Goal: Task Accomplishment & Management: Use online tool/utility

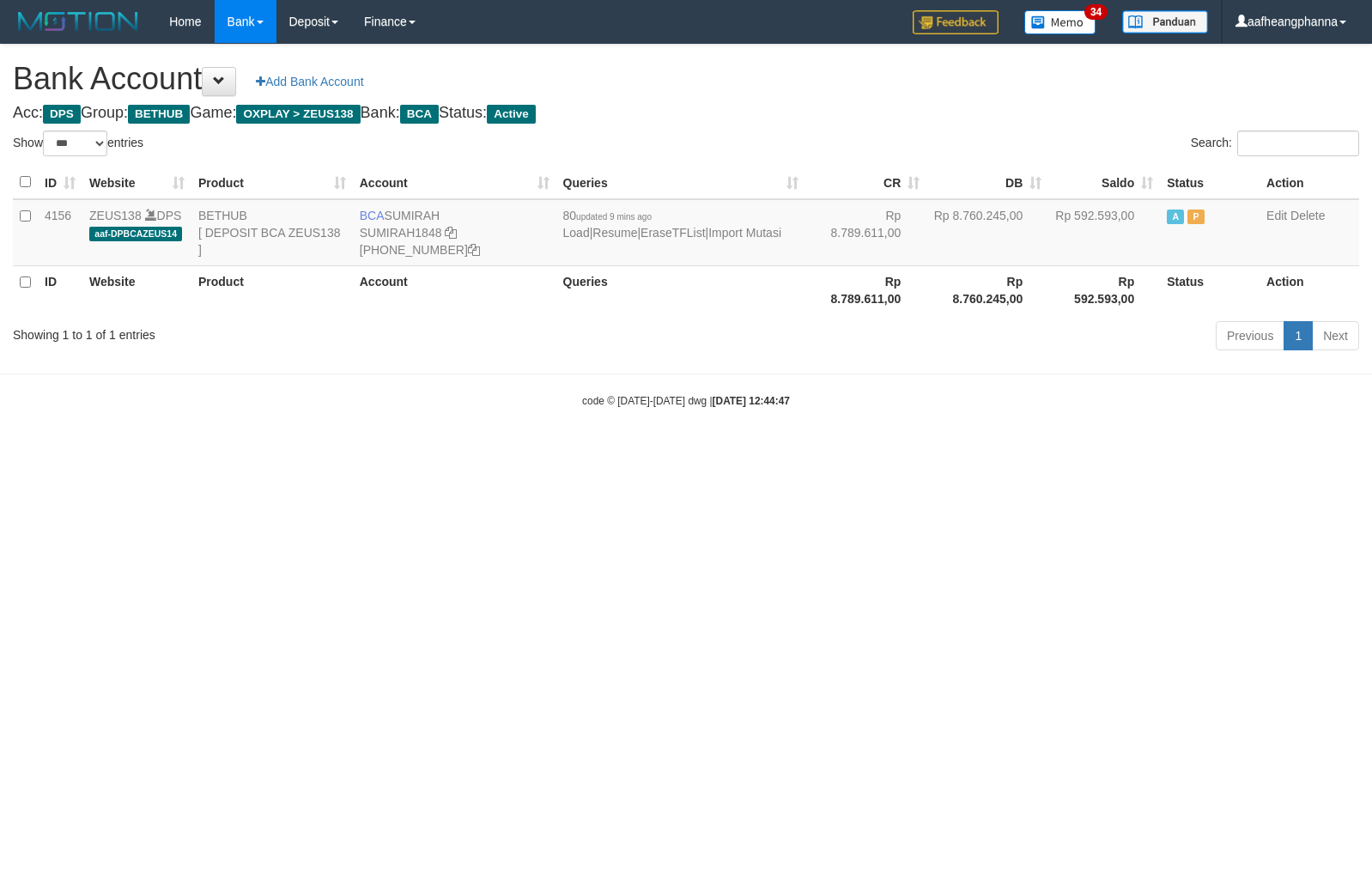
select select "***"
click at [812, 452] on html "Toggle navigation Home Bank Account List Load By Website Group [OXPLAY] ZEUS138…" at bounding box center [686, 226] width 1372 height 452
drag, startPoint x: 812, startPoint y: 591, endPoint x: 790, endPoint y: 589, distance: 22.1
click at [805, 452] on html "Toggle navigation Home Bank Account List Load By Website Group [OXPLAY] ZEUS138…" at bounding box center [686, 226] width 1372 height 452
select select "***"
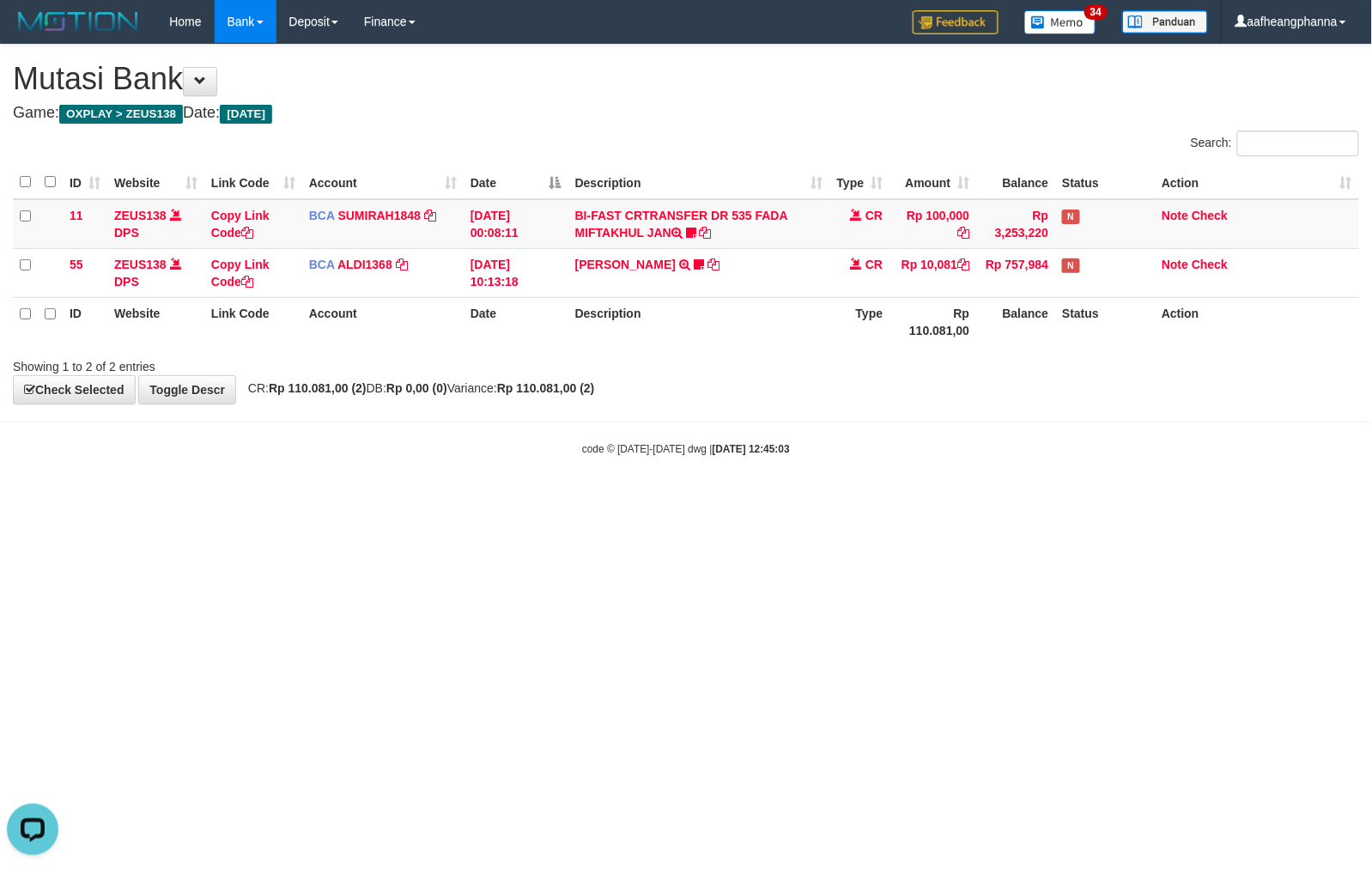
click at [932, 371] on div "Showing 1 to 2 of 2 entries" at bounding box center [686, 362] width 1372 height 24
drag, startPoint x: 941, startPoint y: 372, endPoint x: 928, endPoint y: 375, distance: 13.3
click at [939, 372] on div "Showing 1 to 2 of 2 entries" at bounding box center [686, 362] width 1372 height 24
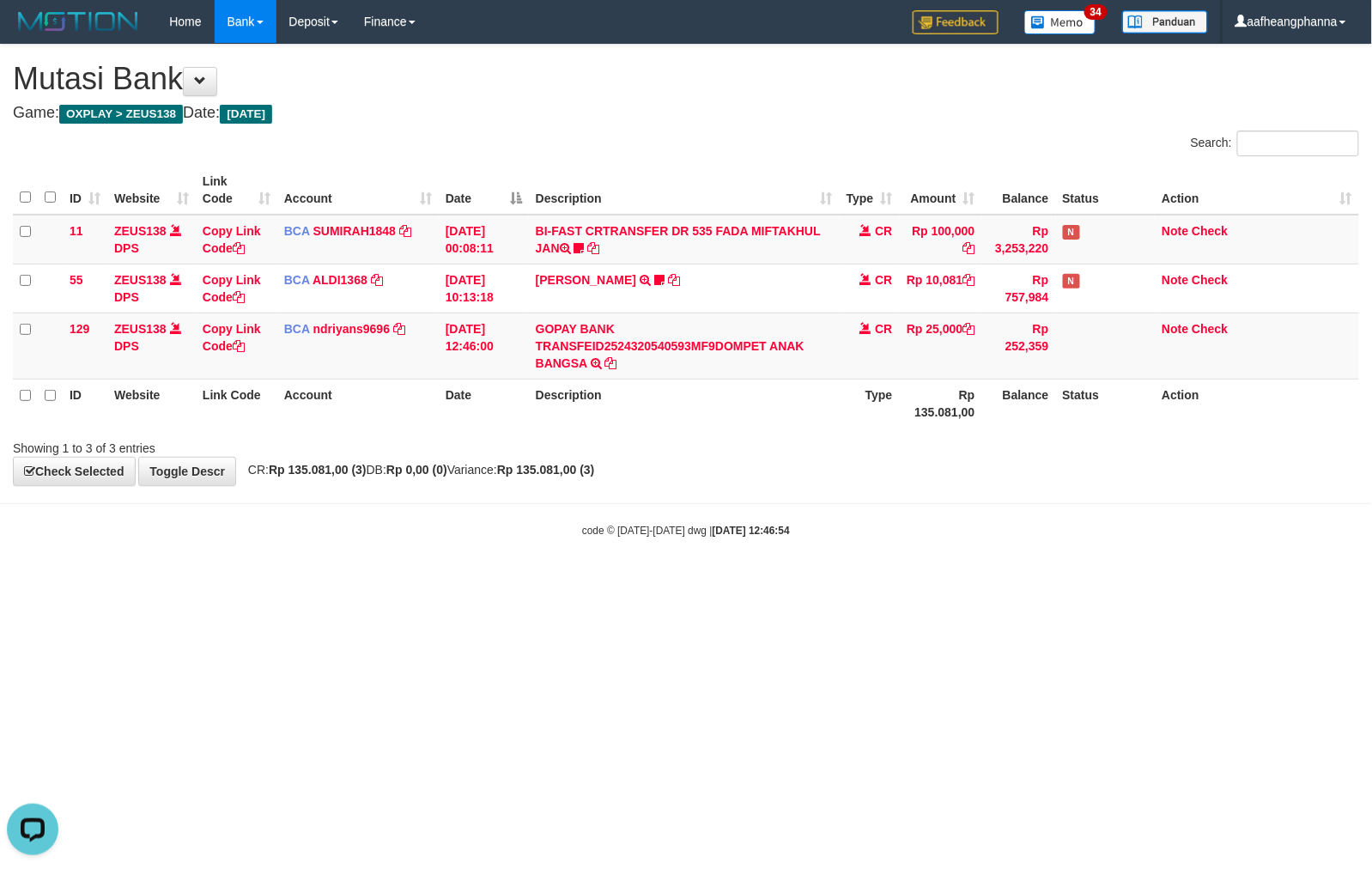
drag, startPoint x: 734, startPoint y: 560, endPoint x: 742, endPoint y: 571, distance: 13.6
click at [730, 561] on body "Toggle navigation Home Bank Account List Load By Website Group [OXPLAY] ZEUS138…" at bounding box center [686, 291] width 1372 height 581
click at [745, 573] on body "Toggle navigation Home Bank Account List Load By Website Group [OXPLAY] ZEUS138…" at bounding box center [686, 291] width 1372 height 581
drag, startPoint x: 314, startPoint y: 725, endPoint x: 314, endPoint y: 735, distance: 10.0
click at [310, 581] on html "Toggle navigation Home Bank Account List Load By Website Group [OXPLAY] ZEUS138…" at bounding box center [686, 291] width 1372 height 581
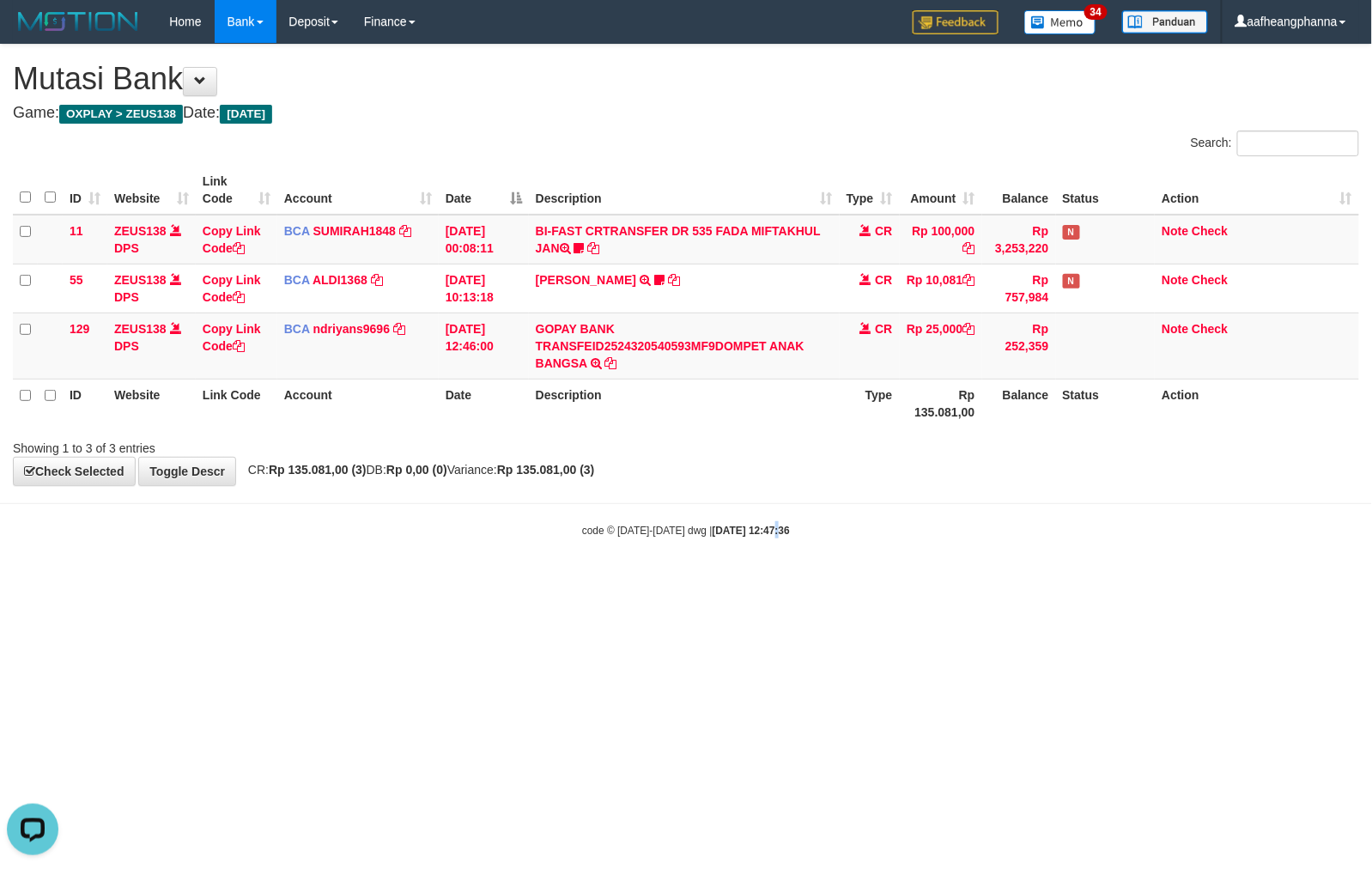
drag, startPoint x: 756, startPoint y: 673, endPoint x: 957, endPoint y: 396, distance: 342.2
click at [759, 581] on html "Toggle navigation Home Bank Account List Load By Website Group [OXPLAY] ZEUS138…" at bounding box center [686, 291] width 1372 height 581
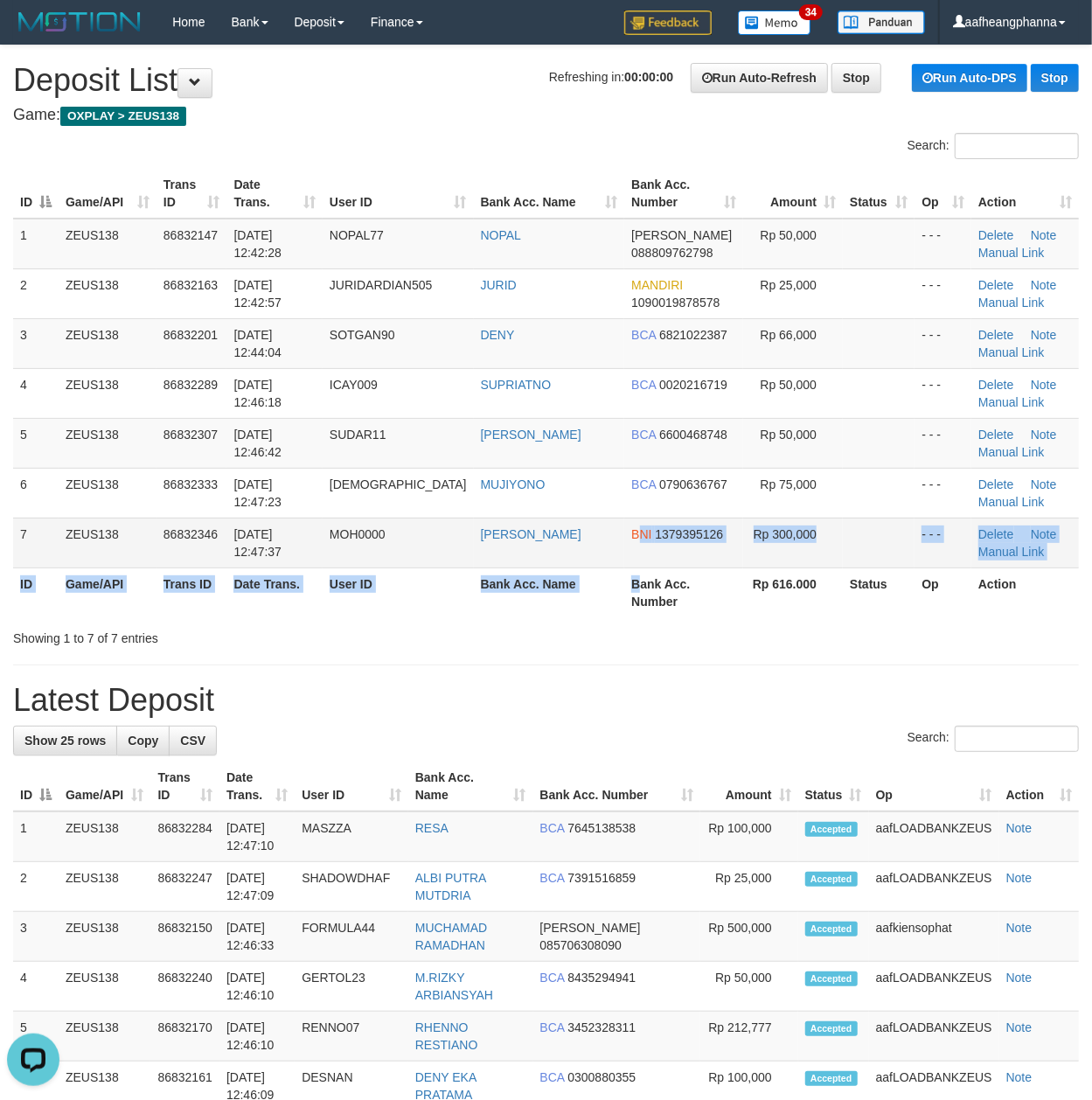
click at [619, 568] on table "ID Game/API Trans ID Date Trans. User ID Bank Acc. Name Bank Acc. Number Amount…" at bounding box center [546, 392] width 1066 height 448
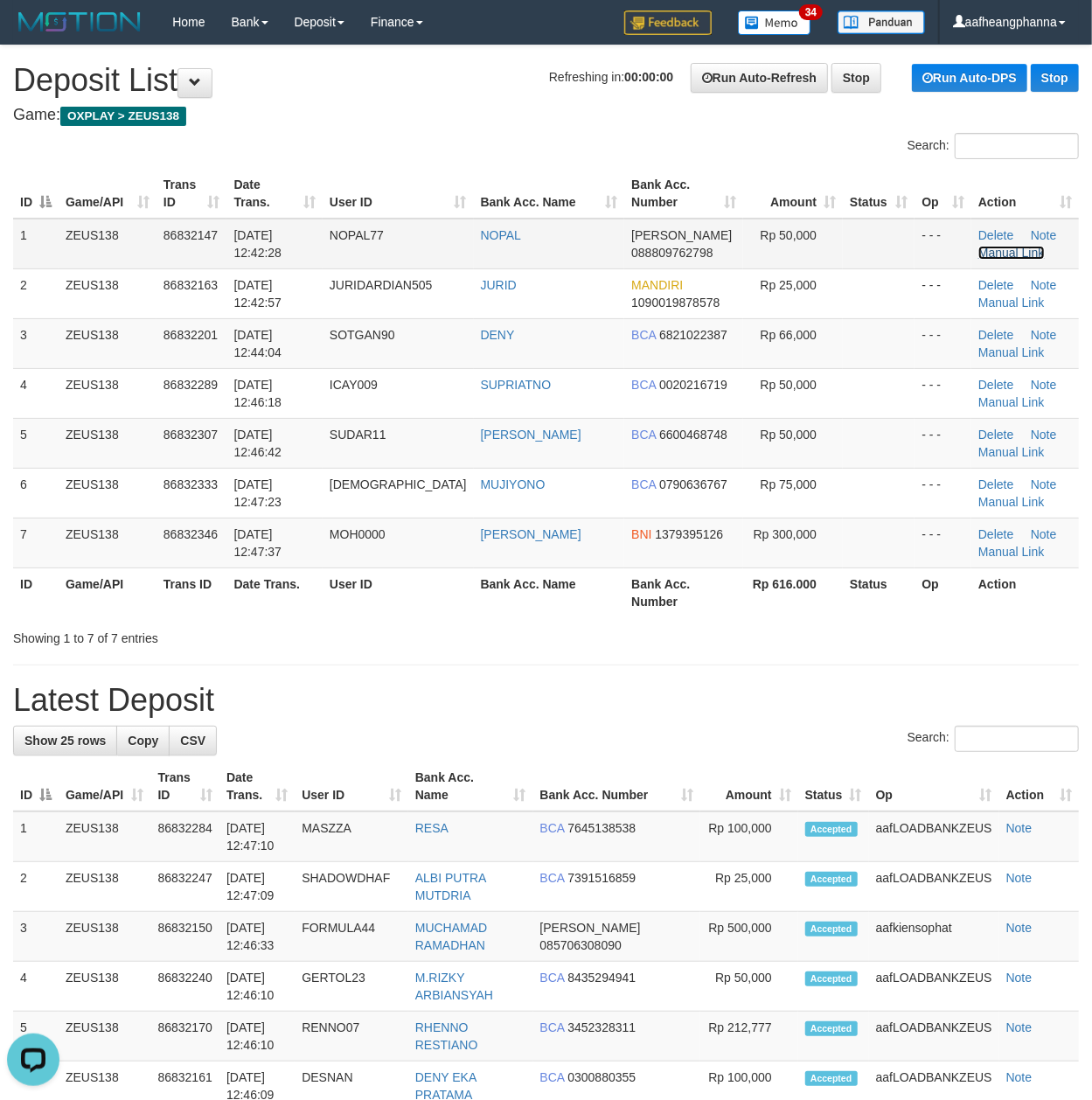
click at [1013, 250] on link "Manual Link" at bounding box center [1012, 253] width 67 height 14
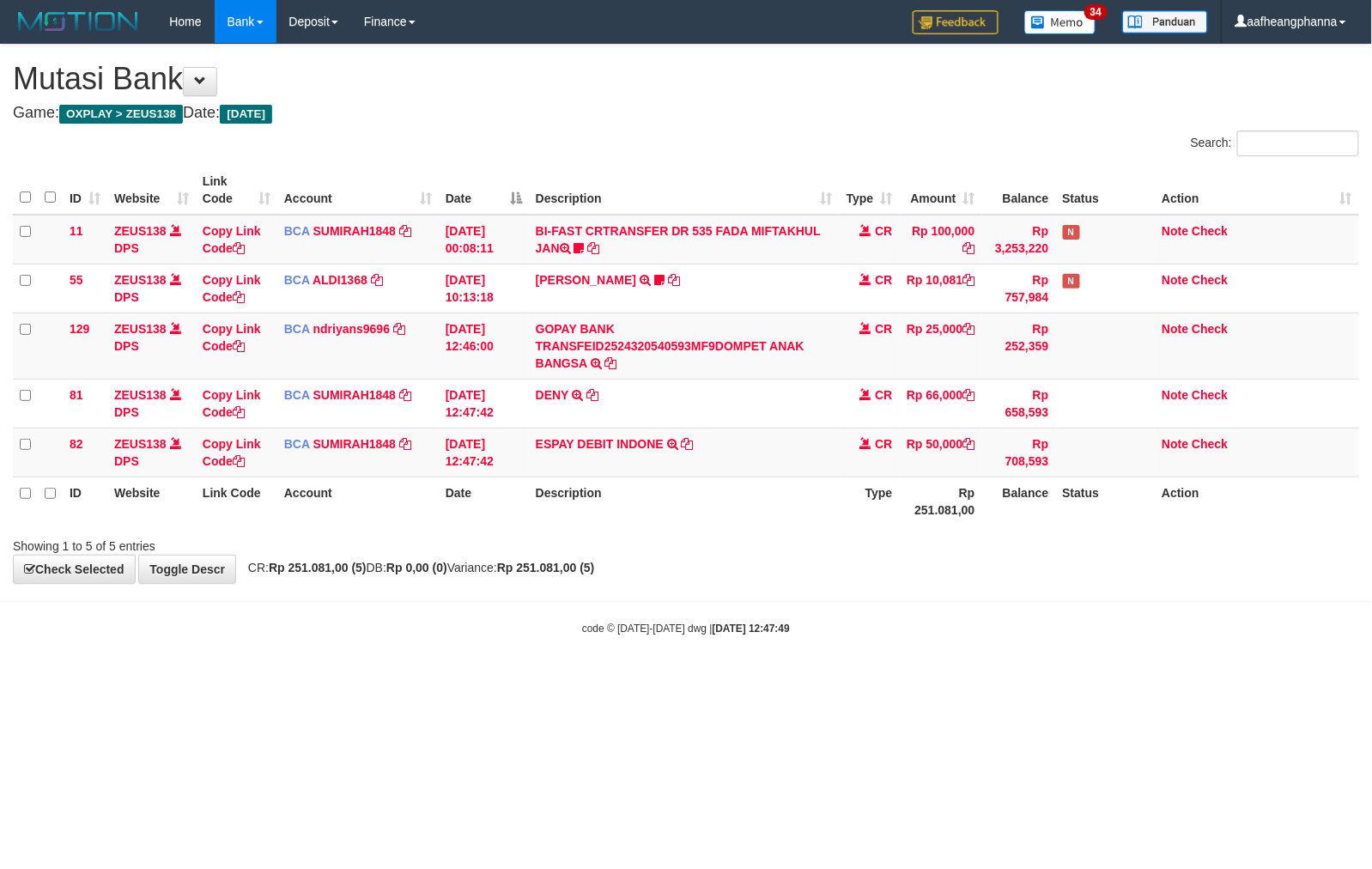
click at [835, 678] on body "Toggle navigation Home Bank Account List Load By Website Group [OXPLAY] ZEUS138…" at bounding box center [686, 340] width 1372 height 679
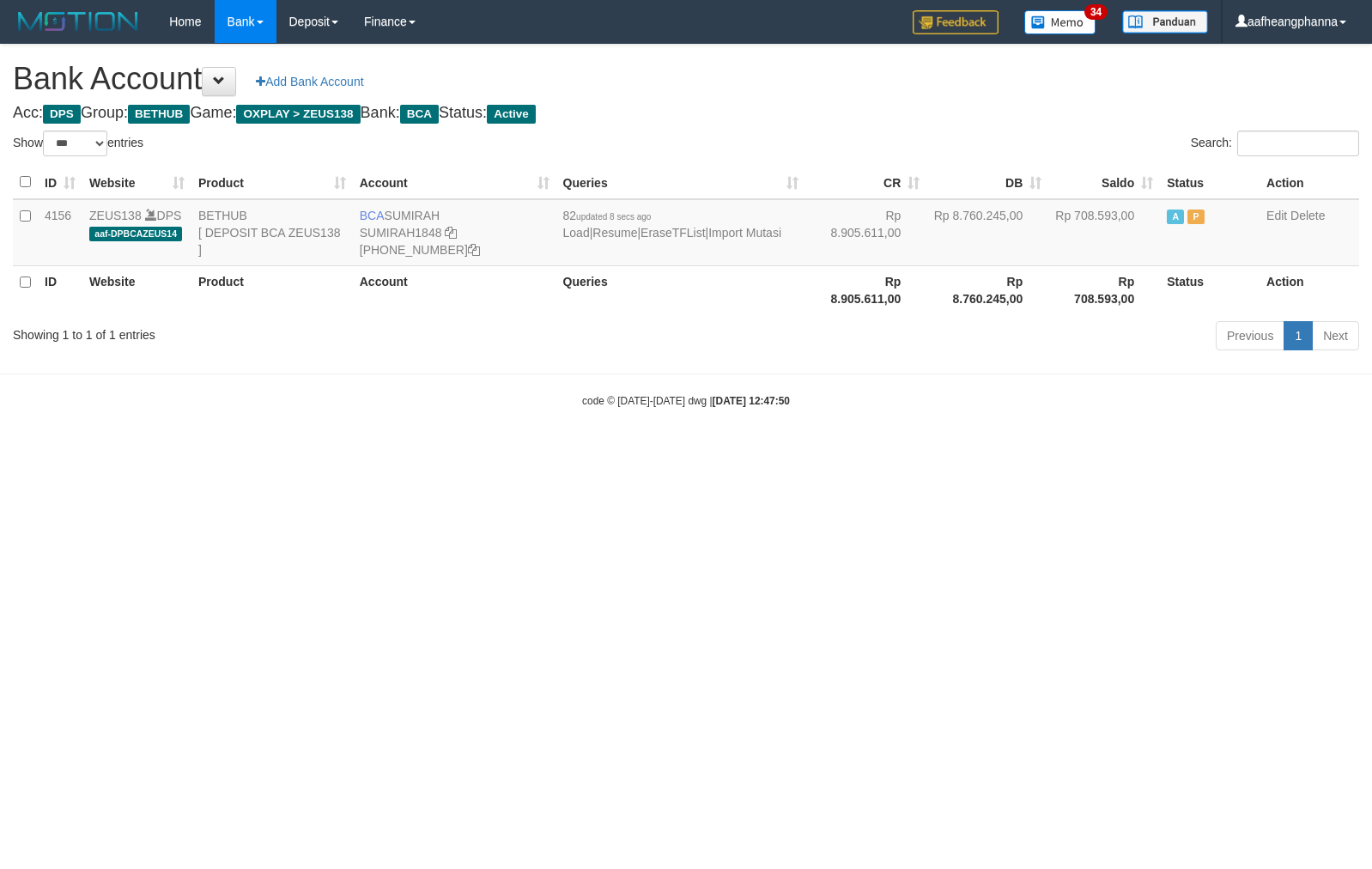
select select "***"
click at [879, 452] on html "Toggle navigation Home Bank Account List Load By Website Group [OXPLAY] ZEUS138…" at bounding box center [686, 226] width 1372 height 452
click at [890, 452] on html "Toggle navigation Home Bank Account List Load By Website Group [OXPLAY] ZEUS138…" at bounding box center [686, 226] width 1372 height 452
drag, startPoint x: 890, startPoint y: 506, endPoint x: 888, endPoint y: 311, distance: 195.0
click at [895, 452] on html "Toggle navigation Home Bank Account List Load By Website Group [OXPLAY] ZEUS138…" at bounding box center [686, 226] width 1372 height 452
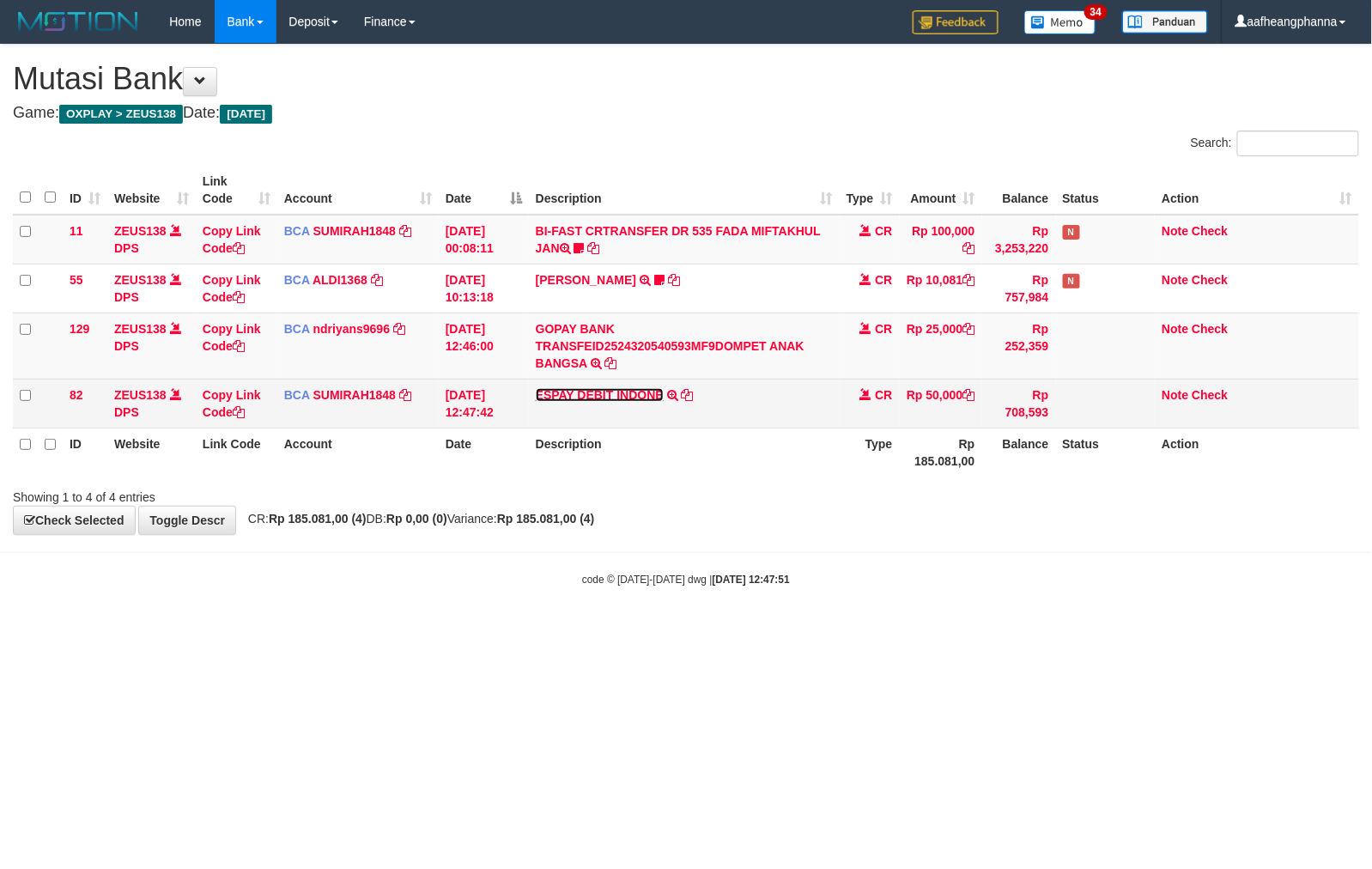
click at [625, 398] on link "ESPAY DEBIT INDONE" at bounding box center [600, 395] width 128 height 14
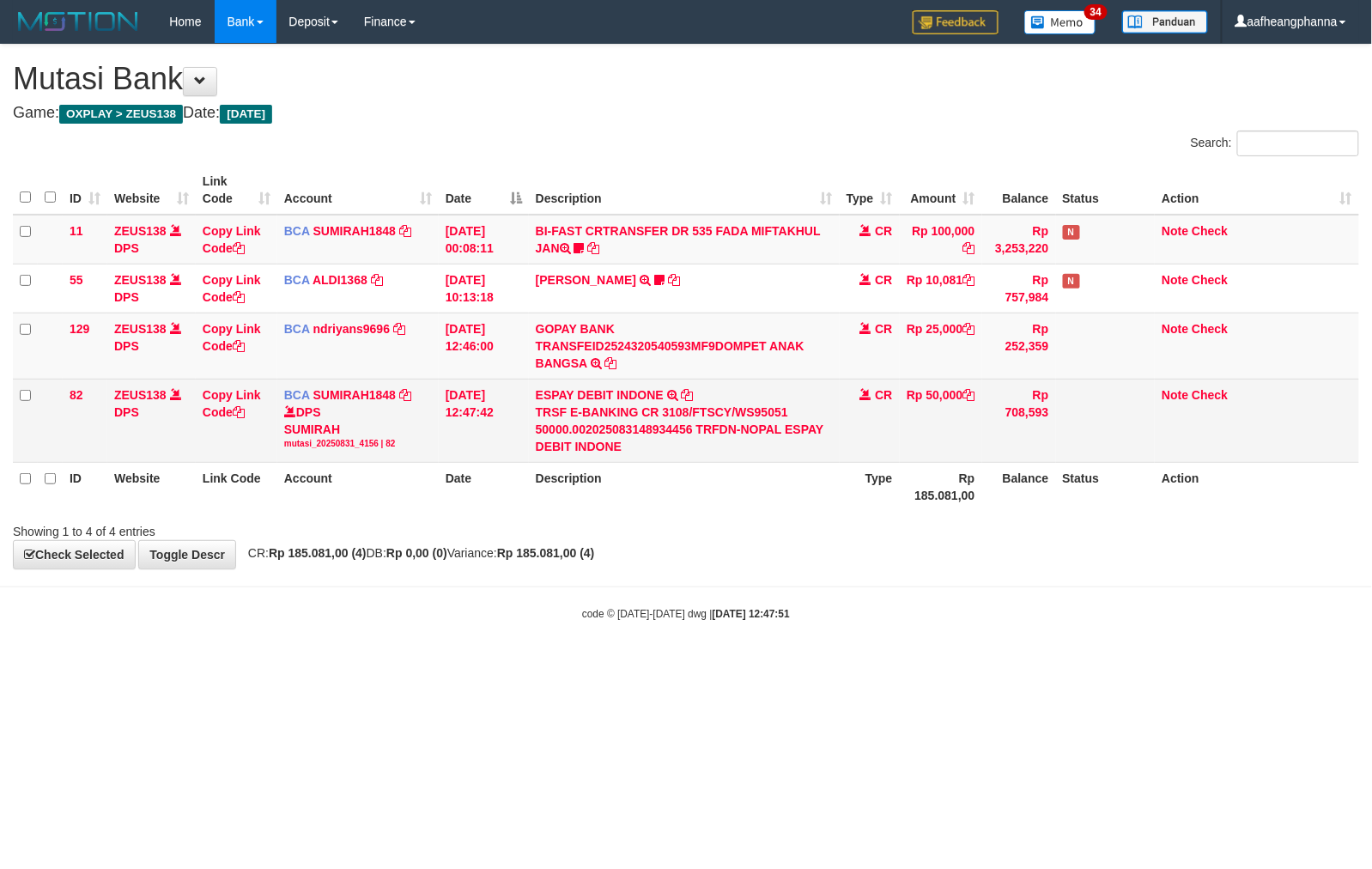
click at [756, 432] on div "TRSF E-BANKING CR 3108/FTSCY/WS95051 50000.002025083148934456 TRFDN-NOPAL ESPAY…" at bounding box center [684, 429] width 297 height 52
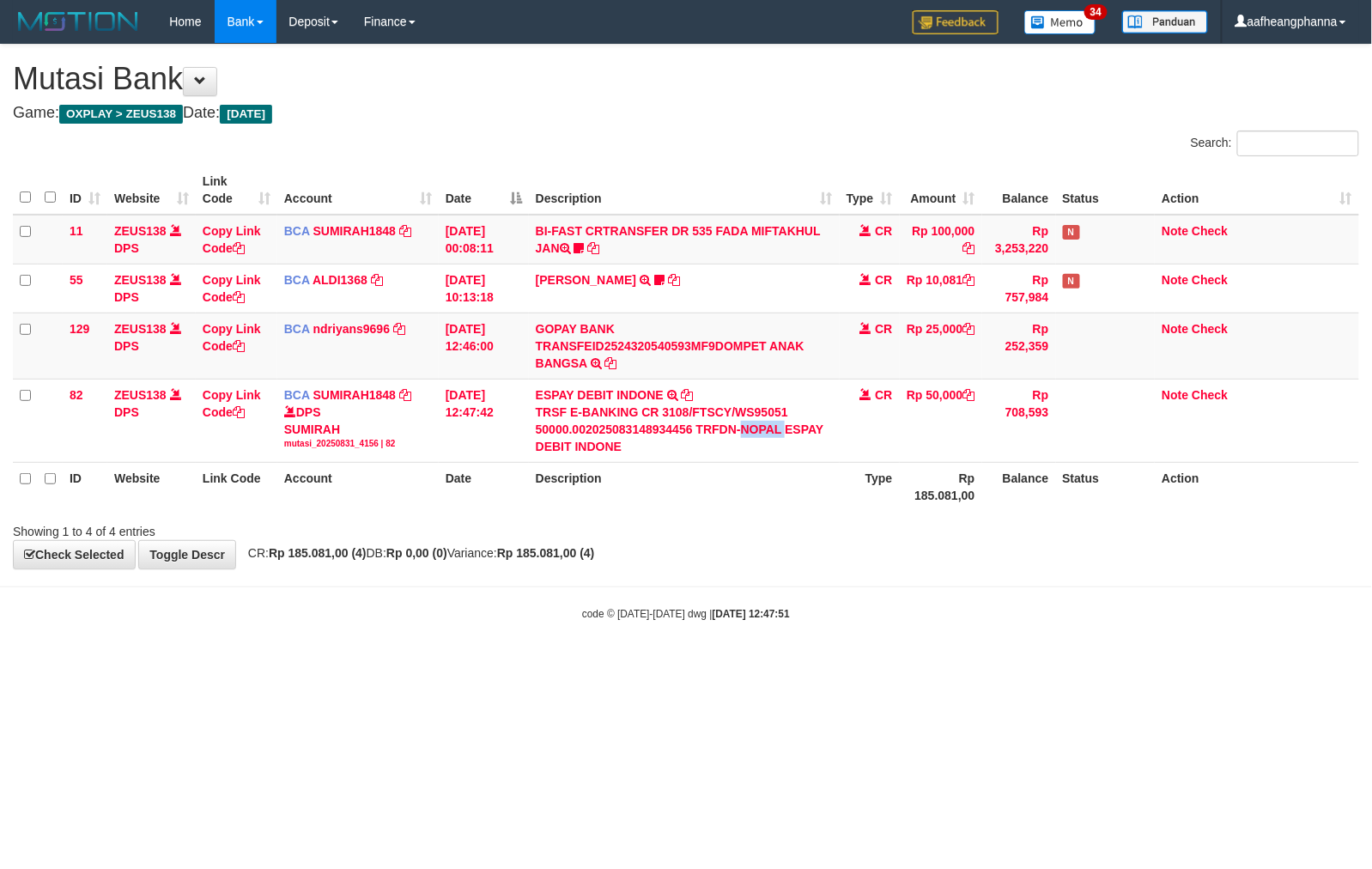
copy div "NOPAL"
drag, startPoint x: 785, startPoint y: 675, endPoint x: 761, endPoint y: 662, distance: 27.3
click at [784, 664] on html "Toggle navigation Home Bank Account List Load By Website Group [OXPLAY] ZEUS138…" at bounding box center [686, 332] width 1372 height 664
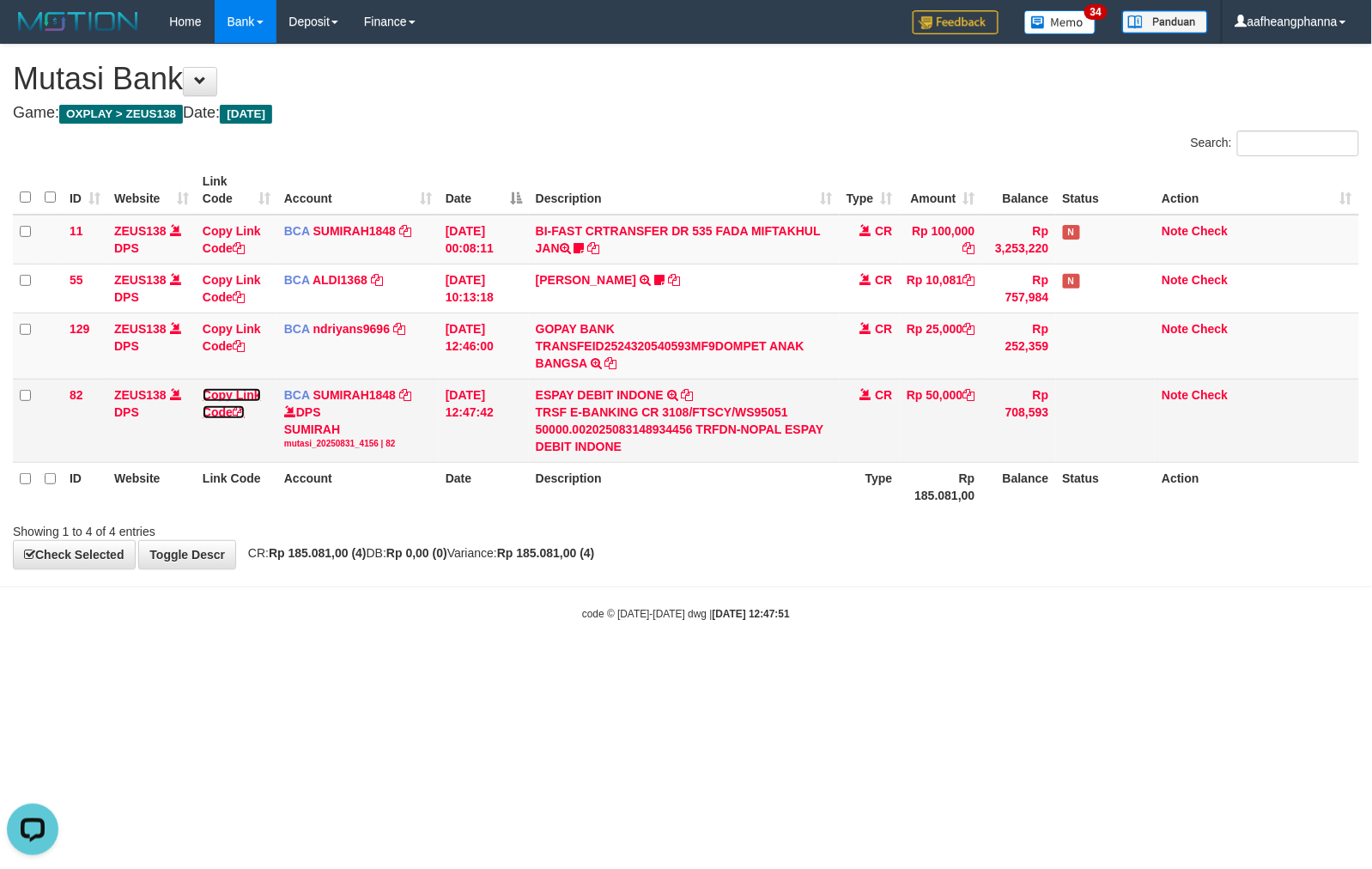
click at [223, 417] on link "Copy Link Code" at bounding box center [231, 403] width 59 height 31
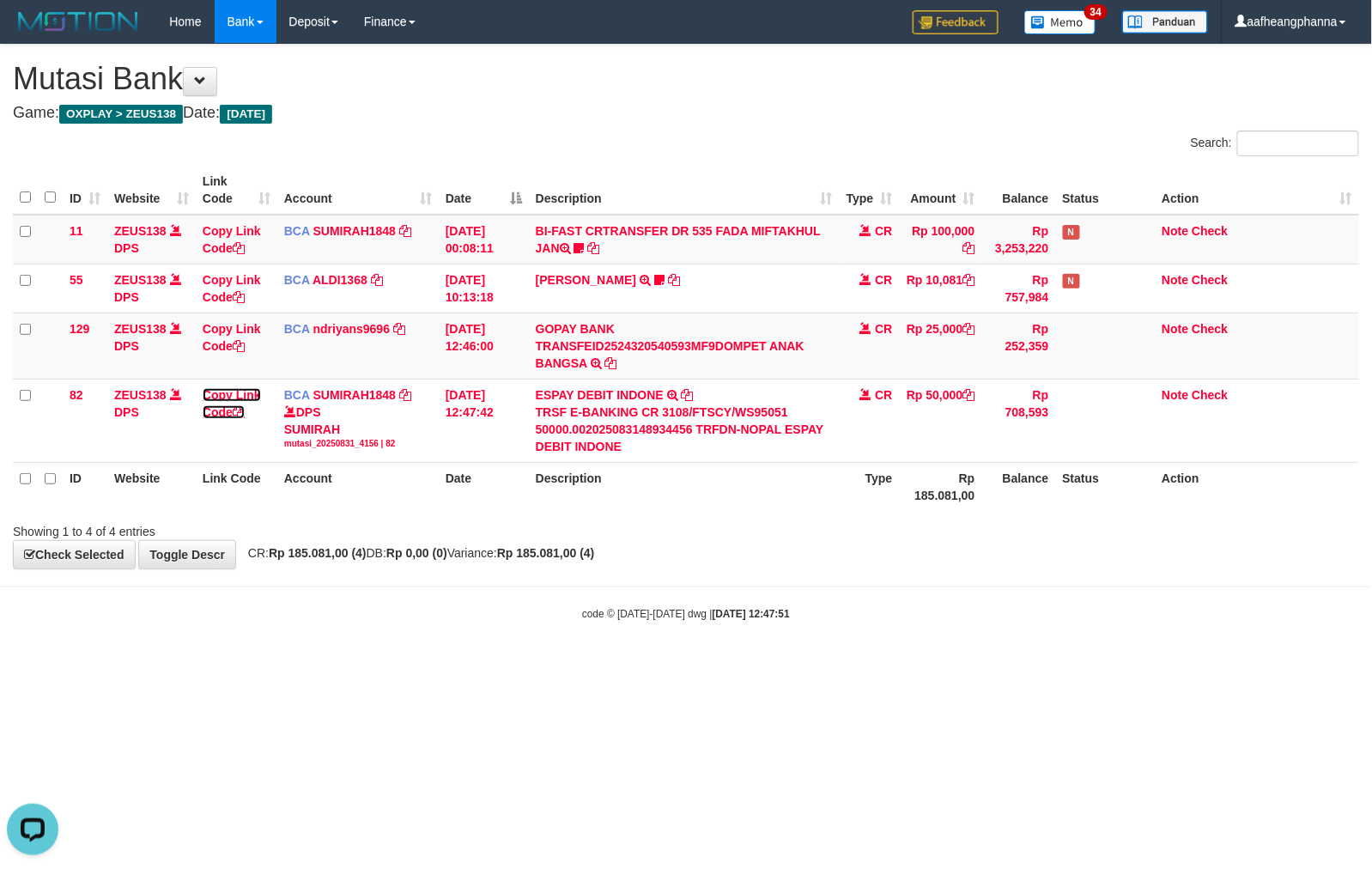
scroll to position [216, 0]
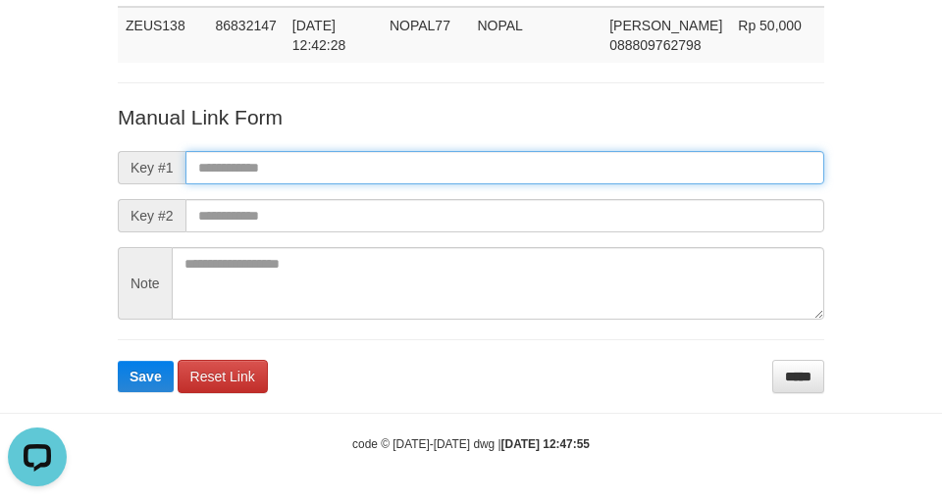
paste input "**********"
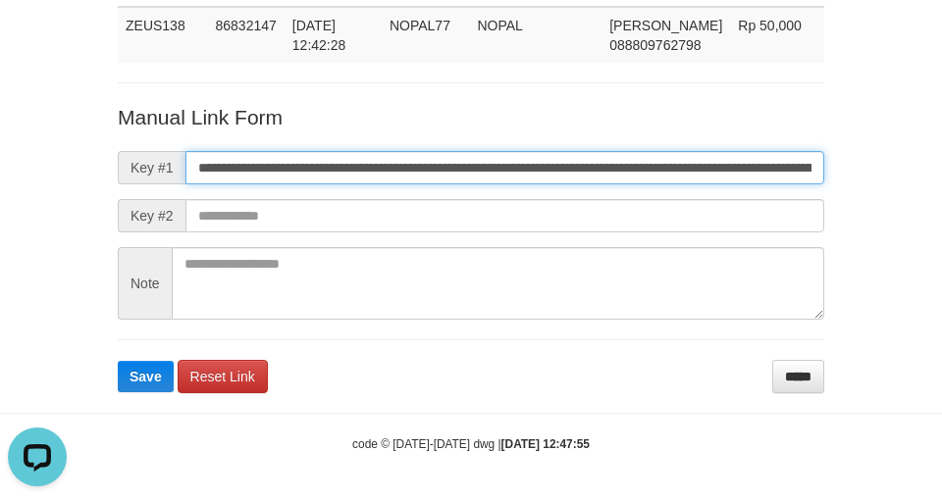
click at [233, 169] on input "**********" at bounding box center [504, 167] width 639 height 33
type input "**********"
click at [118, 361] on button "Save" at bounding box center [146, 376] width 56 height 31
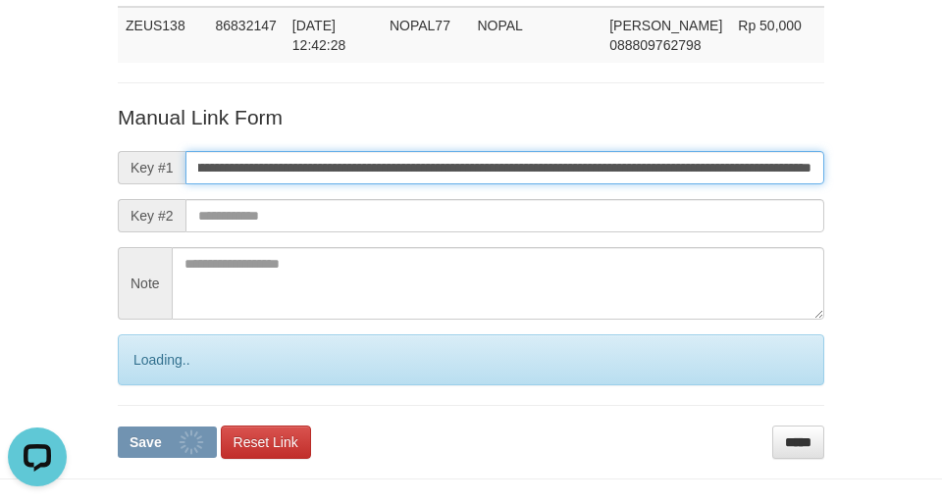
click at [118, 427] on button "Save" at bounding box center [167, 442] width 99 height 31
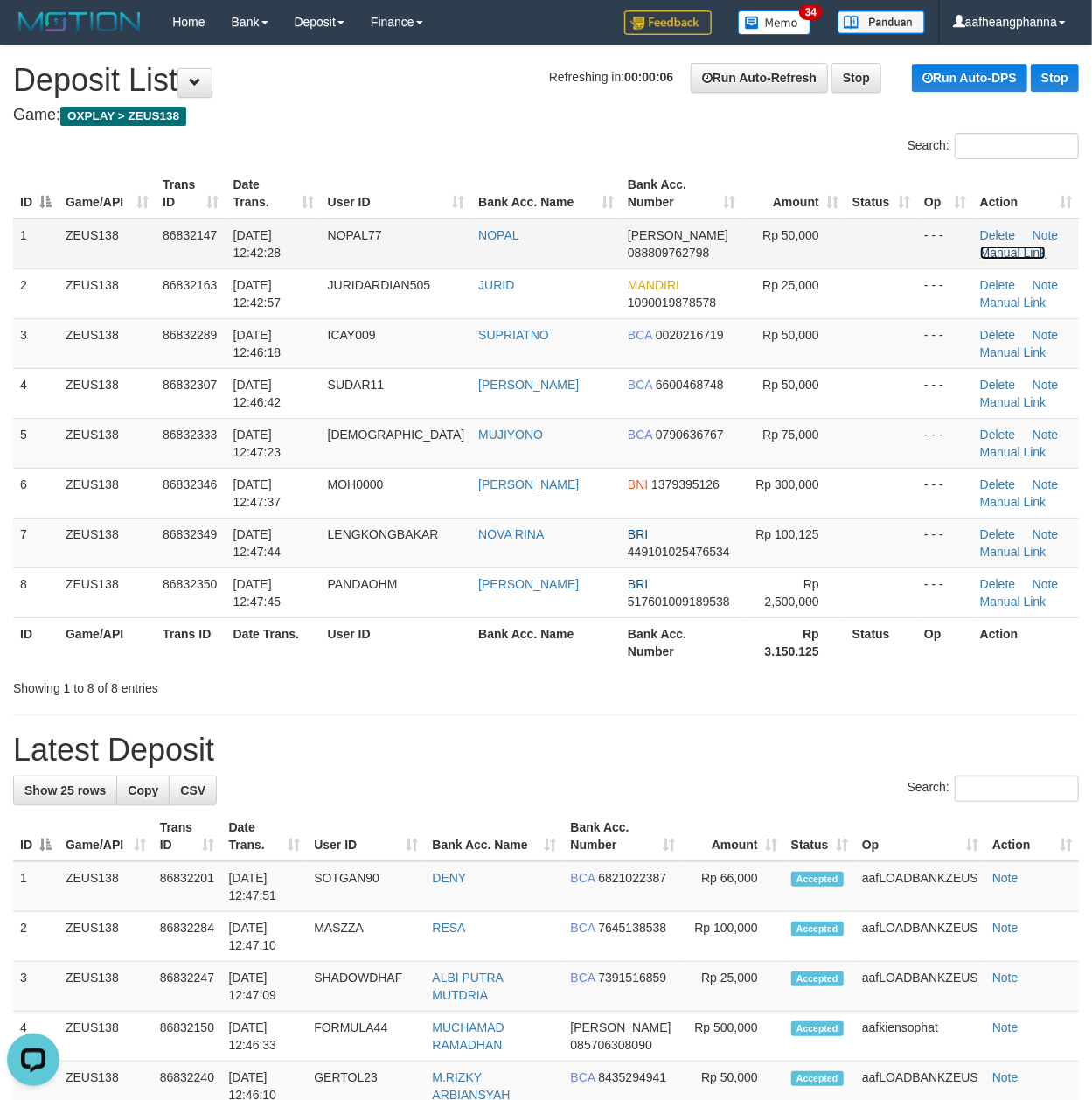
click at [1011, 246] on link "Manual Link" at bounding box center [1013, 253] width 67 height 14
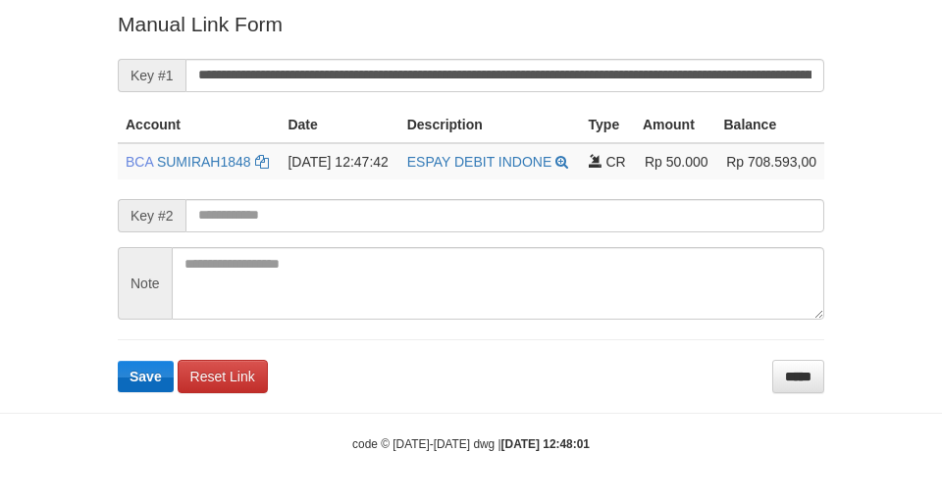
click at [149, 384] on span "Save" at bounding box center [145, 377] width 32 height 16
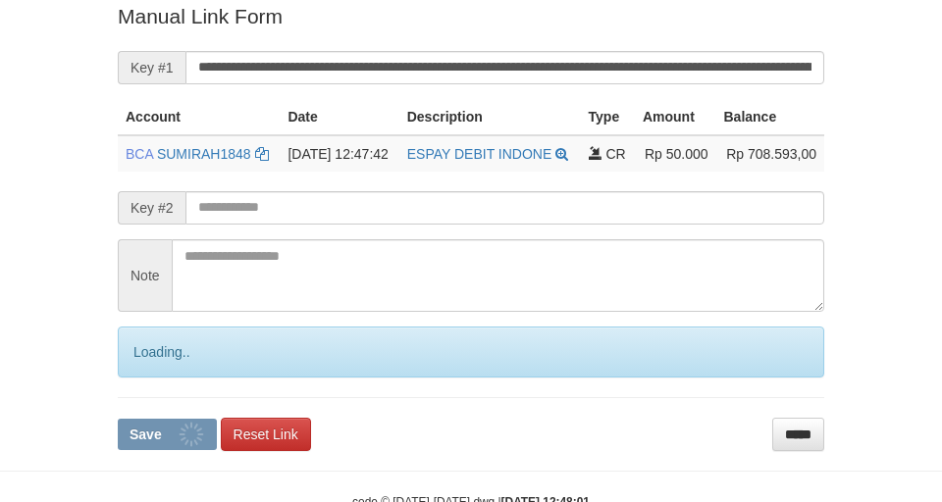
click at [158, 378] on div "Loading.." at bounding box center [471, 352] width 706 height 51
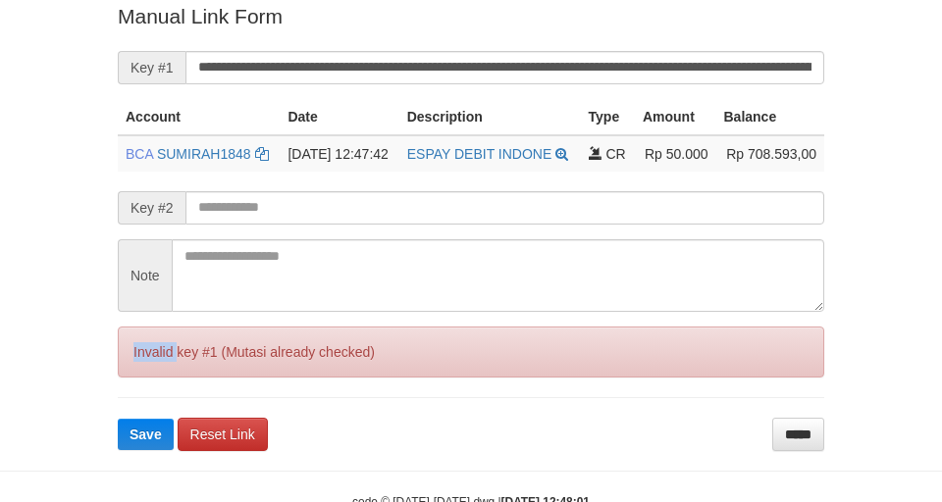
click at [155, 378] on div "Invalid key #1 (Mutasi already checked)" at bounding box center [471, 352] width 706 height 51
click at [154, 378] on div "Invalid key #1 (Mutasi already checked)" at bounding box center [471, 352] width 706 height 51
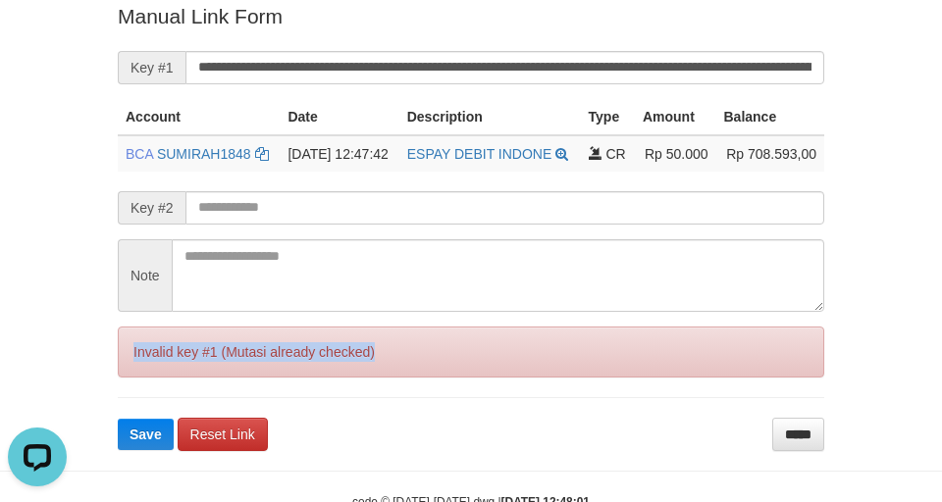
click at [115, 402] on div "Deposit Detail Game/API Trans ID Date Trans. User ID Bank Acc. Name Bank Acc. N…" at bounding box center [471, 46] width 736 height 810
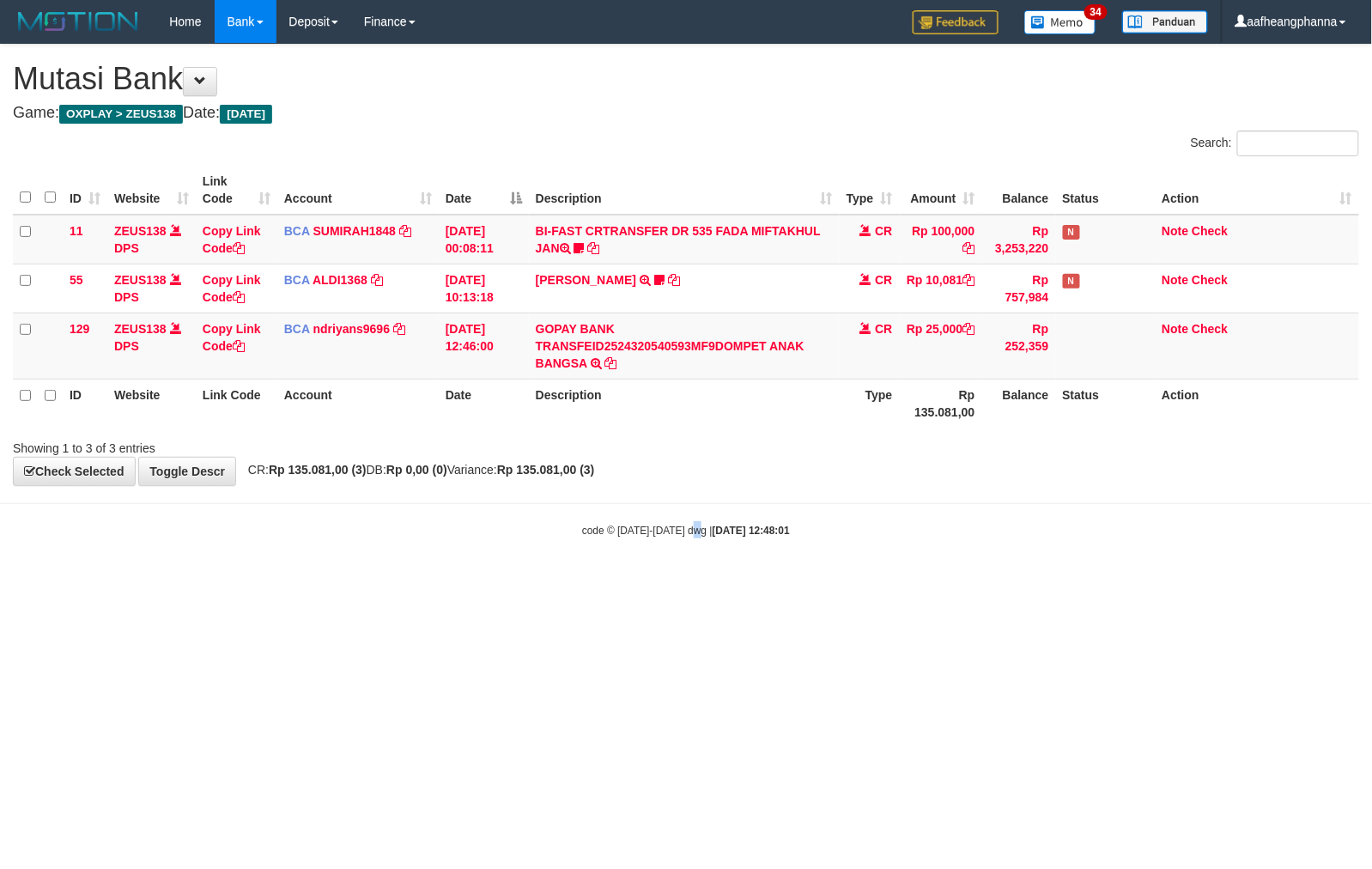
click at [694, 581] on html "Toggle navigation Home Bank Account List Load By Website Group [OXPLAY] ZEUS138…" at bounding box center [686, 291] width 1372 height 581
click at [754, 581] on html "Toggle navigation Home Bank Account List Load By Website Group [OXPLAY] ZEUS138…" at bounding box center [686, 291] width 1372 height 581
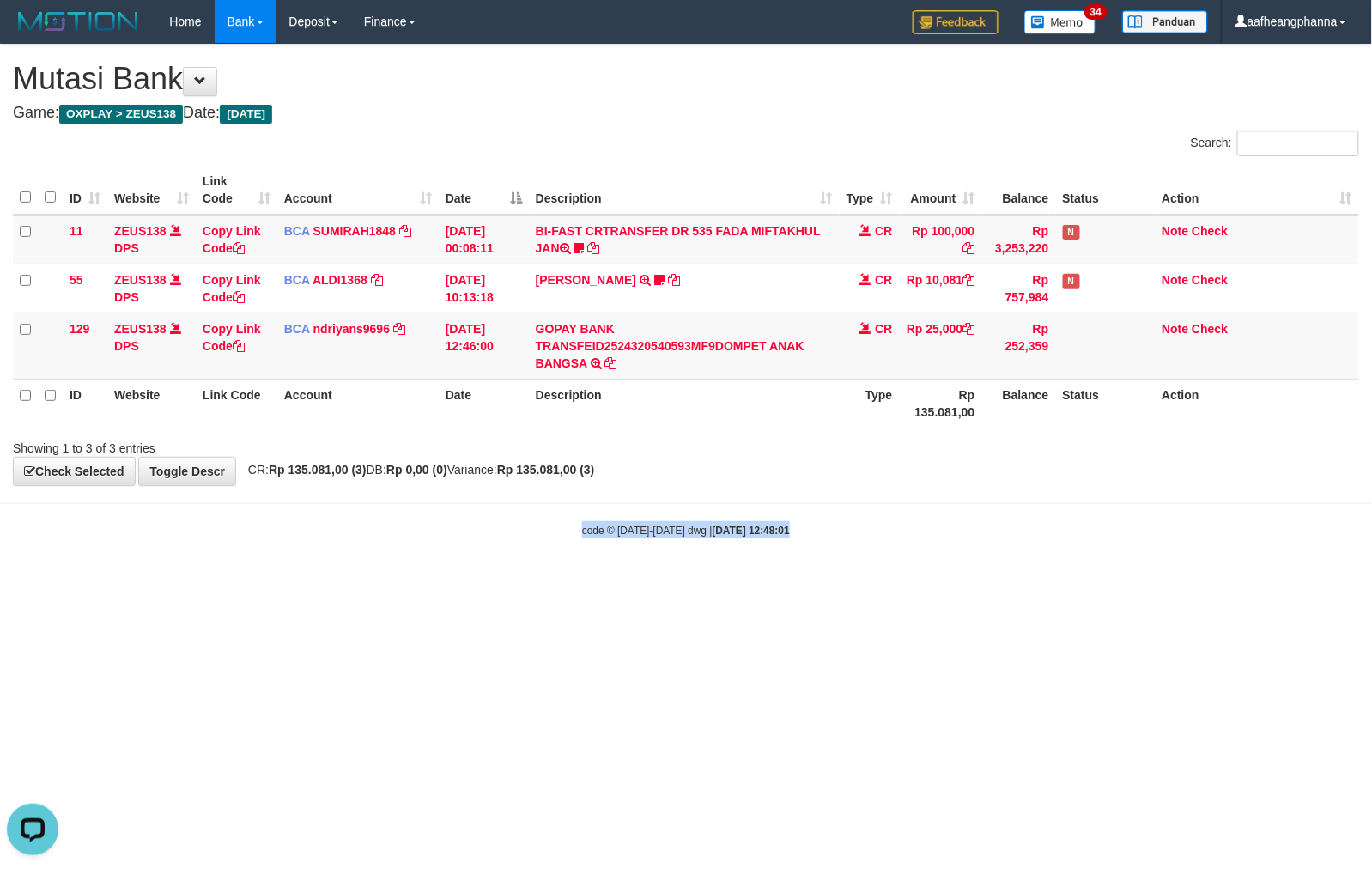
click at [754, 581] on html "Toggle navigation Home Bank Account List Load By Website Group [OXPLAY] ZEUS138…" at bounding box center [686, 291] width 1372 height 581
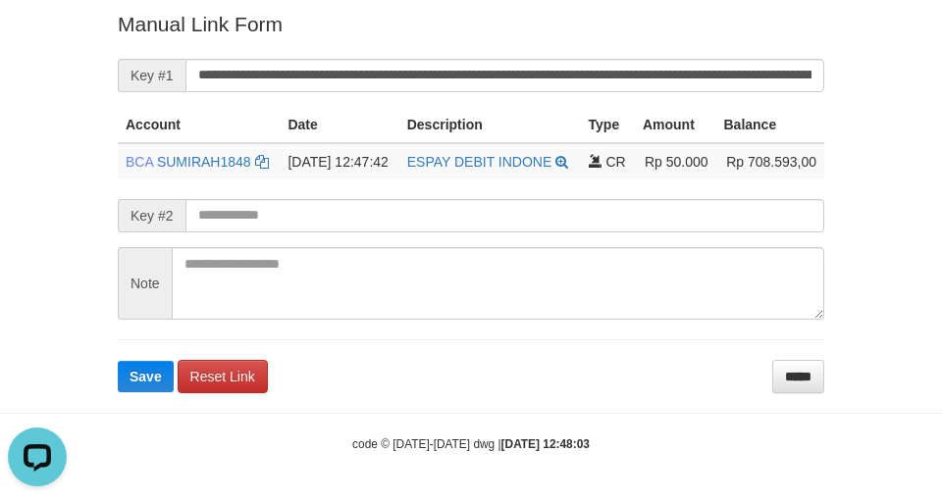
drag, startPoint x: 103, startPoint y: 48, endPoint x: 414, endPoint y: 31, distance: 311.4
click at [110, 47] on div "Deposit Detail Game/API Trans ID Date Trans. User ID Bank Acc. Name Bank Acc. N…" at bounding box center [471, 21] width 736 height 744
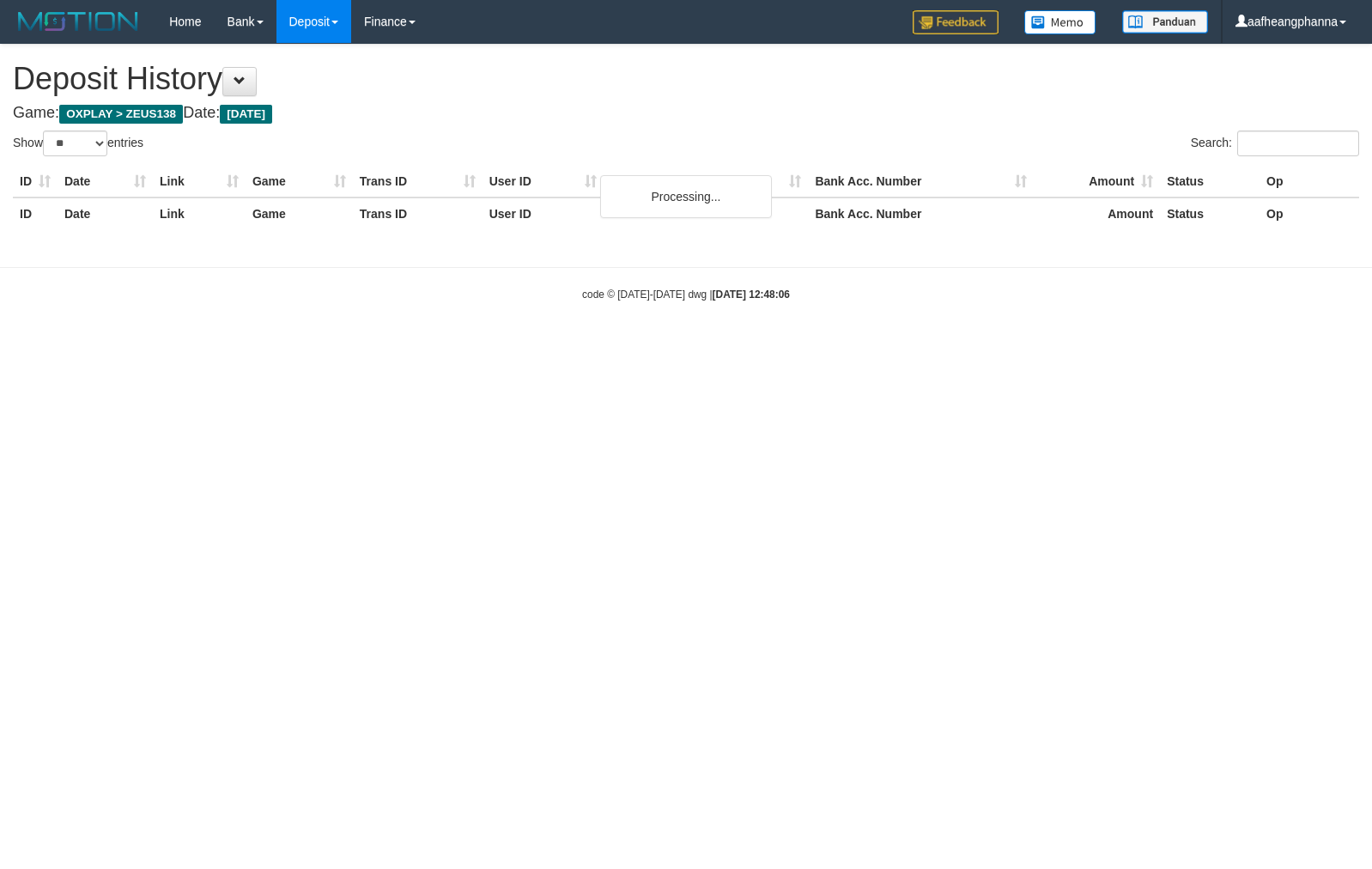
select select "**"
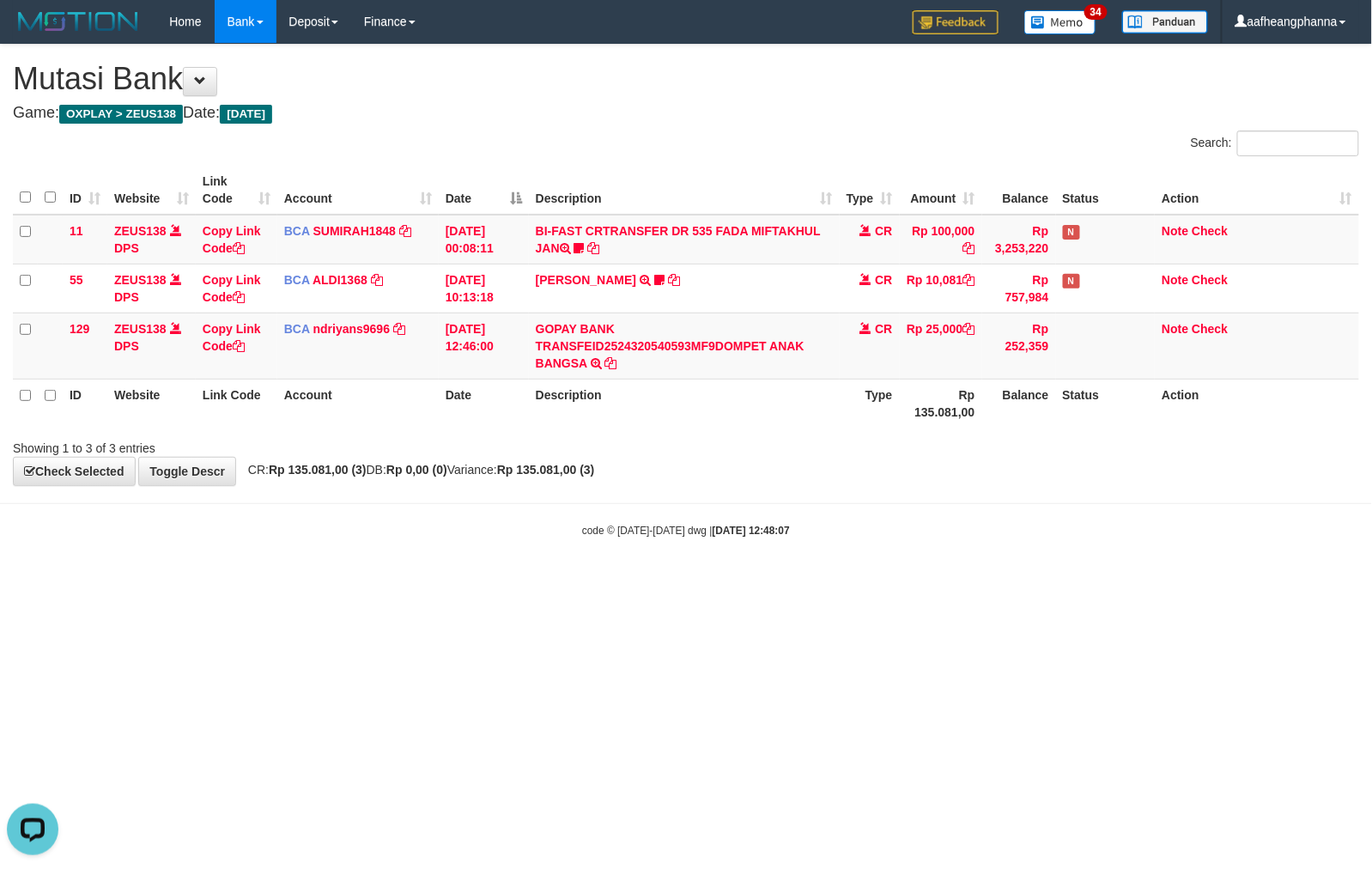
drag, startPoint x: 1334, startPoint y: 425, endPoint x: 1359, endPoint y: 426, distance: 25.0
click at [1340, 425] on th "Action" at bounding box center [1256, 403] width 204 height 49
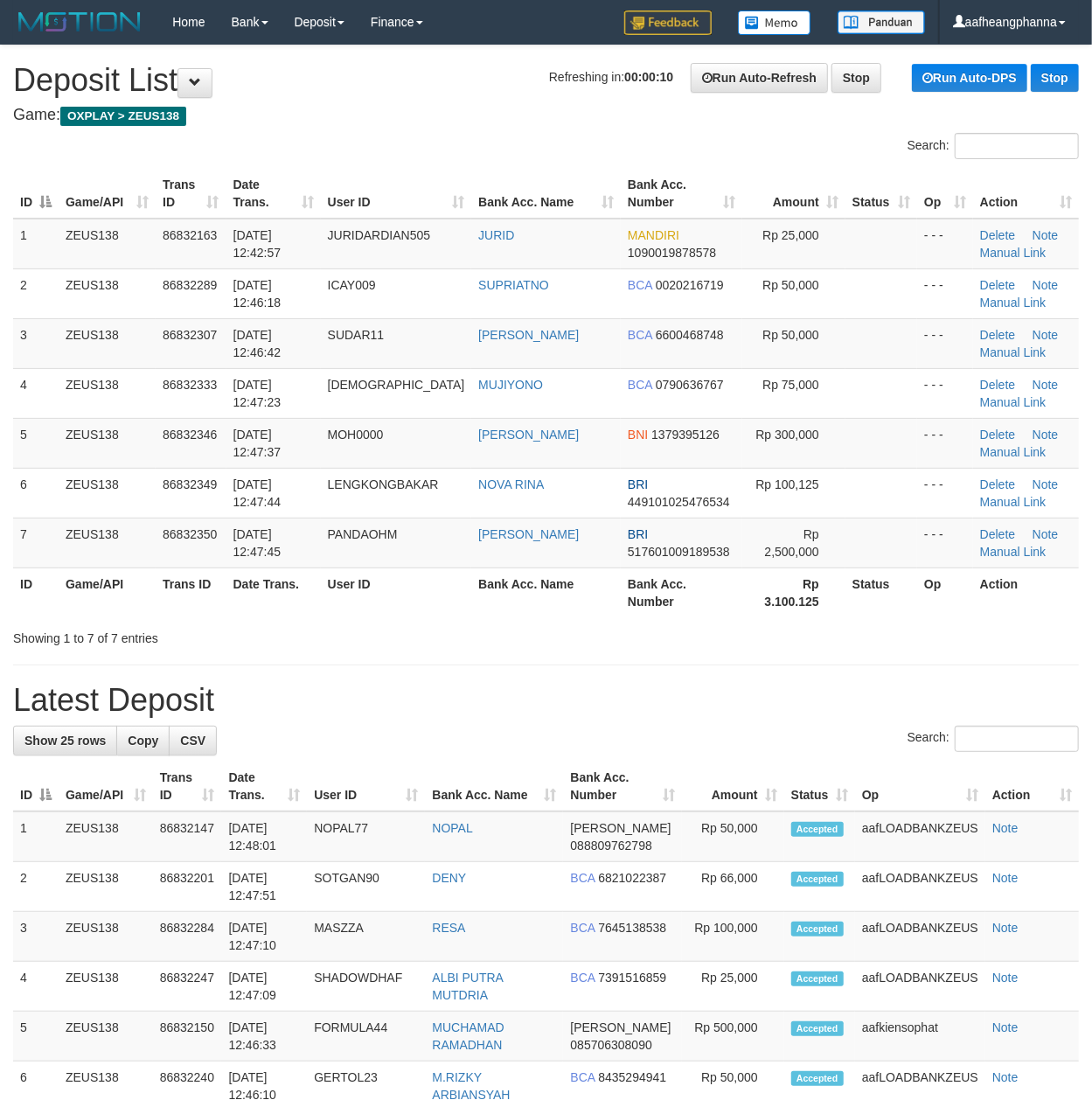
click at [387, 103] on div "**********" at bounding box center [546, 1110] width 1092 height 2129
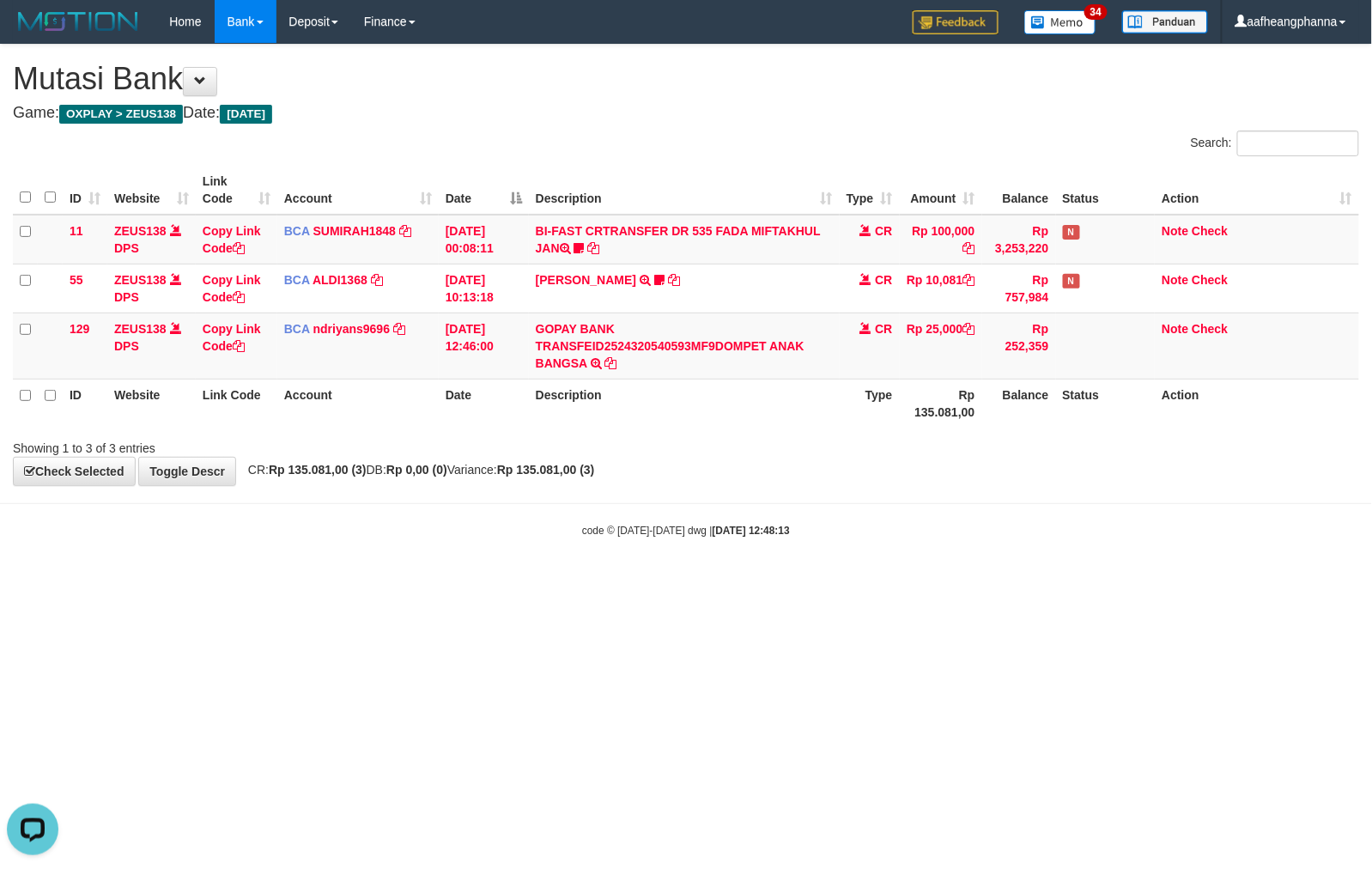
click at [823, 392] on th "Description" at bounding box center [684, 403] width 311 height 49
click at [828, 403] on th "Description" at bounding box center [684, 403] width 311 height 49
click at [828, 405] on th "Description" at bounding box center [684, 403] width 311 height 49
drag, startPoint x: 750, startPoint y: 694, endPoint x: 750, endPoint y: 705, distance: 11.0
click at [750, 581] on html "Toggle navigation Home Bank Account List Load By Website Group [OXPLAY] ZEUS138…" at bounding box center [686, 291] width 1372 height 581
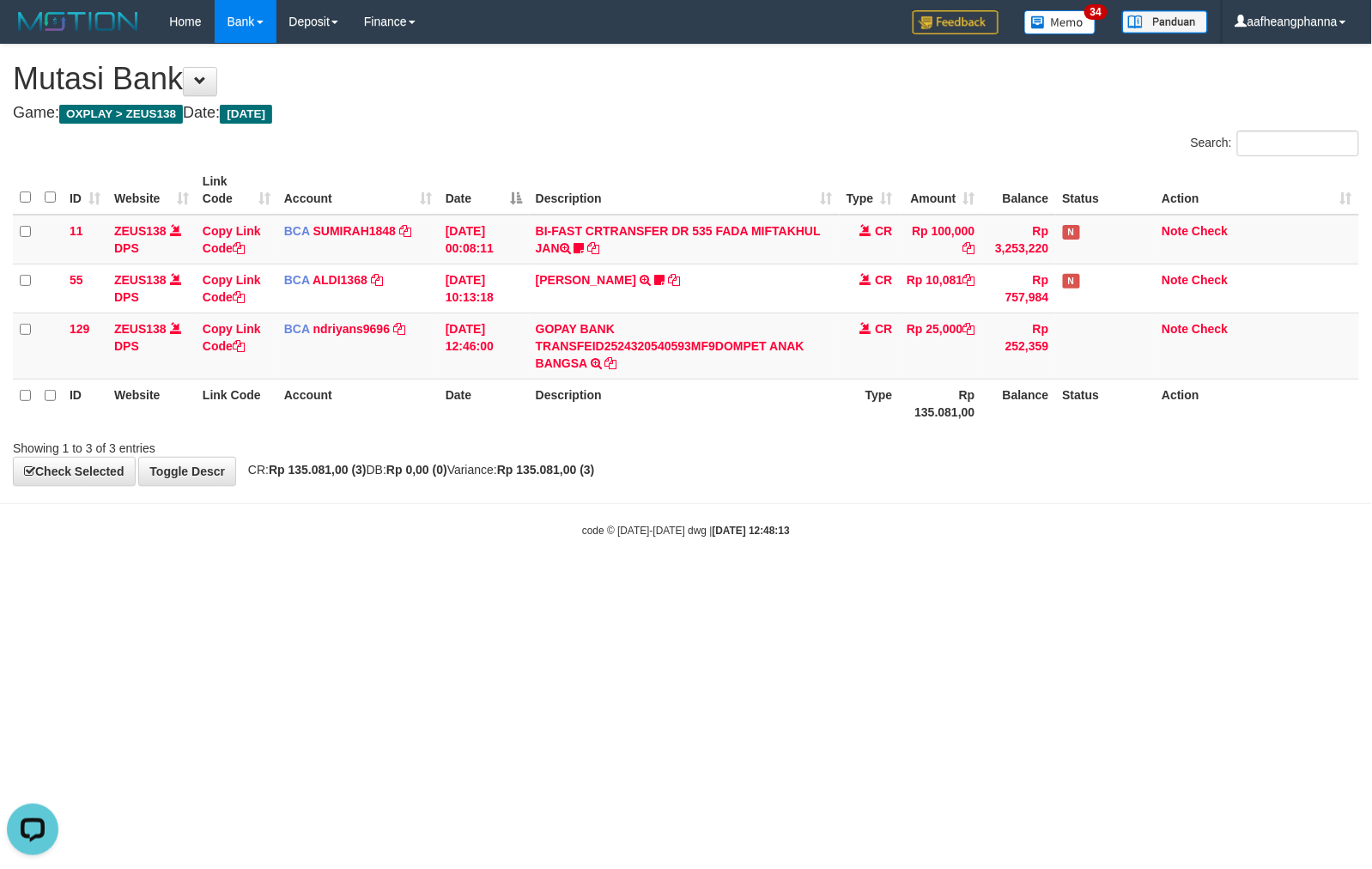
drag, startPoint x: 827, startPoint y: 678, endPoint x: 848, endPoint y: 695, distance: 27.0
click at [827, 581] on html "Toggle navigation Home Bank Account List Load By Website Group [OXPLAY] ZEUS138…" at bounding box center [686, 291] width 1372 height 581
click at [802, 558] on body "Toggle navigation Home Bank Account List Load By Website Group [OXPLAY] ZEUS138…" at bounding box center [686, 291] width 1372 height 581
click at [805, 564] on body "Toggle navigation Home Bank Account List Load By Website Group [OXPLAY] ZEUS138…" at bounding box center [686, 291] width 1372 height 581
drag, startPoint x: 805, startPoint y: 564, endPoint x: 808, endPoint y: 574, distance: 10.4
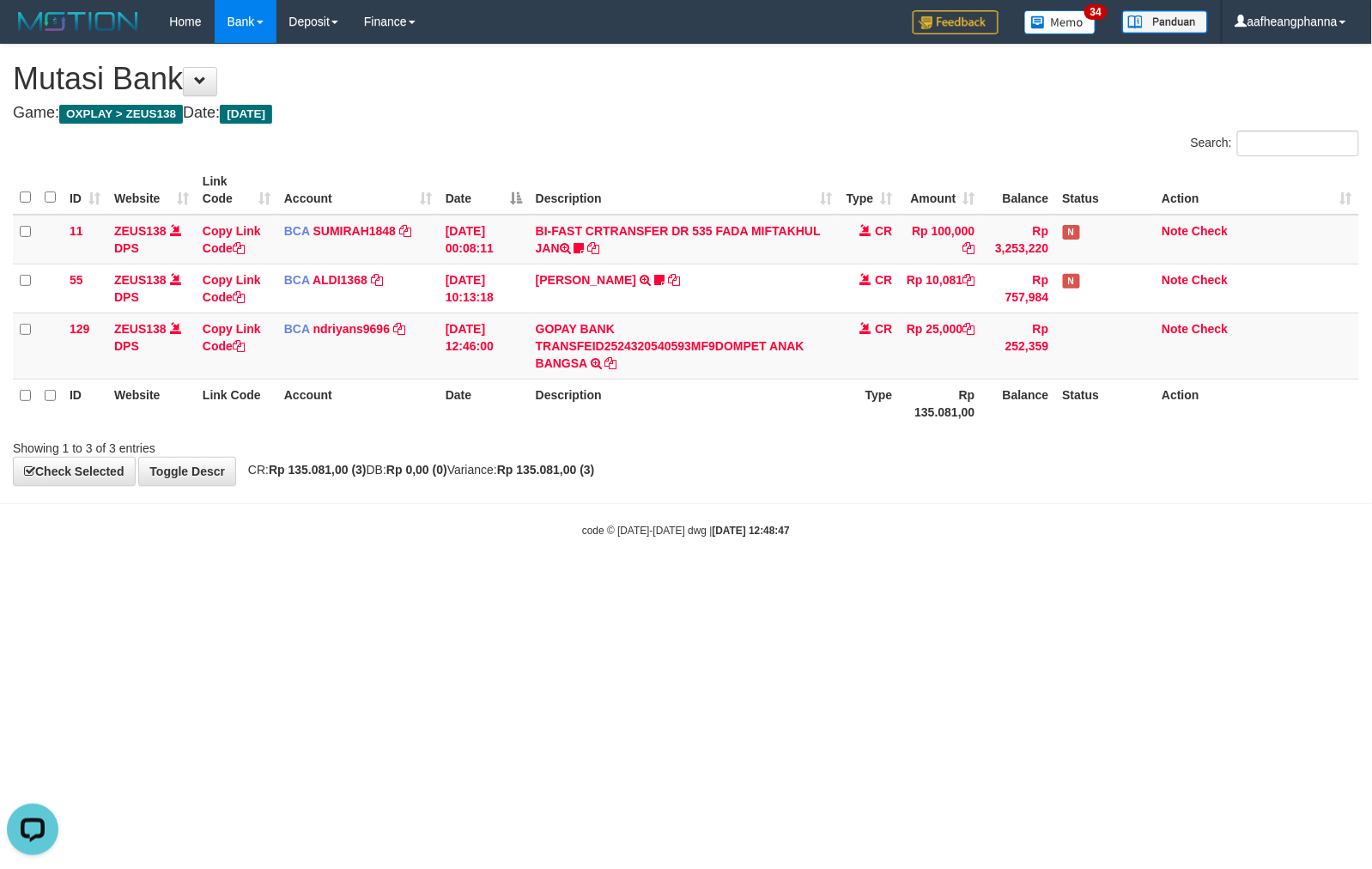
click at [806, 570] on body "Toggle navigation Home Bank Account List Load By Website Group [OXPLAY] ZEUS138…" at bounding box center [686, 291] width 1372 height 581
drag, startPoint x: 847, startPoint y: 622, endPoint x: 826, endPoint y: 626, distance: 21.4
click at [843, 581] on html "Toggle navigation Home Bank Account List Load By Website Group [OXPLAY] ZEUS138…" at bounding box center [686, 291] width 1372 height 581
drag, startPoint x: 517, startPoint y: 546, endPoint x: 560, endPoint y: 548, distance: 43.0
click at [514, 550] on body "Toggle navigation Home Bank Account List Load By Website Group [OXPLAY] ZEUS138…" at bounding box center [686, 291] width 1372 height 581
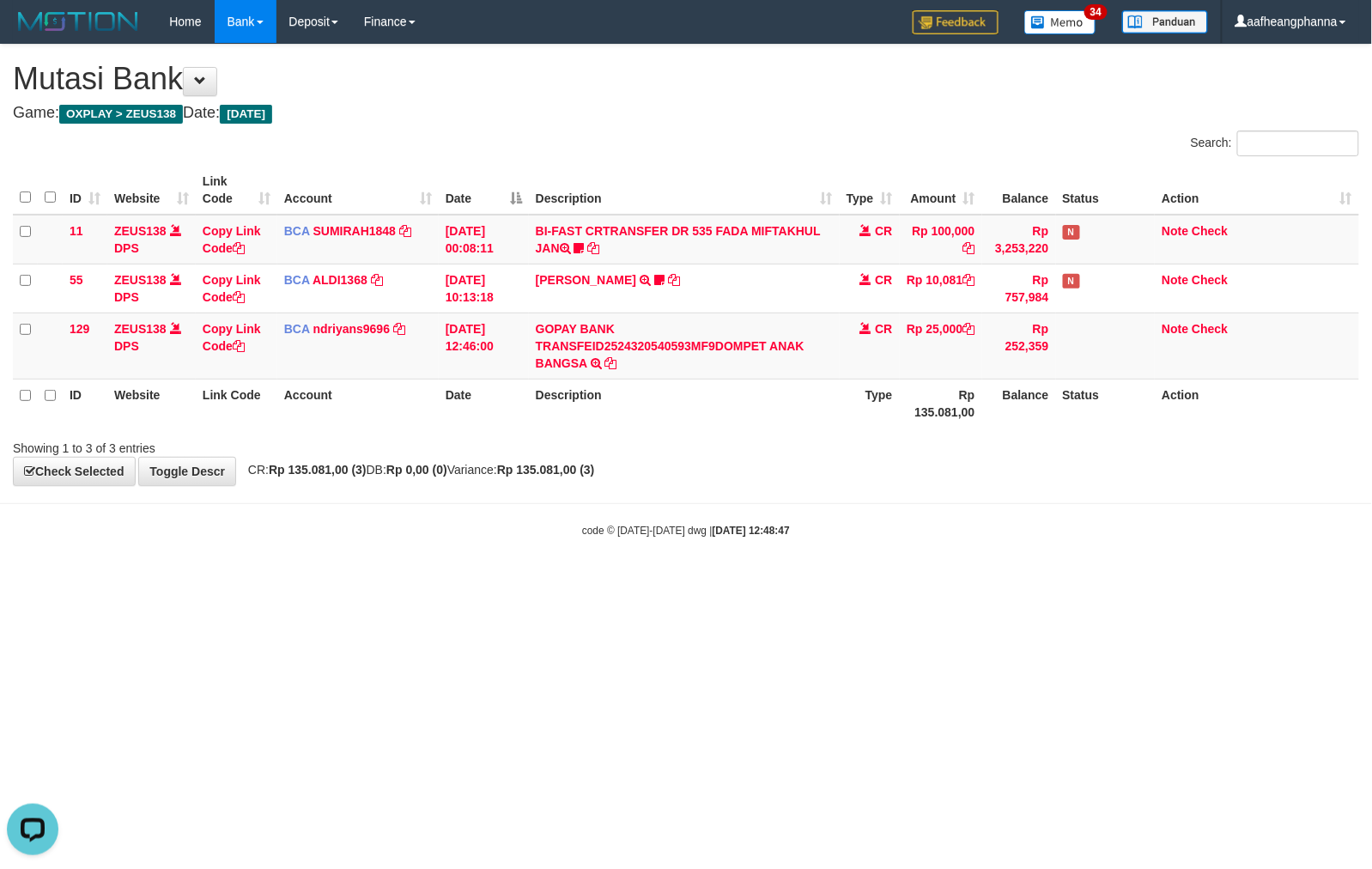
click at [561, 548] on body "Toggle navigation Home Bank Account List Load By Website Group [OXPLAY] ZEUS138…" at bounding box center [686, 291] width 1372 height 581
click at [847, 547] on body "Toggle navigation Home Bank Account List Load By Website Group [OXPLAY] ZEUS138…" at bounding box center [686, 291] width 1372 height 581
click at [850, 571] on body "Toggle navigation Home Bank Account List Load By Website Group [OXPLAY] ZEUS138…" at bounding box center [686, 291] width 1372 height 581
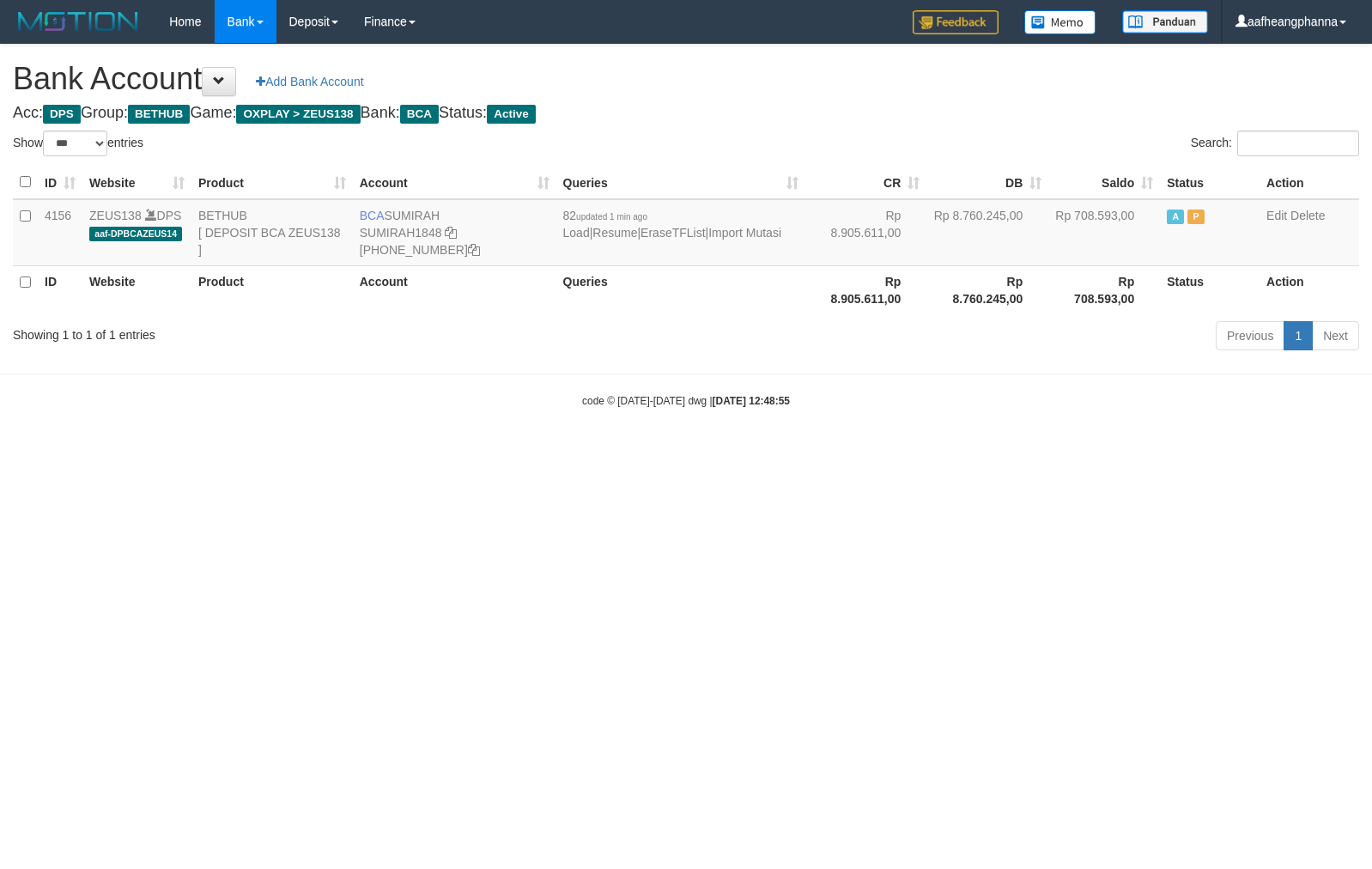
select select "***"
drag, startPoint x: 890, startPoint y: 379, endPoint x: 876, endPoint y: 386, distance: 15.7
click at [890, 379] on body "Toggle navigation Home Bank Account List Load By Website Group [OXPLAY] ZEUS138…" at bounding box center [686, 226] width 1372 height 452
select select "***"
drag, startPoint x: 749, startPoint y: 506, endPoint x: 739, endPoint y: 516, distance: 14.1
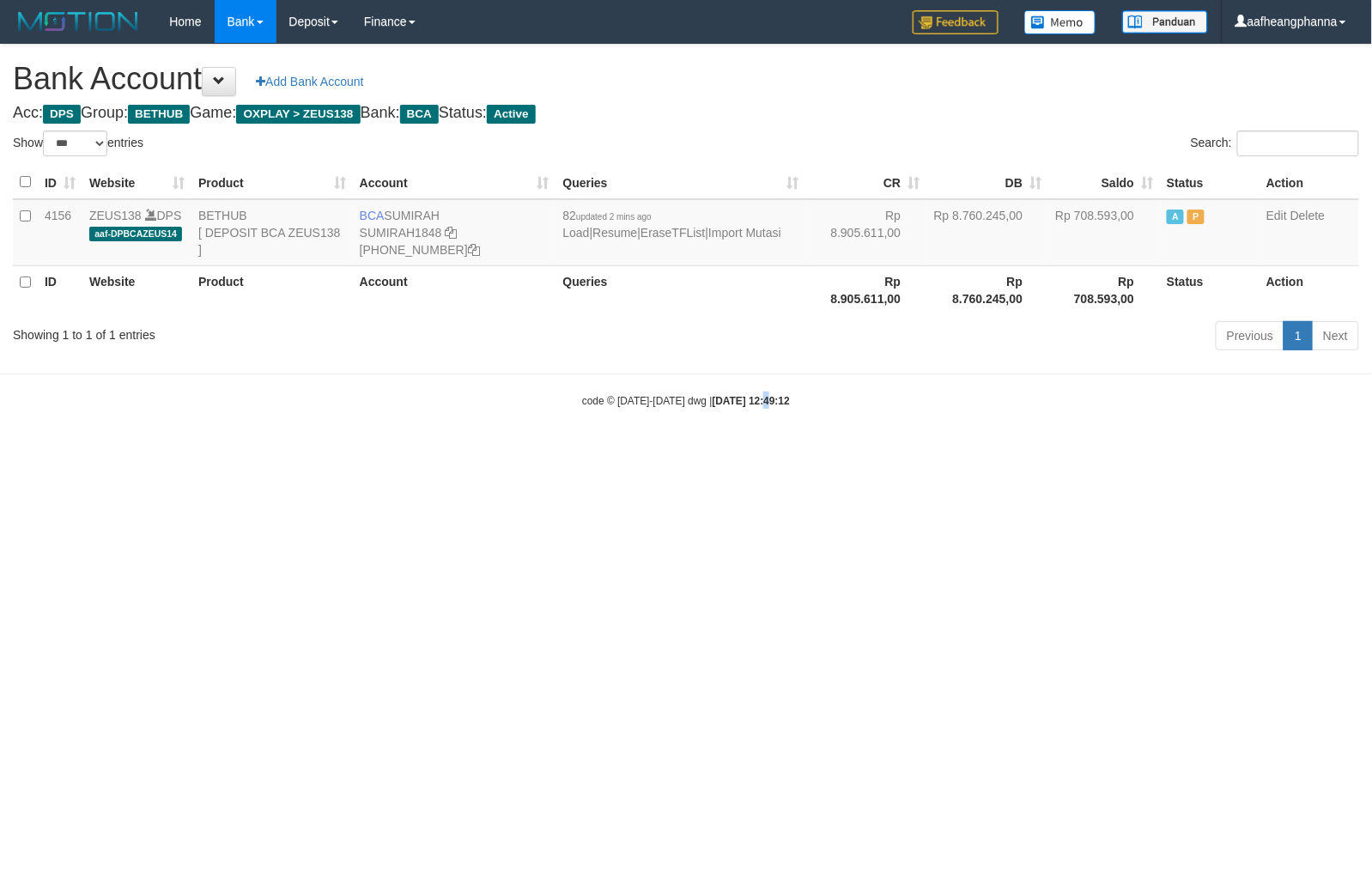
click at [742, 452] on html "Toggle navigation Home Bank Account List Load By Website Group [OXPLAY] ZEUS138…" at bounding box center [686, 226] width 1372 height 452
click at [739, 452] on html "Toggle navigation Home Bank Account List Load By Website Group [OXPLAY] ZEUS138…" at bounding box center [686, 226] width 1372 height 452
click at [451, 230] on icon at bounding box center [451, 233] width 12 height 12
select select "***"
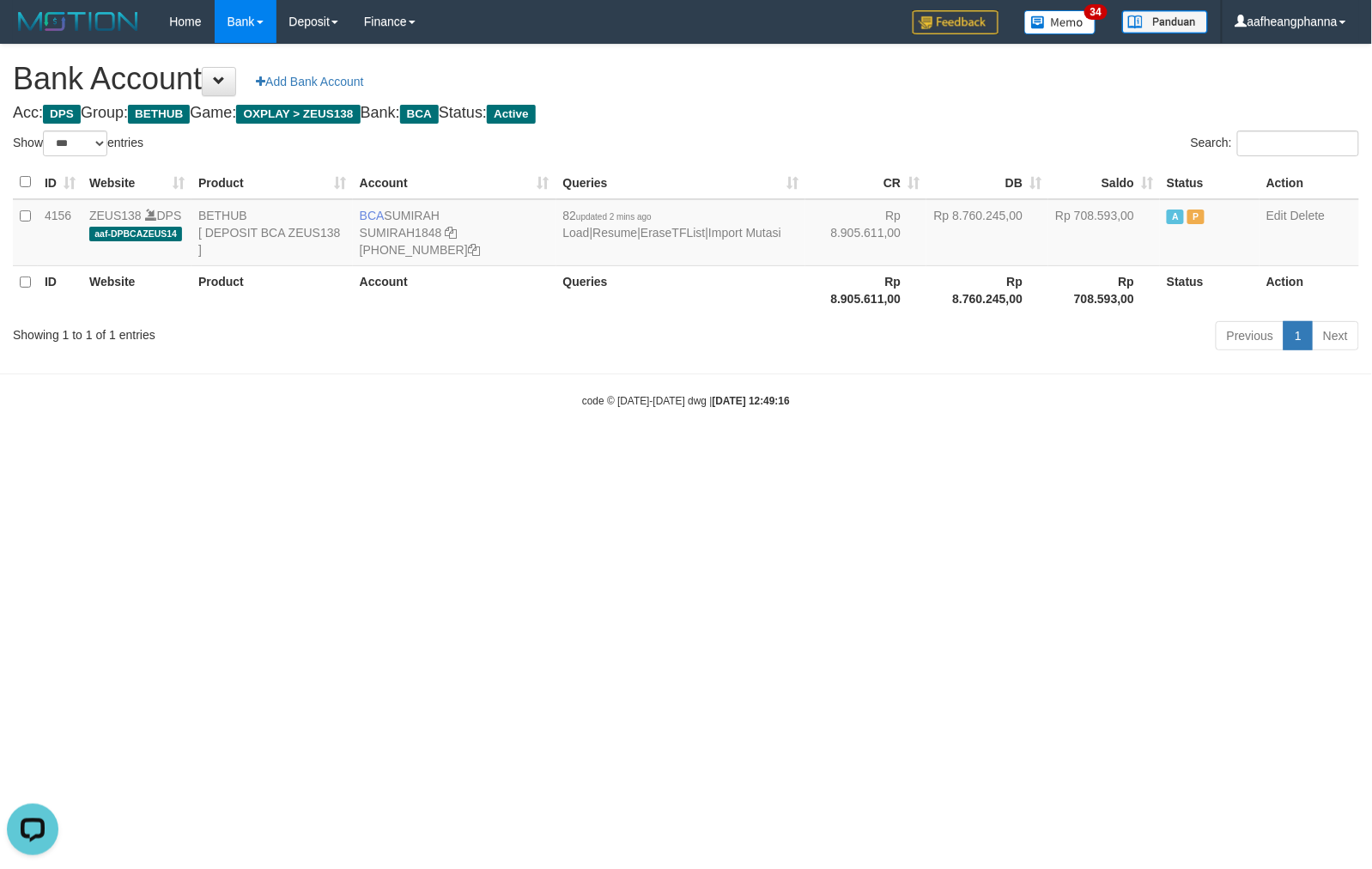
click at [643, 434] on body "Toggle navigation Home Bank Account List Load By Website Group [OXPLAY] ZEUS138…" at bounding box center [686, 226] width 1372 height 452
click at [665, 446] on body "Toggle navigation Home Bank Account List Load By Website Group [OXPLAY] ZEUS138…" at bounding box center [686, 226] width 1372 height 452
drag, startPoint x: 861, startPoint y: 479, endPoint x: 1370, endPoint y: 454, distance: 509.6
click at [876, 452] on html "Toggle navigation Home Bank Account List Load By Website Group [OXPLAY] ZEUS138…" at bounding box center [686, 226] width 1372 height 452
select select "***"
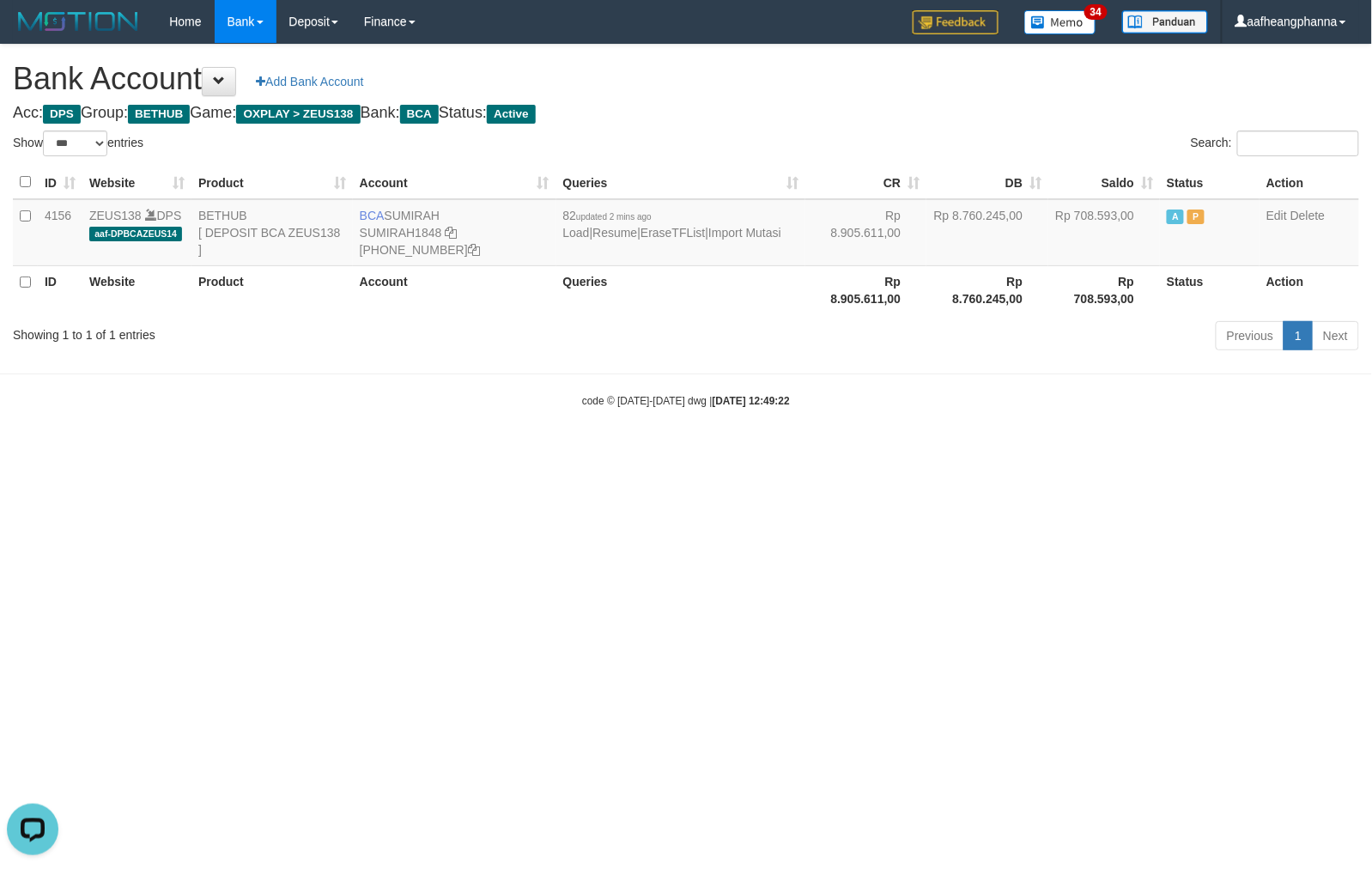
drag, startPoint x: 784, startPoint y: 439, endPoint x: 761, endPoint y: 417, distance: 31.8
click at [777, 441] on body "Toggle navigation Home Bank Account List Load By Website Group [OXPLAY] ZEUS138…" at bounding box center [686, 226] width 1372 height 452
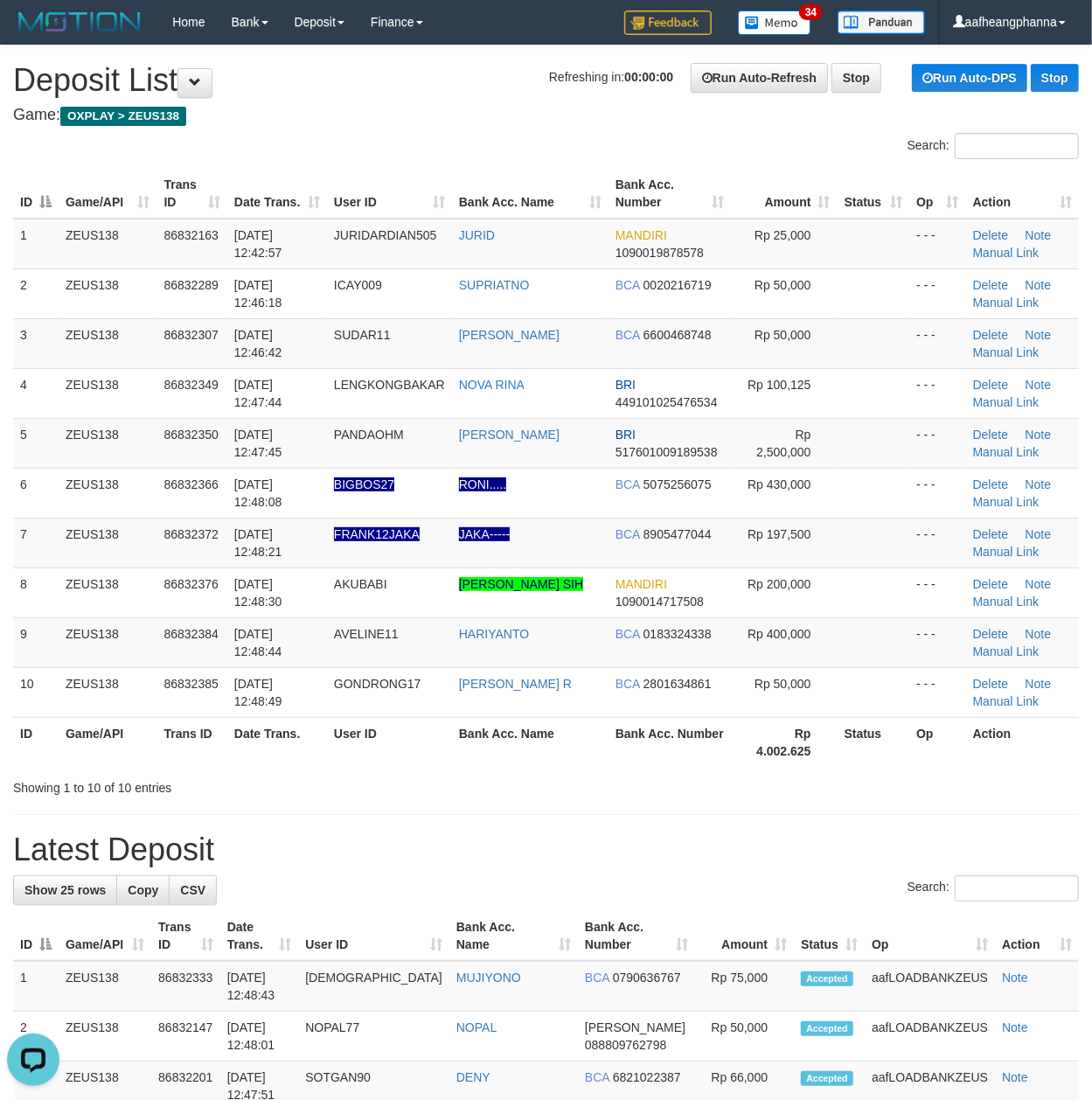
click at [299, 840] on h1 "Latest Deposit" at bounding box center [546, 850] width 1066 height 35
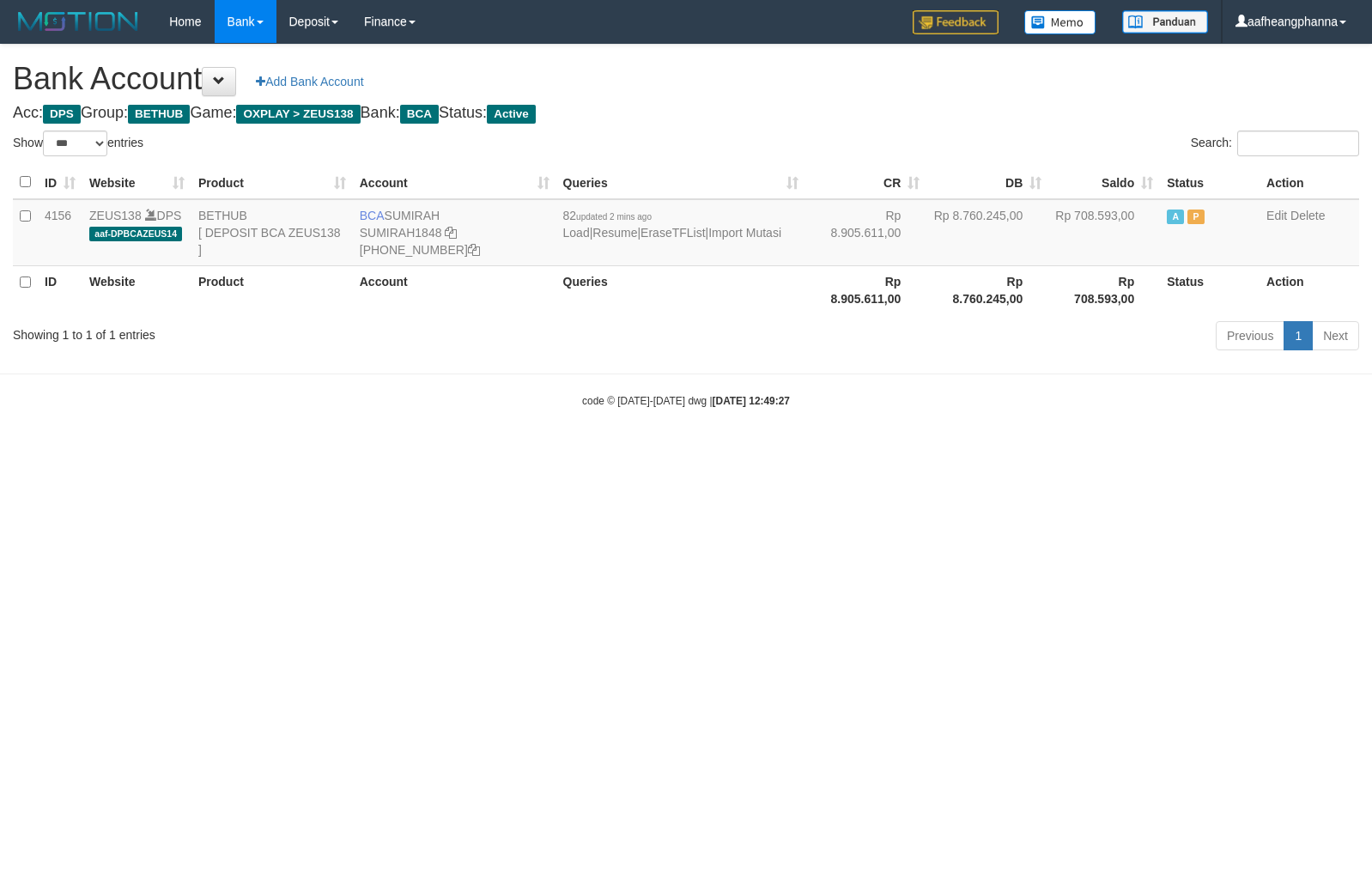
select select "***"
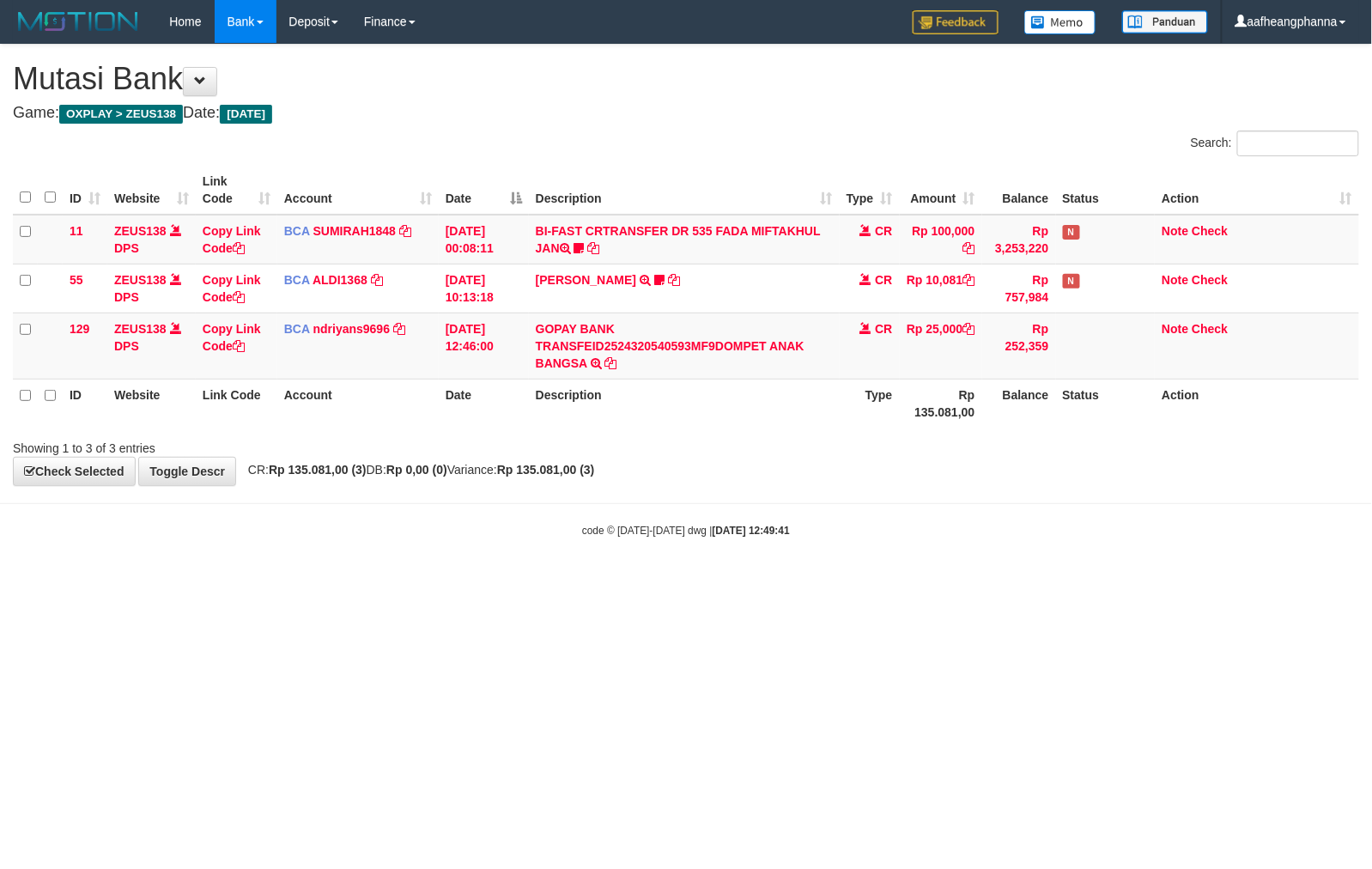
drag, startPoint x: 788, startPoint y: 673, endPoint x: 777, endPoint y: 671, distance: 11.2
click at [780, 581] on html "Toggle navigation Home Bank Account List Load By Website Group [OXPLAY] ZEUS138…" at bounding box center [686, 291] width 1372 height 581
click at [668, 581] on html "Toggle navigation Home Bank Account List Load By Website Group [OXPLAY] ZEUS138…" at bounding box center [686, 291] width 1372 height 581
drag, startPoint x: 902, startPoint y: 619, endPoint x: 932, endPoint y: 627, distance: 31.0
click at [925, 581] on html "Toggle navigation Home Bank Account List Load By Website Group [OXPLAY] ZEUS138…" at bounding box center [686, 291] width 1372 height 581
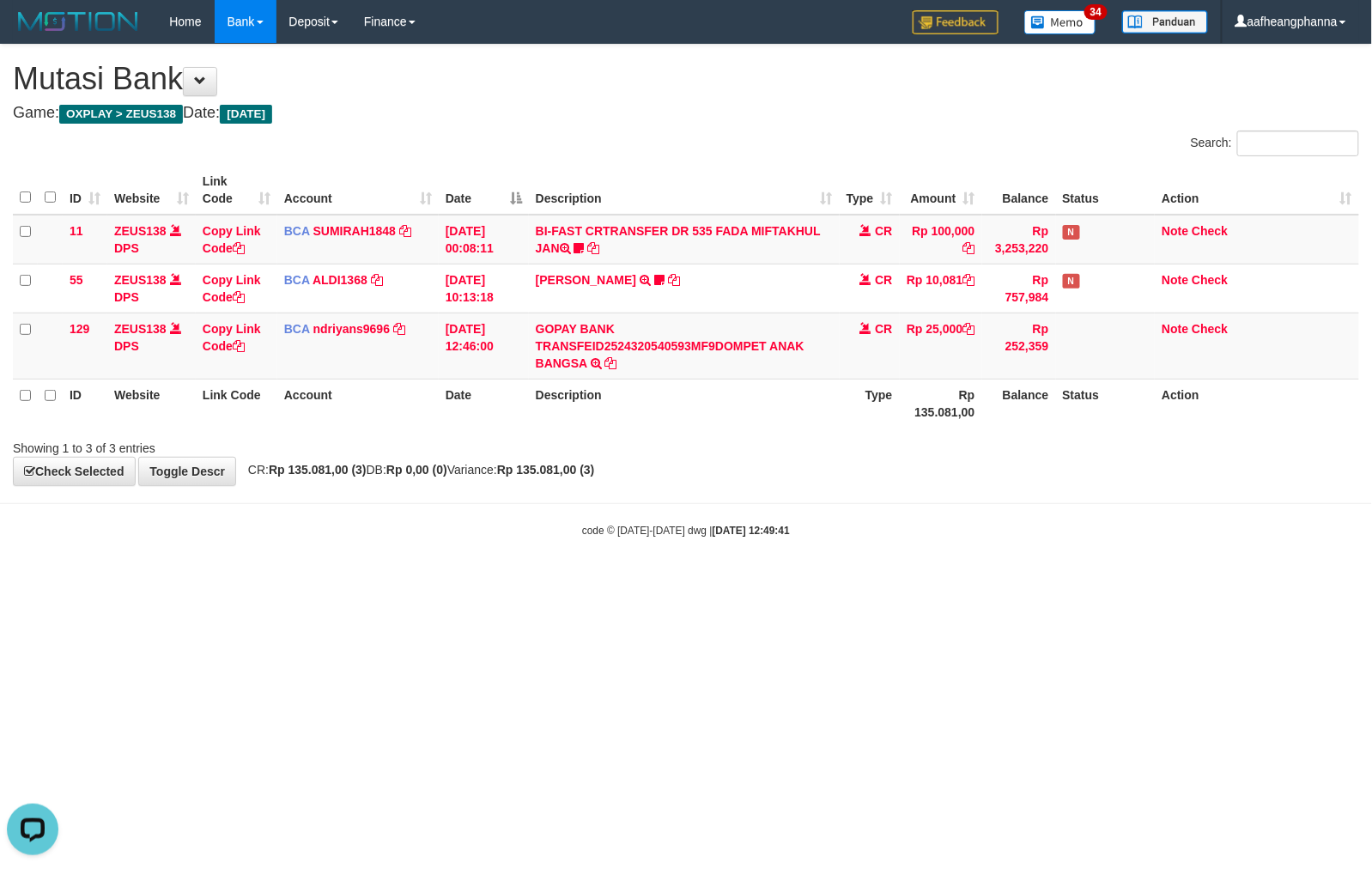
click at [777, 581] on html "Toggle navigation Home Bank Account List Load By Website Group [OXPLAY] ZEUS138…" at bounding box center [686, 291] width 1372 height 581
click at [746, 538] on div "code © 2012-2018 dwg | 2025/08/31 12:49:41" at bounding box center [686, 529] width 1372 height 18
click at [846, 581] on html "Toggle navigation Home Bank Account List Load By Website Group [OXPLAY] ZEUS138…" at bounding box center [686, 291] width 1372 height 581
drag, startPoint x: 815, startPoint y: 613, endPoint x: 809, endPoint y: 606, distance: 9.2
click at [809, 581] on html "Toggle navigation Home Bank Account List Load By Website Group [OXPLAY] ZEUS138…" at bounding box center [686, 291] width 1372 height 581
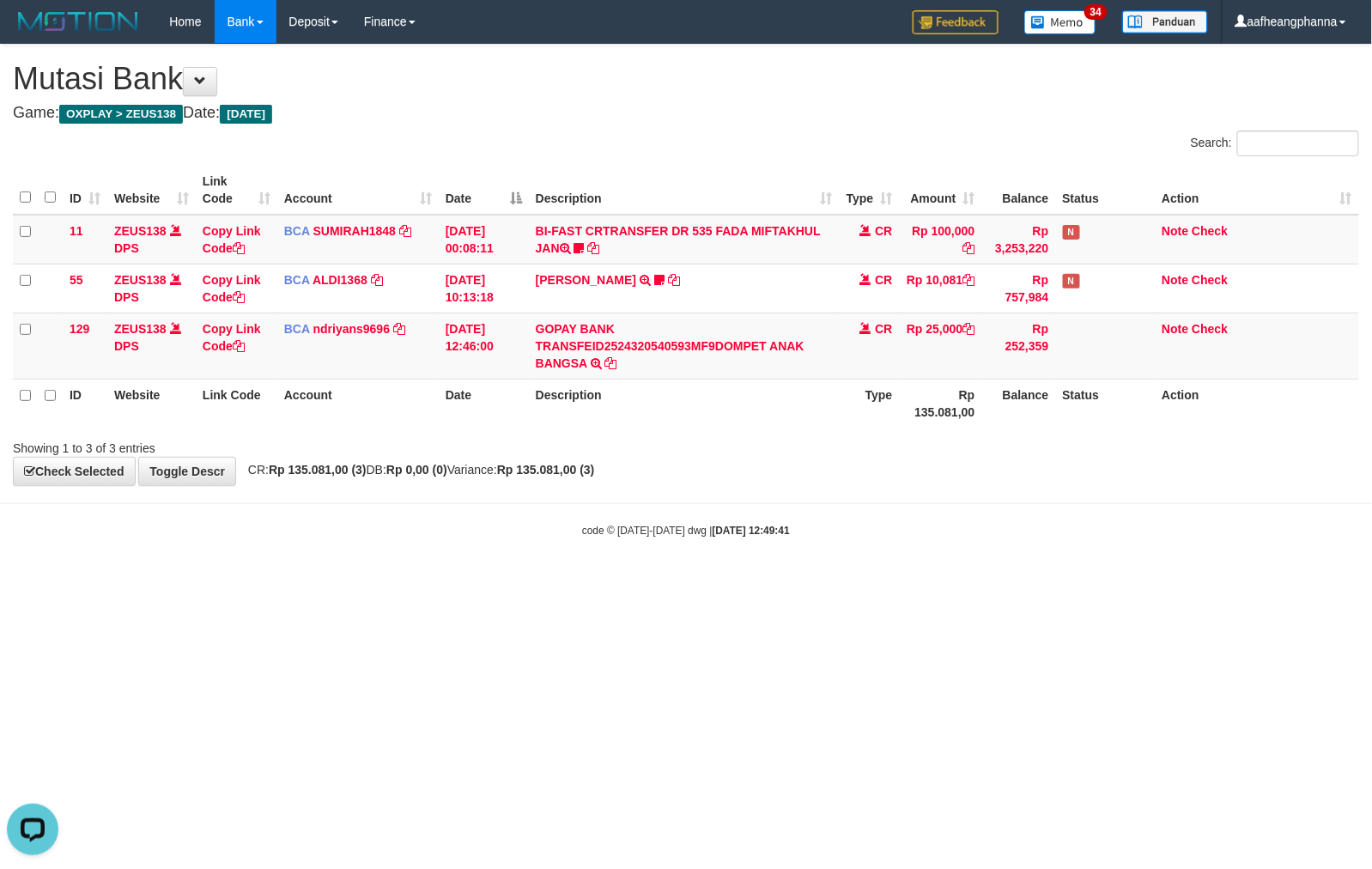
click at [756, 581] on html "Toggle navigation Home Bank Account List Load By Website Group [OXPLAY] ZEUS138…" at bounding box center [686, 291] width 1372 height 581
click at [728, 581] on html "Toggle navigation Home Bank Account List Load By Website Group [OXPLAY] ZEUS138…" at bounding box center [686, 291] width 1372 height 581
click at [725, 581] on html "Toggle navigation Home Bank Account List Load By Website Group [OXPLAY] ZEUS138…" at bounding box center [686, 291] width 1372 height 581
click at [743, 578] on body "Toggle navigation Home Bank Account List Load By Website Group [OXPLAY] ZEUS138…" at bounding box center [686, 291] width 1372 height 581
click at [749, 575] on body "Toggle navigation Home Bank Account List Load By Website Group [OXPLAY] ZEUS138…" at bounding box center [686, 291] width 1372 height 581
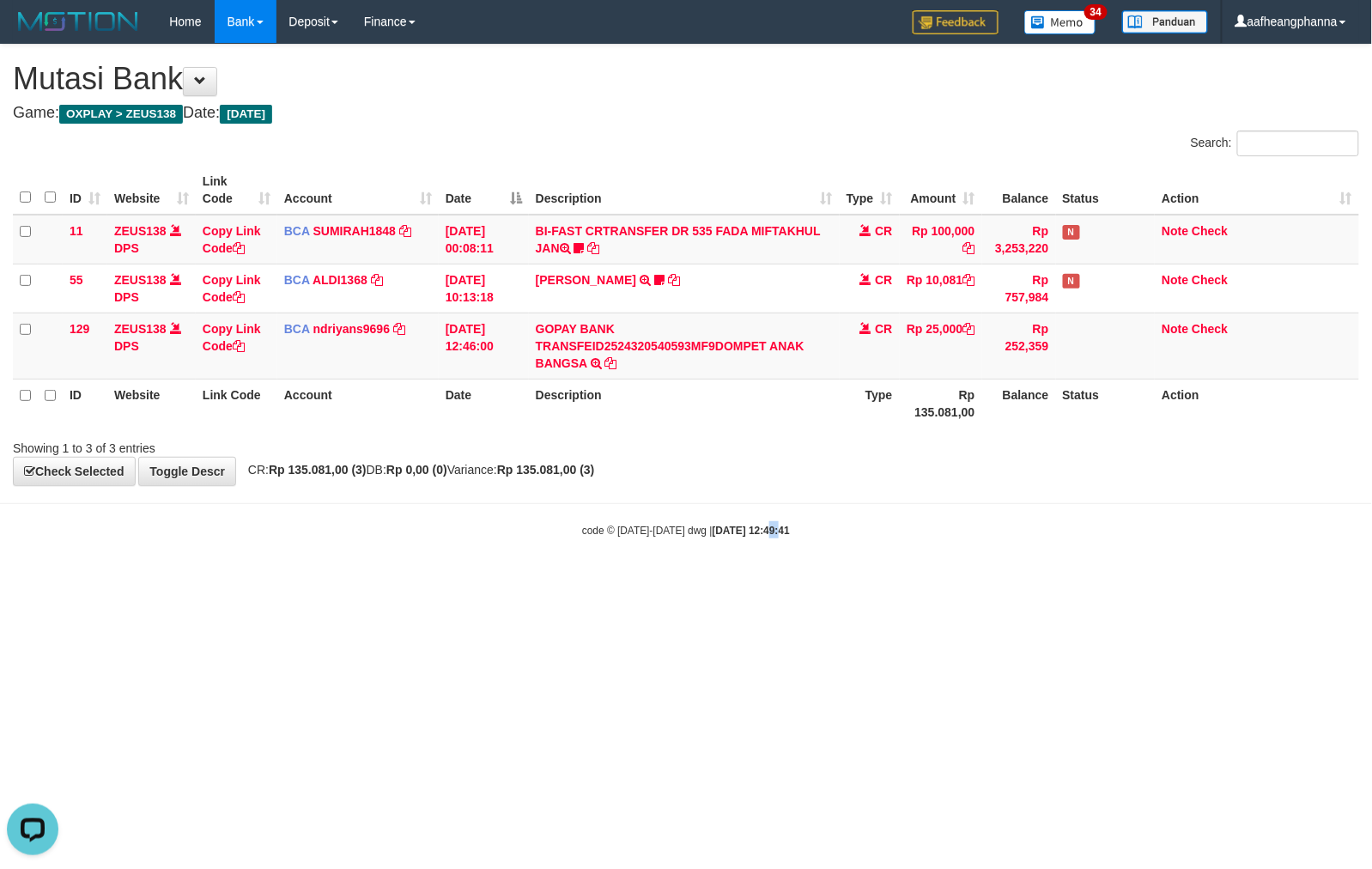
click at [753, 574] on body "Toggle navigation Home Bank Account List Load By Website Group [OXPLAY] ZEUS138…" at bounding box center [686, 291] width 1372 height 581
click at [778, 544] on body "Toggle navigation Home Bank Account List Load By Website Group [OXPLAY] ZEUS138…" at bounding box center [686, 291] width 1372 height 581
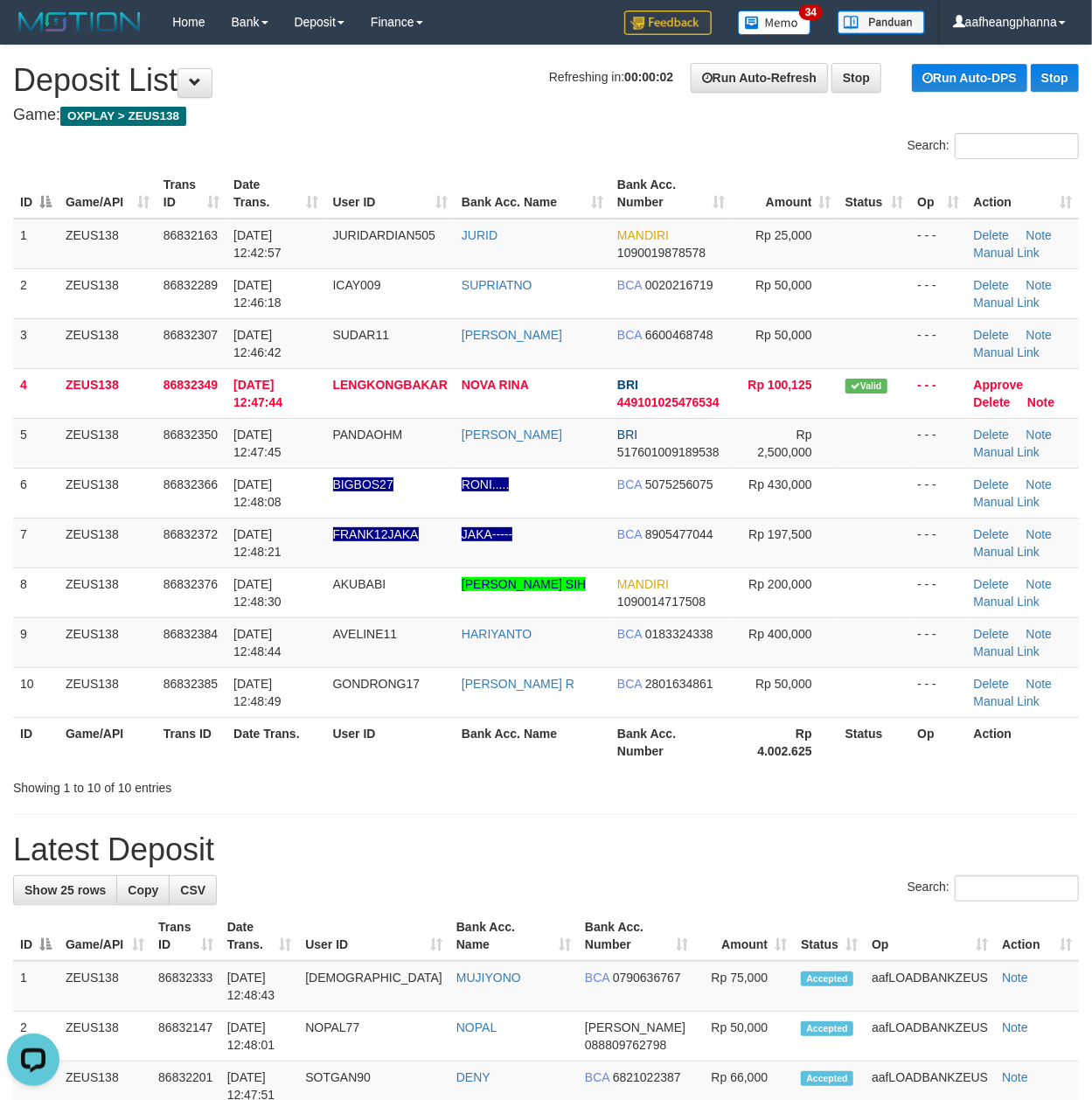
click at [439, 145] on div "Search:" at bounding box center [546, 148] width 1092 height 30
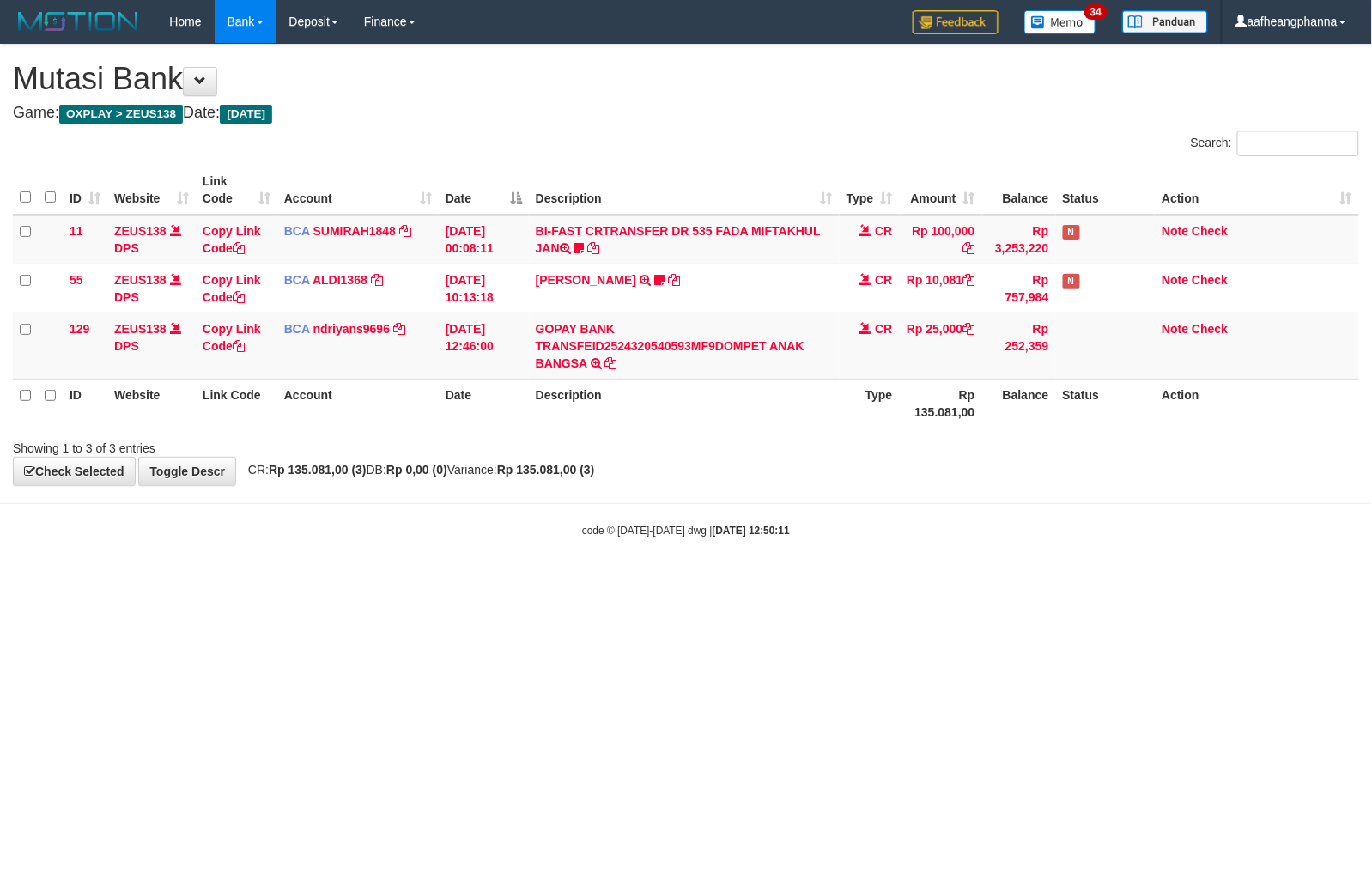
click at [767, 443] on div "Showing 1 to 3 of 3 entries" at bounding box center [686, 444] width 1372 height 24
click at [805, 533] on div "code © 2012-2018 dwg | 2025/08/31 12:50:16" at bounding box center [686, 529] width 1372 height 18
drag, startPoint x: 867, startPoint y: 568, endPoint x: 880, endPoint y: 585, distance: 21.4
click at [879, 581] on html "Toggle navigation Home Bank Account List Load By Website Group [OXPLAY] ZEUS138…" at bounding box center [686, 291] width 1372 height 581
drag, startPoint x: 749, startPoint y: 132, endPoint x: 737, endPoint y: 159, distance: 29.5
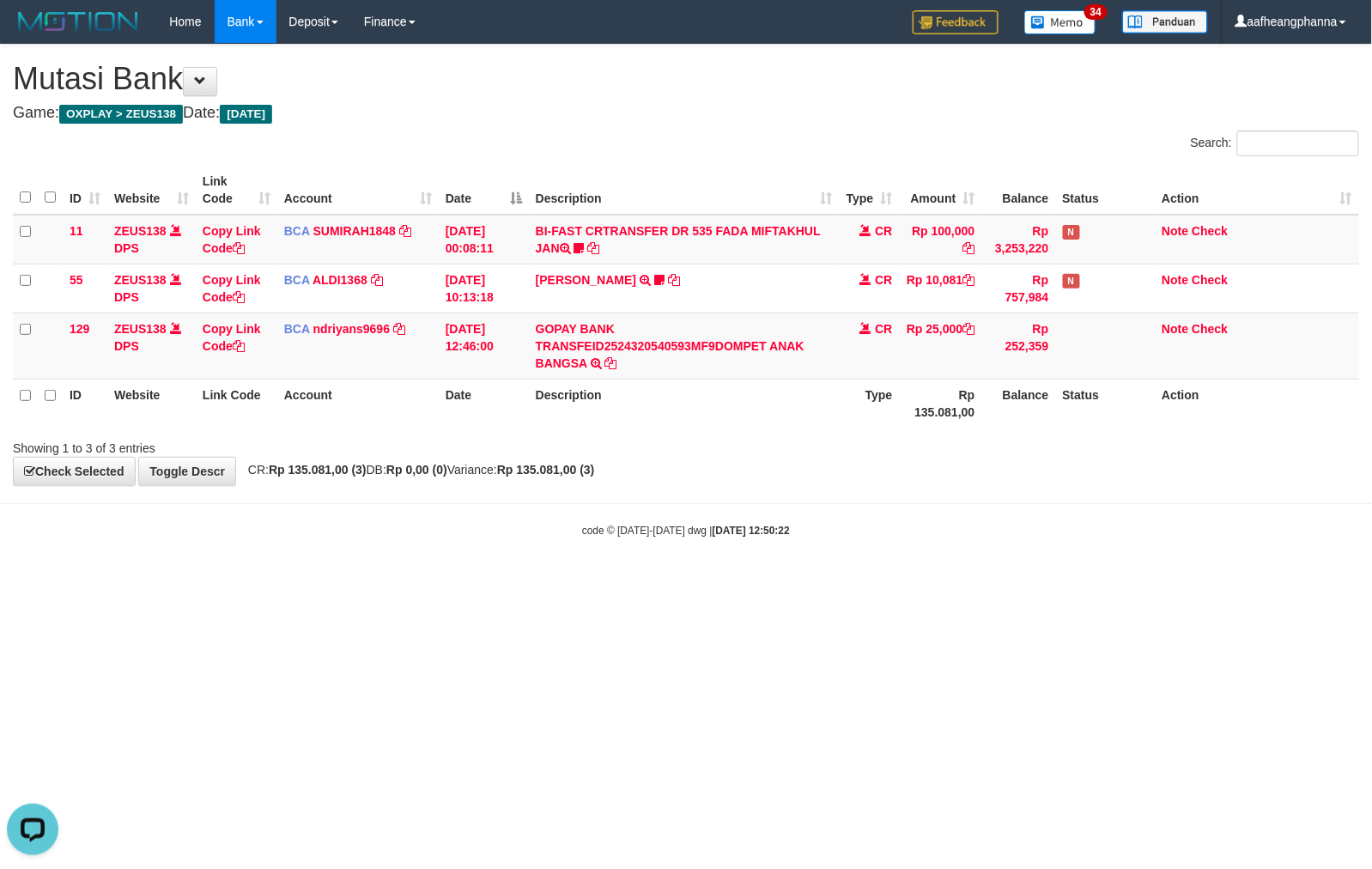
click at [747, 145] on div "Search:" at bounding box center [1029, 145] width 660 height 30
click at [723, 506] on body "Toggle navigation Home Bank Account List Load By Website Group [OXPLAY] ZEUS138…" at bounding box center [686, 291] width 1372 height 581
click at [687, 461] on div "**********" at bounding box center [686, 264] width 1372 height 440
click at [701, 543] on body "Toggle navigation Home Bank Account List Load By Website Group [OXPLAY] ZEUS138…" at bounding box center [686, 291] width 1372 height 581
click at [589, 581] on html "Toggle navigation Home Bank Account List Load By Website Group [OXPLAY] ZEUS138…" at bounding box center [686, 291] width 1372 height 581
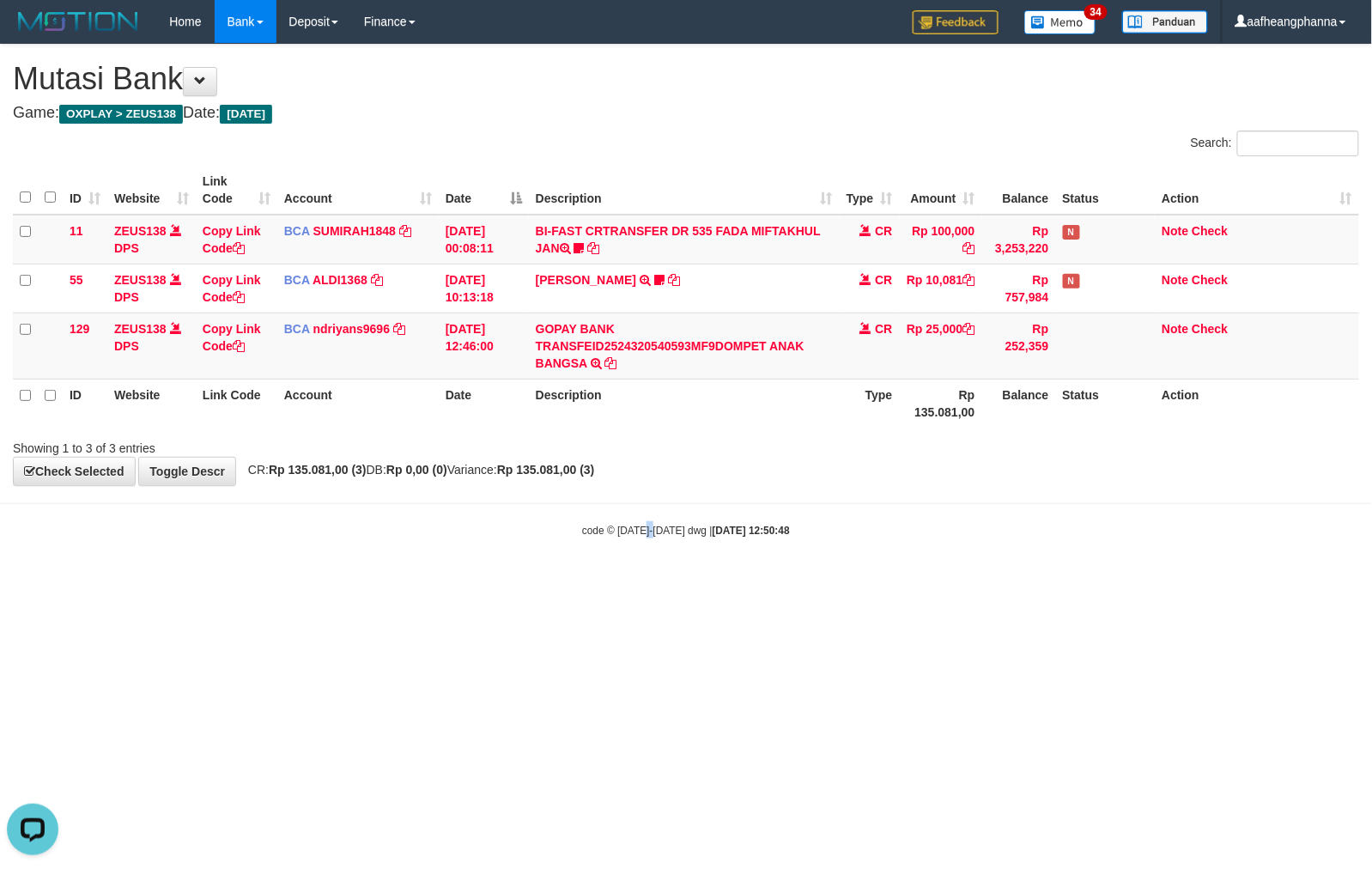
drag, startPoint x: 648, startPoint y: 741, endPoint x: 658, endPoint y: 739, distance: 10.2
click at [653, 581] on html "Toggle navigation Home Bank Account List Load By Website Group [OXPLAY] ZEUS138…" at bounding box center [686, 291] width 1372 height 581
click at [660, 581] on html "Toggle navigation Home Bank Account List Load By Website Group [OXPLAY] ZEUS138…" at bounding box center [686, 291] width 1372 height 581
click at [536, 581] on html "Toggle navigation Home Bank Account List Load By Website Group [OXPLAY] ZEUS138…" at bounding box center [686, 291] width 1372 height 581
drag, startPoint x: 766, startPoint y: 471, endPoint x: 685, endPoint y: 601, distance: 153.2
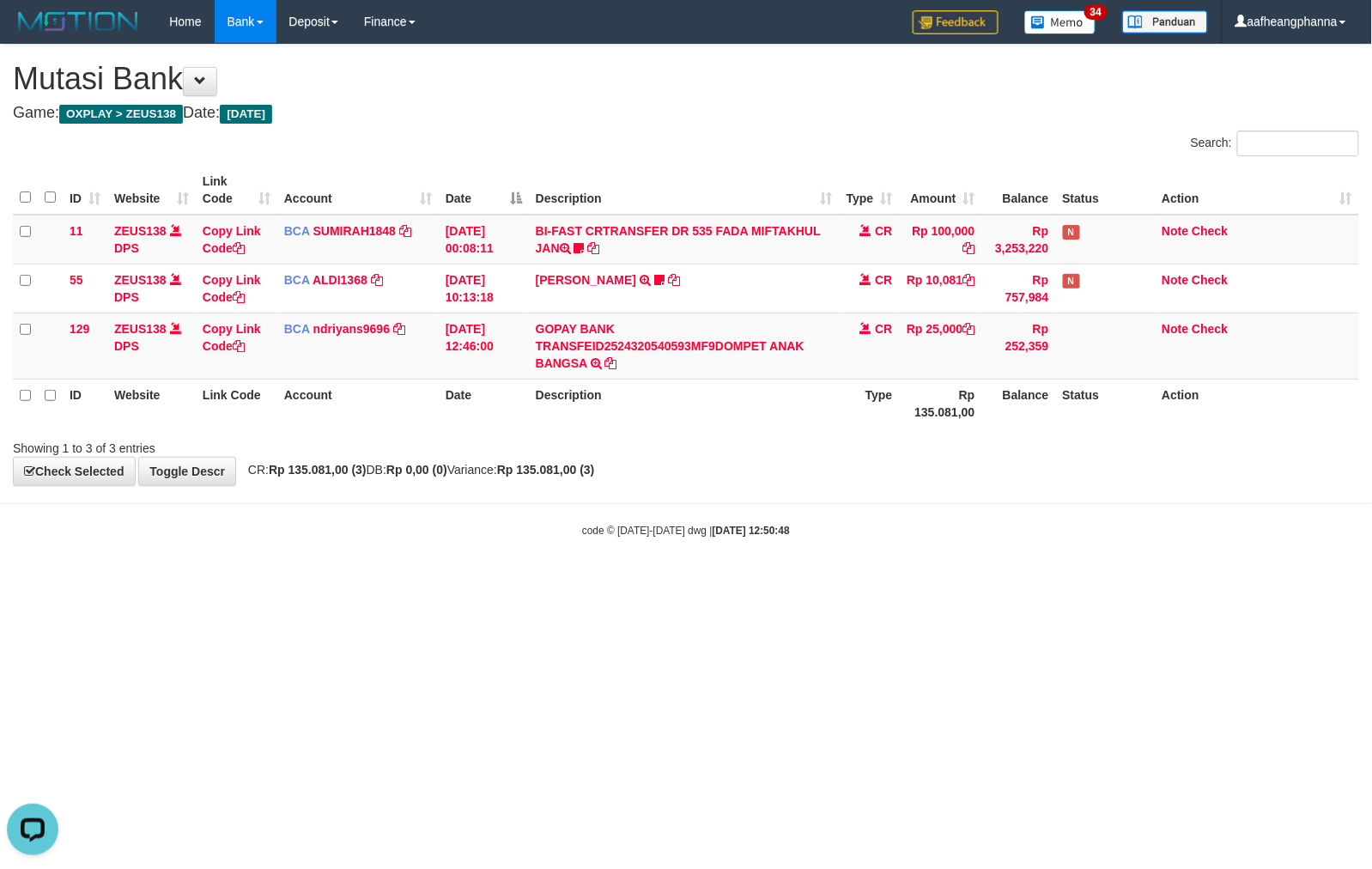
click at [770, 475] on div "**********" at bounding box center [686, 264] width 1372 height 440
click at [736, 581] on html "Toggle navigation Home Bank Account List Load By Website Group [OXPLAY] ZEUS138…" at bounding box center [686, 291] width 1372 height 581
click at [674, 581] on html "Toggle navigation Home Bank Account List Load By Website Group [OXPLAY] ZEUS138…" at bounding box center [686, 291] width 1372 height 581
click at [457, 581] on html "Toggle navigation Home Bank Account List Load By Website Group [OXPLAY] ZEUS138…" at bounding box center [686, 291] width 1372 height 581
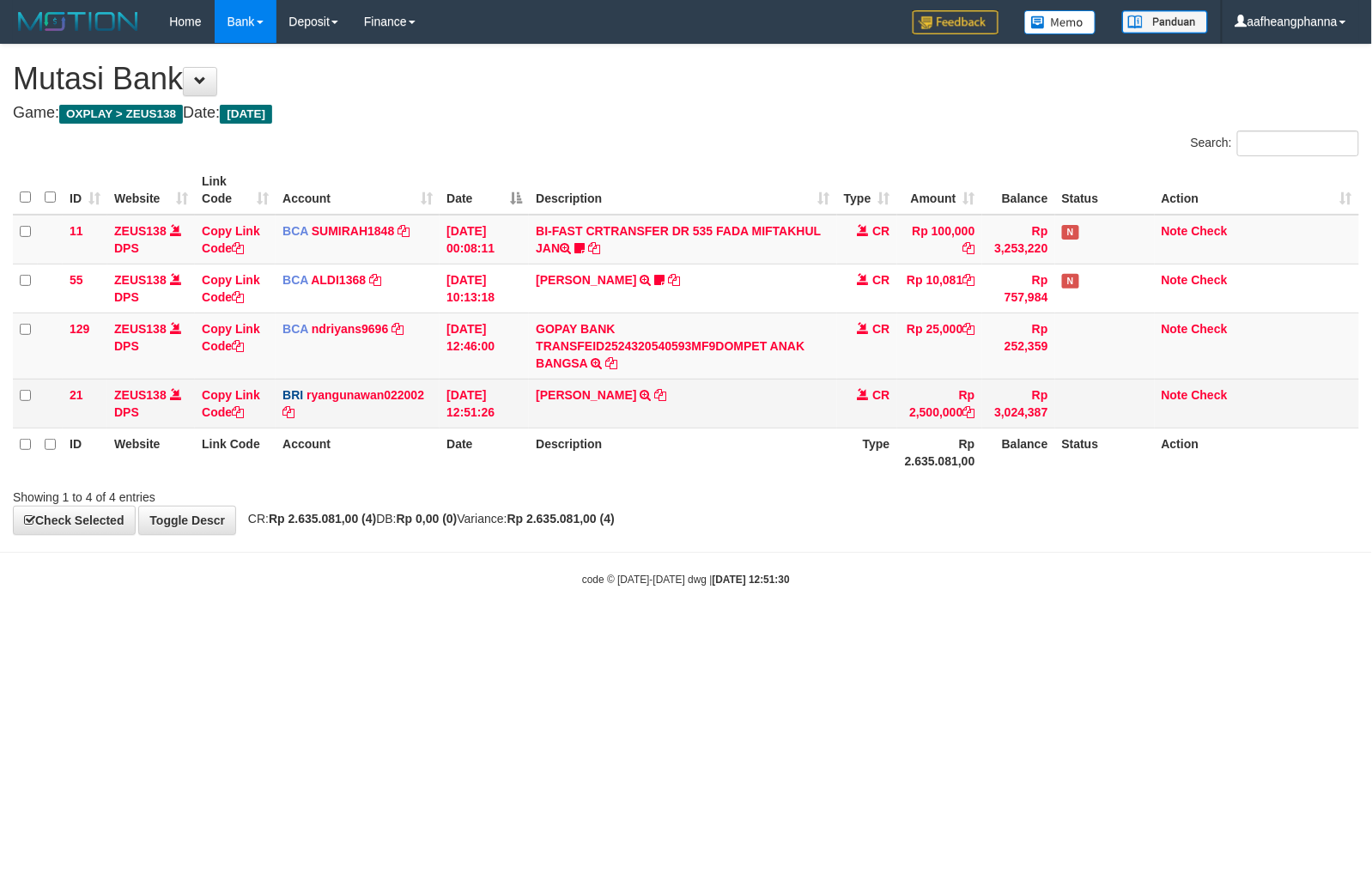
click at [604, 406] on td "[PERSON_NAME] TRANSFER NBMB [PERSON_NAME] TO [PERSON_NAME]" at bounding box center [682, 403] width 307 height 49
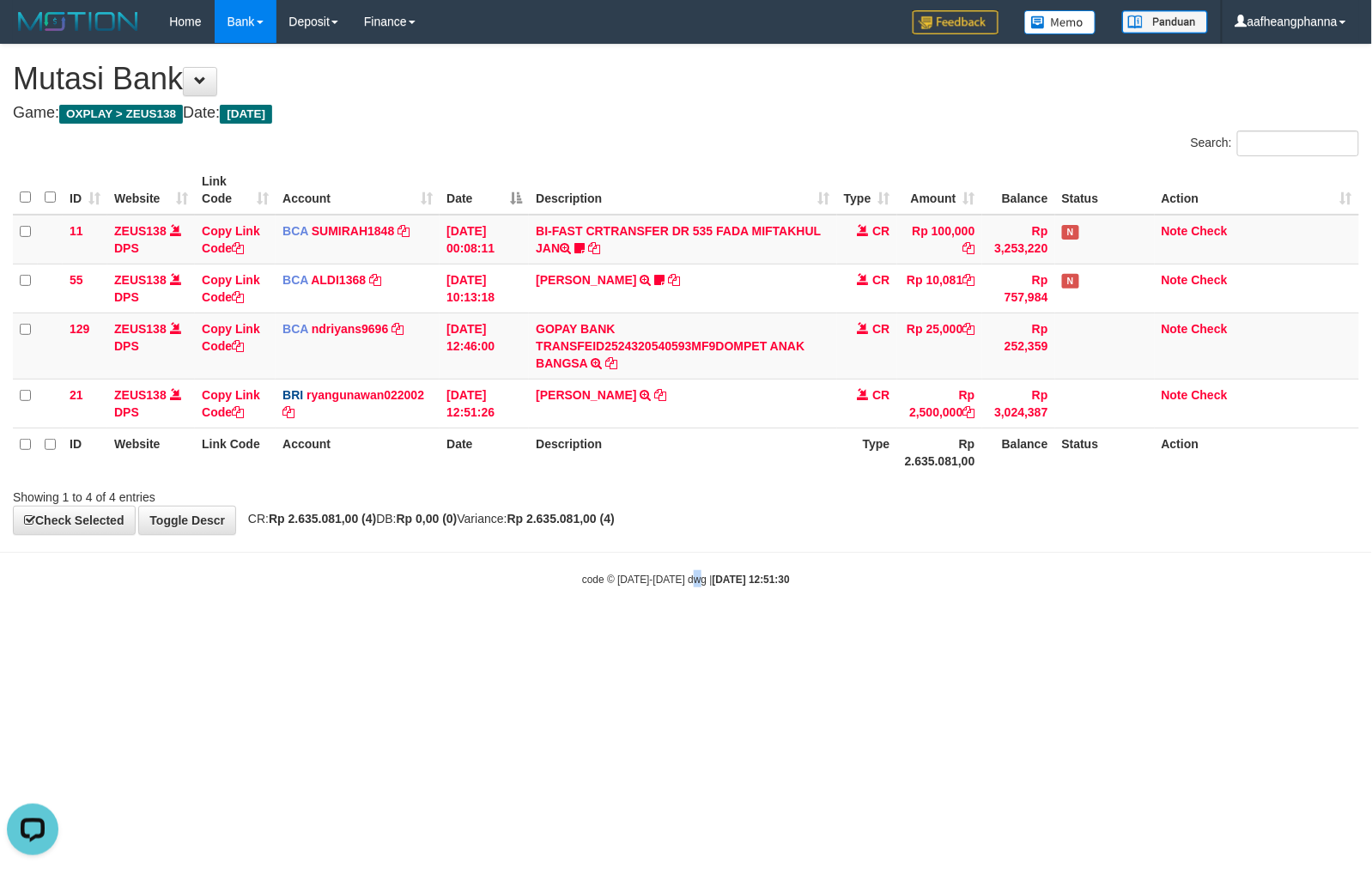
drag, startPoint x: 694, startPoint y: 698, endPoint x: 673, endPoint y: 725, distance: 34.2
click at [689, 630] on html "Toggle navigation Home Bank Account List Load By Website Group [OXPLAY] ZEUS138…" at bounding box center [686, 315] width 1372 height 630
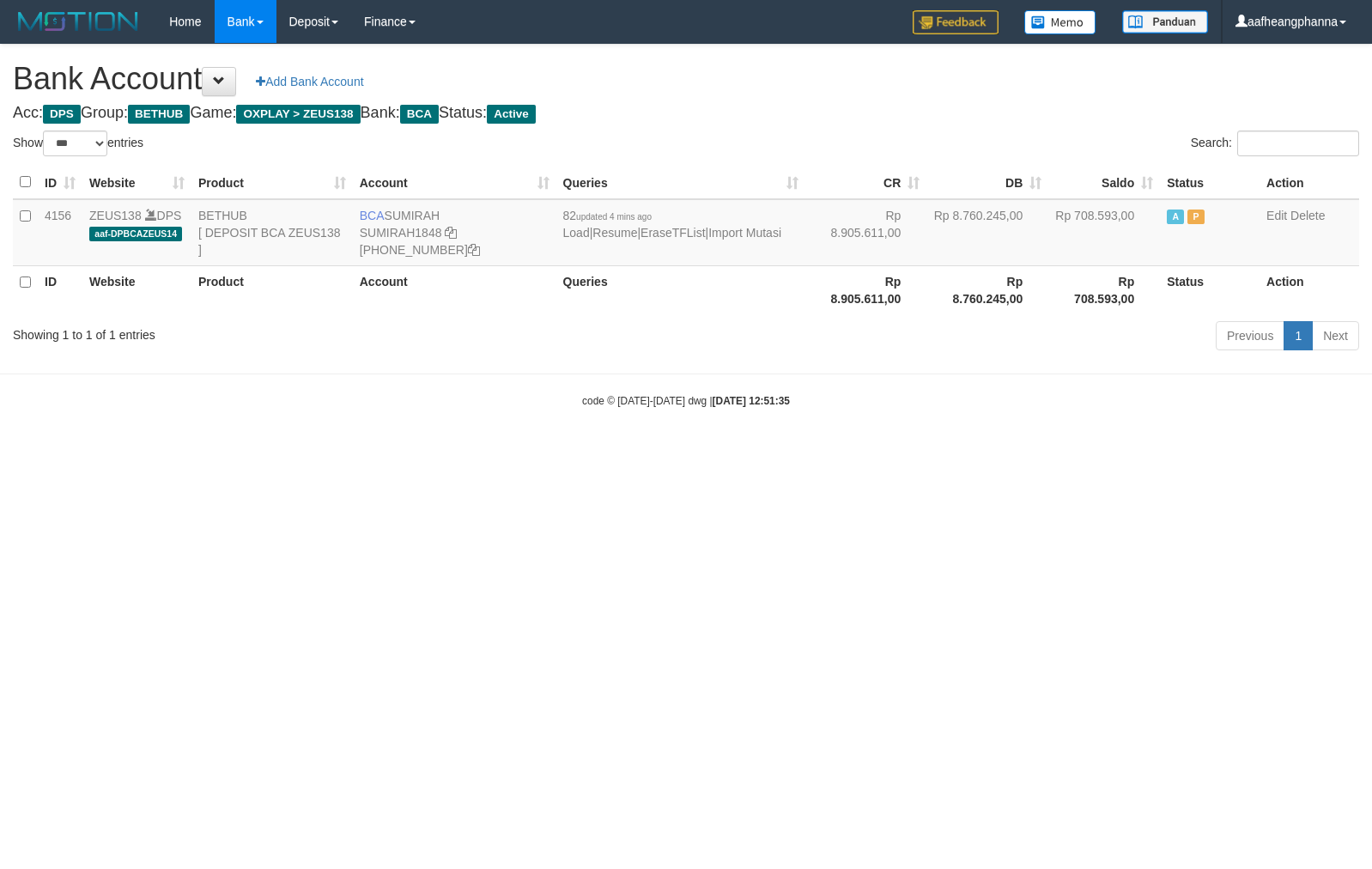
select select "***"
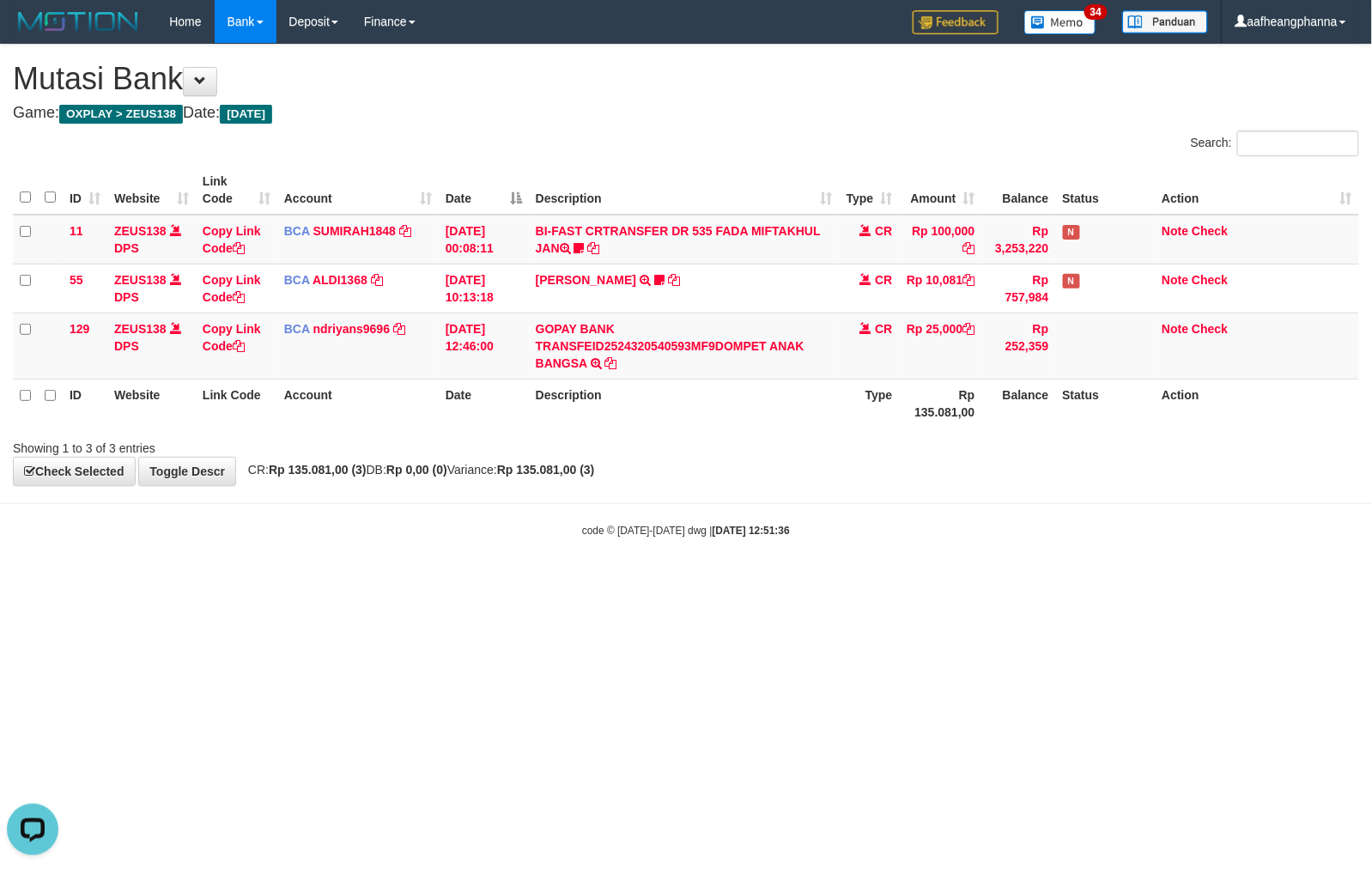
drag, startPoint x: 739, startPoint y: 602, endPoint x: 823, endPoint y: 485, distance: 144.0
click at [739, 581] on html "Toggle navigation Home Bank Account List Load By Website Group [OXPLAY] ZEUS138…" at bounding box center [686, 291] width 1372 height 581
drag, startPoint x: 1068, startPoint y: 555, endPoint x: 1066, endPoint y: 534, distance: 21.1
click at [1070, 546] on body "Toggle navigation Home Bank Account List Load By Website Group [OXPLAY] ZEUS138…" at bounding box center [686, 291] width 1372 height 581
click at [630, 581] on html "Toggle navigation Home Bank Account List Load By Website Group [OXPLAY] ZEUS138…" at bounding box center [686, 291] width 1372 height 581
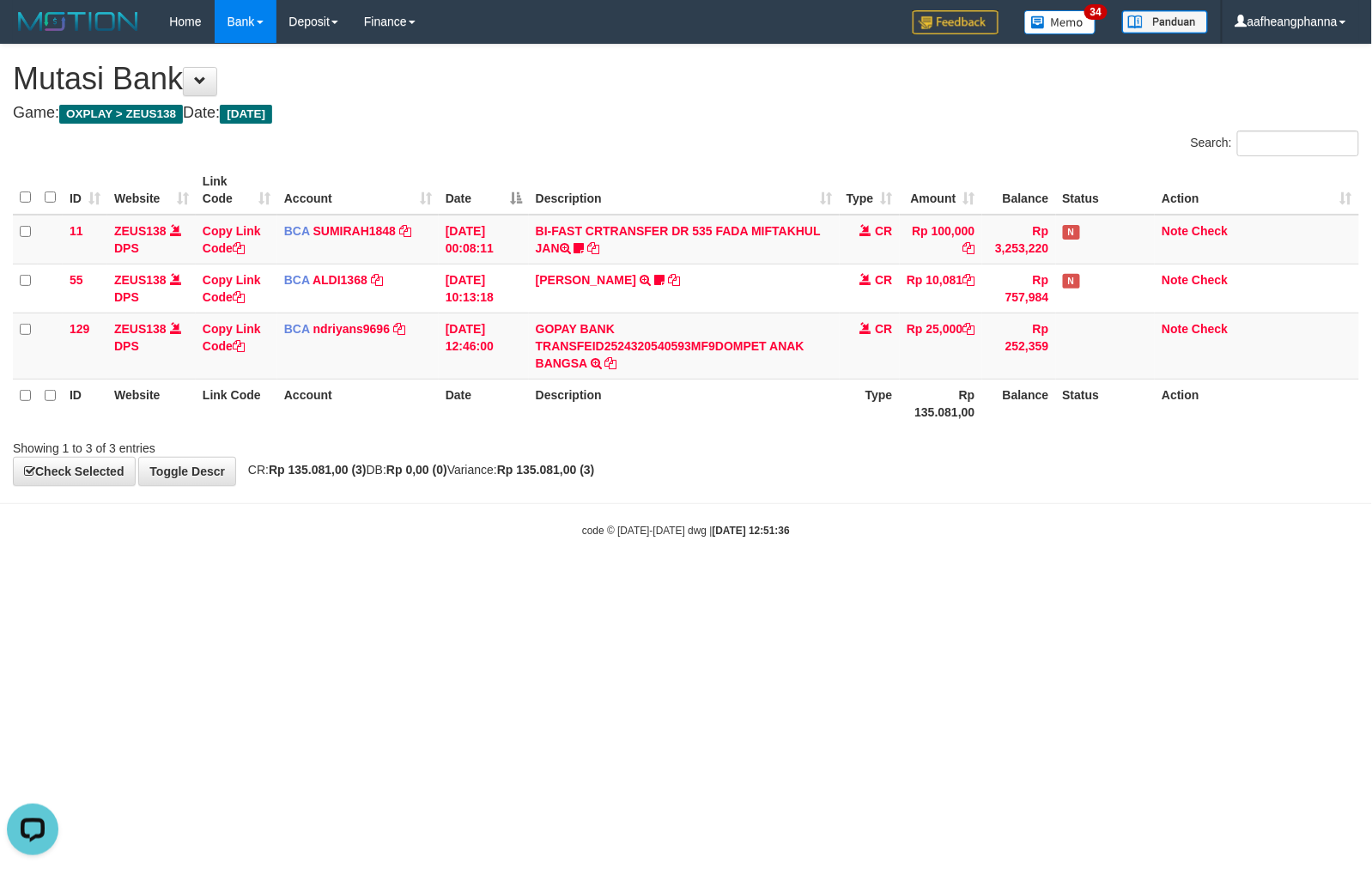
click at [547, 581] on html "Toggle navigation Home Bank Account List Load By Website Group [OXPLAY] ZEUS138…" at bounding box center [686, 291] width 1372 height 581
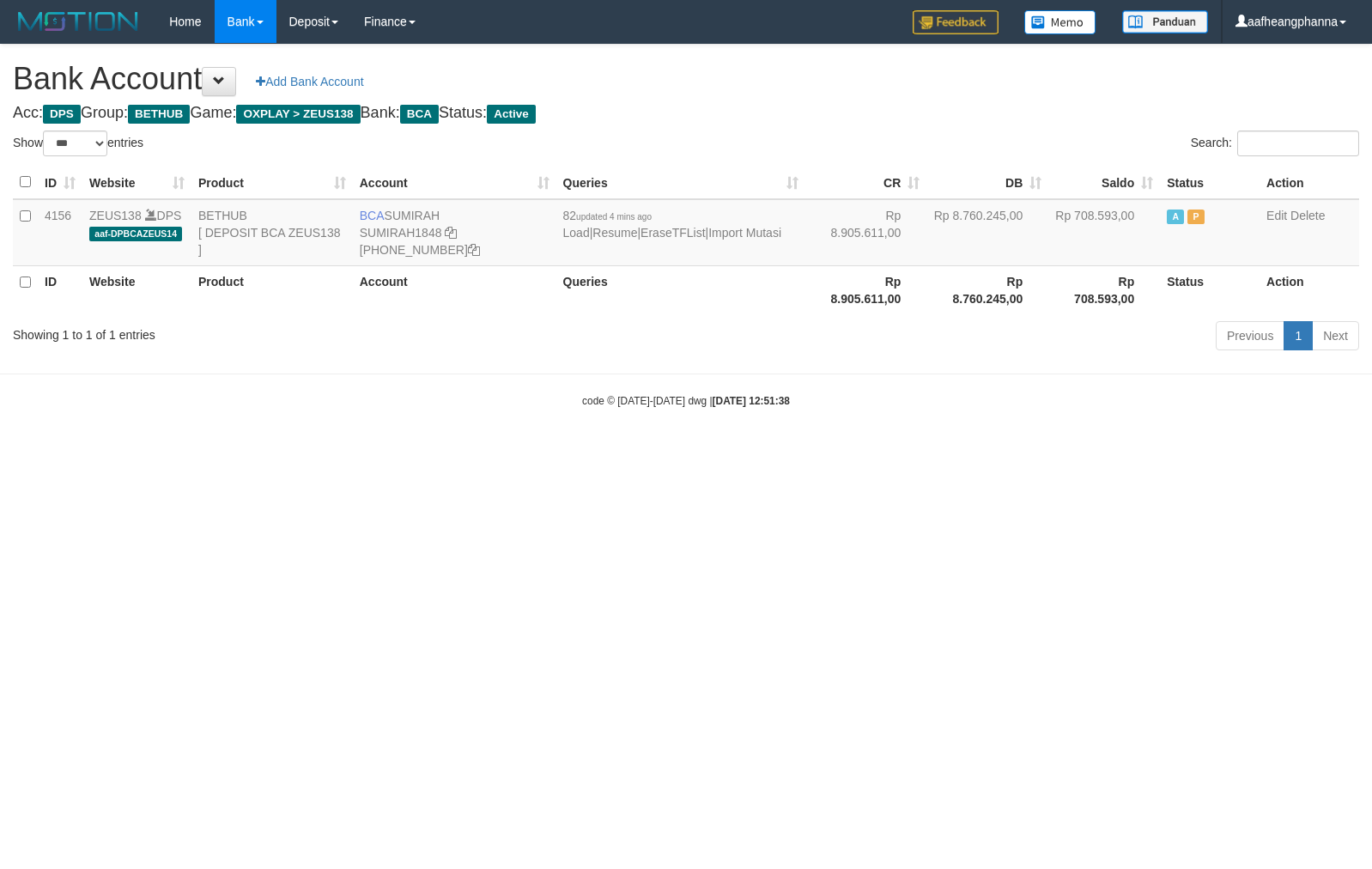
select select "***"
click at [412, 216] on td "BCA [GEOGRAPHIC_DATA] SUMIRAH1848 [PHONE_NUMBER]" at bounding box center [454, 233] width 203 height 67
click at [412, 216] on td "BCA SUMIRAH SUMIRAH1848 869-245-8906" at bounding box center [454, 233] width 203 height 67
copy td "SUMIRAH"
click at [754, 452] on html "Toggle navigation Home Bank Account List Load By Website Group [OXPLAY] ZEUS138…" at bounding box center [686, 226] width 1372 height 452
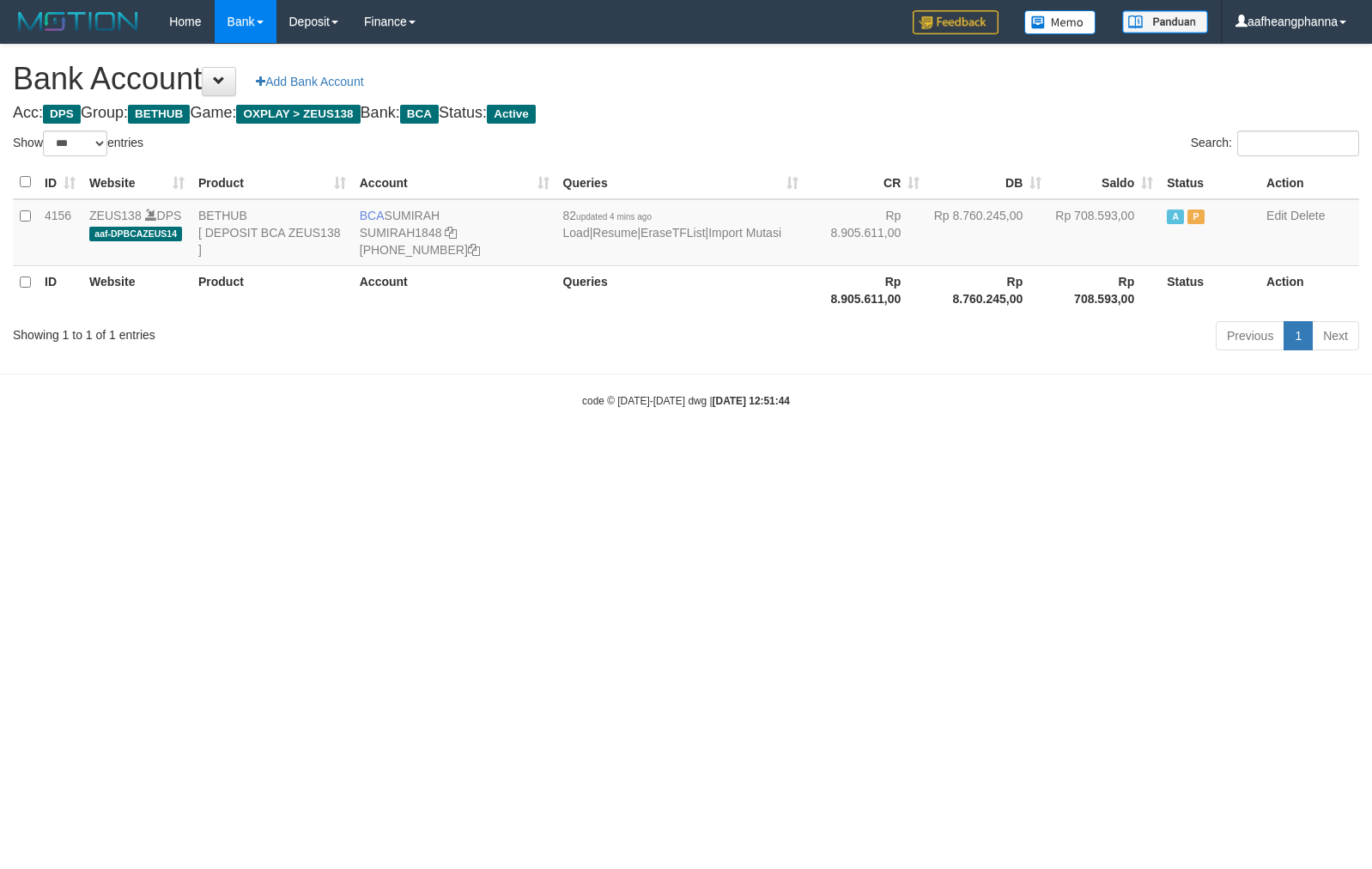
select select "***"
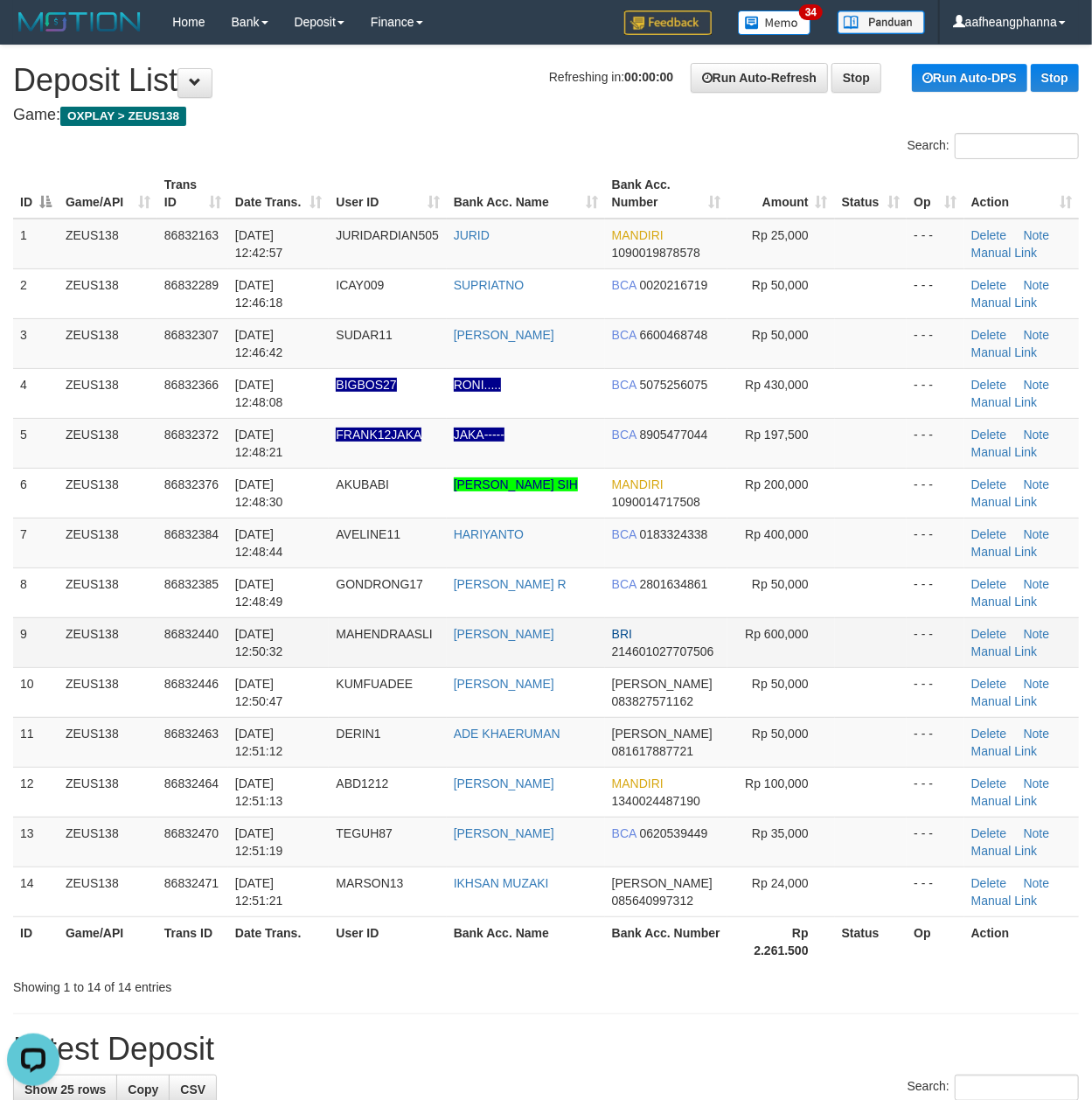
drag, startPoint x: 622, startPoint y: 732, endPoint x: 722, endPoint y: 638, distance: 137.2
click at [627, 726] on td "DANA 081617887721" at bounding box center [667, 742] width 123 height 50
click at [1004, 442] on td "Delete Note Manual Link" at bounding box center [1022, 443] width 114 height 50
click at [1009, 449] on link "Manual Link" at bounding box center [1005, 452] width 67 height 14
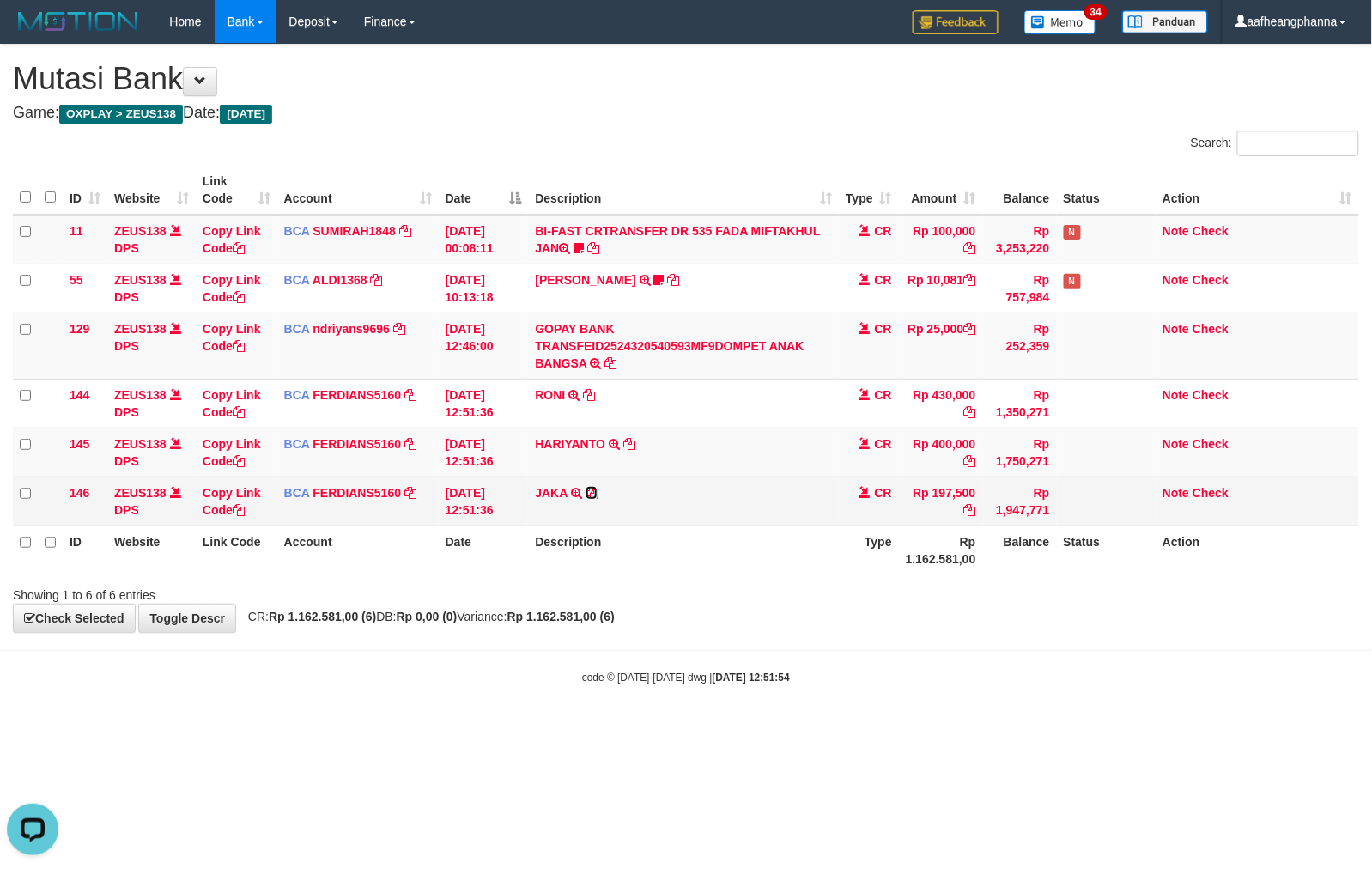
click at [589, 491] on icon at bounding box center [592, 493] width 12 height 12
drag, startPoint x: 589, startPoint y: 491, endPoint x: 627, endPoint y: 493, distance: 38.1
click at [591, 491] on icon at bounding box center [592, 493] width 12 height 12
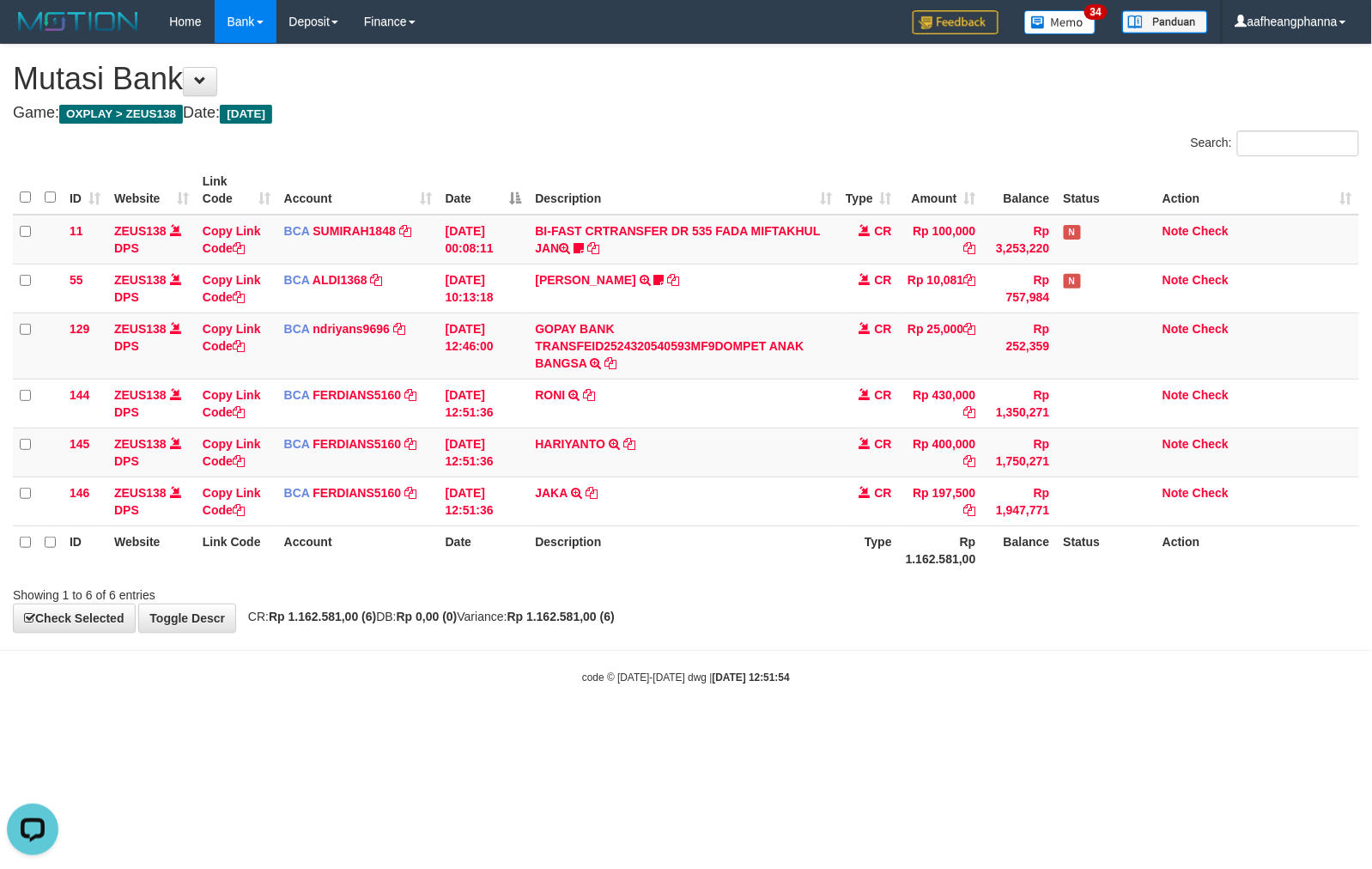
click at [760, 728] on html "Toggle navigation Home Bank Account List Load By Website Group [OXPLAY] ZEUS138…" at bounding box center [686, 364] width 1372 height 728
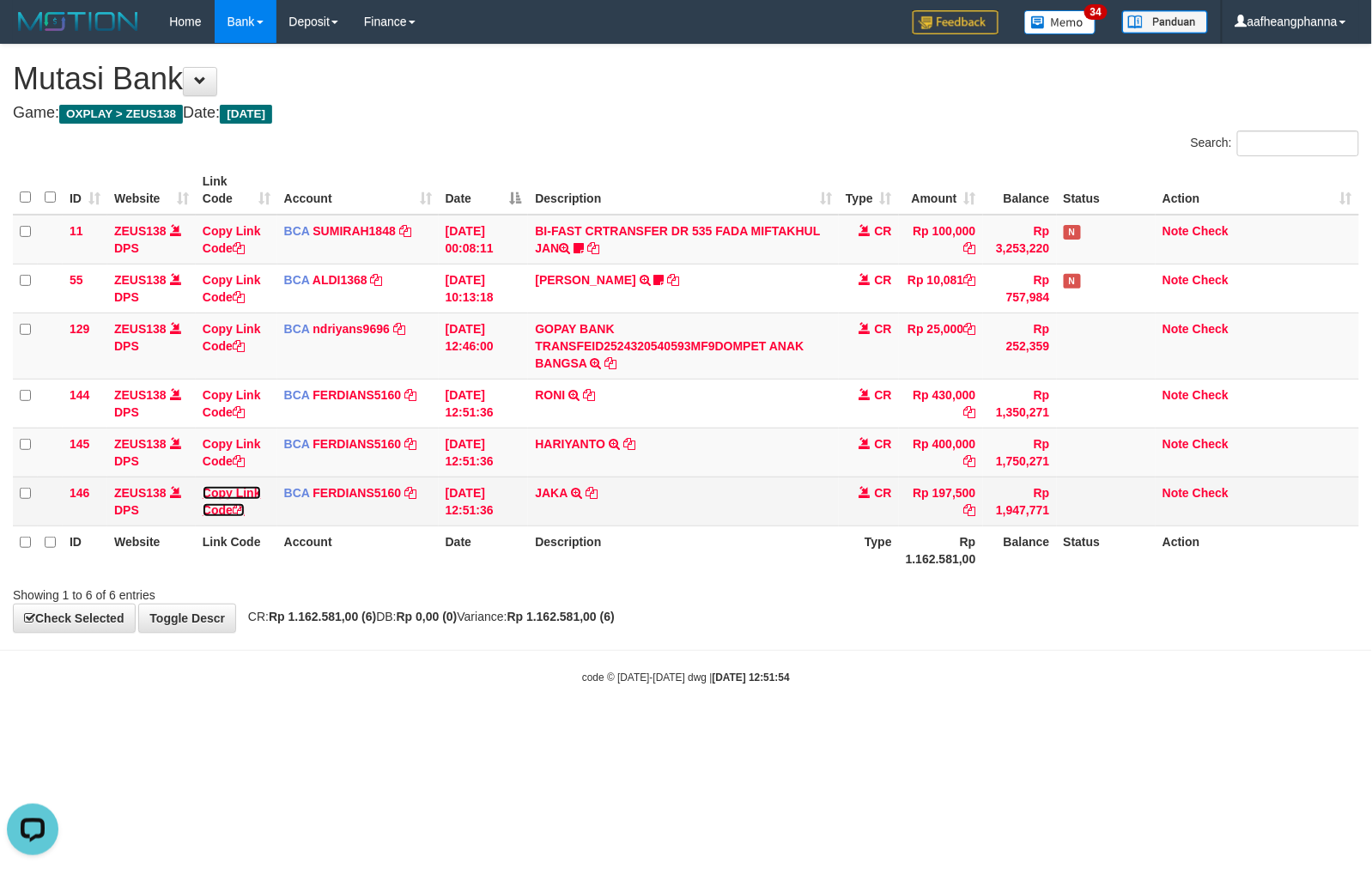
click at [211, 512] on link "Copy Link Code" at bounding box center [231, 501] width 59 height 31
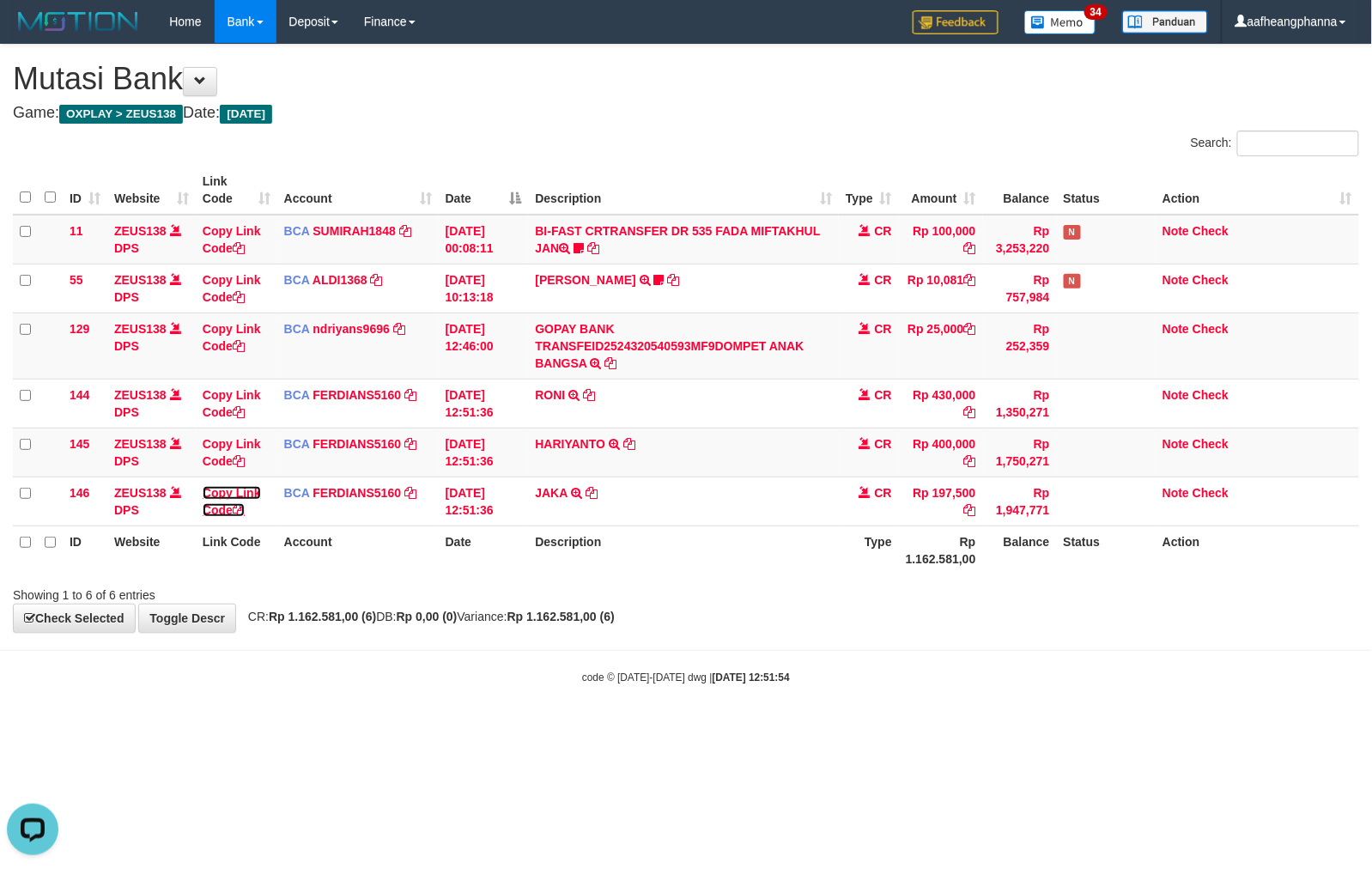
click at [238, 509] on link "Copy Link Code" at bounding box center [231, 501] width 59 height 31
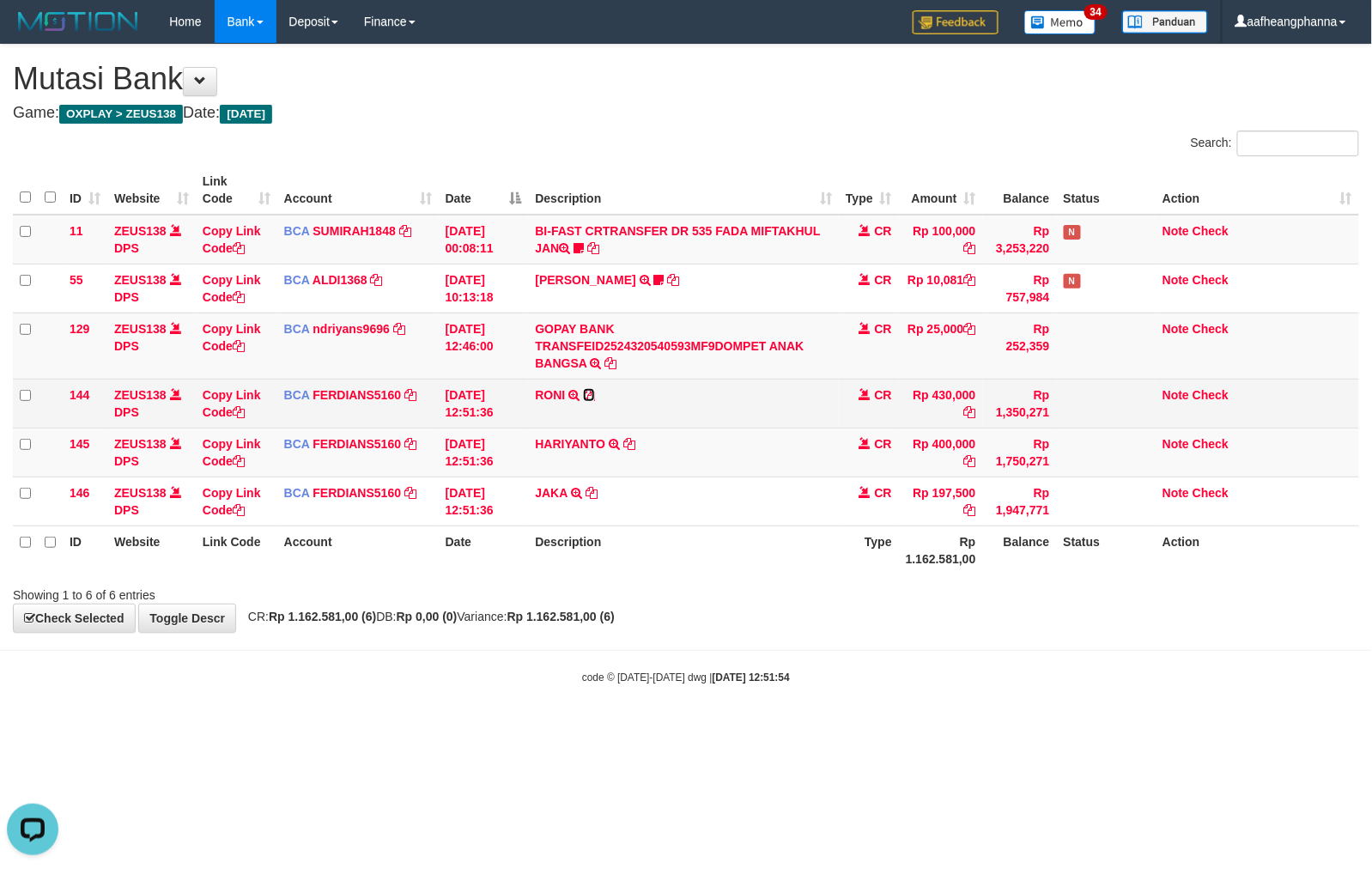
click at [591, 391] on icon at bounding box center [589, 395] width 12 height 12
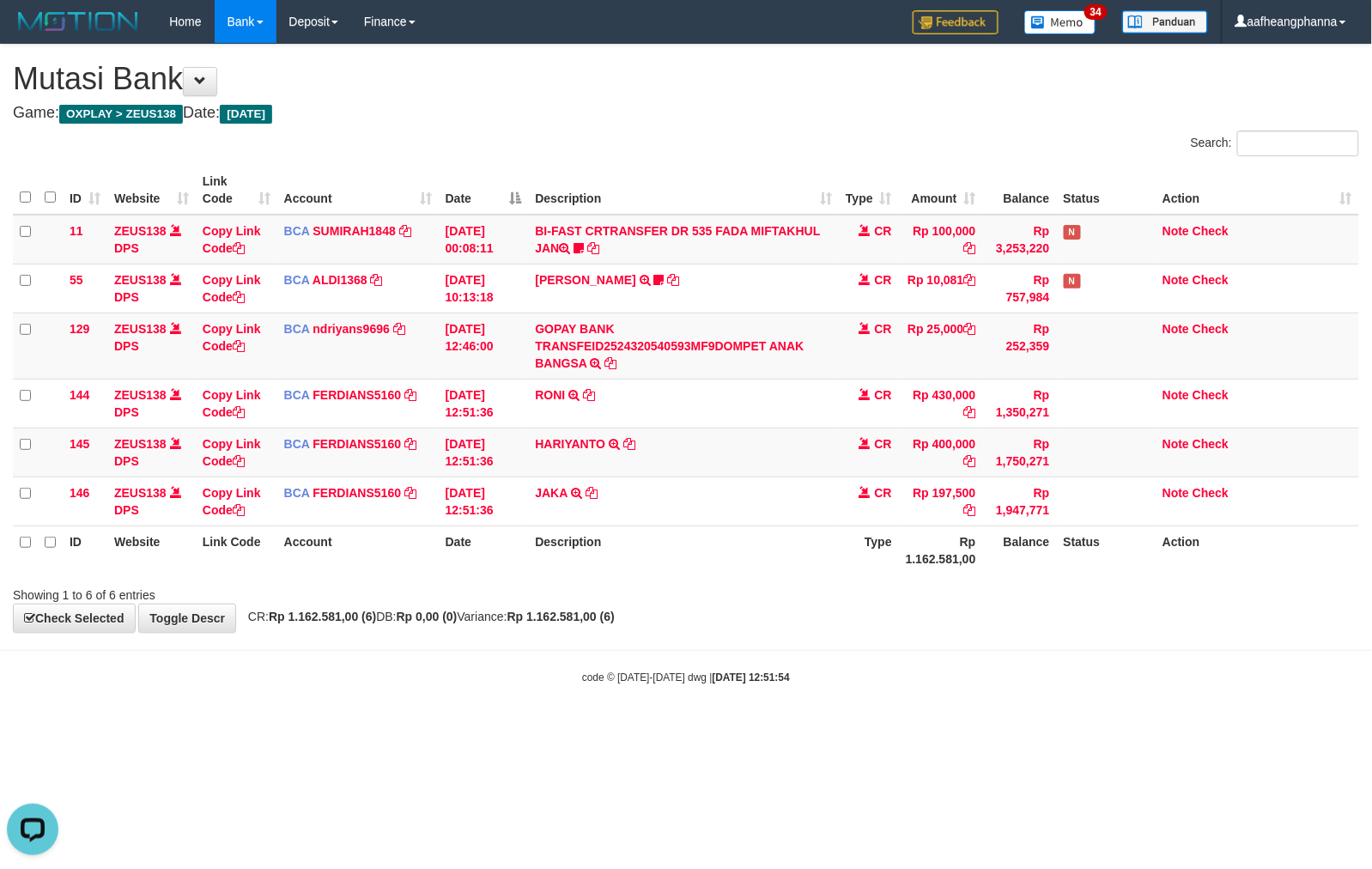
click at [777, 592] on div "Showing 1 to 6 of 6 entries" at bounding box center [686, 591] width 1372 height 24
click at [774, 596] on div "Showing 1 to 6 of 6 entries" at bounding box center [686, 591] width 1372 height 24
drag, startPoint x: 774, startPoint y: 596, endPoint x: 763, endPoint y: 615, distance: 22.0
click at [771, 599] on div "Showing 1 to 6 of 6 entries" at bounding box center [686, 591] width 1372 height 24
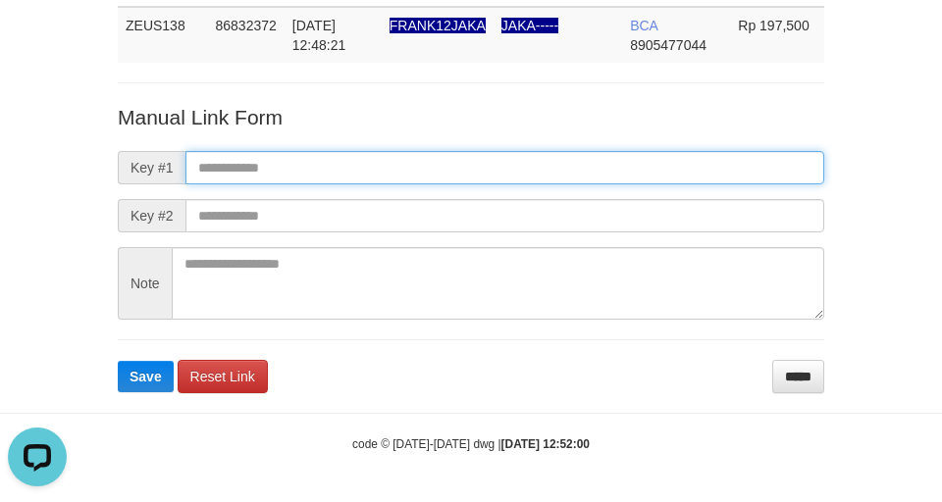
paste input "**********"
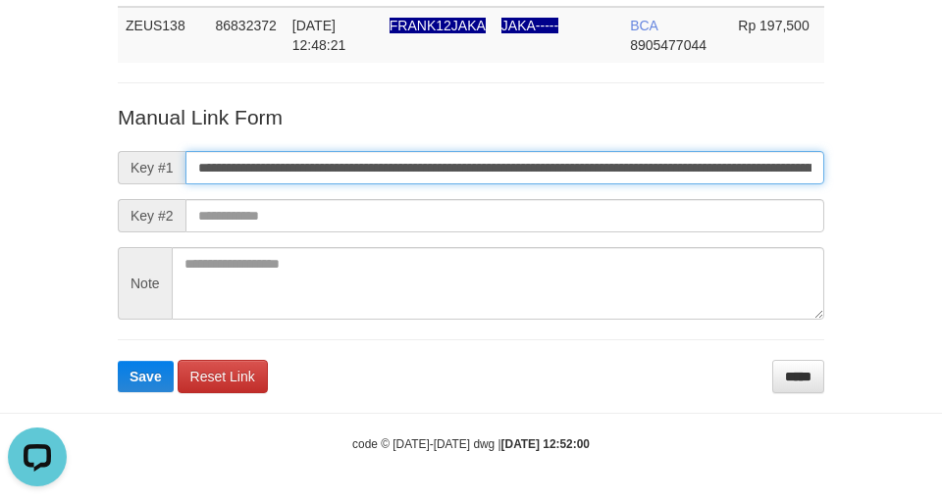
drag, startPoint x: 291, startPoint y: 149, endPoint x: 315, endPoint y: 170, distance: 31.3
click at [292, 151] on input "**********" at bounding box center [504, 167] width 639 height 33
type input "**********"
click at [118, 361] on button "Save" at bounding box center [146, 376] width 56 height 31
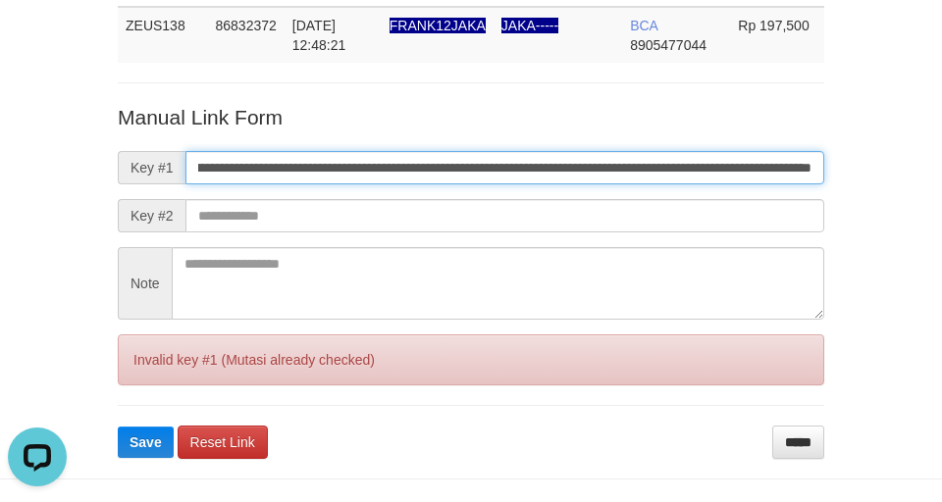
click at [118, 427] on button "Save" at bounding box center [146, 442] width 56 height 31
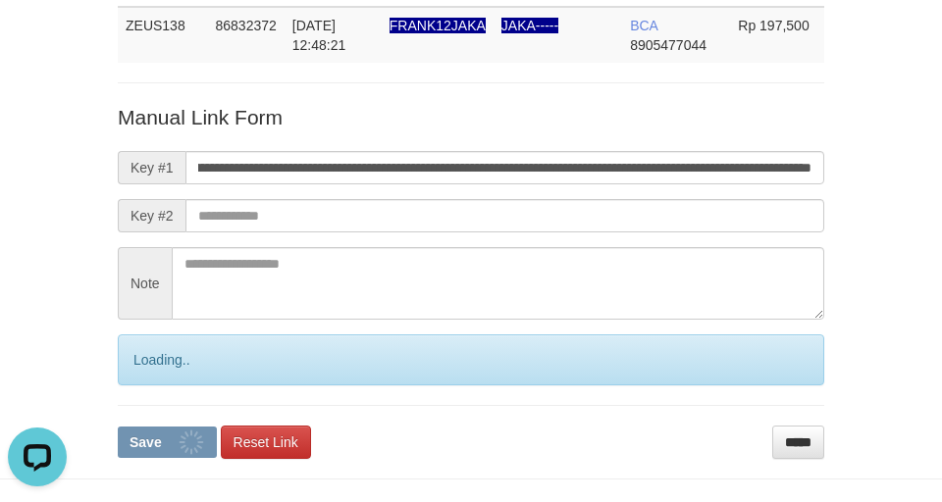
scroll to position [0, 0]
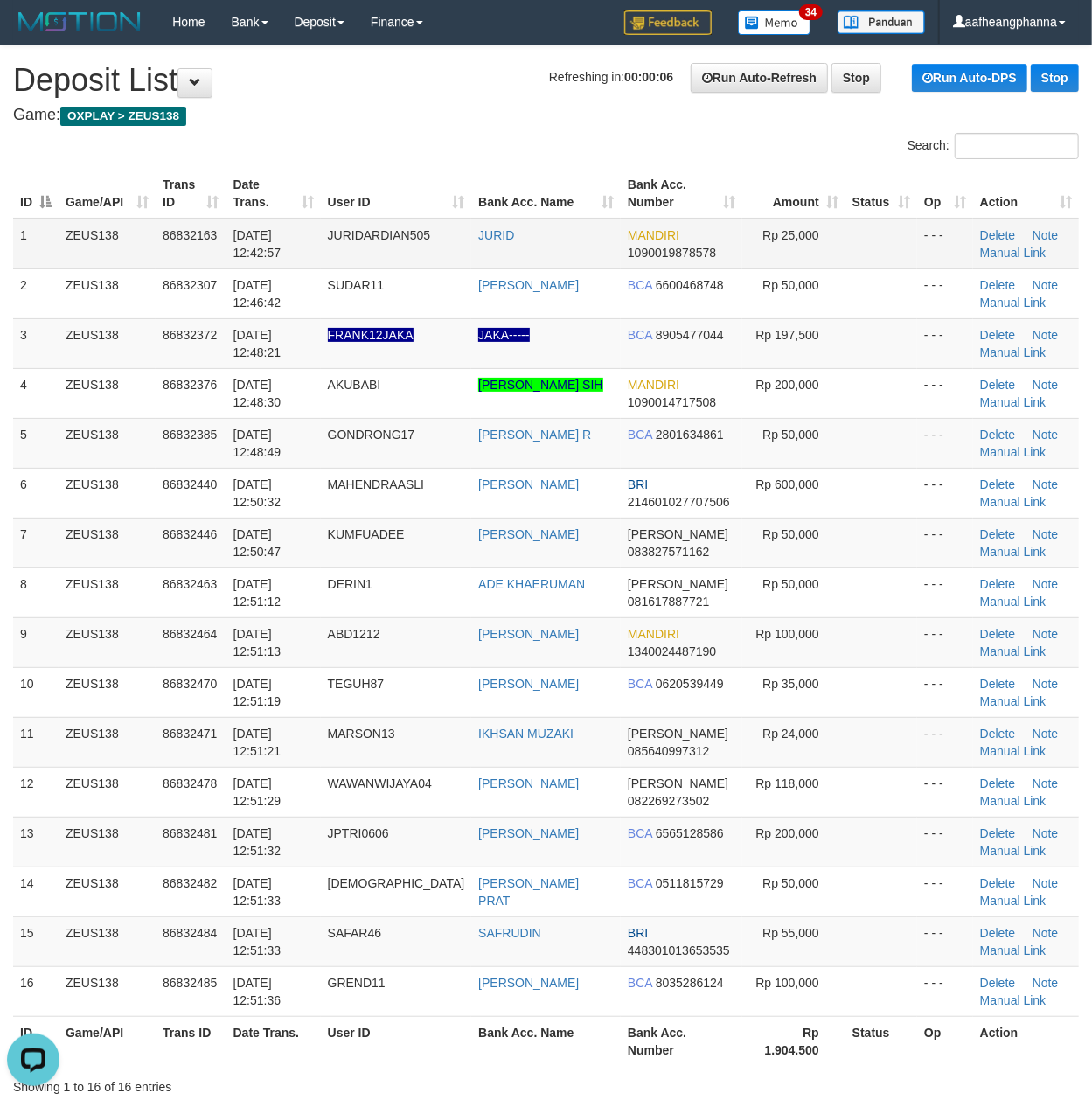
drag, startPoint x: 326, startPoint y: 214, endPoint x: 382, endPoint y: 231, distance: 58.5
click at [333, 218] on tr "ID Game/API Trans ID Date Trans. User ID Bank Acc. Name Bank Acc. Number Amount…" at bounding box center [546, 193] width 1066 height 50
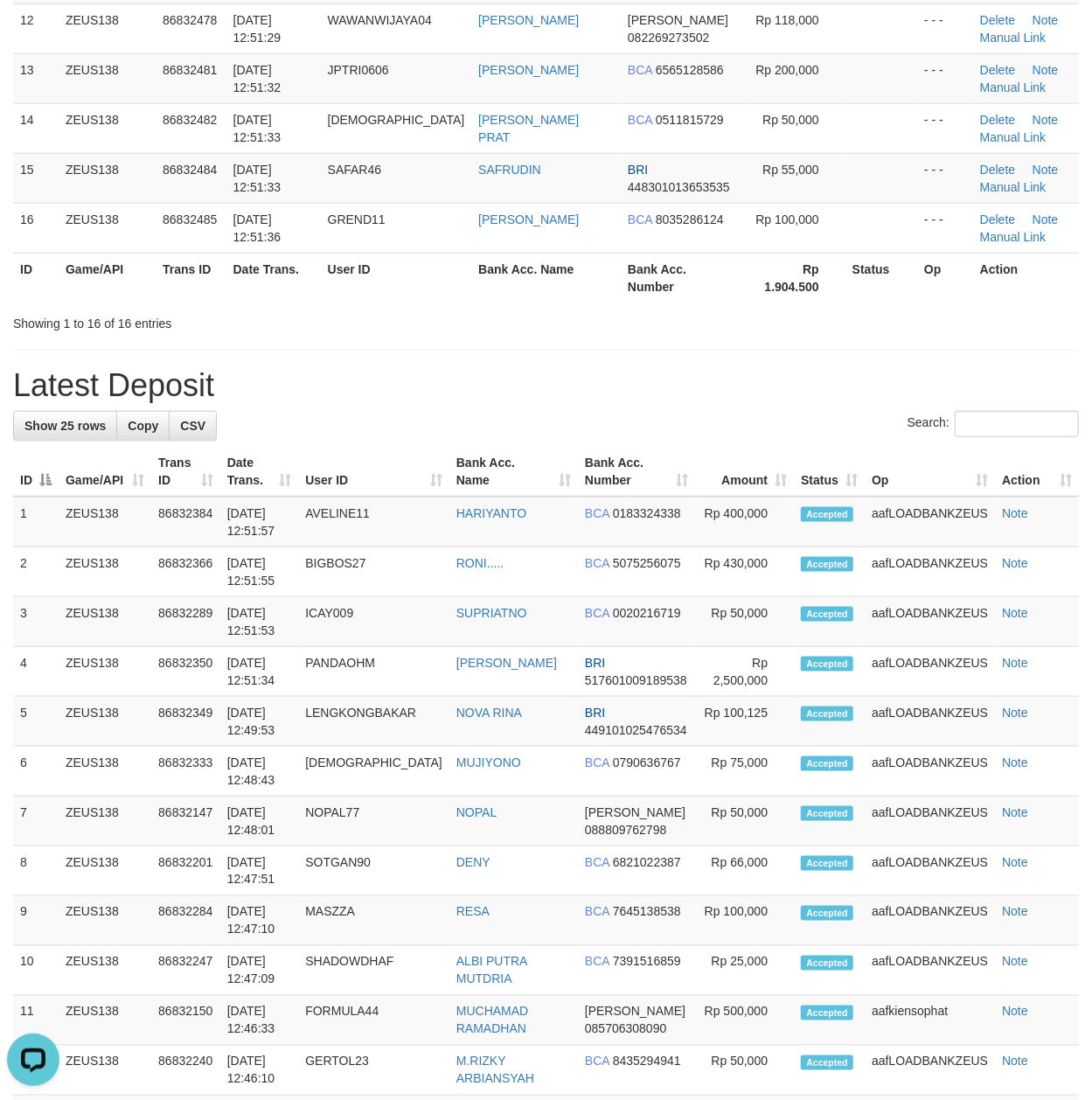
click at [818, 382] on h1 "Latest Deposit" at bounding box center [546, 385] width 1066 height 35
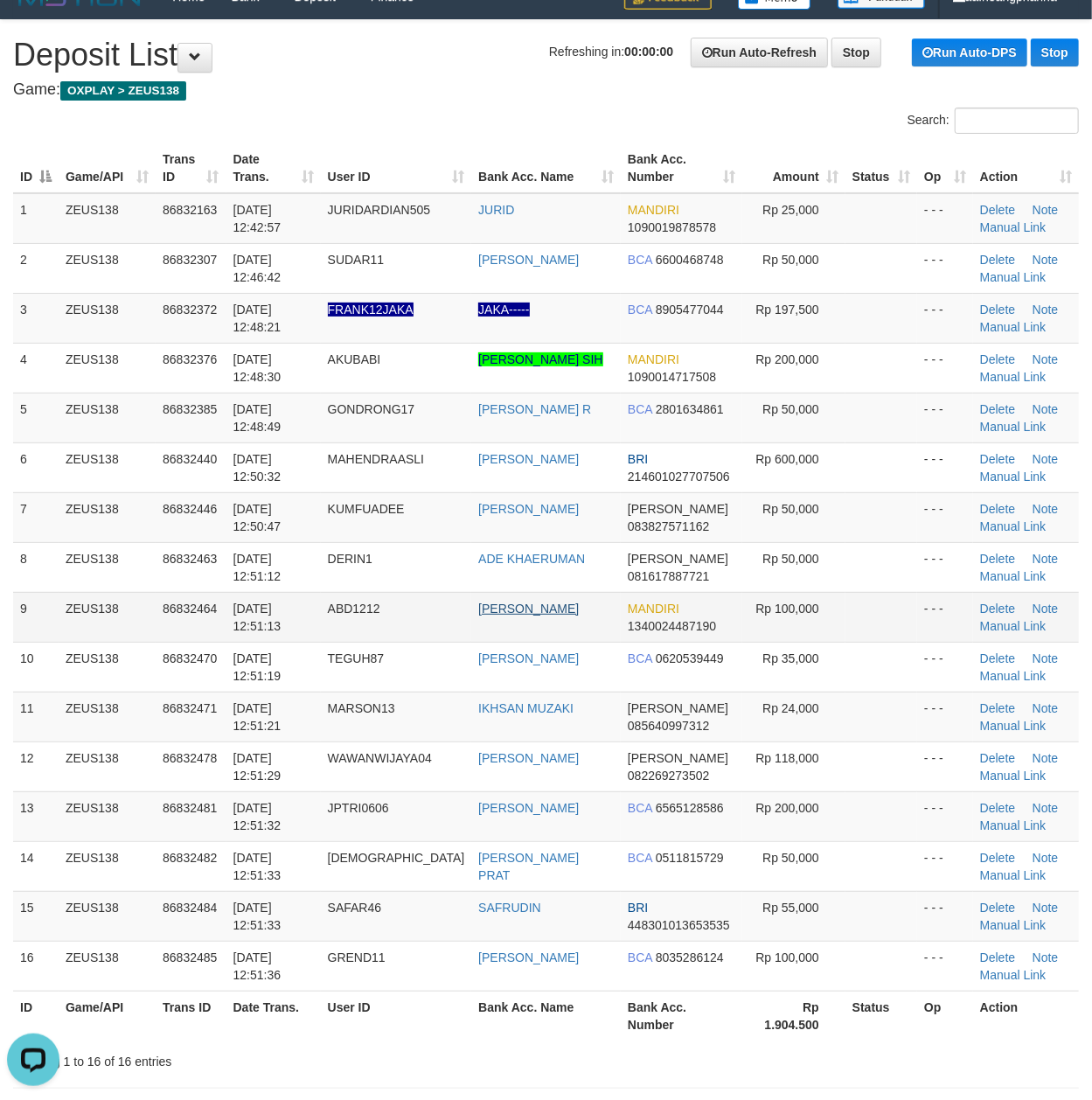
scroll to position [0, 0]
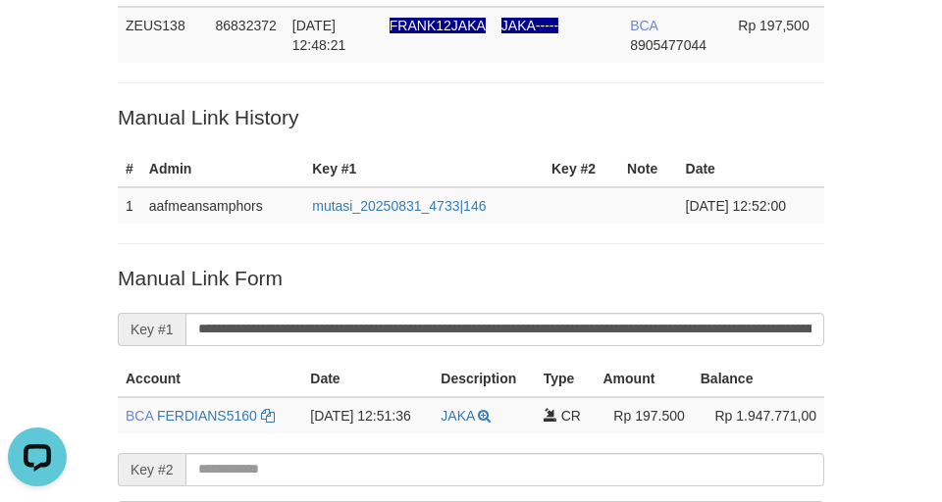
drag, startPoint x: 28, startPoint y: 193, endPoint x: 94, endPoint y: 194, distance: 65.7
click at [28, 192] on div "Deposit Detail Game/API Trans ID Date Trans. User ID Bank Acc. Name Bank Acc. N…" at bounding box center [471, 252] width 942 height 791
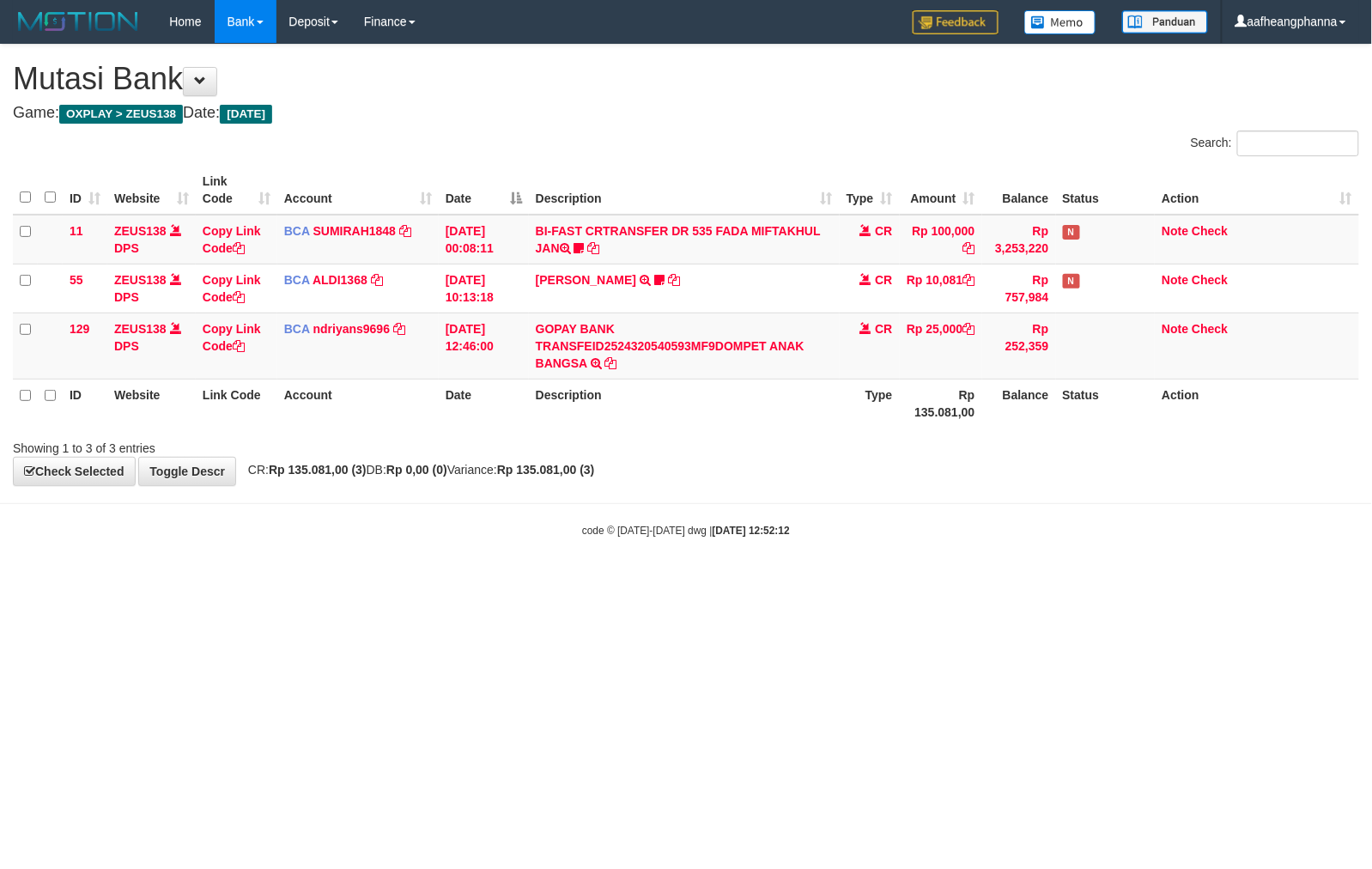
drag, startPoint x: 793, startPoint y: 654, endPoint x: 809, endPoint y: 663, distance: 18.4
click at [795, 581] on html "Toggle navigation Home Bank Account List Load By Website Group [OXPLAY] ZEUS138…" at bounding box center [686, 291] width 1372 height 581
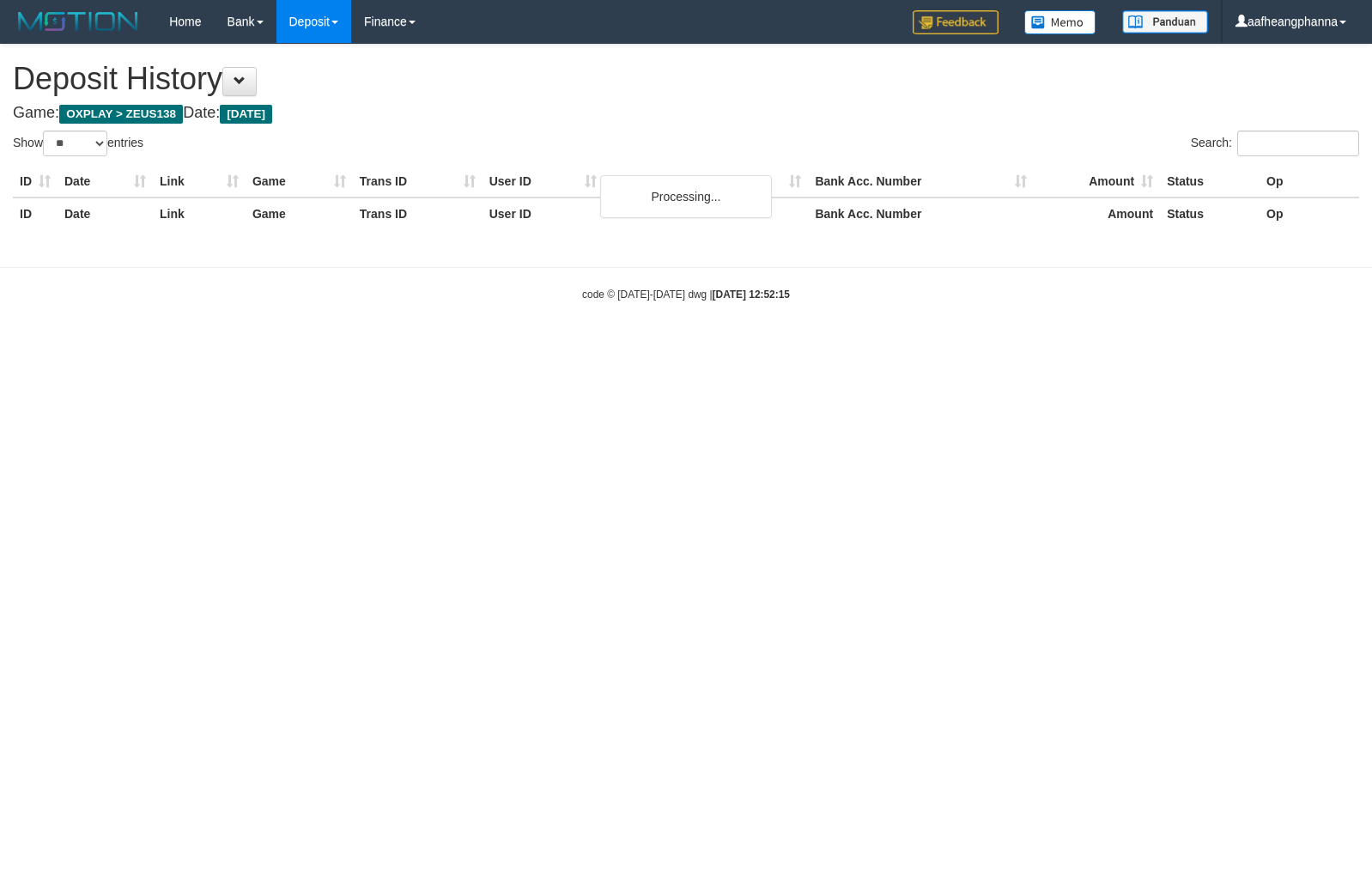
select select "**"
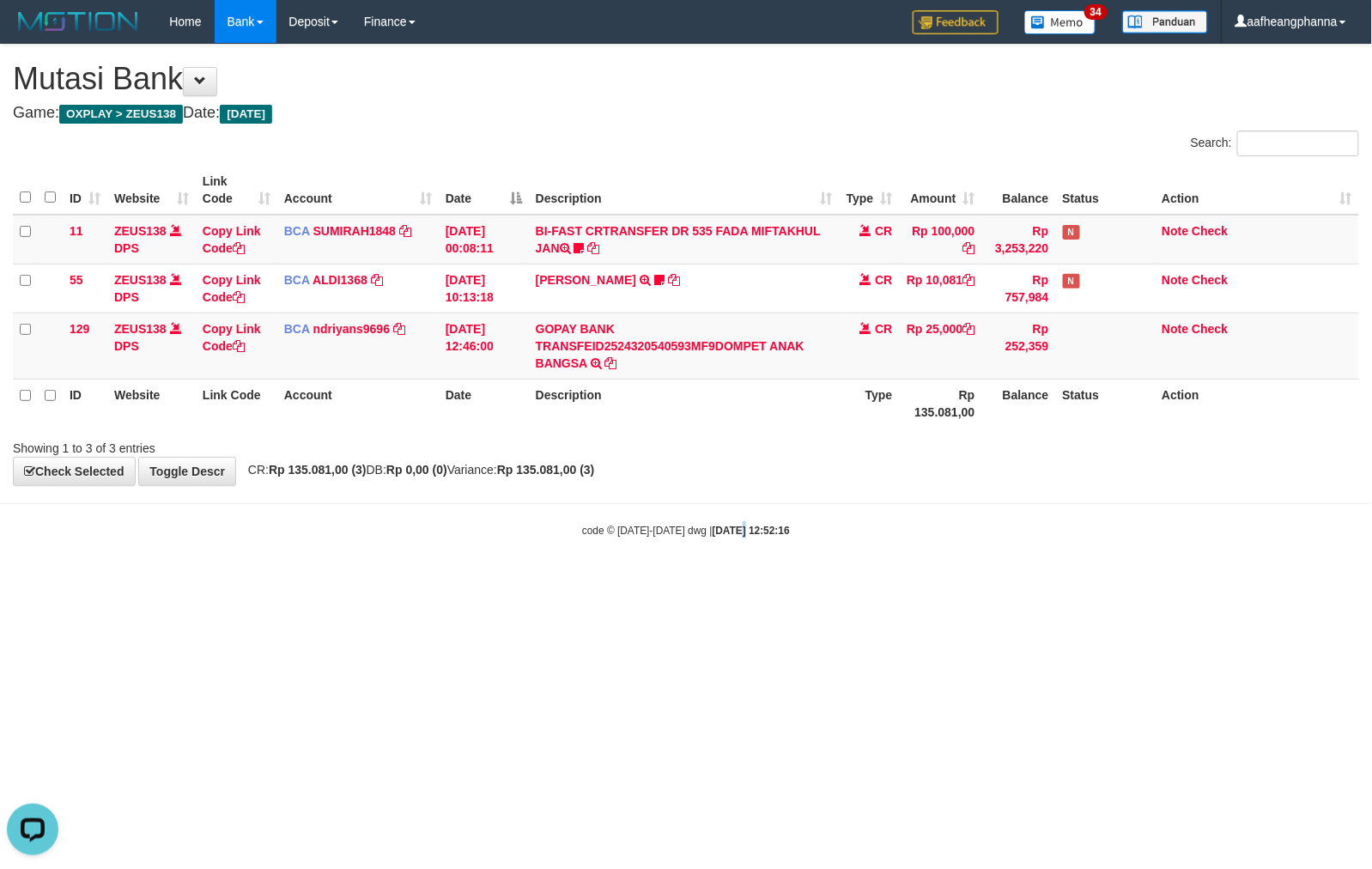
click at [723, 581] on html "Toggle navigation Home Bank Account List Load By Website Group [OXPLAY] ZEUS138…" at bounding box center [686, 291] width 1372 height 581
click at [609, 581] on html "Toggle navigation Home Bank Account List Load By Website Group [OXPLAY] ZEUS138…" at bounding box center [686, 291] width 1372 height 581
click at [604, 581] on html "Toggle navigation Home Bank Account List Load By Website Group [OXPLAY] ZEUS138…" at bounding box center [686, 291] width 1372 height 581
drag, startPoint x: 1011, startPoint y: 577, endPoint x: 1004, endPoint y: 582, distance: 8.6
click at [1005, 581] on body "Toggle navigation Home Bank Account List Load By Website Group [OXPLAY] ZEUS138…" at bounding box center [686, 291] width 1372 height 581
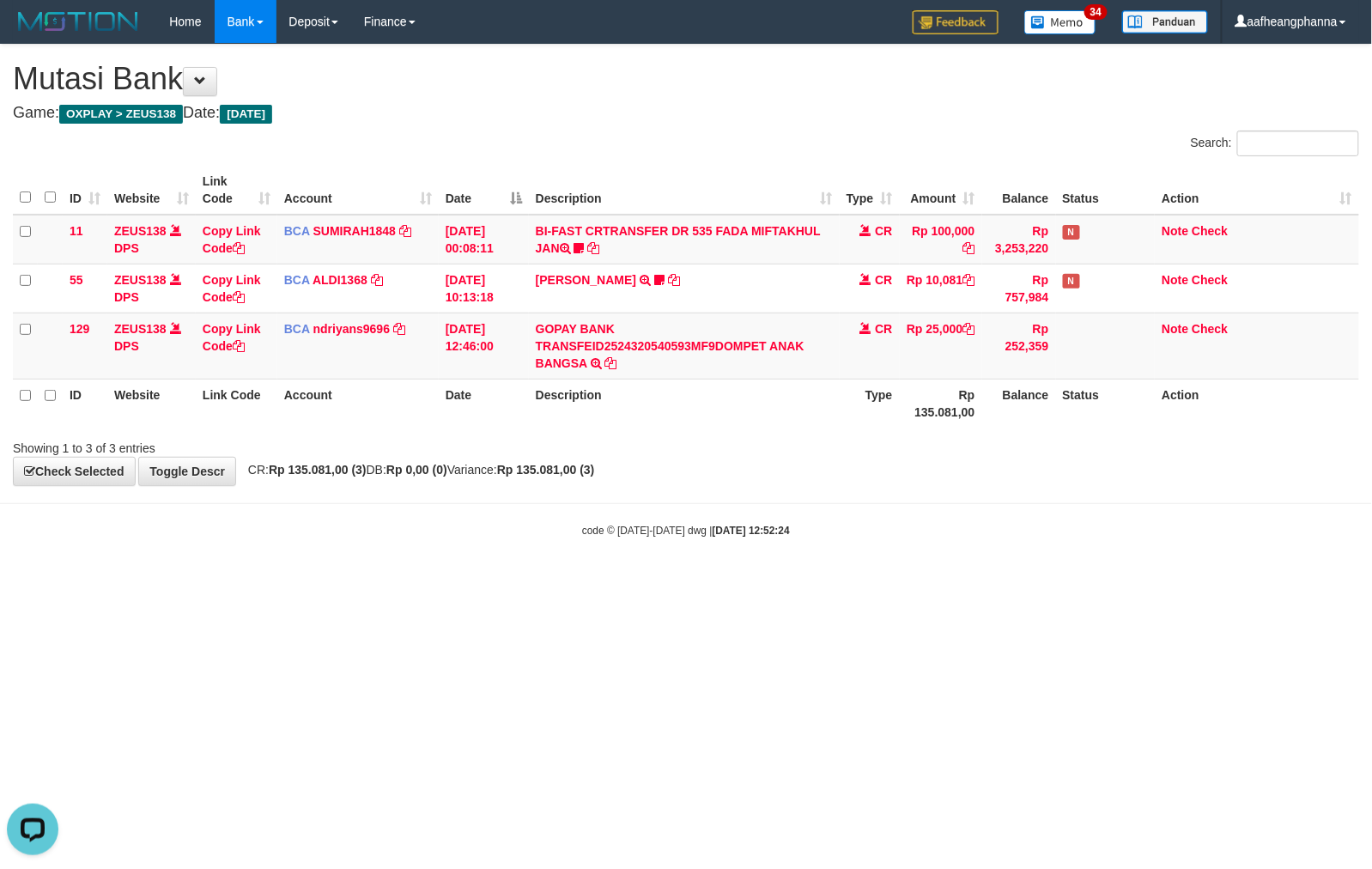
drag, startPoint x: 890, startPoint y: 598, endPoint x: 880, endPoint y: 602, distance: 10.8
click at [880, 581] on html "Toggle navigation Home Bank Account List Load By Website Group [OXPLAY] ZEUS138…" at bounding box center [686, 291] width 1372 height 581
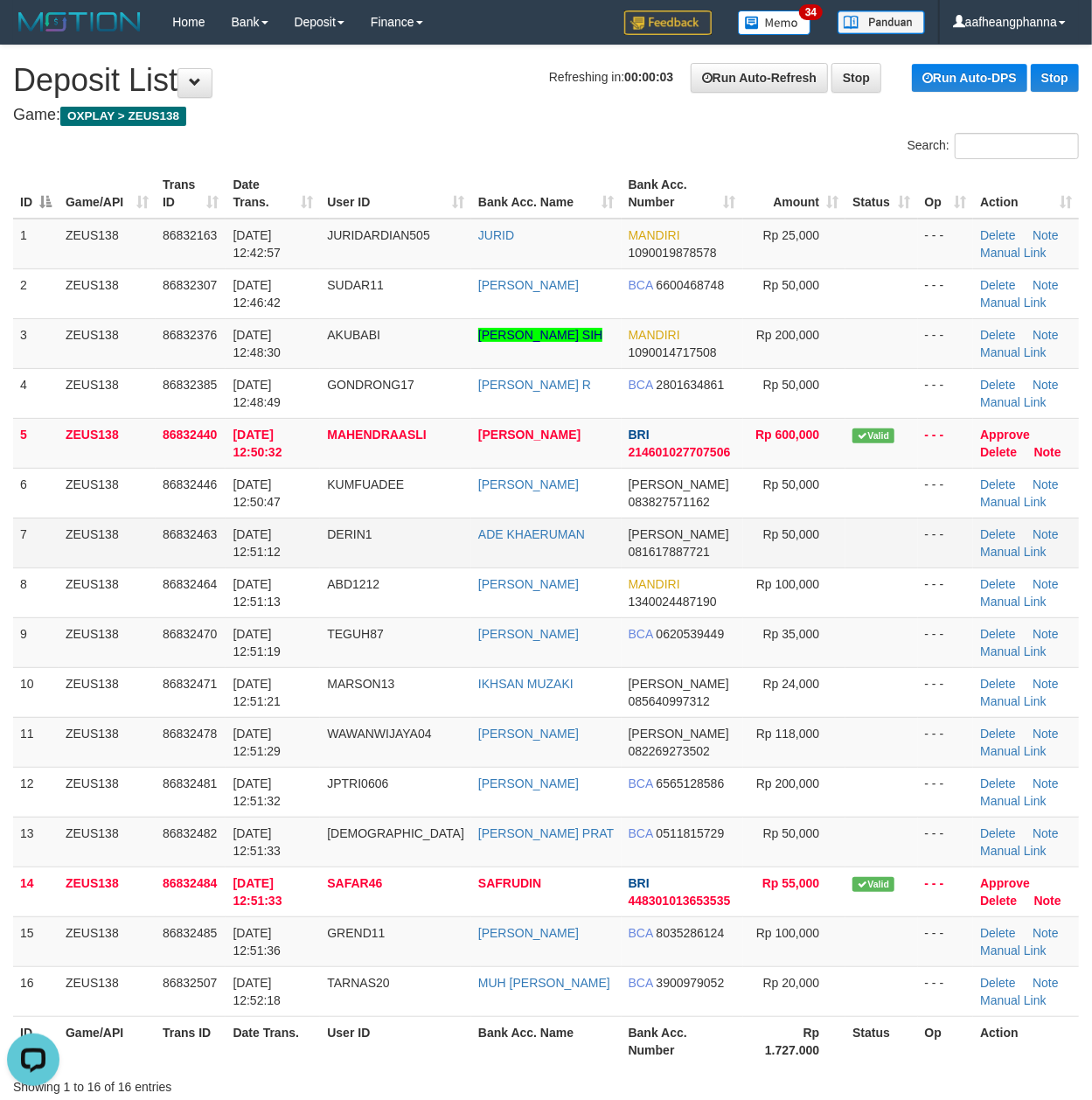
click at [476, 520] on td "ADE KHAERUMAN" at bounding box center [546, 543] width 151 height 50
click at [1013, 752] on link "Manual Link" at bounding box center [1013, 751] width 67 height 14
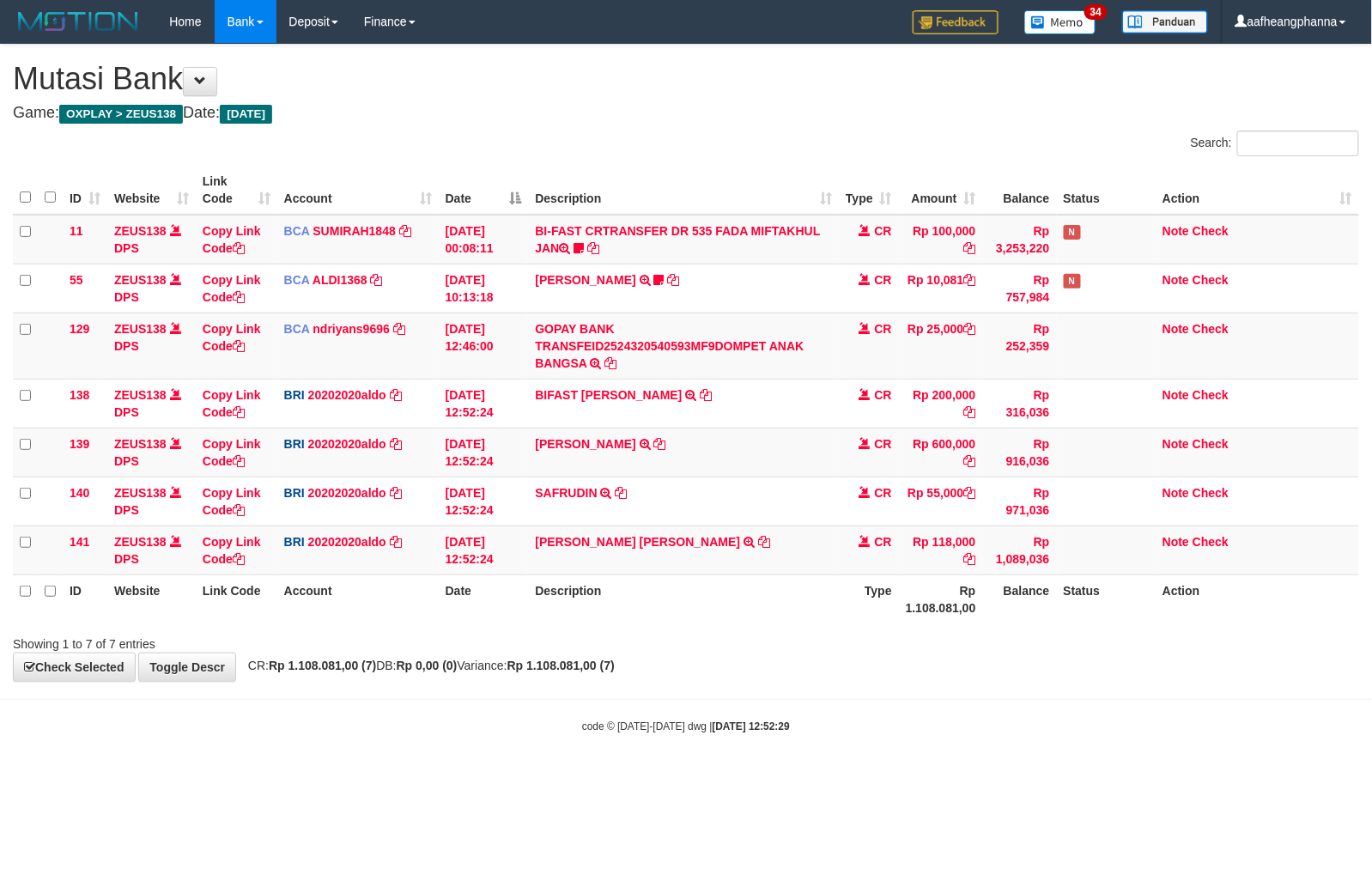
click at [849, 607] on th "Type" at bounding box center [869, 599] width 60 height 49
drag, startPoint x: 0, startPoint y: 0, endPoint x: 608, endPoint y: 563, distance: 828.6
click at [608, 563] on td "DANA WAWAN WIJAYA TRANSFER NBMB DANA WAWAN WIJAYA TO REVALDO SAGITA" at bounding box center [683, 550] width 310 height 49
drag, startPoint x: 598, startPoint y: 540, endPoint x: 650, endPoint y: 571, distance: 60.5
click at [598, 541] on link "DANA WAWAN WIJAYA" at bounding box center [637, 542] width 205 height 14
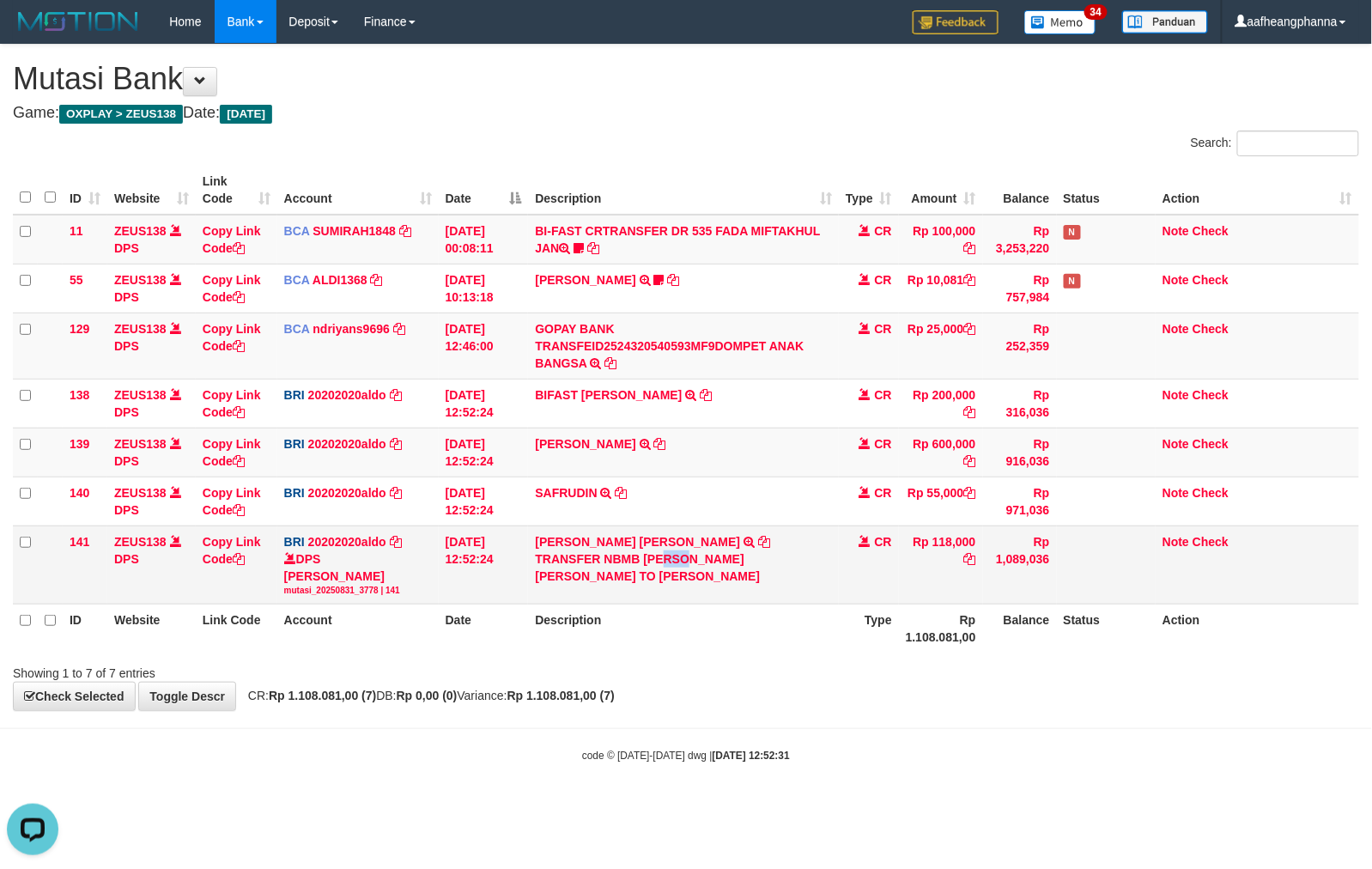
drag, startPoint x: 672, startPoint y: 553, endPoint x: 695, endPoint y: 557, distance: 23.3
click at [695, 557] on div "TRANSFER NBMB [PERSON_NAME] TO [PERSON_NAME]" at bounding box center [683, 567] width 296 height 34
click at [646, 558] on div "TRANSFER NBMB [PERSON_NAME] TO [PERSON_NAME]" at bounding box center [683, 567] width 296 height 34
drag, startPoint x: 682, startPoint y: 557, endPoint x: 774, endPoint y: 566, distance: 92.4
click at [774, 566] on div "TRANSFER NBMB DANA WAWAN WIJAYA TO REVALDO SAGITA" at bounding box center [683, 567] width 296 height 34
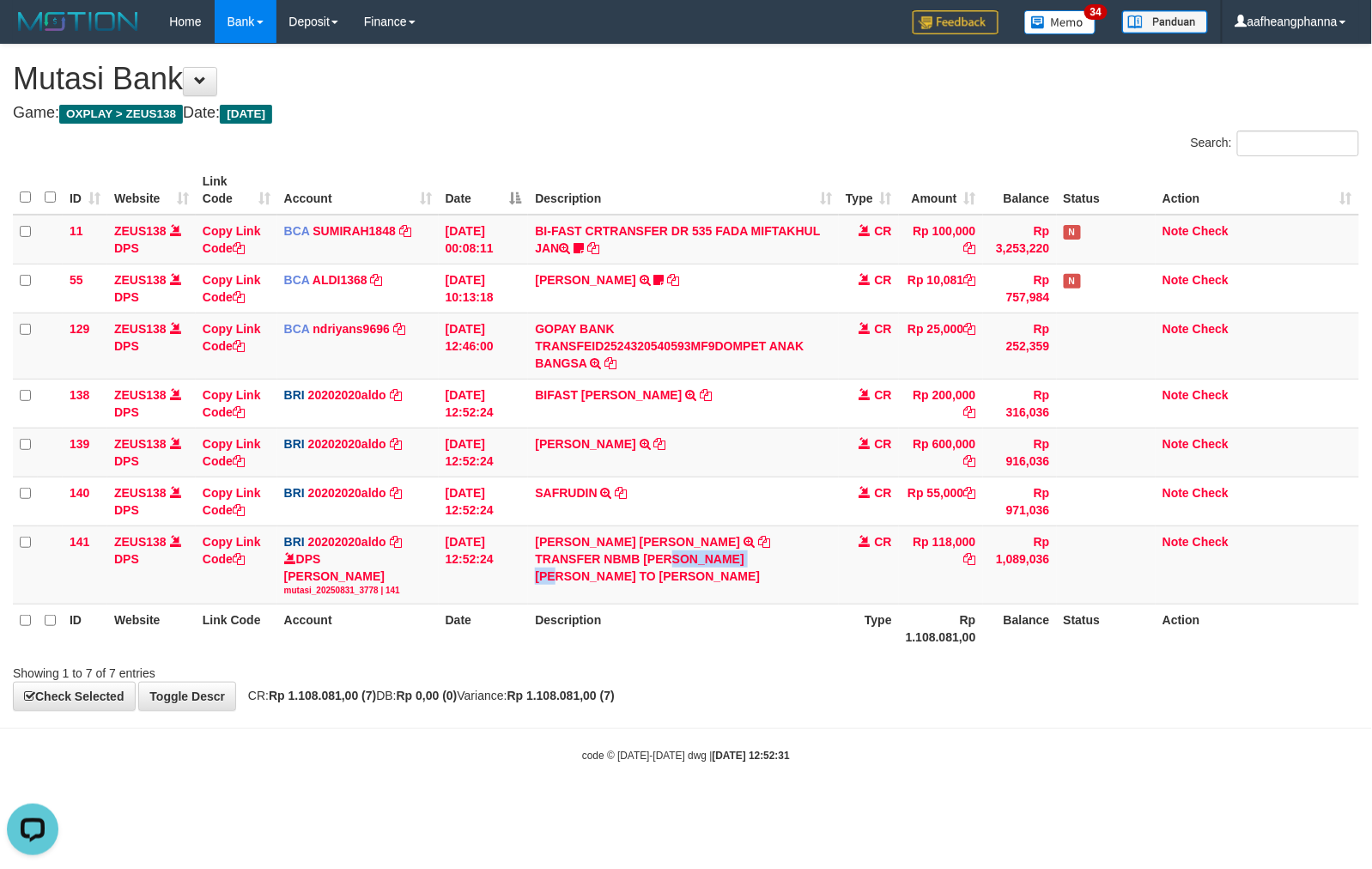
copy div "WAWAN WIJAYA"
click at [613, 654] on div "ID Website Link Code Account Date Description Type Amount Balance Status Action…" at bounding box center [686, 409] width 1372 height 497
click at [615, 656] on div "ID Website Link Code Account Date Description Type Amount Balance Status Action…" at bounding box center [686, 409] width 1372 height 497
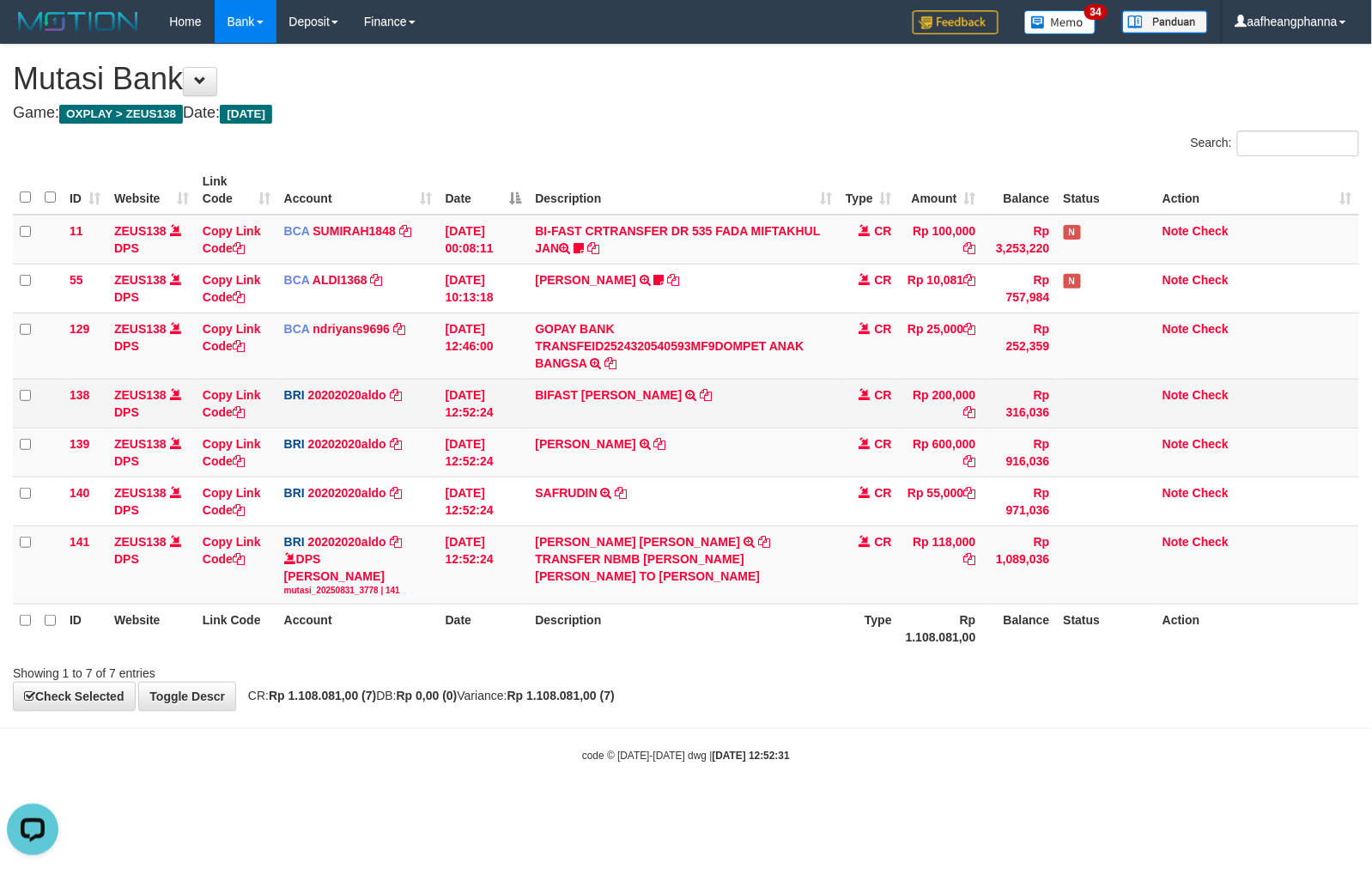
click at [604, 402] on td "BIFAST RIZAL FRANSI TRANSFER NBMB BIFAST RIZAL FRANSI TO REVALDO SAGITA" at bounding box center [683, 403] width 310 height 49
click at [605, 399] on link "BIFAST [PERSON_NAME]" at bounding box center [609, 395] width 147 height 14
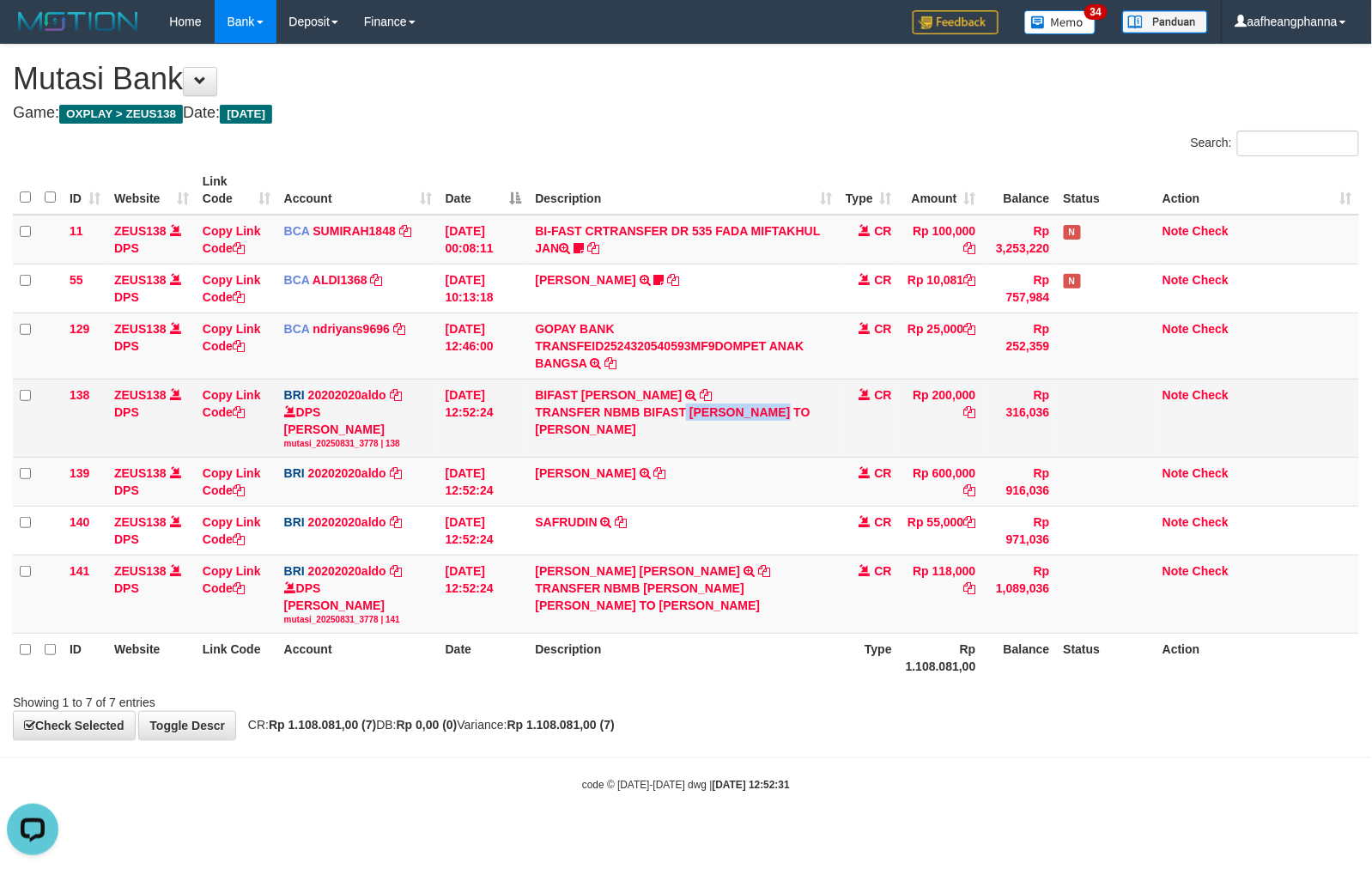
copy div "RIZAL FRANSI"
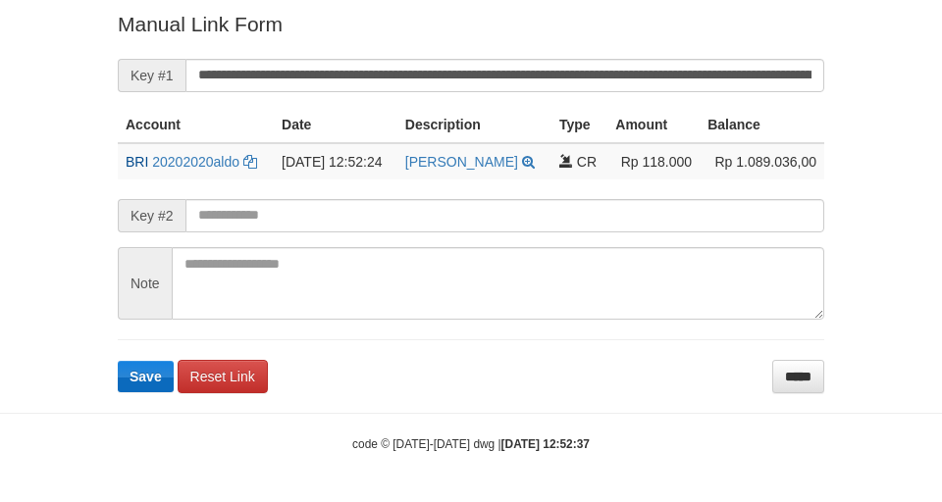
scroll to position [405, 0]
click at [154, 384] on span "Save" at bounding box center [145, 377] width 32 height 16
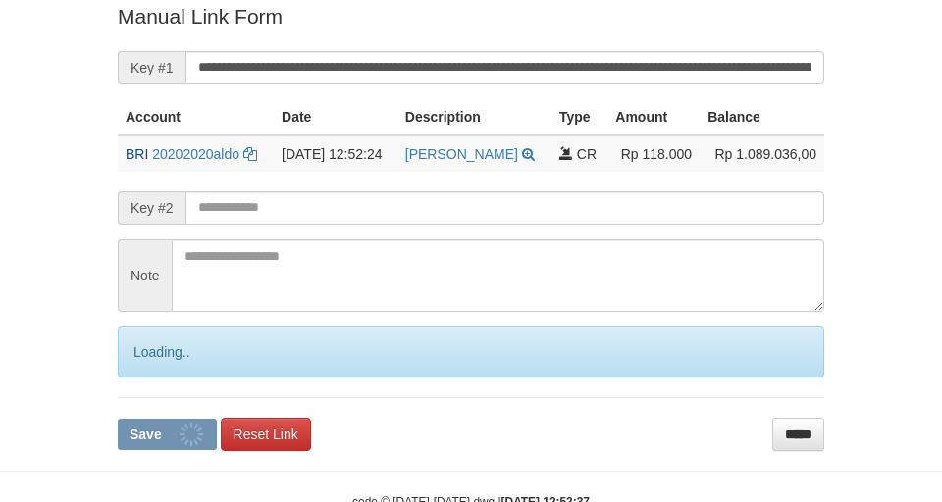
click at [149, 378] on div "Loading.." at bounding box center [471, 352] width 706 height 51
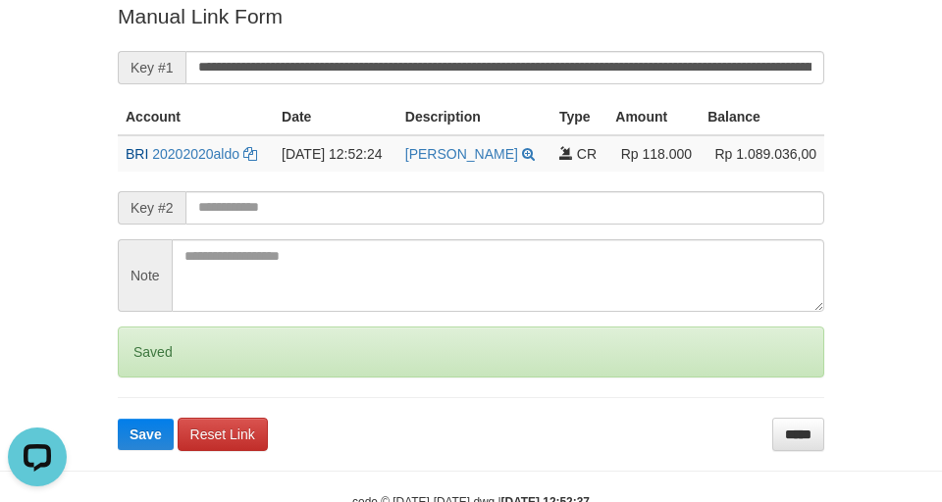
scroll to position [0, 0]
click at [146, 378] on div "Saved" at bounding box center [471, 352] width 706 height 51
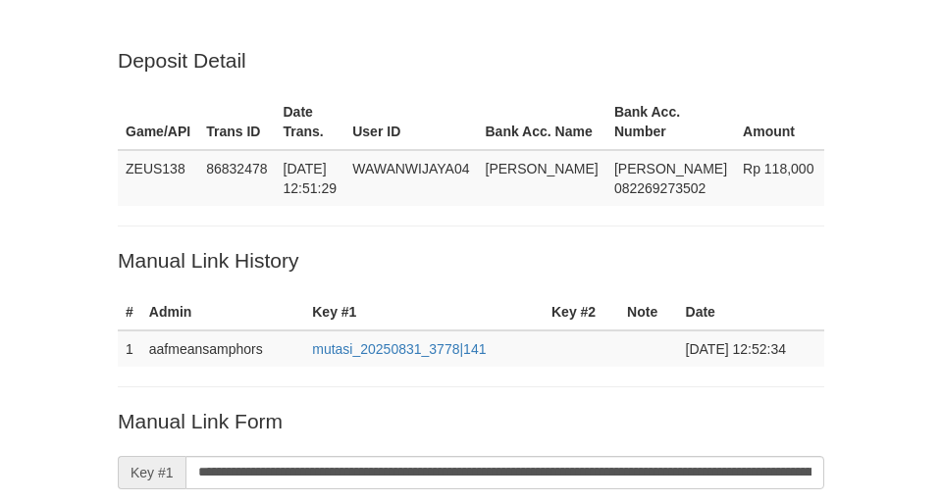
scroll to position [405, 0]
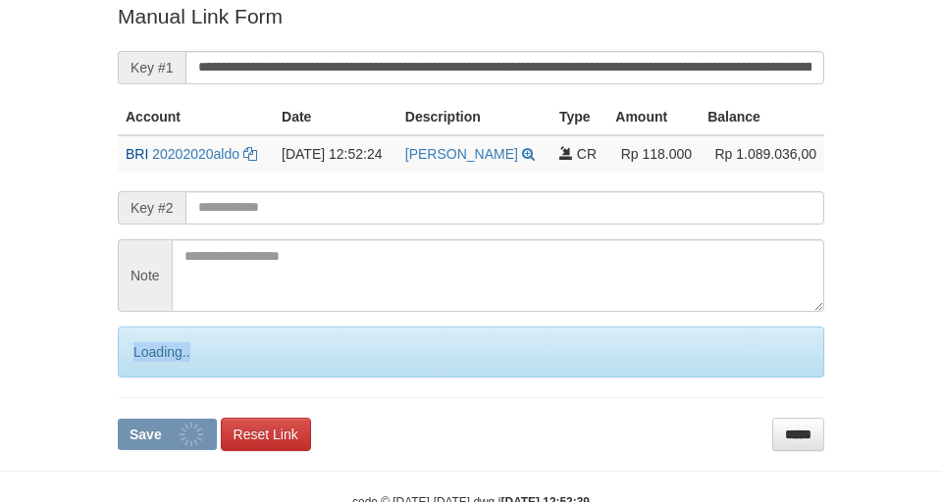
click at [145, 378] on div "Loading.." at bounding box center [471, 352] width 706 height 51
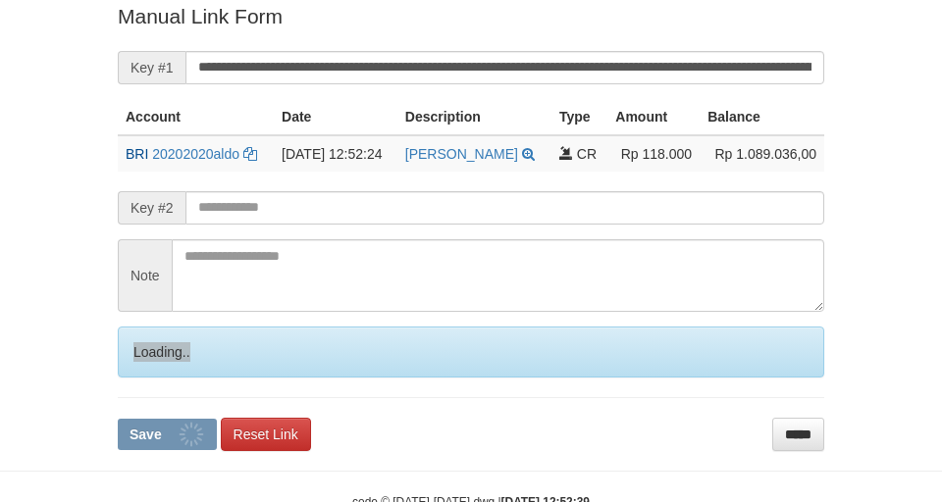
click at [145, 378] on div "Loading.." at bounding box center [471, 352] width 706 height 51
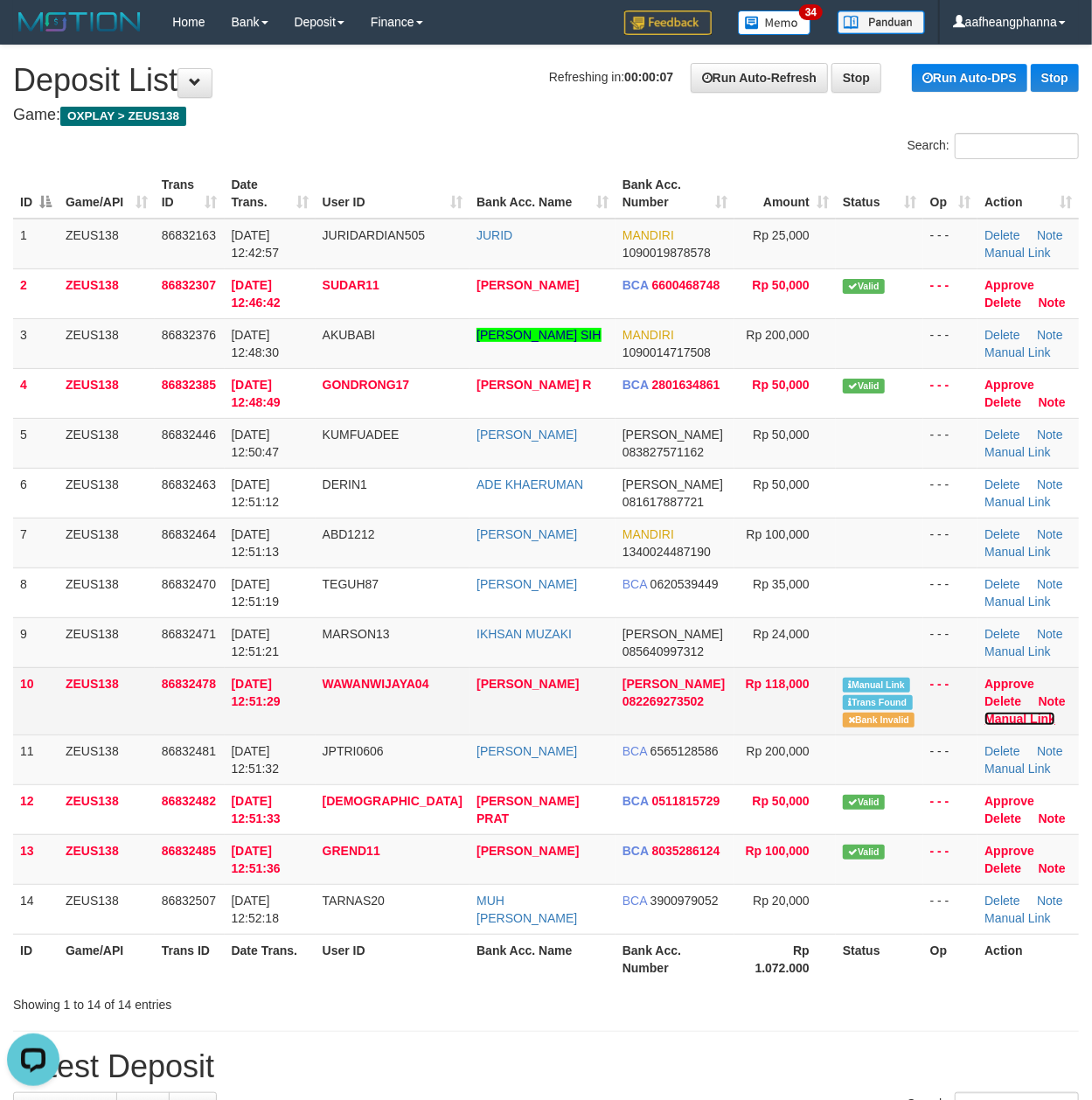
click at [1005, 718] on link "Manual Link" at bounding box center [1019, 718] width 70 height 14
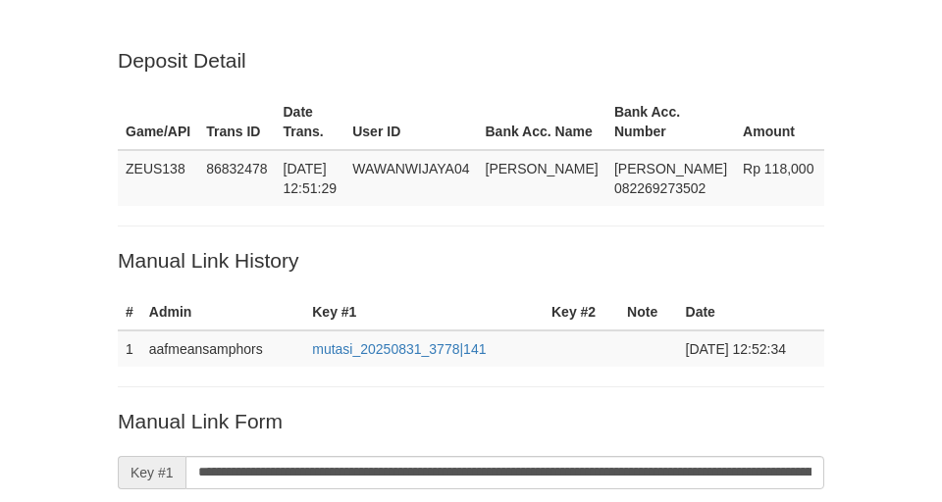
scroll to position [405, 0]
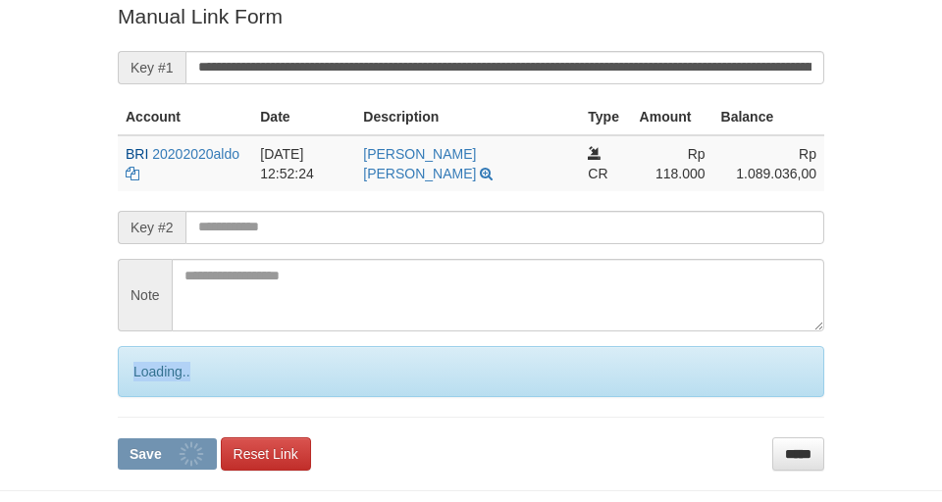
drag, startPoint x: 0, startPoint y: 0, endPoint x: 142, endPoint y: 396, distance: 421.0
click at [142, 396] on div "Loading.." at bounding box center [471, 371] width 706 height 51
click at [142, 398] on form "**********" at bounding box center [471, 236] width 706 height 468
click at [142, 397] on form "**********" at bounding box center [471, 236] width 706 height 468
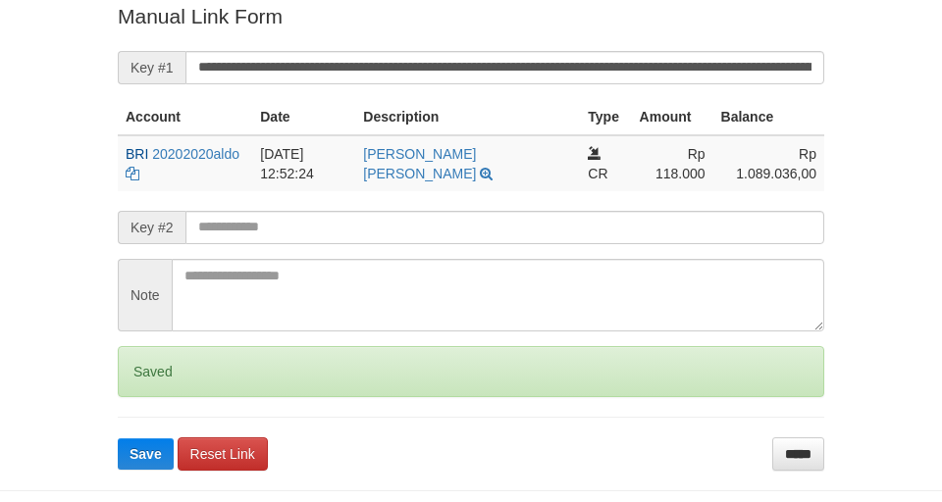
click at [142, 397] on form "**********" at bounding box center [471, 236] width 706 height 468
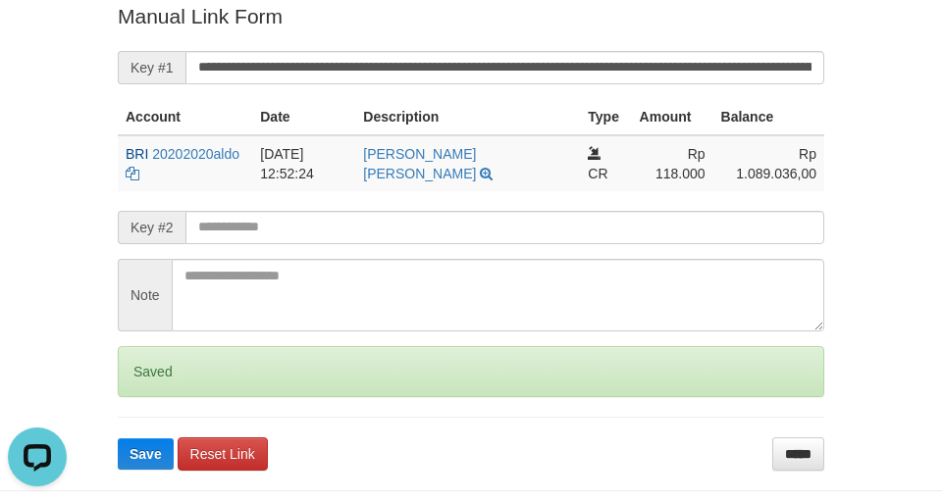
click at [142, 397] on form "**********" at bounding box center [471, 236] width 706 height 468
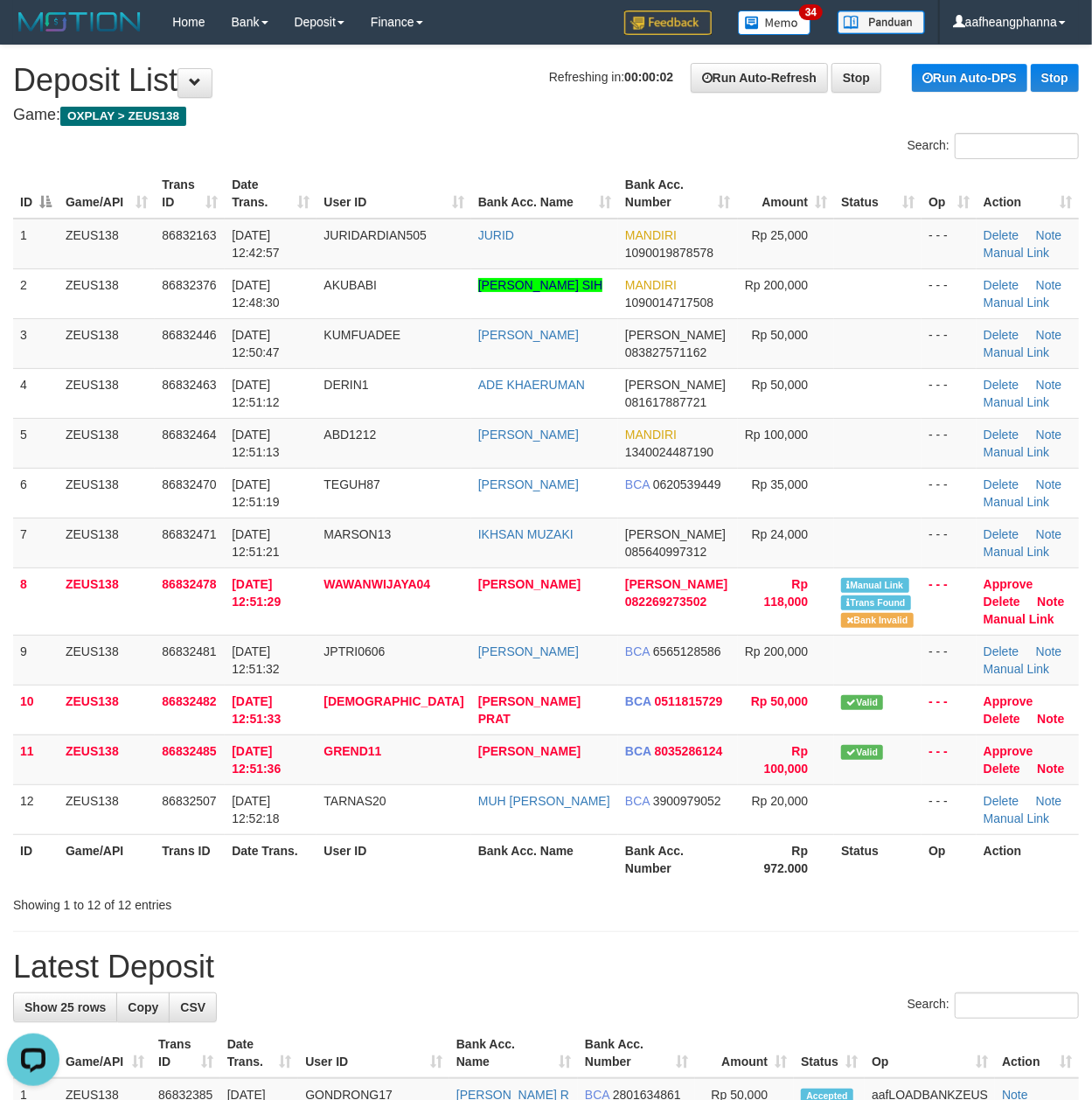
drag, startPoint x: 424, startPoint y: 134, endPoint x: 491, endPoint y: 189, distance: 86.7
click at [424, 135] on div "Search:" at bounding box center [546, 148] width 1092 height 30
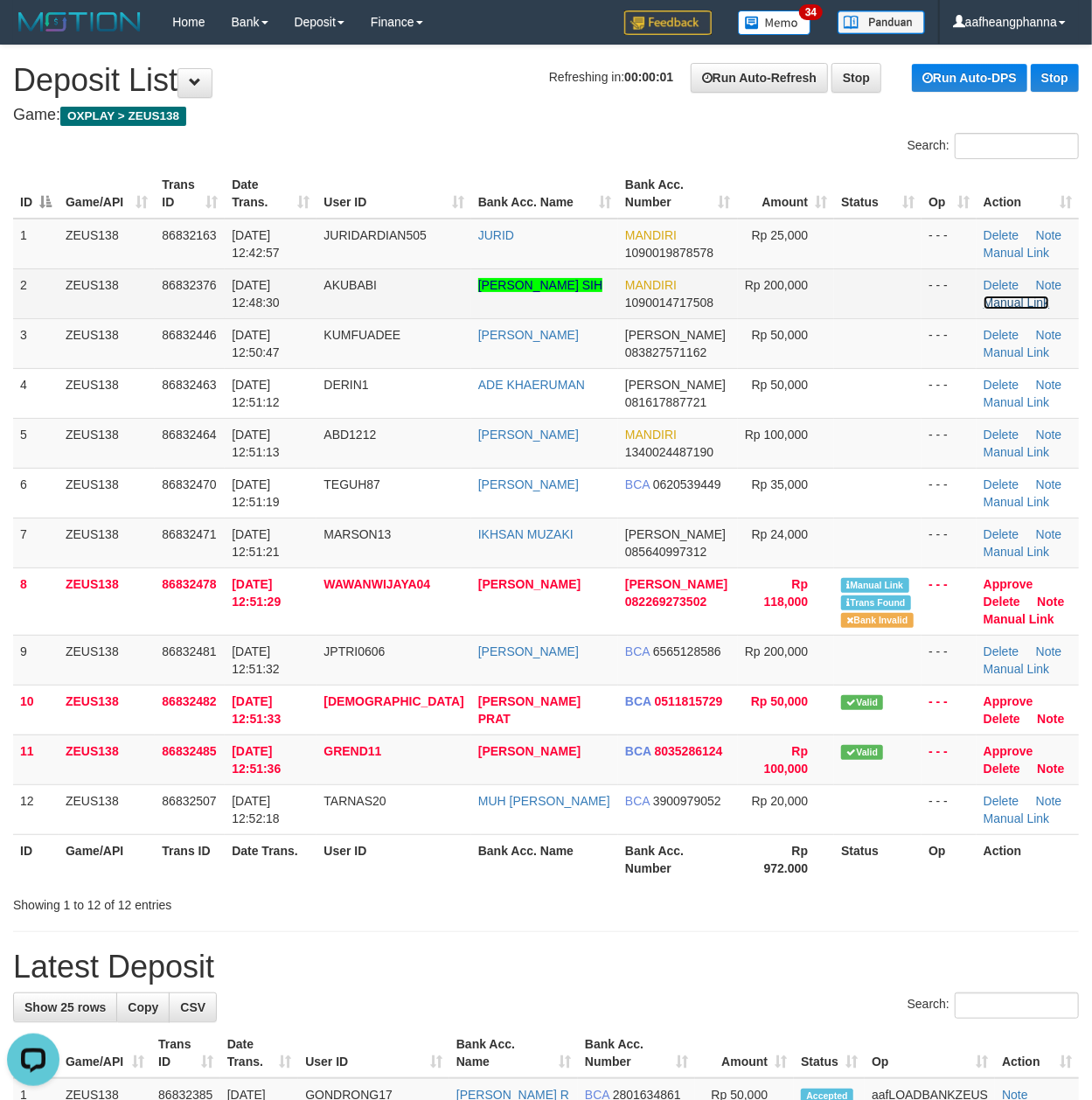
click at [1013, 304] on link "Manual Link" at bounding box center [1016, 303] width 67 height 14
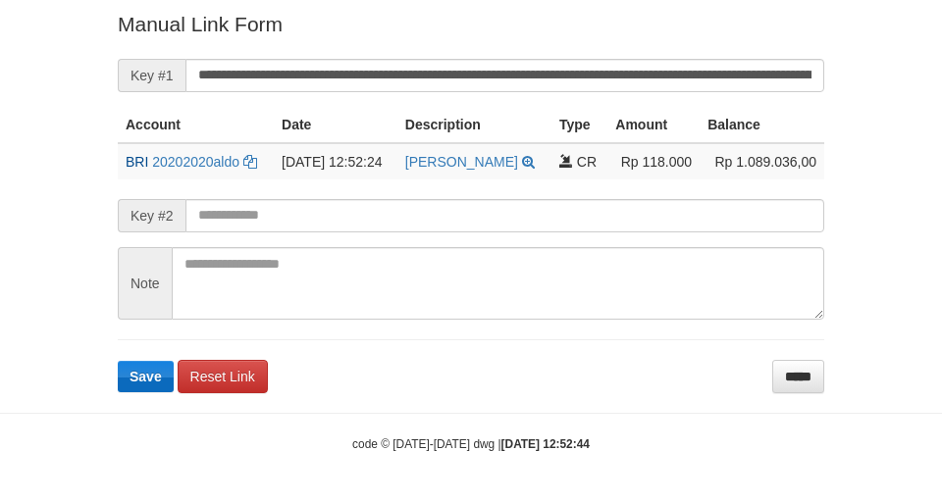
scroll to position [405, 0]
click at [157, 384] on span "Save" at bounding box center [145, 377] width 32 height 16
click at [139, 392] on form "**********" at bounding box center [471, 201] width 706 height 383
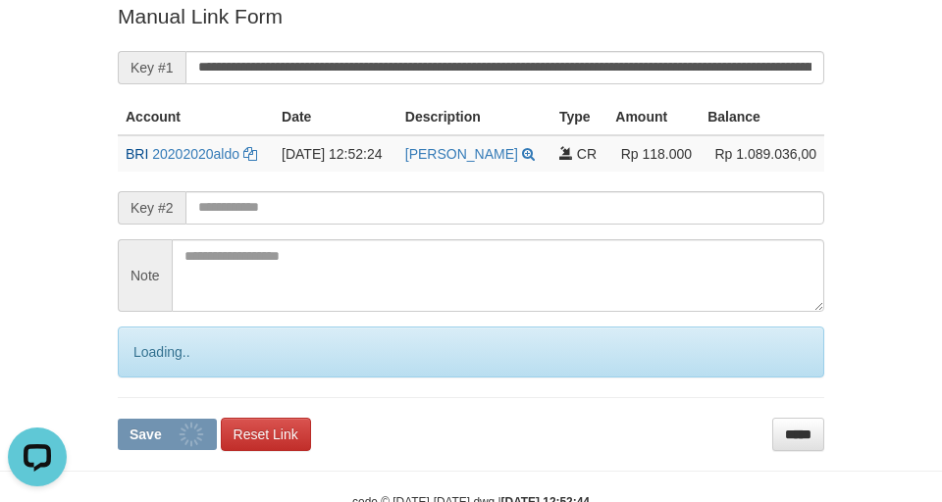
scroll to position [0, 0]
click at [139, 398] on form "**********" at bounding box center [471, 226] width 706 height 448
click at [141, 398] on form "**********" at bounding box center [471, 226] width 706 height 448
click at [141, 397] on form "**********" at bounding box center [471, 226] width 706 height 448
click at [143, 378] on div "Loading.." at bounding box center [471, 352] width 706 height 51
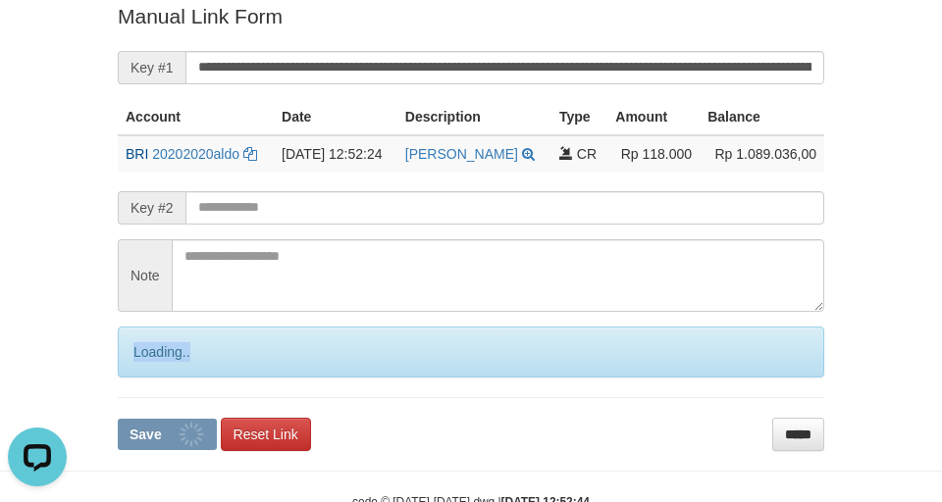
click at [143, 378] on div "Loading.." at bounding box center [471, 352] width 706 height 51
click at [143, 397] on form "**********" at bounding box center [471, 226] width 706 height 448
click at [143, 400] on form "**********" at bounding box center [471, 226] width 706 height 448
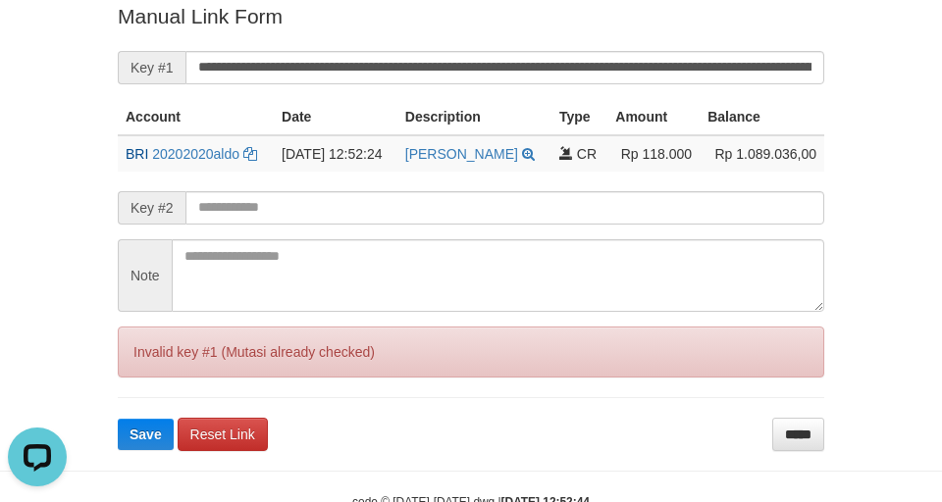
click at [143, 402] on form "**********" at bounding box center [471, 226] width 706 height 448
drag, startPoint x: 143, startPoint y: 402, endPoint x: 0, endPoint y: 402, distance: 143.2
click at [143, 404] on form "**********" at bounding box center [471, 226] width 706 height 448
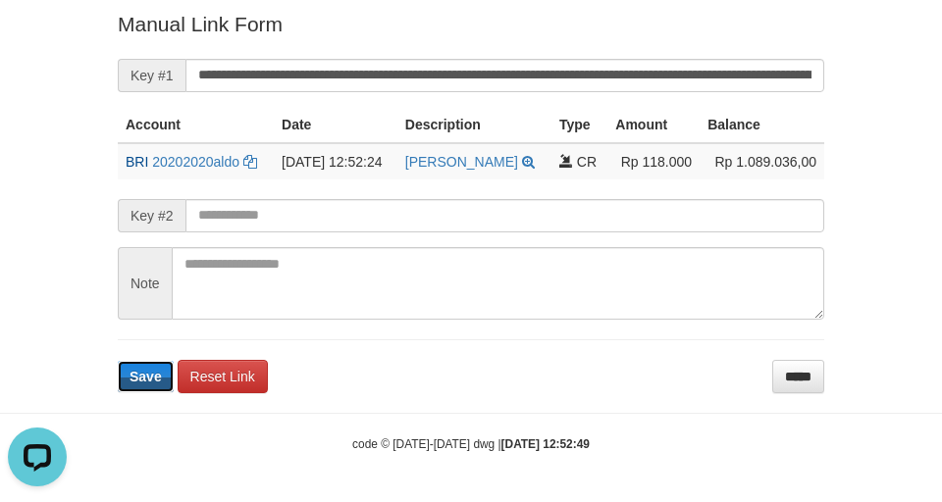
click at [138, 392] on button "Save" at bounding box center [146, 376] width 56 height 31
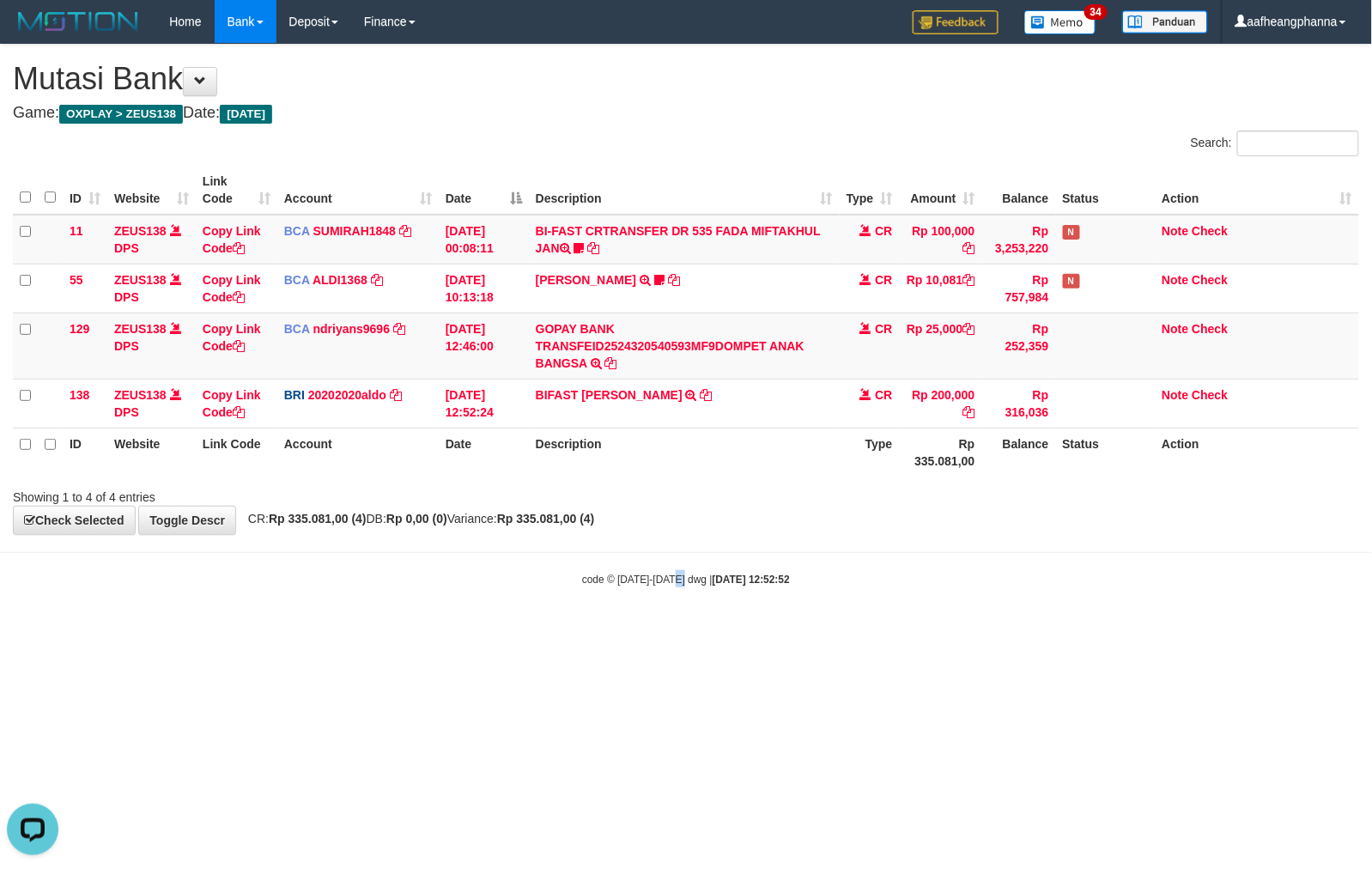
click at [680, 630] on html "Toggle navigation Home Bank Account List Load By Website Group [OXPLAY] ZEUS138…" at bounding box center [686, 315] width 1372 height 630
click at [719, 630] on html "Toggle navigation Home Bank Account List Load By Website Group [OXPLAY] ZEUS138…" at bounding box center [686, 315] width 1372 height 630
drag, startPoint x: 716, startPoint y: 685, endPoint x: 706, endPoint y: 678, distance: 12.2
click at [714, 630] on html "Toggle navigation Home Bank Account List Load By Website Group [OXPLAY] ZEUS138…" at bounding box center [686, 315] width 1372 height 630
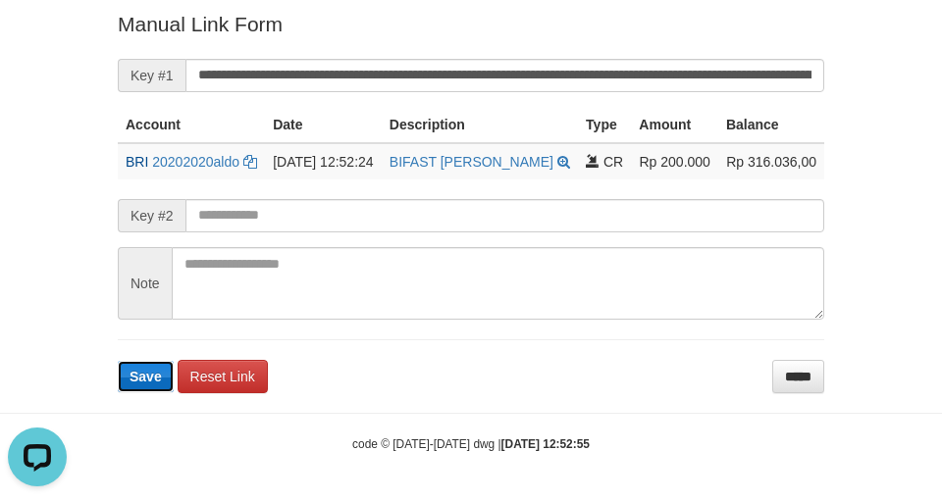
click at [145, 381] on span "Save" at bounding box center [145, 377] width 32 height 16
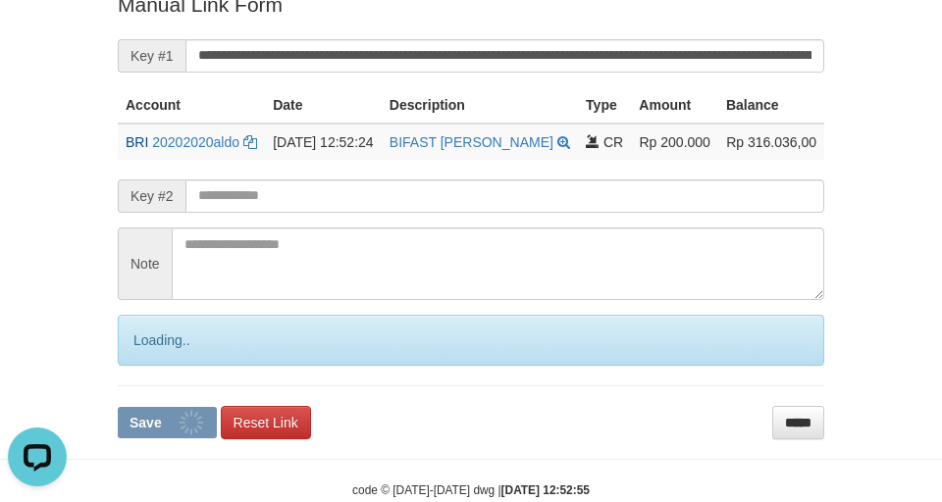
click at [146, 385] on form "**********" at bounding box center [471, 214] width 706 height 448
click at [146, 366] on div "Loading.." at bounding box center [471, 340] width 706 height 51
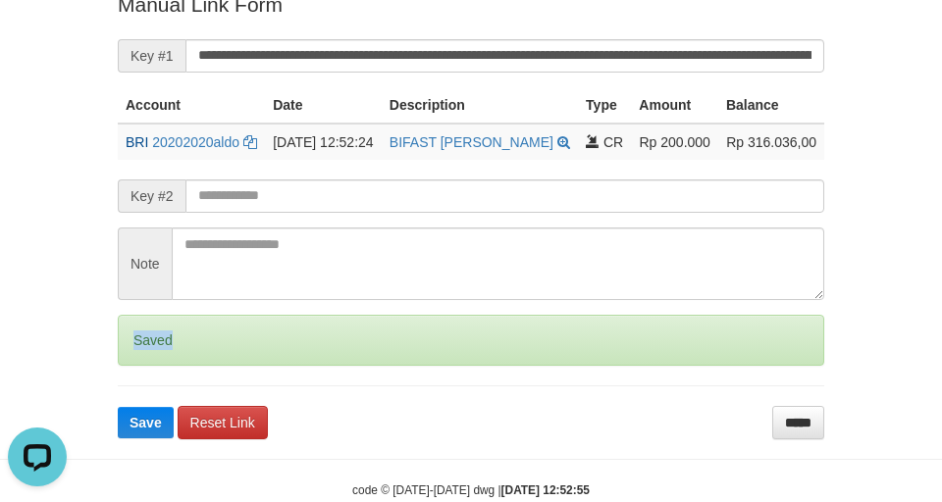
click at [143, 386] on form "**********" at bounding box center [471, 214] width 706 height 448
click at [141, 405] on form "**********" at bounding box center [471, 214] width 706 height 448
click at [138, 400] on form "**********" at bounding box center [471, 214] width 706 height 448
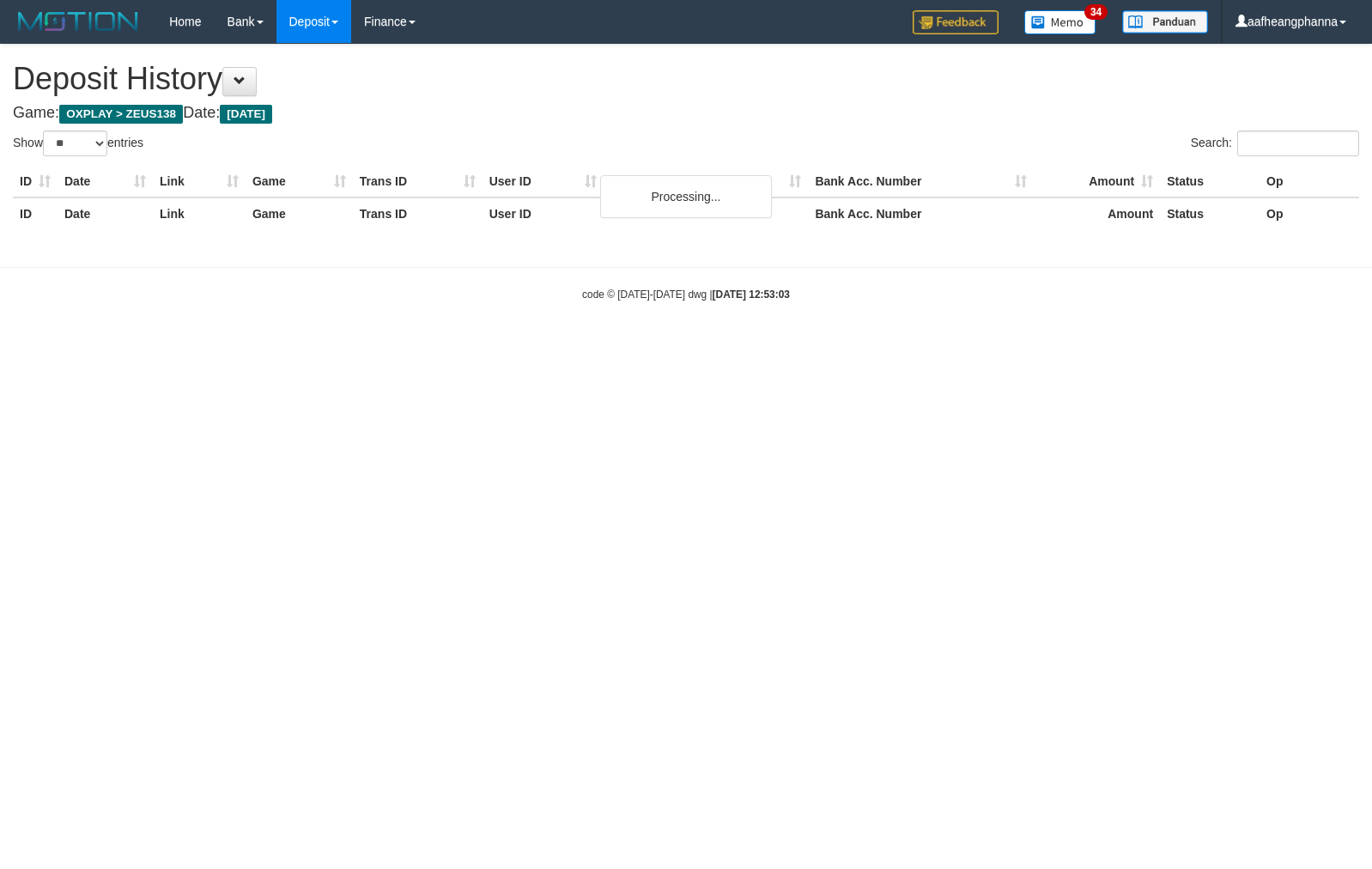
select select "**"
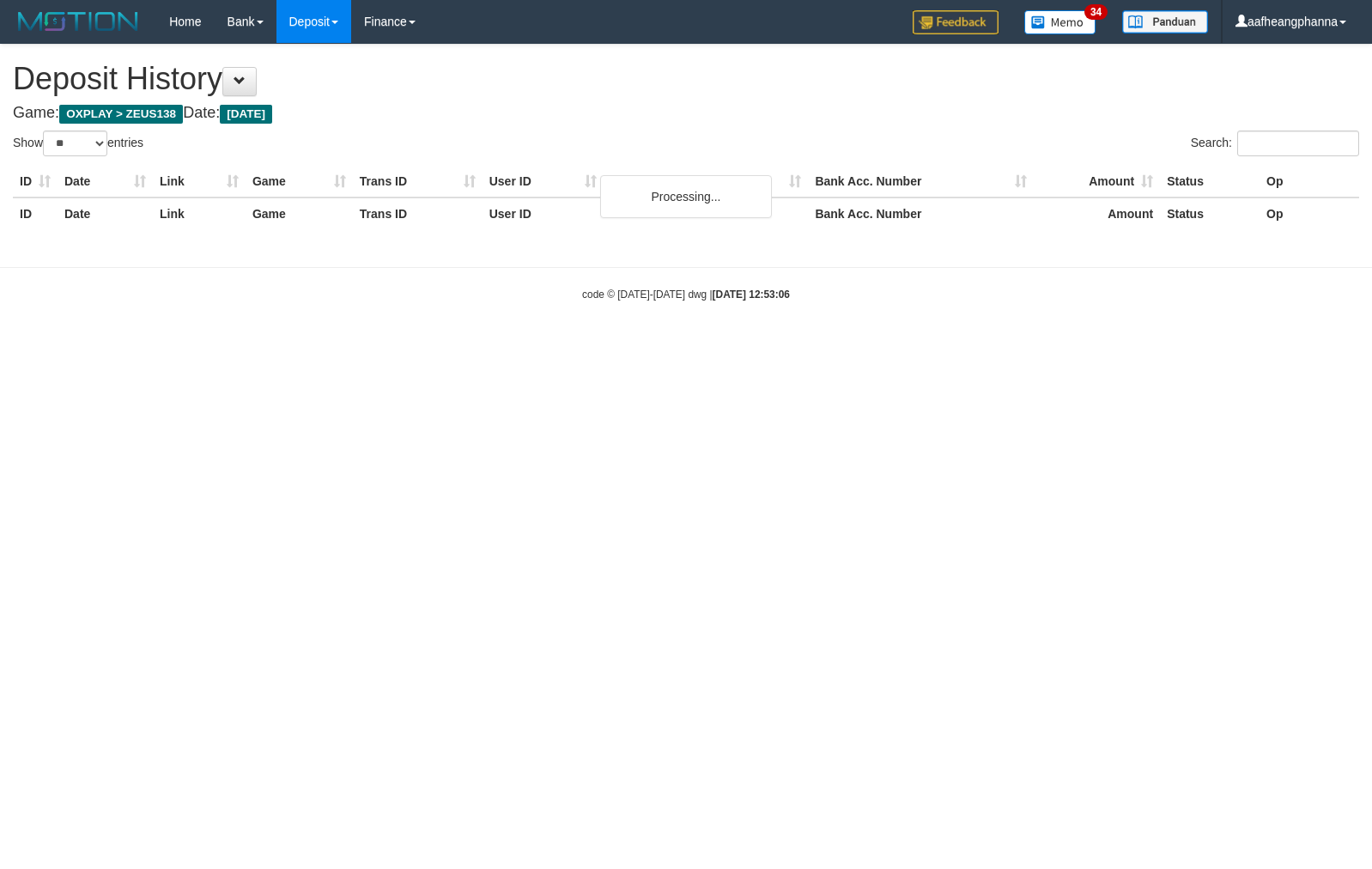
select select "**"
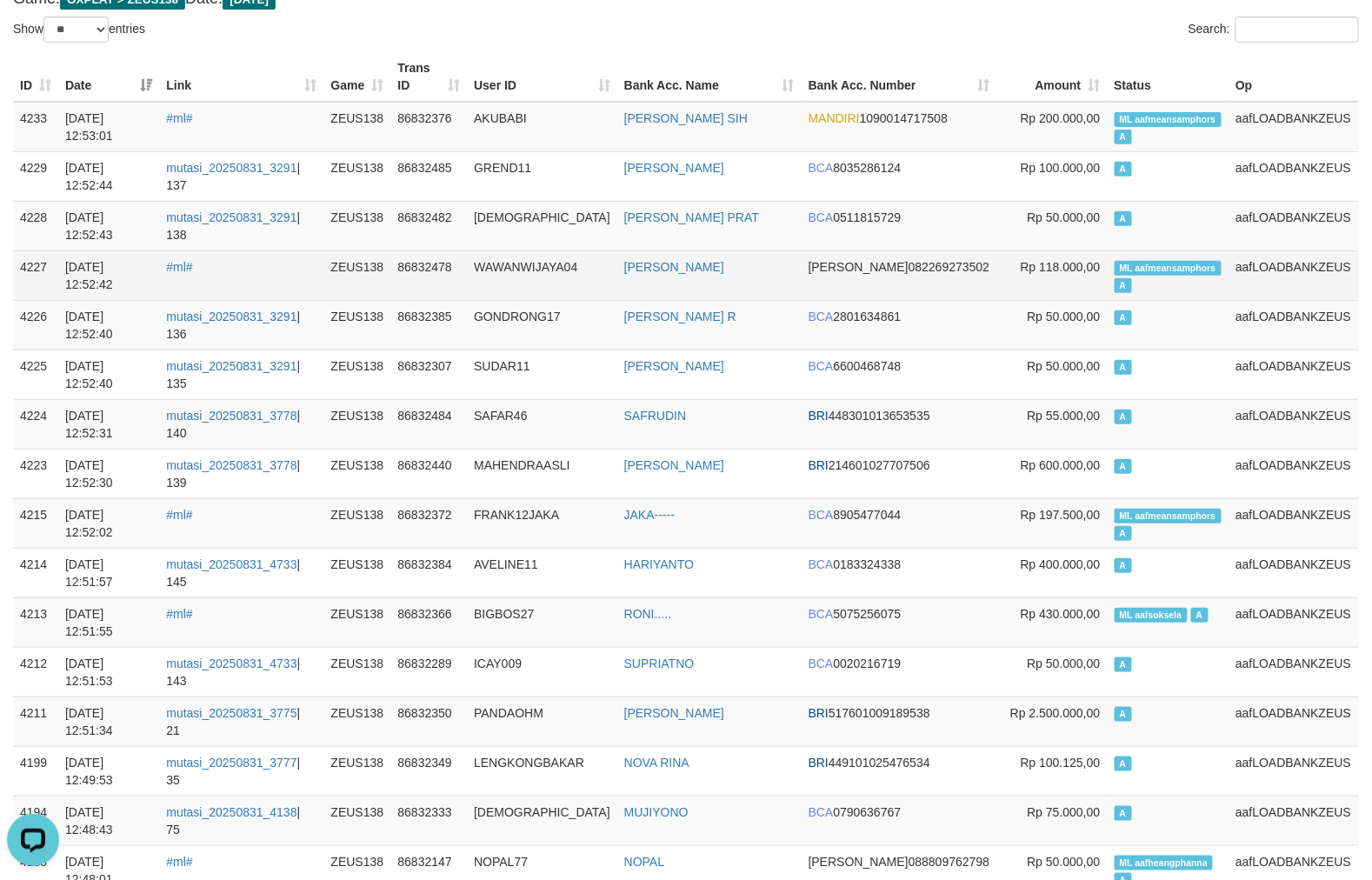
scroll to position [269, 0]
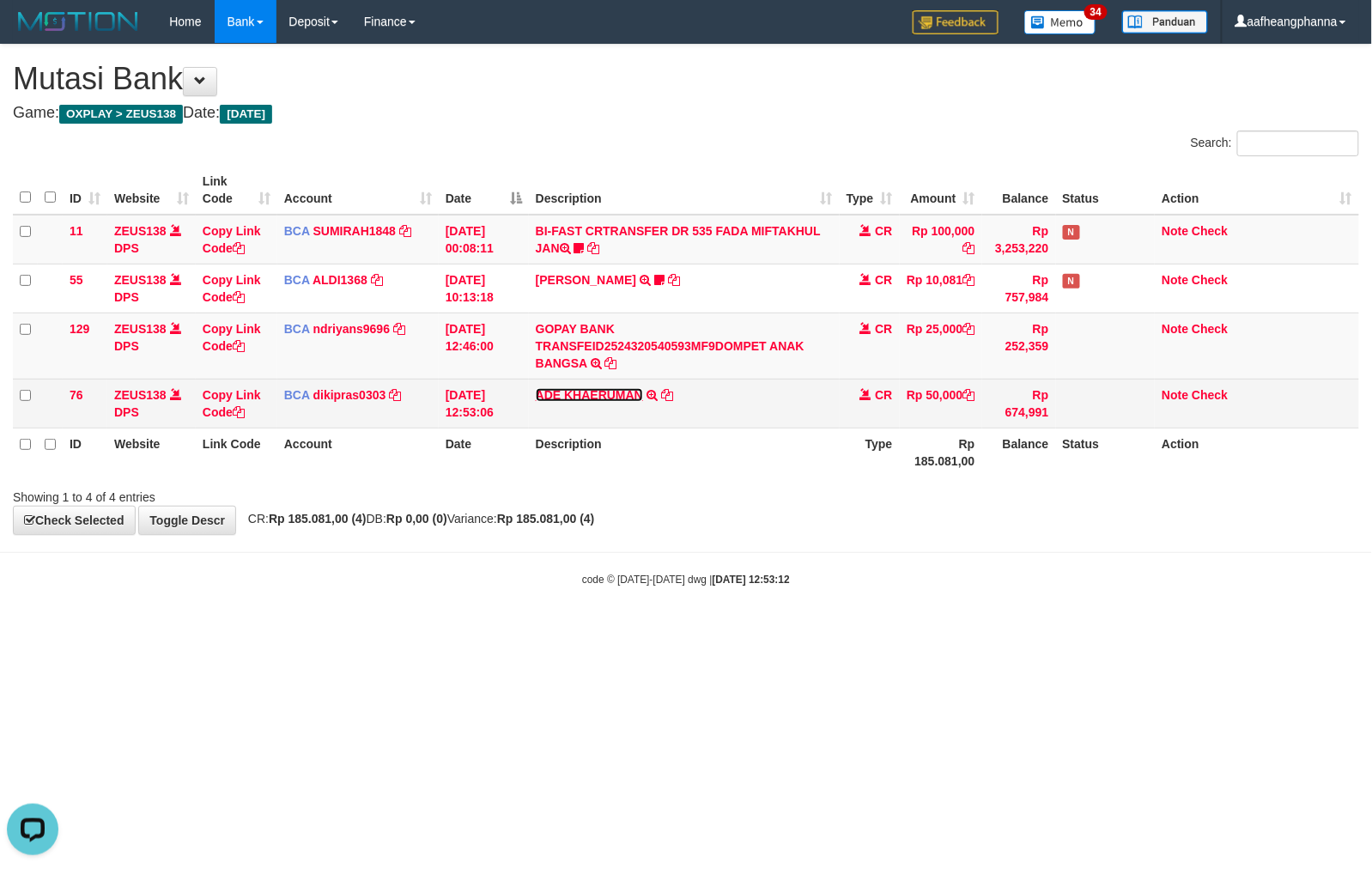
drag, startPoint x: 589, startPoint y: 391, endPoint x: 636, endPoint y: 396, distance: 47.3
click at [592, 392] on link "ADE KHAERUMAN" at bounding box center [589, 395] width 108 height 14
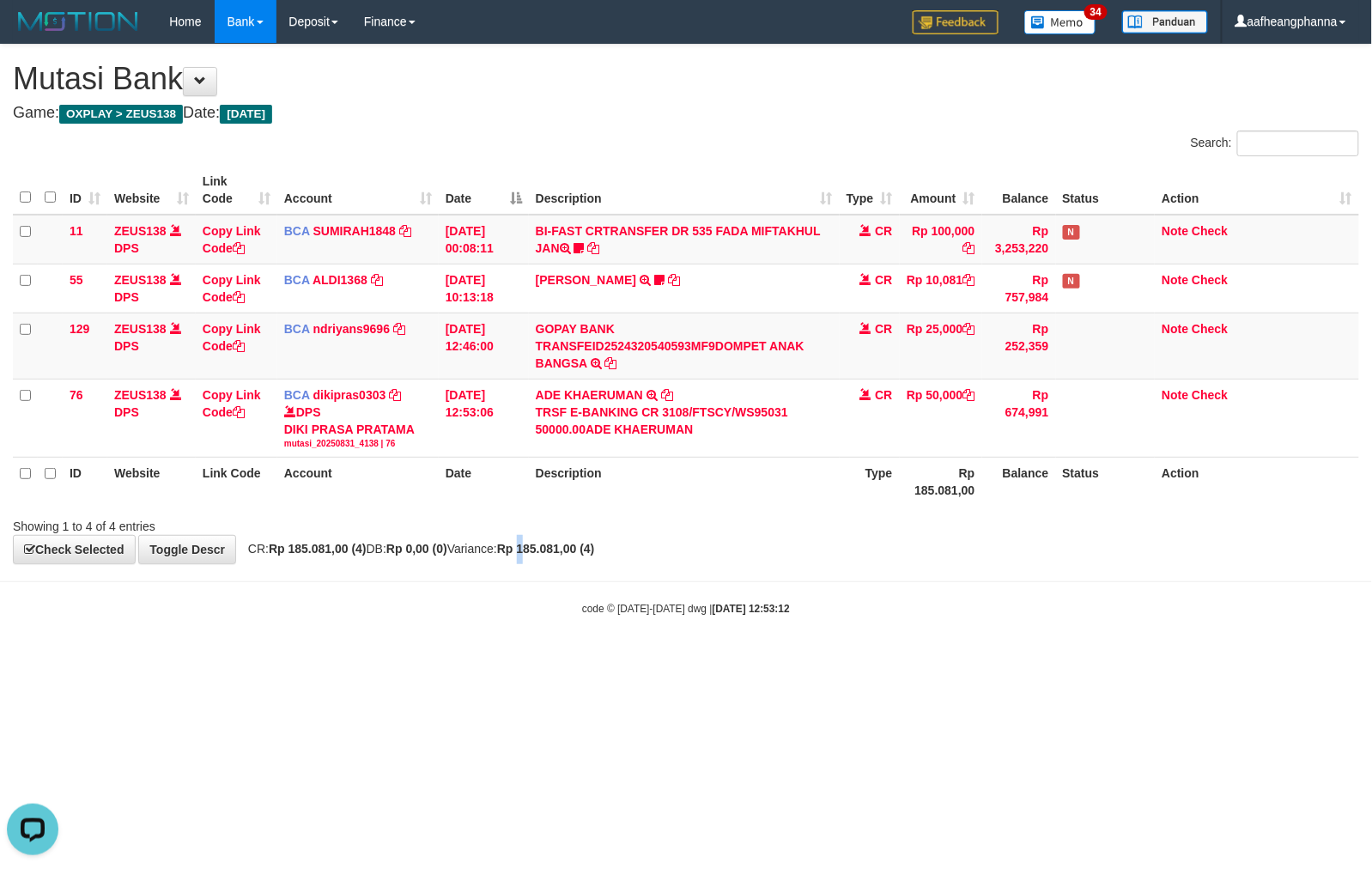
click at [564, 537] on div "**********" at bounding box center [686, 304] width 1372 height 519
click at [567, 548] on strong "Rp 185.081,00 (4)" at bounding box center [546, 549] width 98 height 14
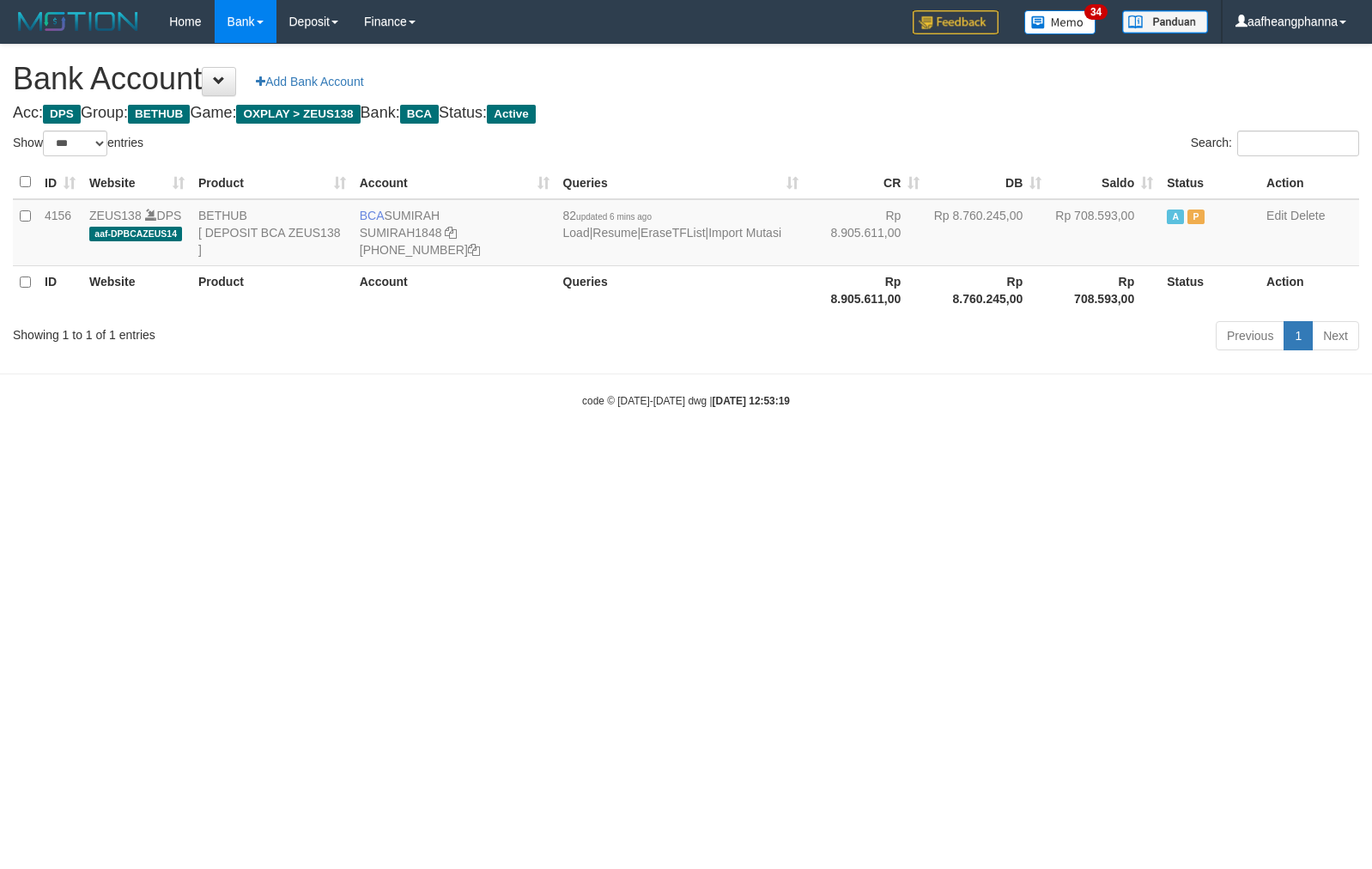
select select "***"
click at [708, 240] on link "Import Mutasi" at bounding box center [744, 233] width 73 height 14
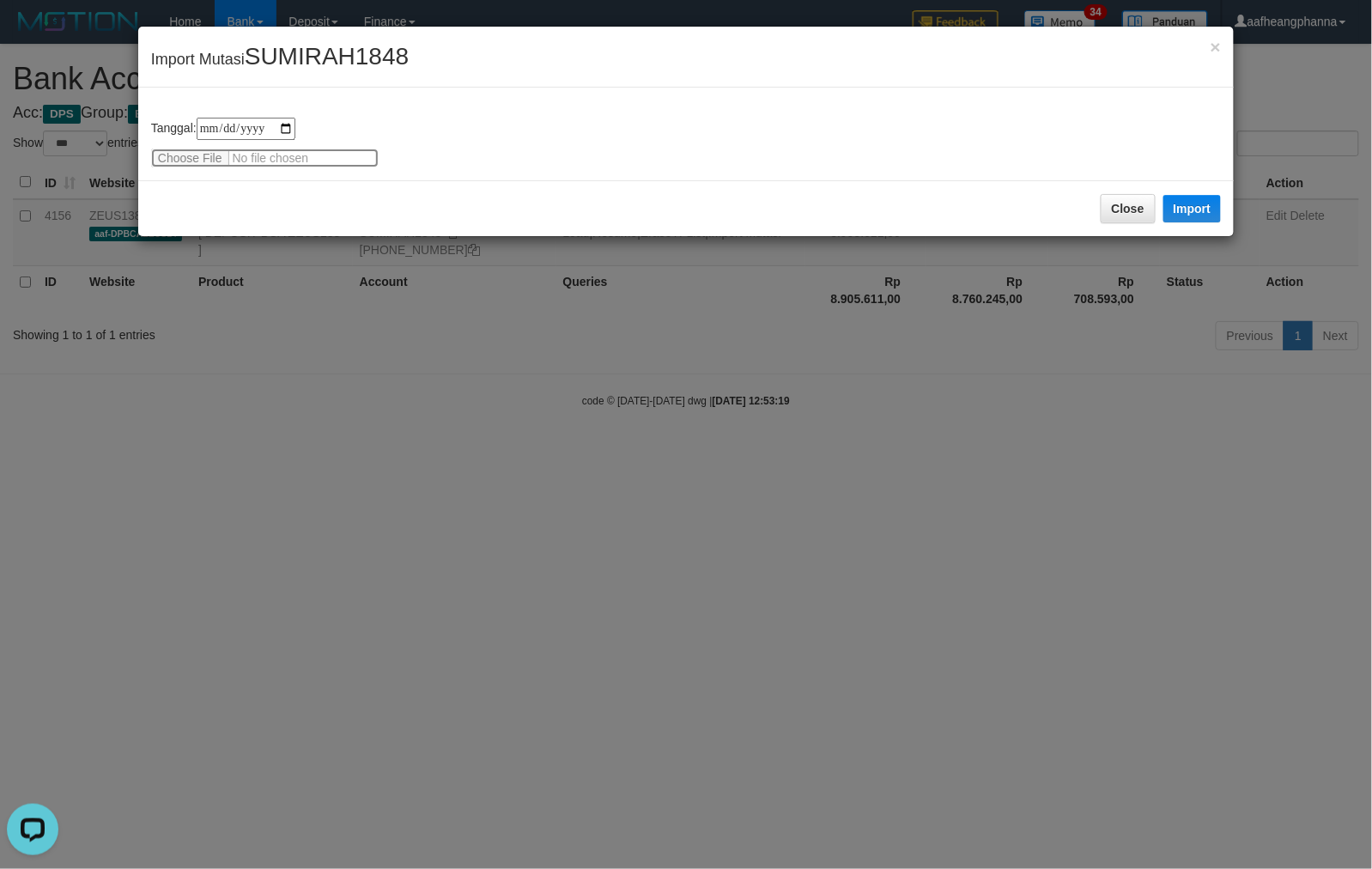
click at [165, 158] on input "file" at bounding box center [265, 158] width 228 height 19
type input "**********"
drag, startPoint x: 1190, startPoint y: 206, endPoint x: 1123, endPoint y: 256, distance: 83.6
click at [1190, 206] on button "Import" at bounding box center [1193, 208] width 59 height 27
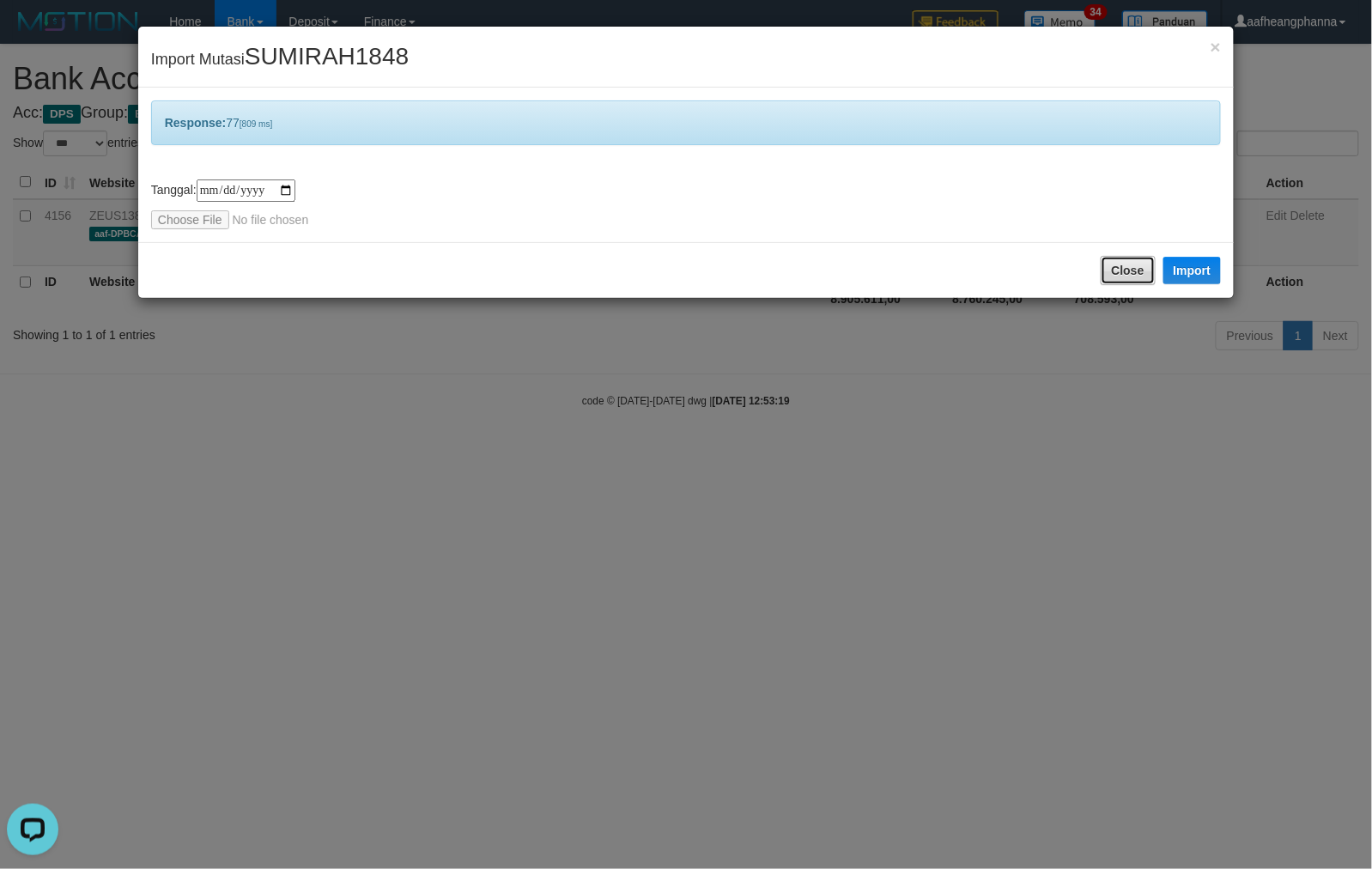
click at [1122, 259] on button "Close" at bounding box center [1128, 270] width 55 height 29
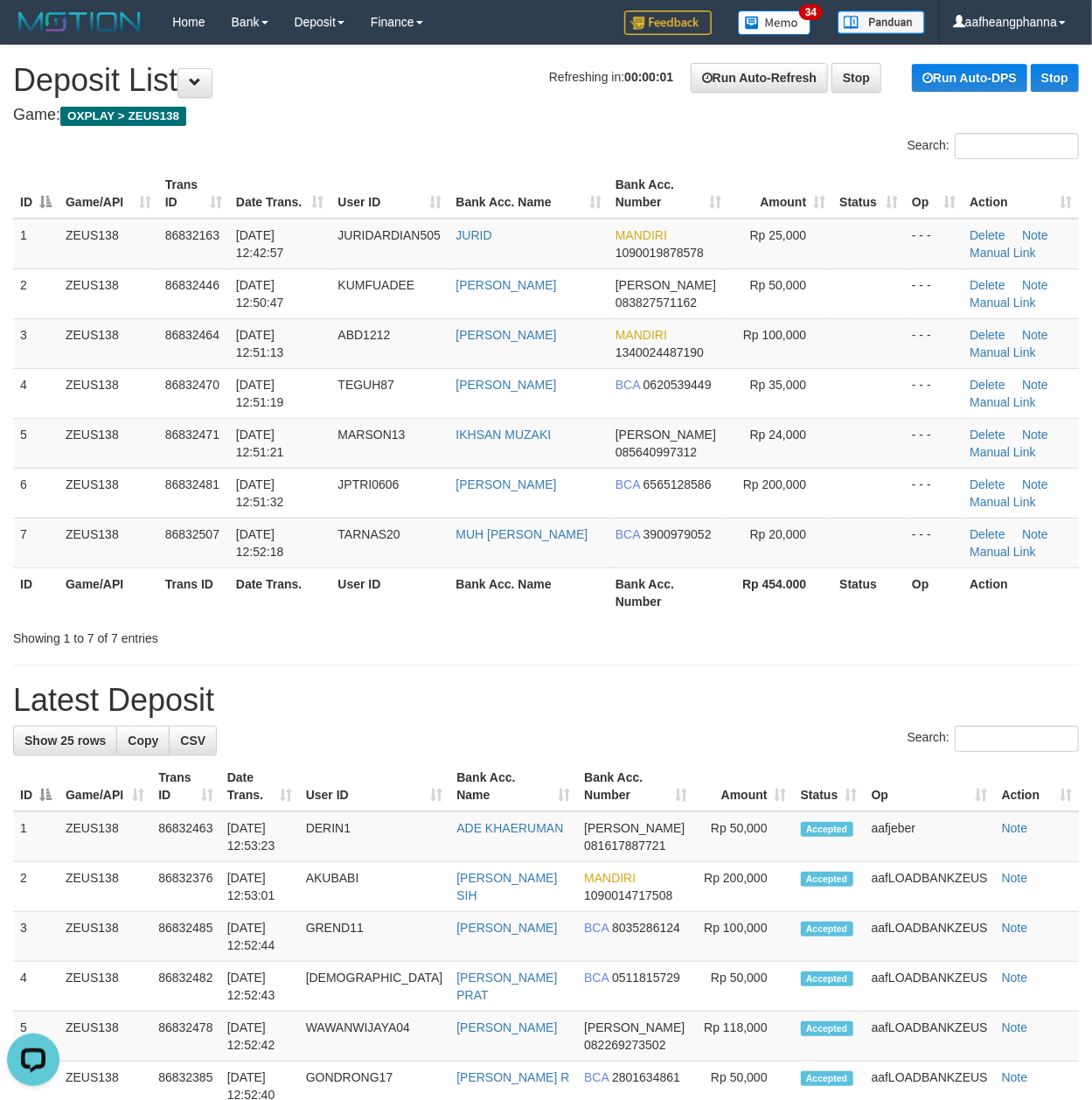
drag, startPoint x: 542, startPoint y: 649, endPoint x: 595, endPoint y: 630, distance: 56.3
click at [543, 649] on div "**********" at bounding box center [546, 1110] width 1092 height 2129
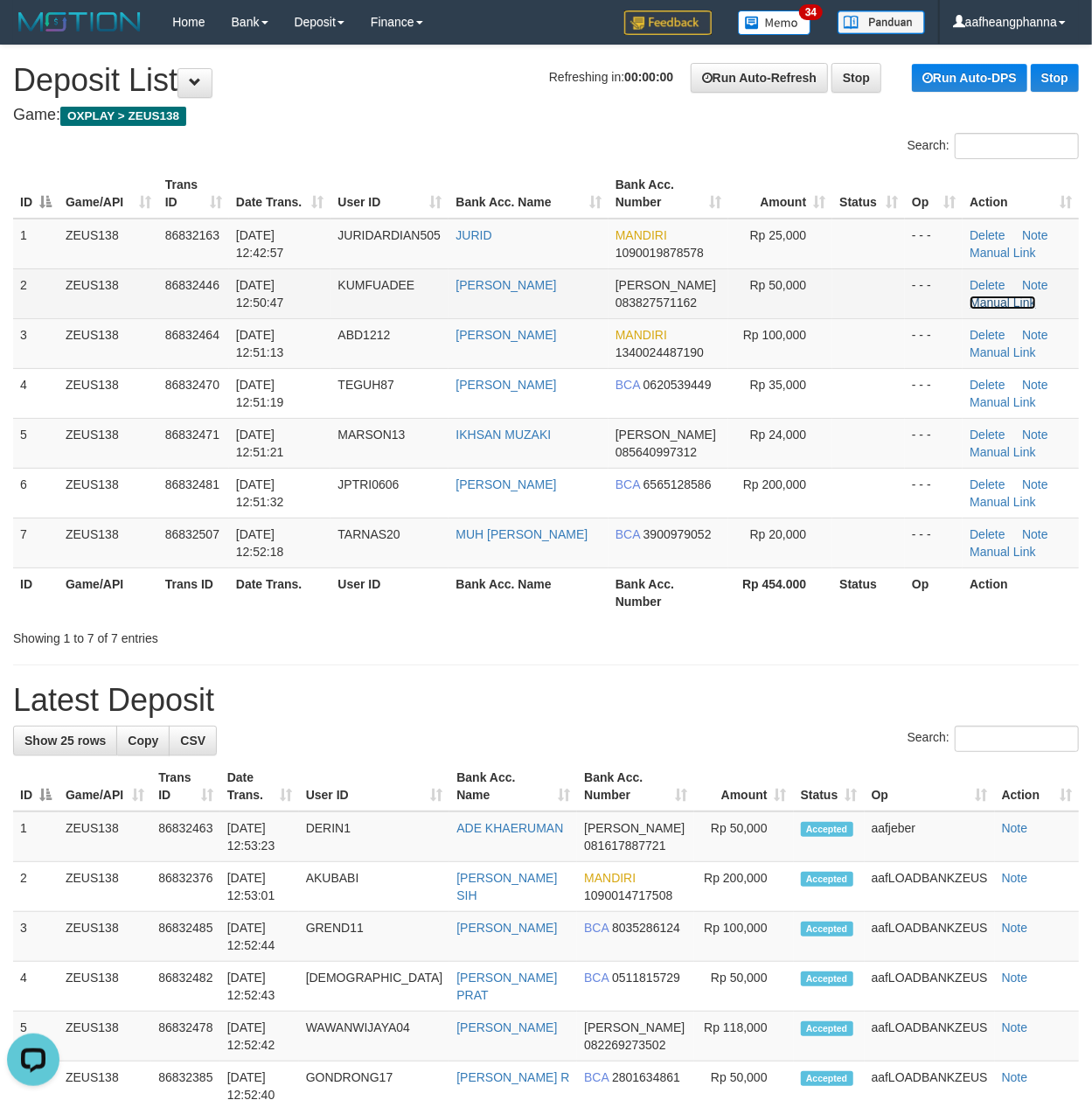
click at [998, 298] on link "Manual Link" at bounding box center [1003, 303] width 67 height 14
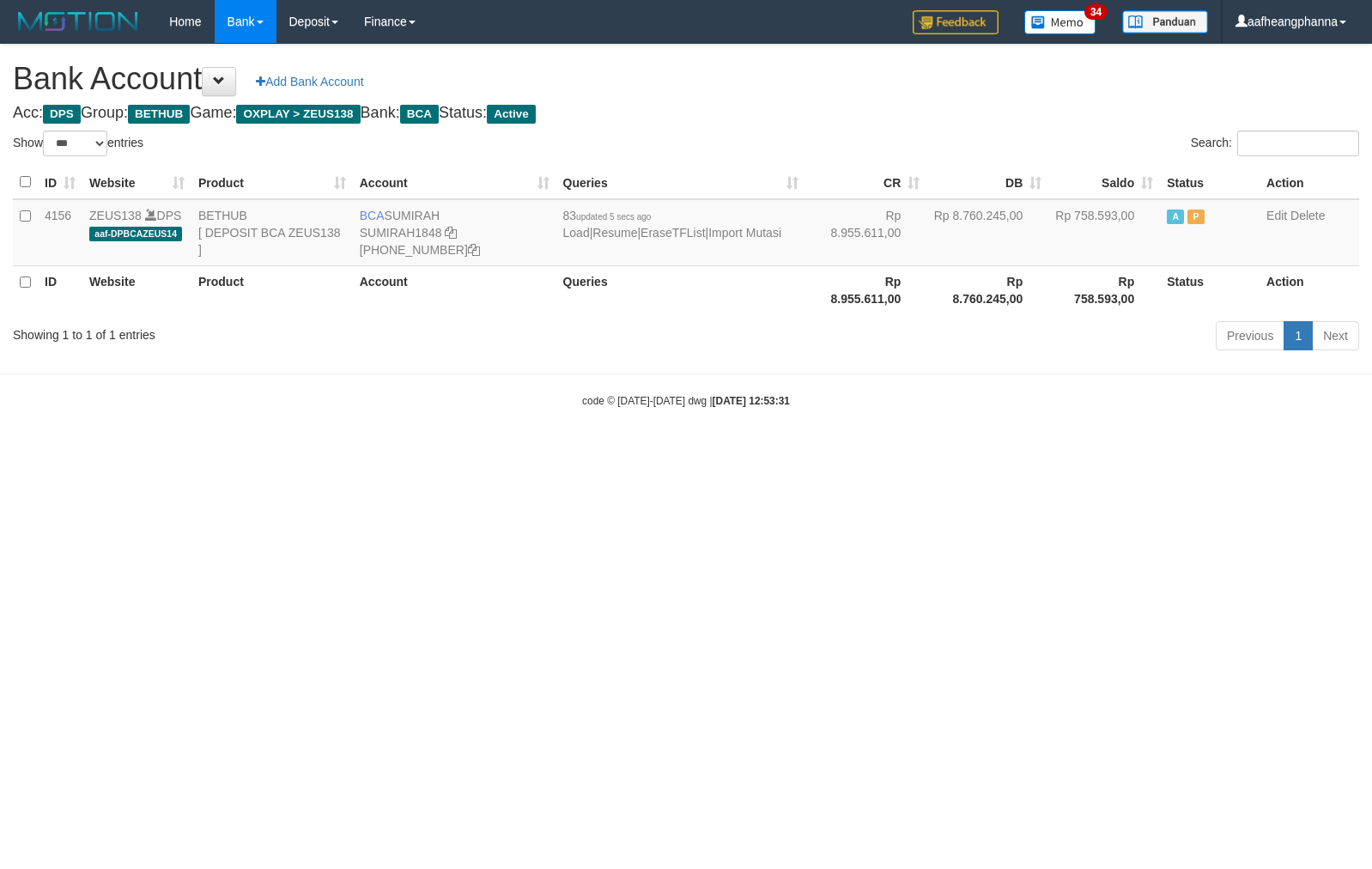
select select "***"
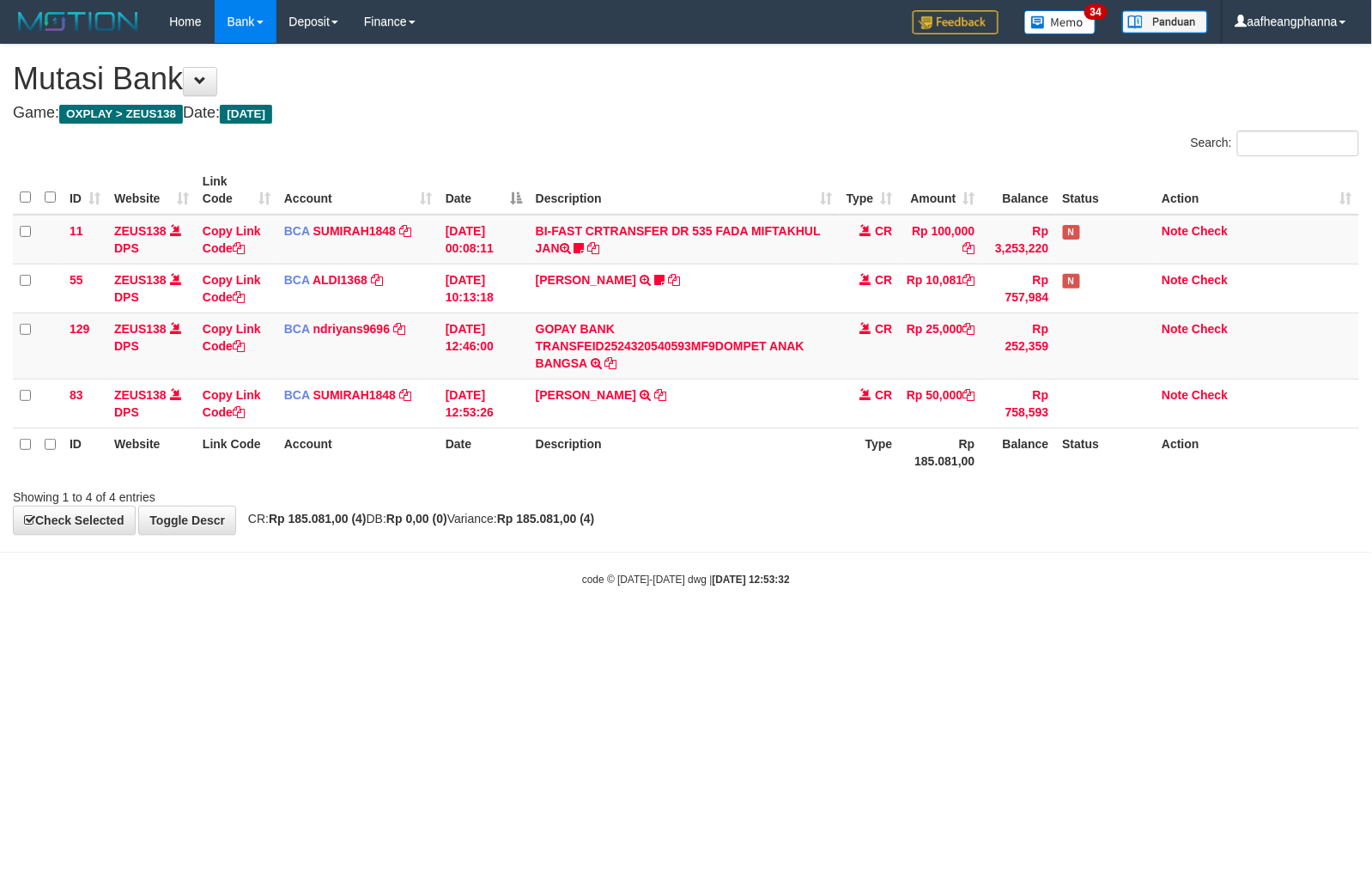
click at [668, 551] on body "Toggle navigation Home Bank Account List Load By Website Group [OXPLAY] ZEUS138…" at bounding box center [686, 315] width 1372 height 630
click at [720, 557] on body "Toggle navigation Home Bank Account List Load By Website Group [OXPLAY] ZEUS138…" at bounding box center [686, 315] width 1372 height 630
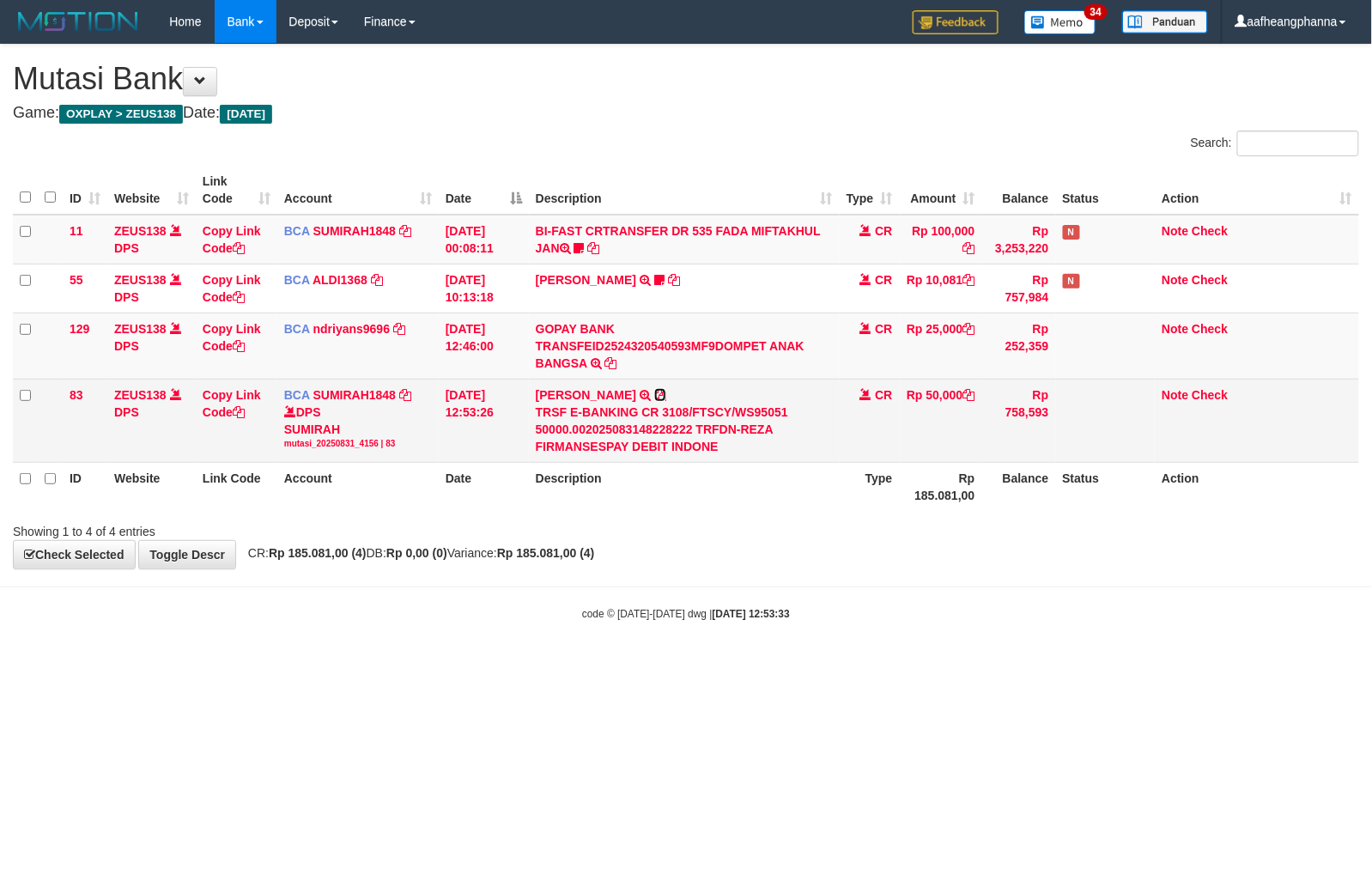
click at [654, 389] on icon at bounding box center [660, 395] width 12 height 12
drag, startPoint x: 654, startPoint y: 389, endPoint x: 901, endPoint y: 450, distance: 254.4
click at [656, 391] on td "REZA FIRMANS TRSF E-BANKING CR 3108/FTSCY/WS95051 50000.002025083148228222 TRFD…" at bounding box center [684, 420] width 311 height 83
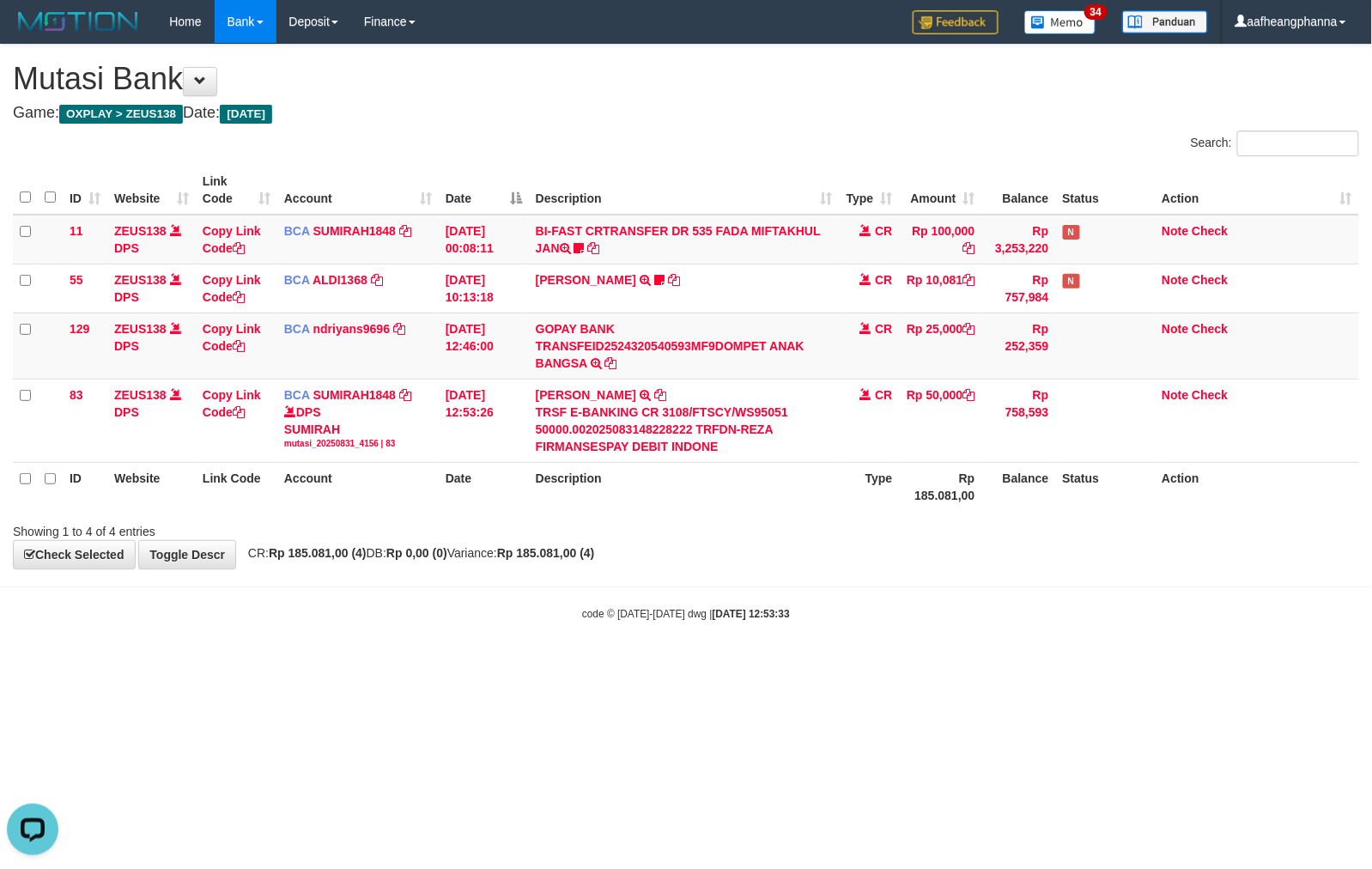
click at [856, 621] on div "code © 2012-2018 dwg | 2025/08/31 12:53:33" at bounding box center [686, 613] width 1372 height 18
click at [856, 623] on body "Toggle navigation Home Bank Account List Load By Website Group [OXPLAY] ZEUS138…" at bounding box center [686, 332] width 1372 height 664
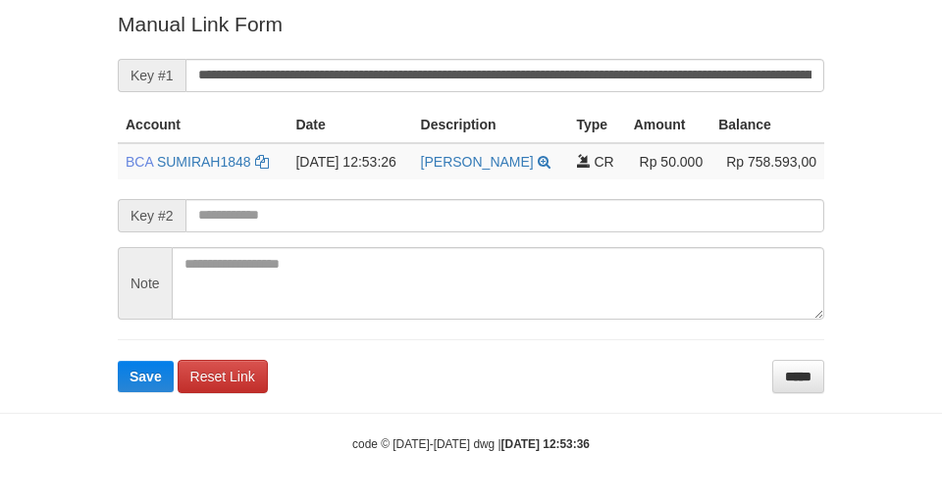
scroll to position [396, 0]
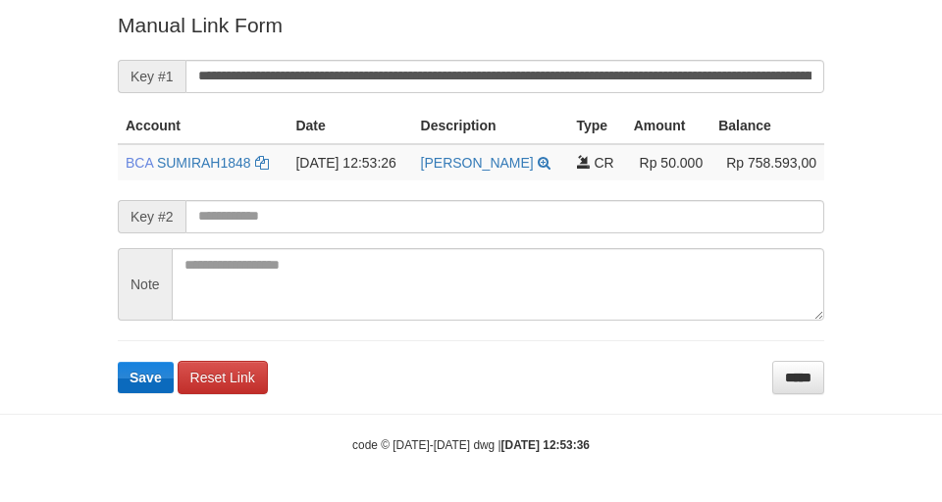
drag, startPoint x: 98, startPoint y: 393, endPoint x: 118, endPoint y: 390, distance: 19.8
click at [98, 394] on body "Deposit Detail Game/API Trans ID Date Trans. User ID Bank Acc. Name Bank Acc. N…" at bounding box center [471, 53] width 942 height 899
click at [120, 388] on button "Save" at bounding box center [146, 377] width 56 height 31
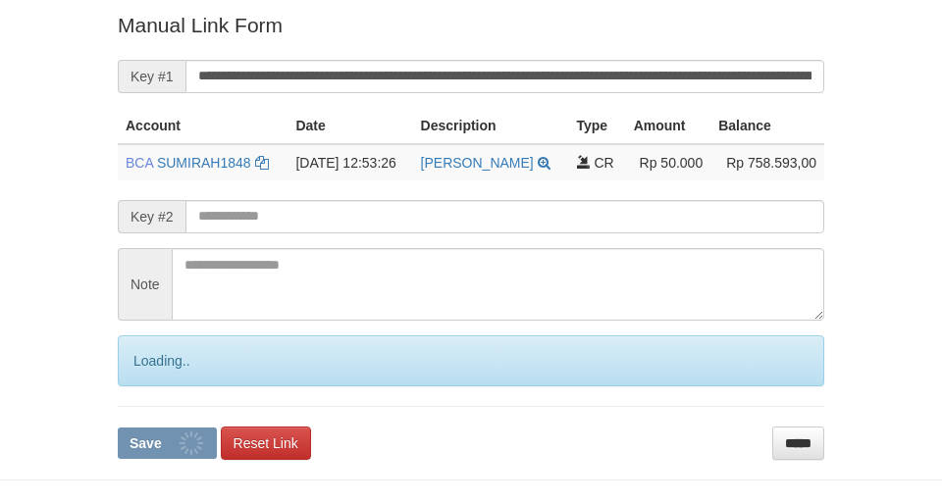
click at [142, 377] on div "Loading.." at bounding box center [471, 360] width 706 height 51
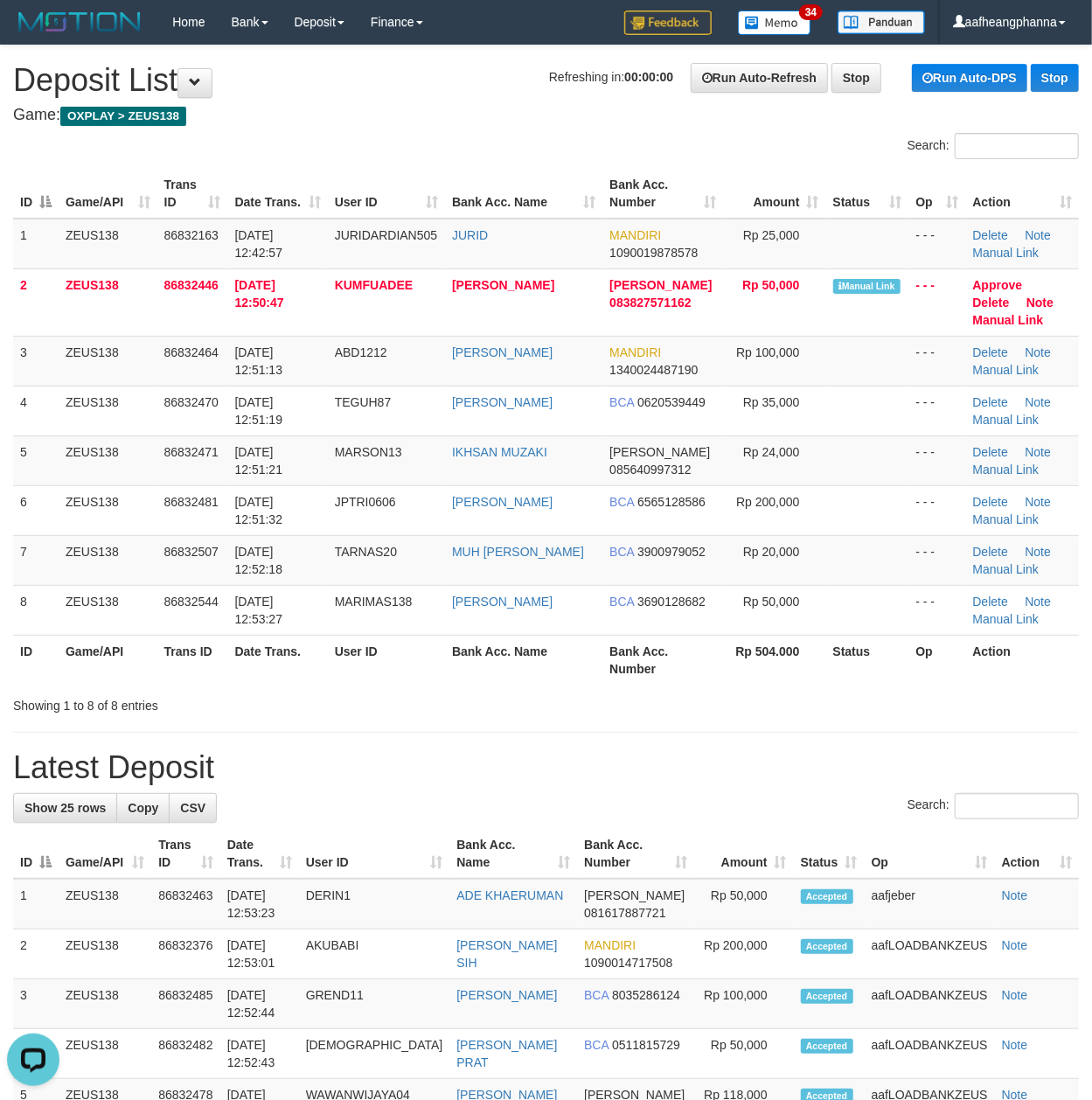
click at [343, 95] on h1 "Refreshing in: 00:00:00 Run Auto-Refresh Stop Run Auto-DPS Stop Deposit List" at bounding box center [546, 80] width 1066 height 35
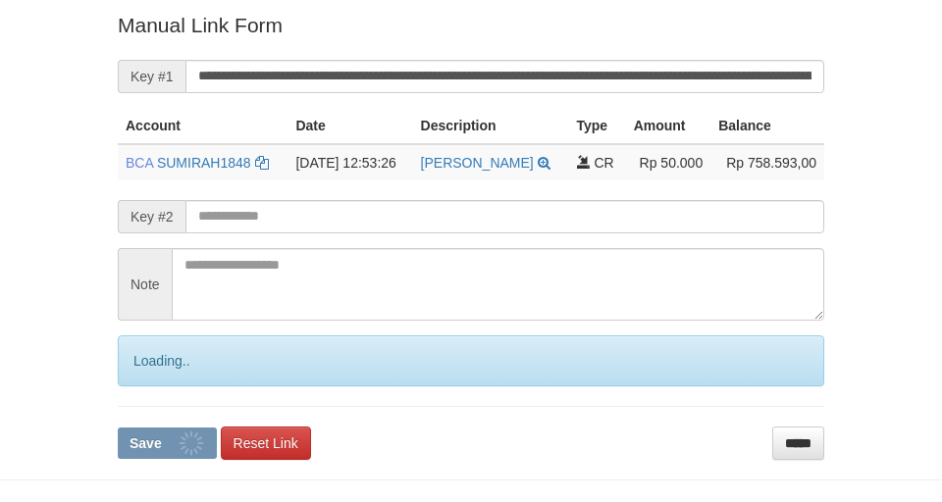
click at [143, 386] on form "**********" at bounding box center [471, 235] width 706 height 448
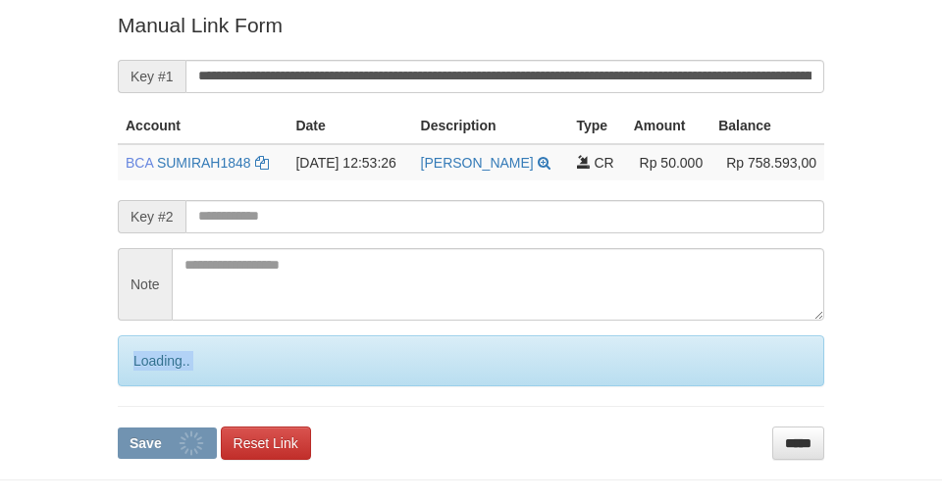
drag, startPoint x: 0, startPoint y: 0, endPoint x: 147, endPoint y: 386, distance: 413.5
click at [147, 386] on form "**********" at bounding box center [471, 235] width 706 height 448
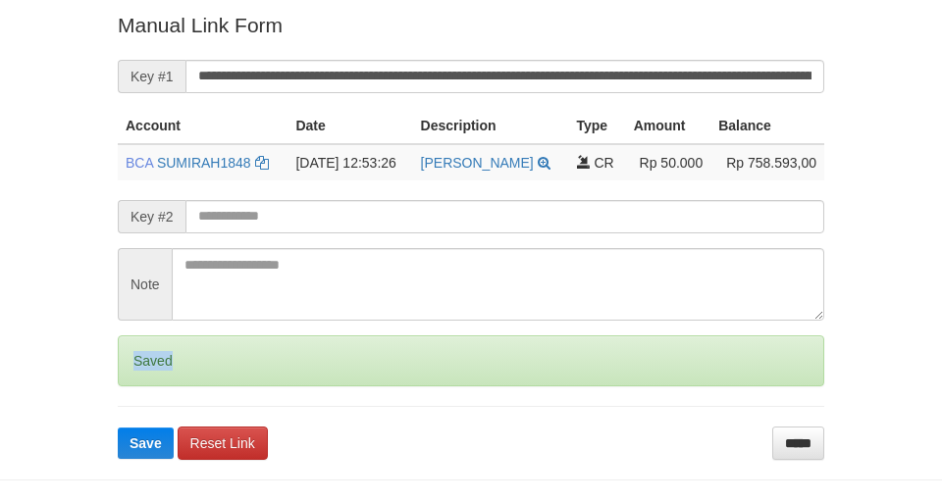
click at [146, 385] on div "Saved" at bounding box center [471, 360] width 706 height 51
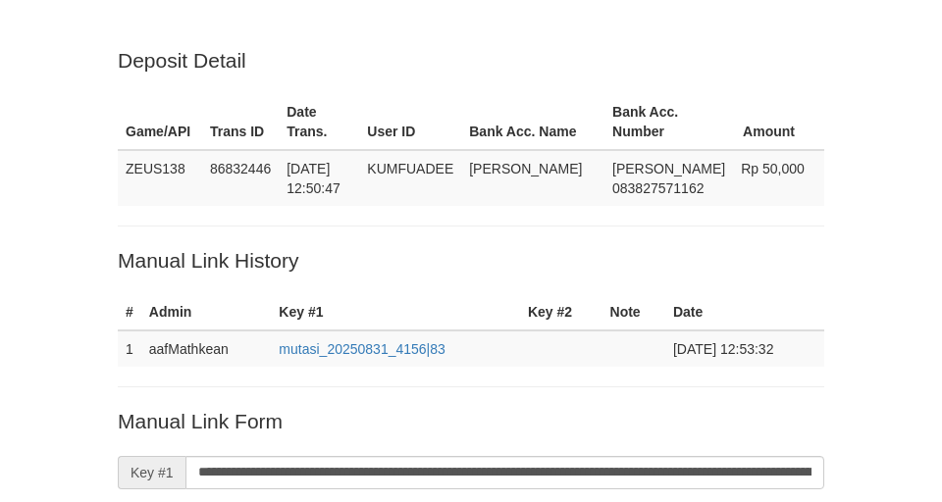
scroll to position [396, 0]
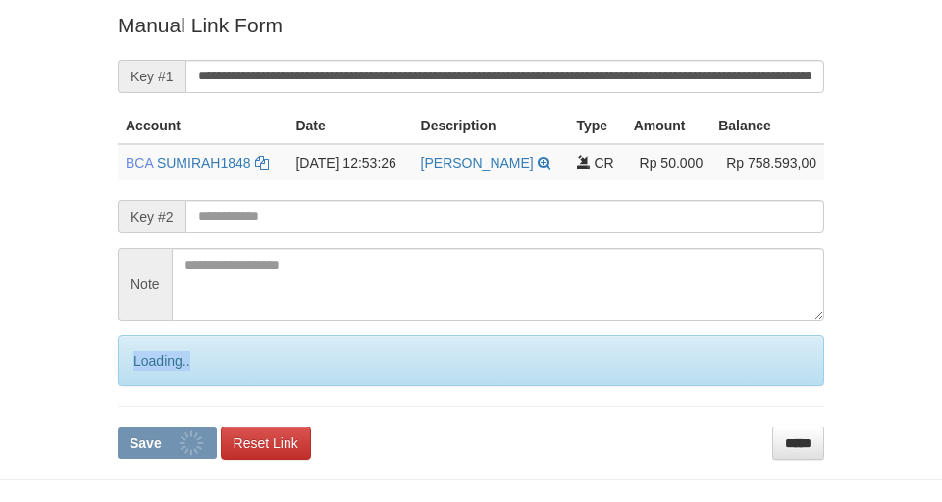
drag, startPoint x: 0, startPoint y: 0, endPoint x: 145, endPoint y: 386, distance: 412.8
click at [145, 386] on form "**********" at bounding box center [471, 235] width 706 height 448
click at [143, 388] on form "**********" at bounding box center [471, 235] width 706 height 448
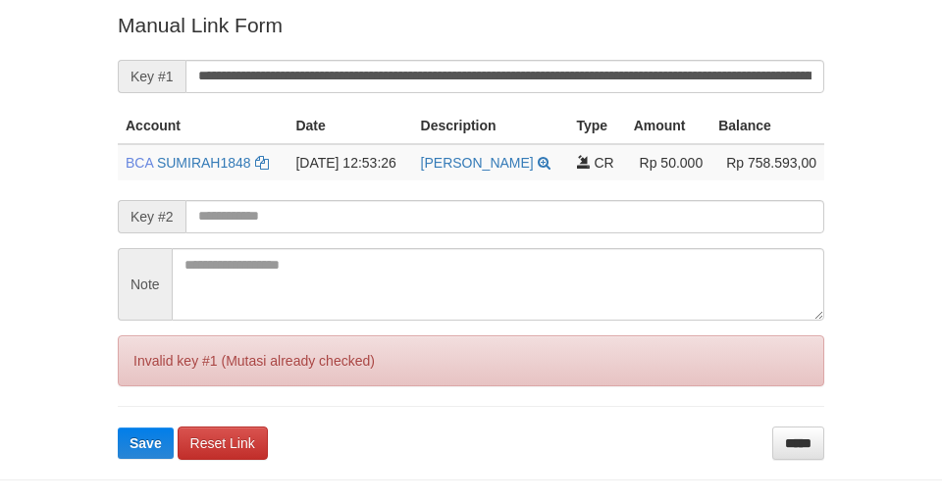
click at [142, 389] on form "**********" at bounding box center [471, 235] width 706 height 448
click at [141, 394] on form "**********" at bounding box center [471, 235] width 706 height 448
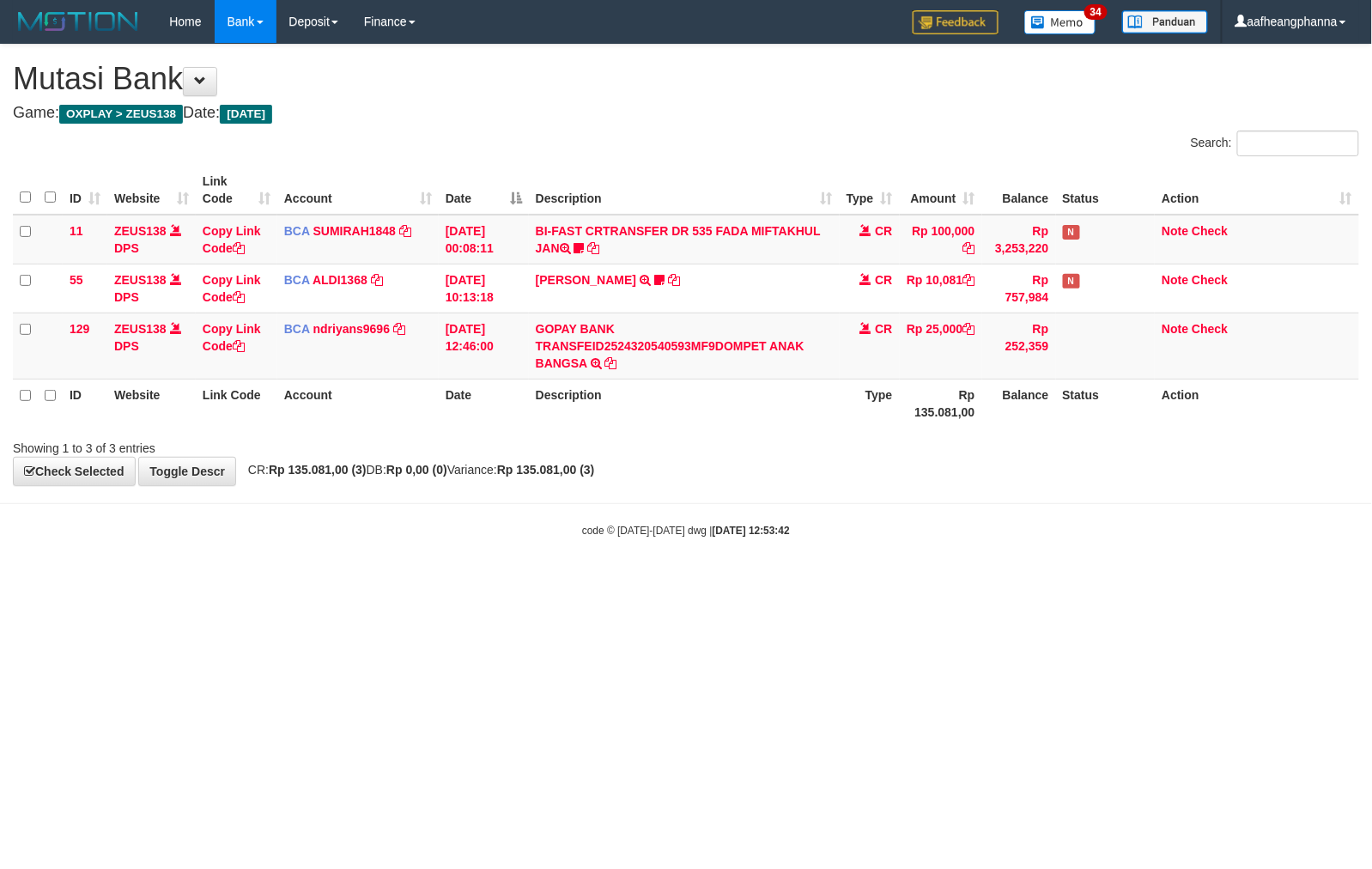
drag, startPoint x: 834, startPoint y: 648, endPoint x: 847, endPoint y: 649, distance: 13.0
click at [834, 581] on html "Toggle navigation Home Bank Account List Load By Website Group [OXPLAY] ZEUS138…" at bounding box center [686, 291] width 1372 height 581
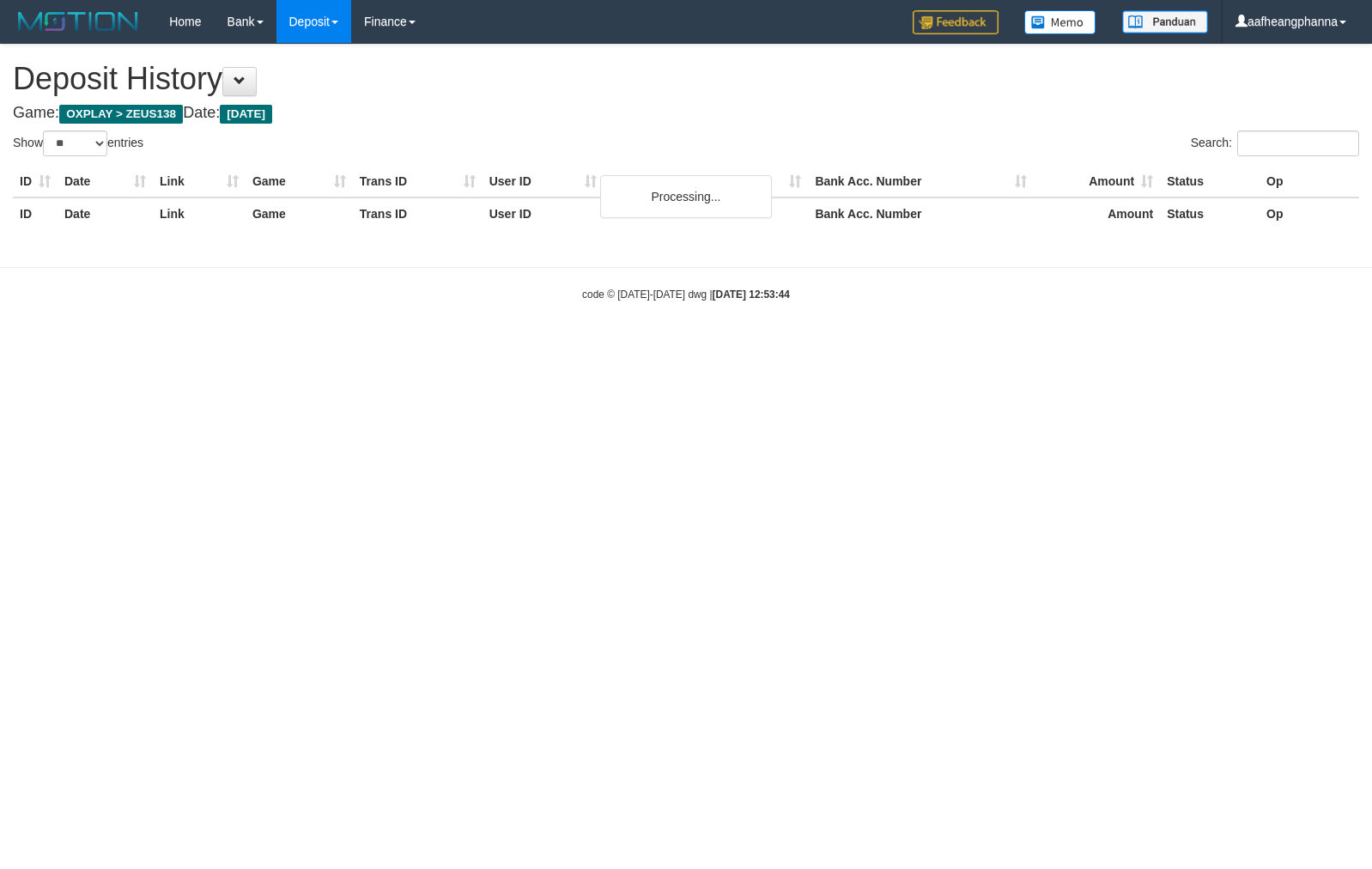
select select "**"
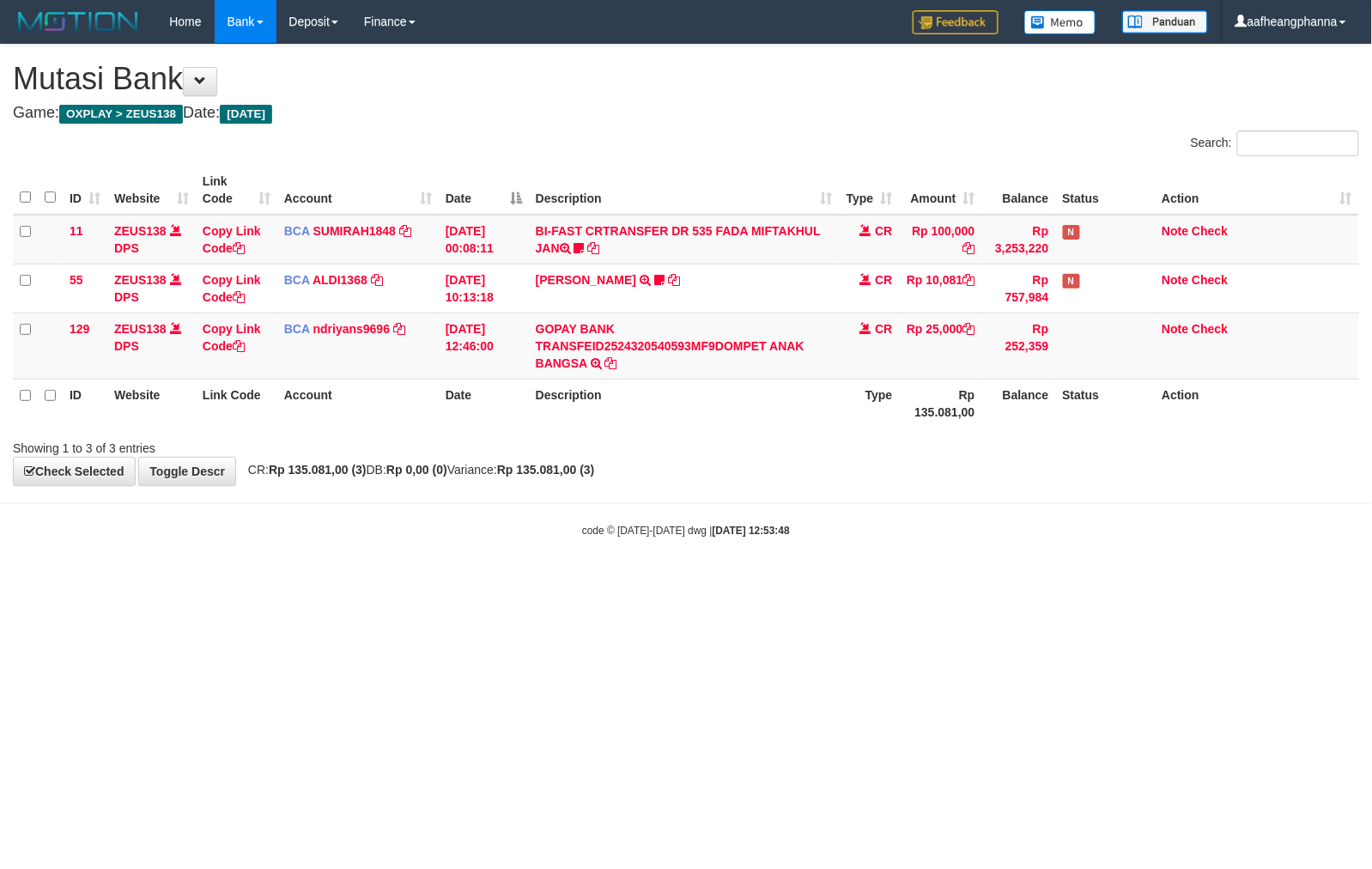
click at [746, 581] on html "Toggle navigation Home Bank Account List Load By Website Group [OXPLAY] ZEUS138…" at bounding box center [686, 291] width 1372 height 581
click at [771, 581] on html "Toggle navigation Home Bank Account List Load By Website Group [OXPLAY] ZEUS138…" at bounding box center [686, 291] width 1372 height 581
drag, startPoint x: 735, startPoint y: 661, endPoint x: 745, endPoint y: 704, distance: 44.1
click at [739, 581] on html "Toggle navigation Home Bank Account List Load By Website Group [OXPLAY] ZEUS138…" at bounding box center [686, 291] width 1372 height 581
click at [886, 581] on html "Toggle navigation Home Bank Account List Load By Website Group [OXPLAY] ZEUS138…" at bounding box center [686, 291] width 1372 height 581
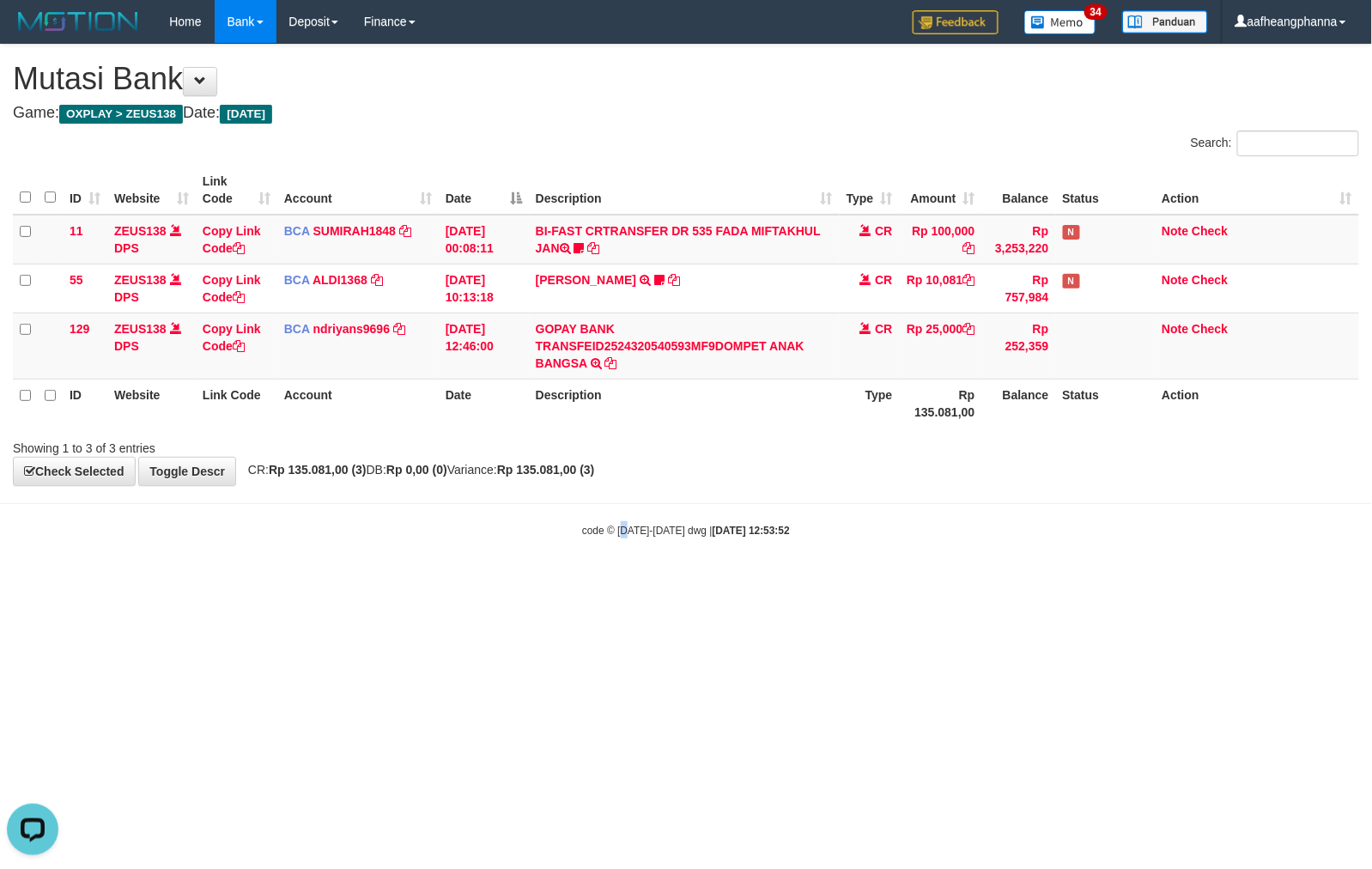
click at [626, 581] on html "Toggle navigation Home Bank Account List Load By Website Group [OXPLAY] ZEUS138…" at bounding box center [686, 291] width 1372 height 581
click at [547, 581] on html "Toggle navigation Home Bank Account List Load By Website Group [OXPLAY] ZEUS138…" at bounding box center [686, 291] width 1372 height 581
drag, startPoint x: 598, startPoint y: 634, endPoint x: 609, endPoint y: 636, distance: 11.2
click at [608, 581] on html "Toggle navigation Home Bank Account List Load By Website Group [OXPLAY] ZEUS138…" at bounding box center [686, 291] width 1372 height 581
click at [609, 581] on html "Toggle navigation Home Bank Account List Load By Website Group [OXPLAY] ZEUS138…" at bounding box center [686, 291] width 1372 height 581
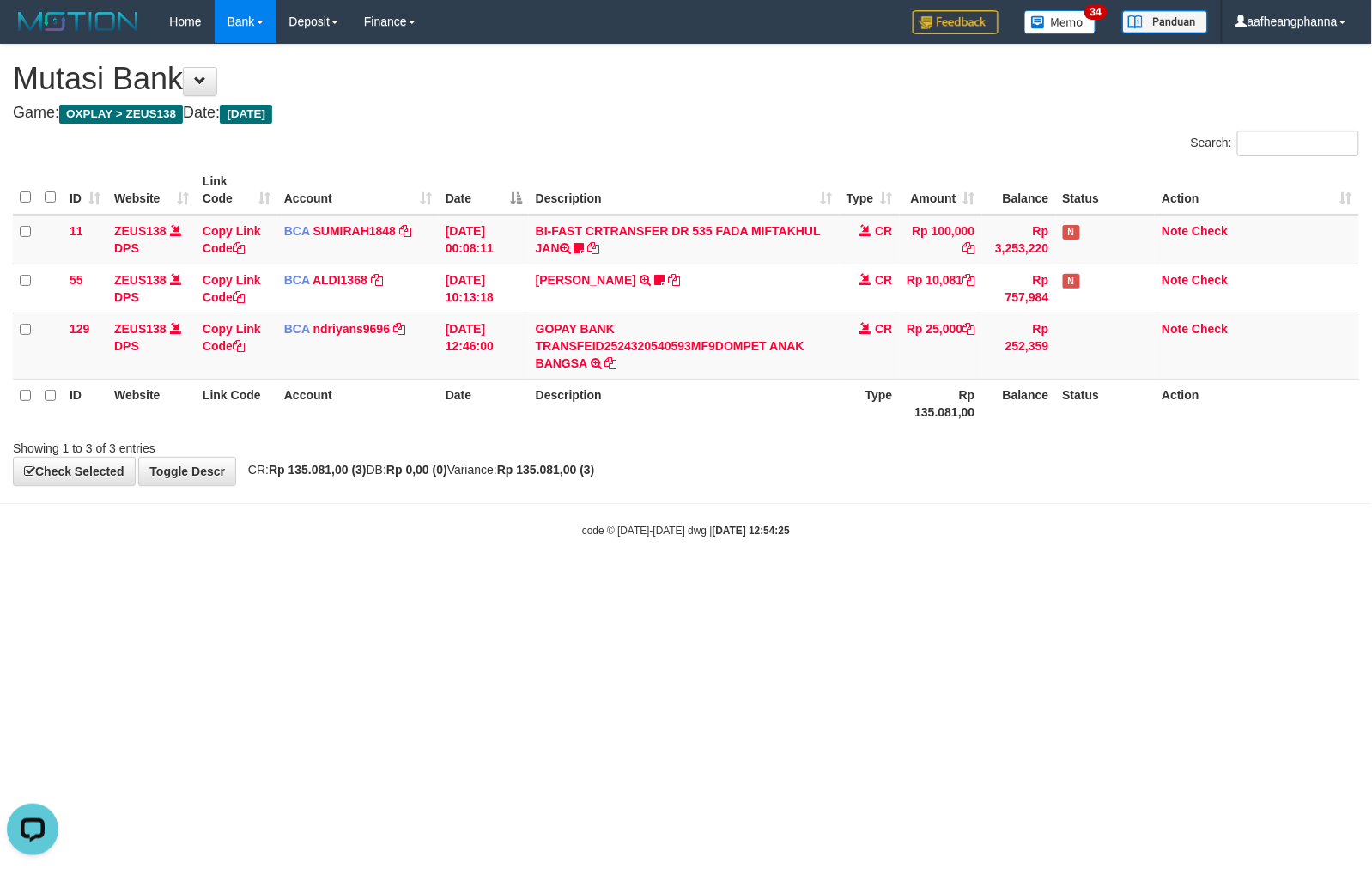
drag, startPoint x: 915, startPoint y: 582, endPoint x: 861, endPoint y: 578, distance: 54.1
click at [870, 581] on html "Toggle navigation Home Bank Account List Load By Website Group [OXPLAY] ZEUS138…" at bounding box center [686, 291] width 1372 height 581
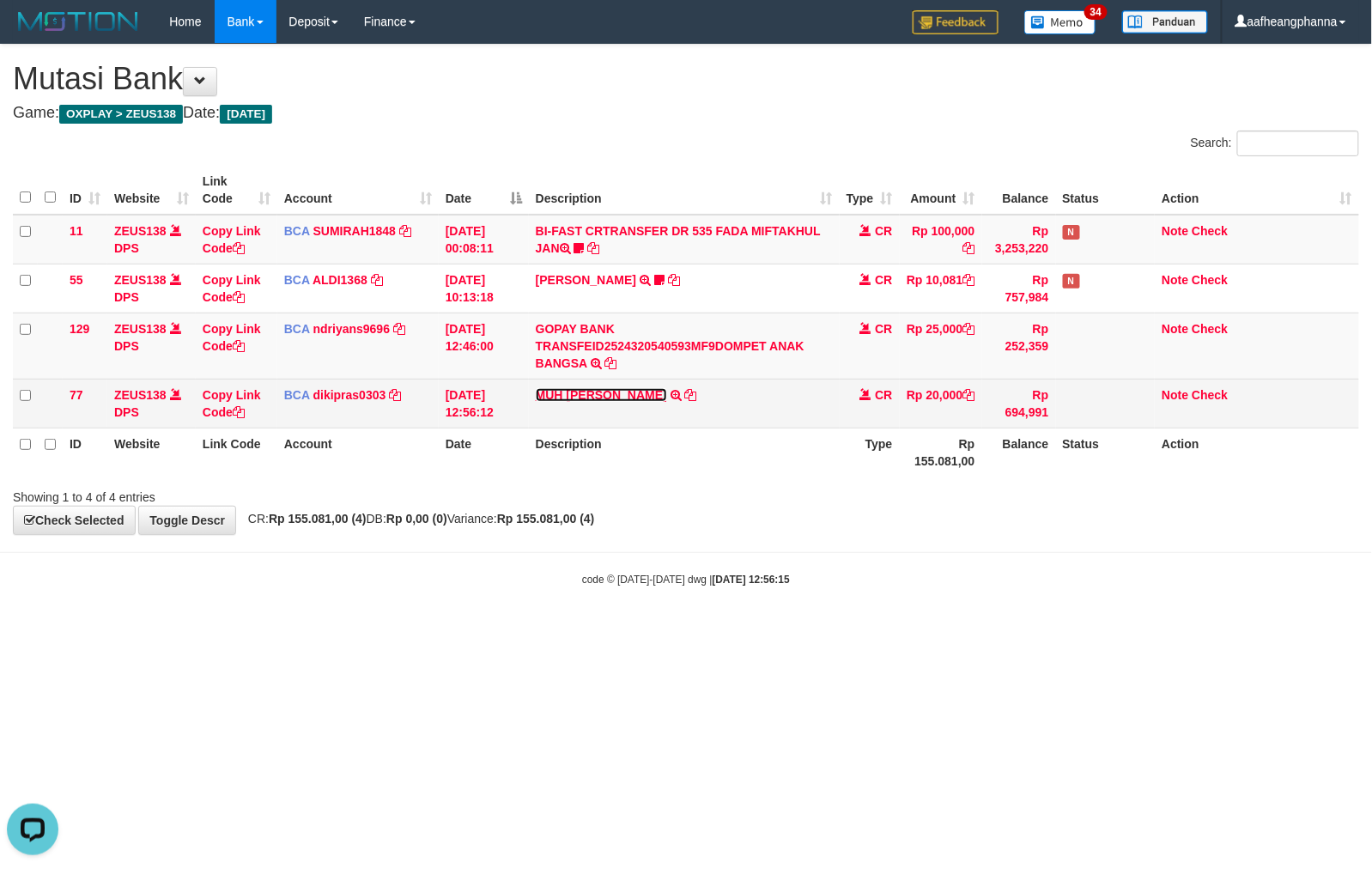
click at [595, 400] on link "MUH [PERSON_NAME]" at bounding box center [602, 395] width 131 height 14
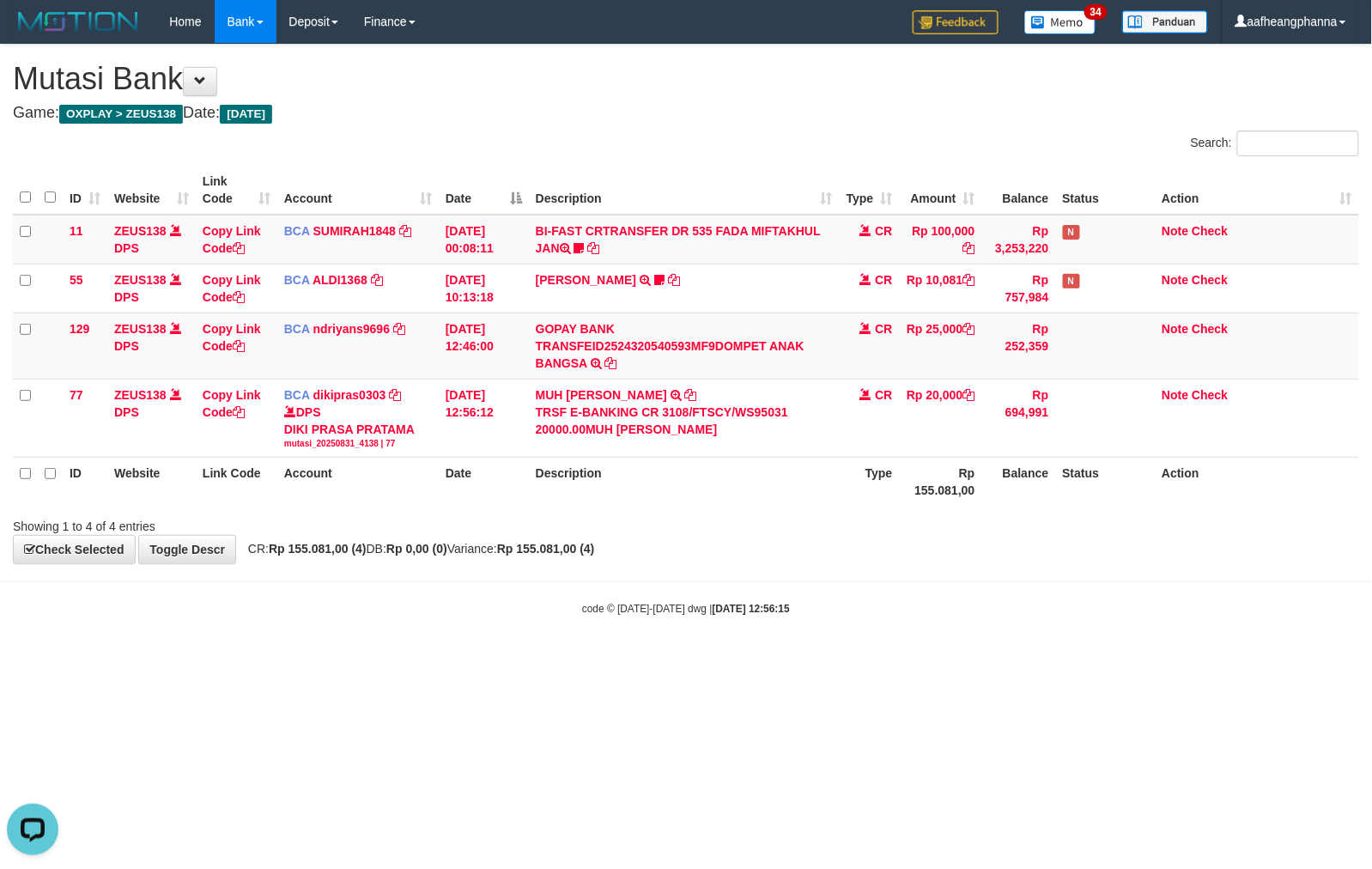
click at [740, 642] on body "Toggle navigation Home Bank Account List Load By Website Group [OXPLAY] ZEUS138…" at bounding box center [686, 329] width 1372 height 659
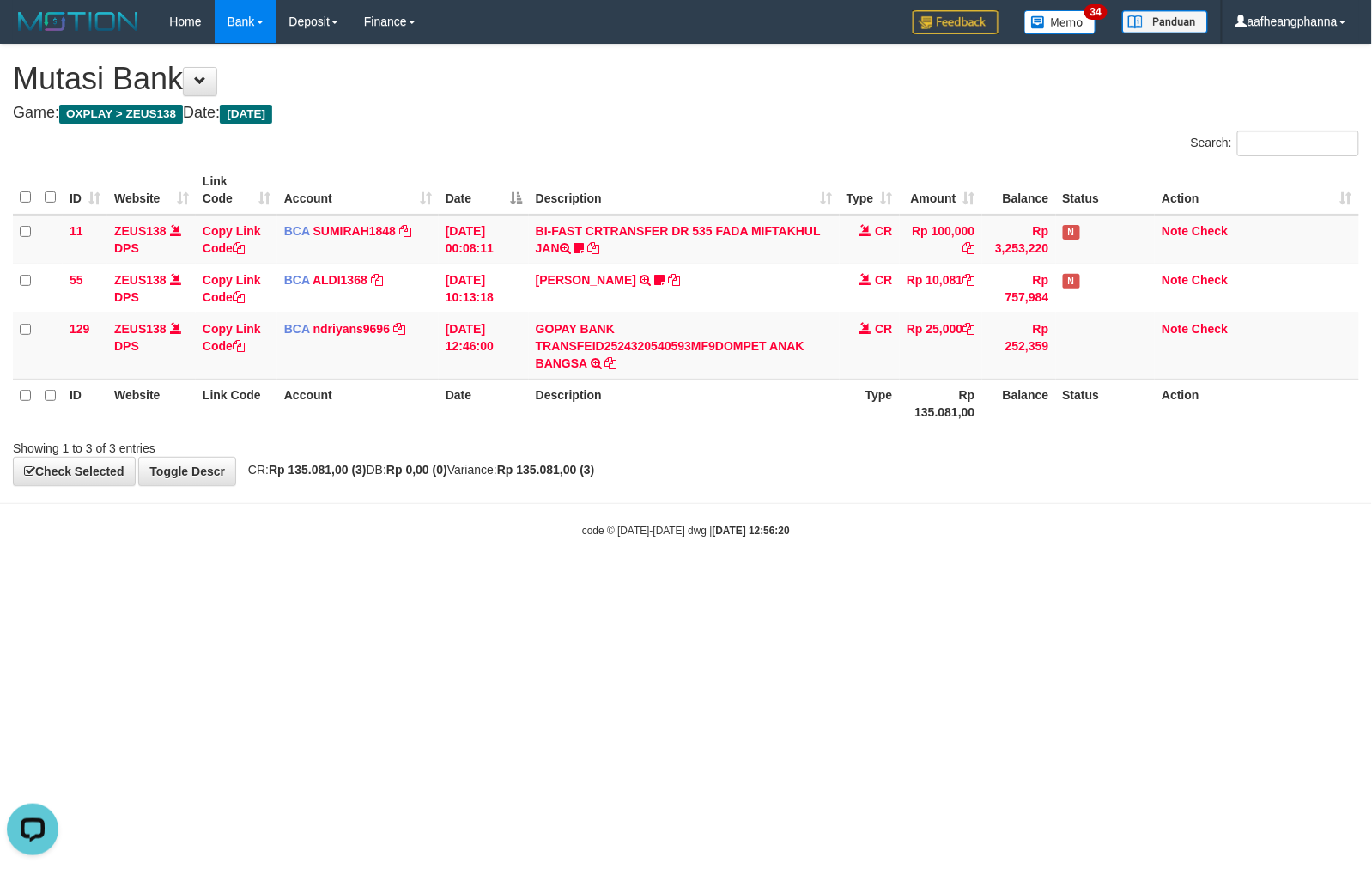
click at [739, 581] on html "Toggle navigation Home Bank Account List Load By Website Group [OXPLAY] ZEUS138…" at bounding box center [686, 291] width 1372 height 581
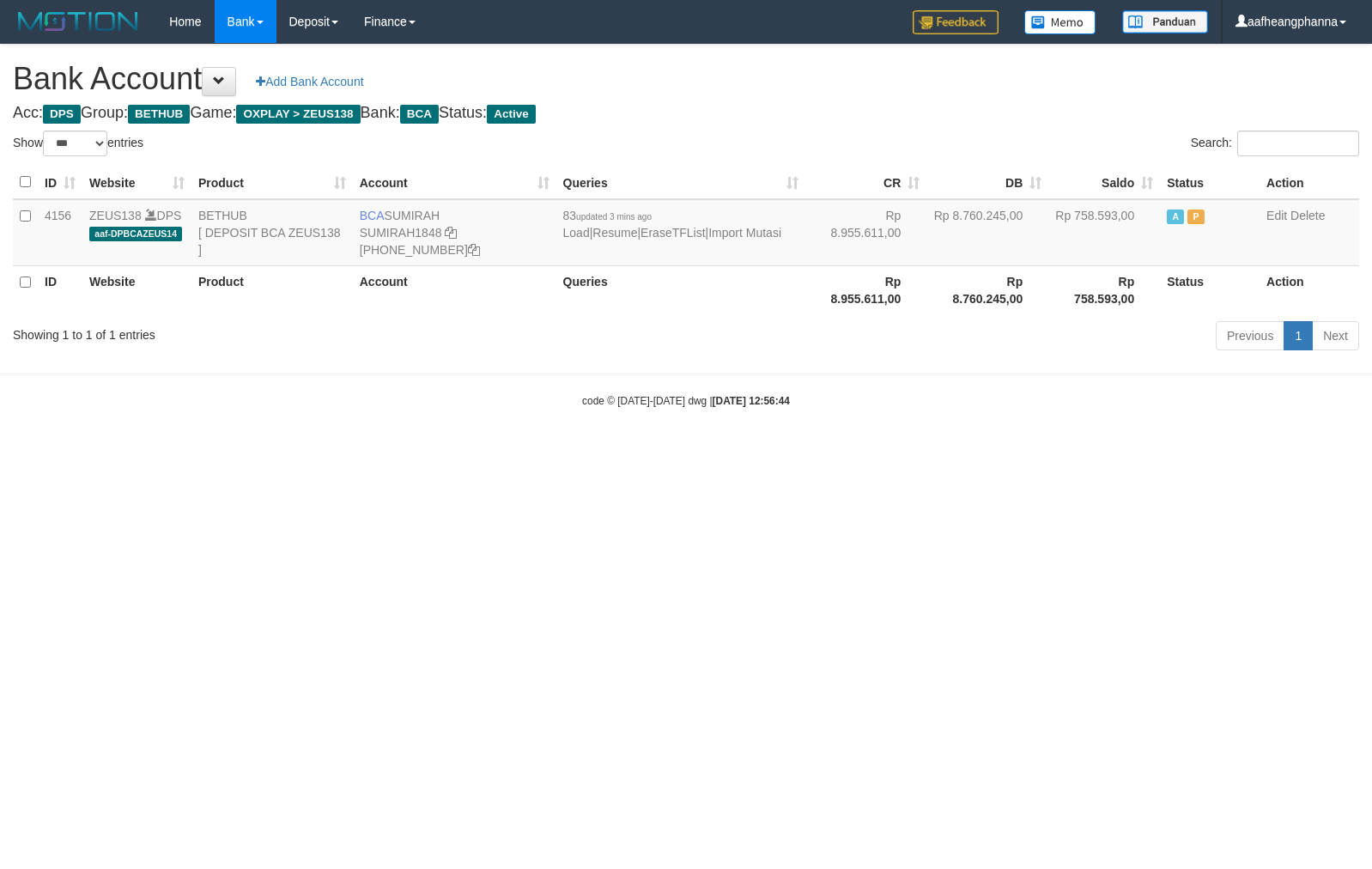
select select "***"
click at [743, 452] on html "Toggle navigation Home Bank Account List Load By Website Group [OXPLAY] ZEUS138…" at bounding box center [686, 226] width 1372 height 452
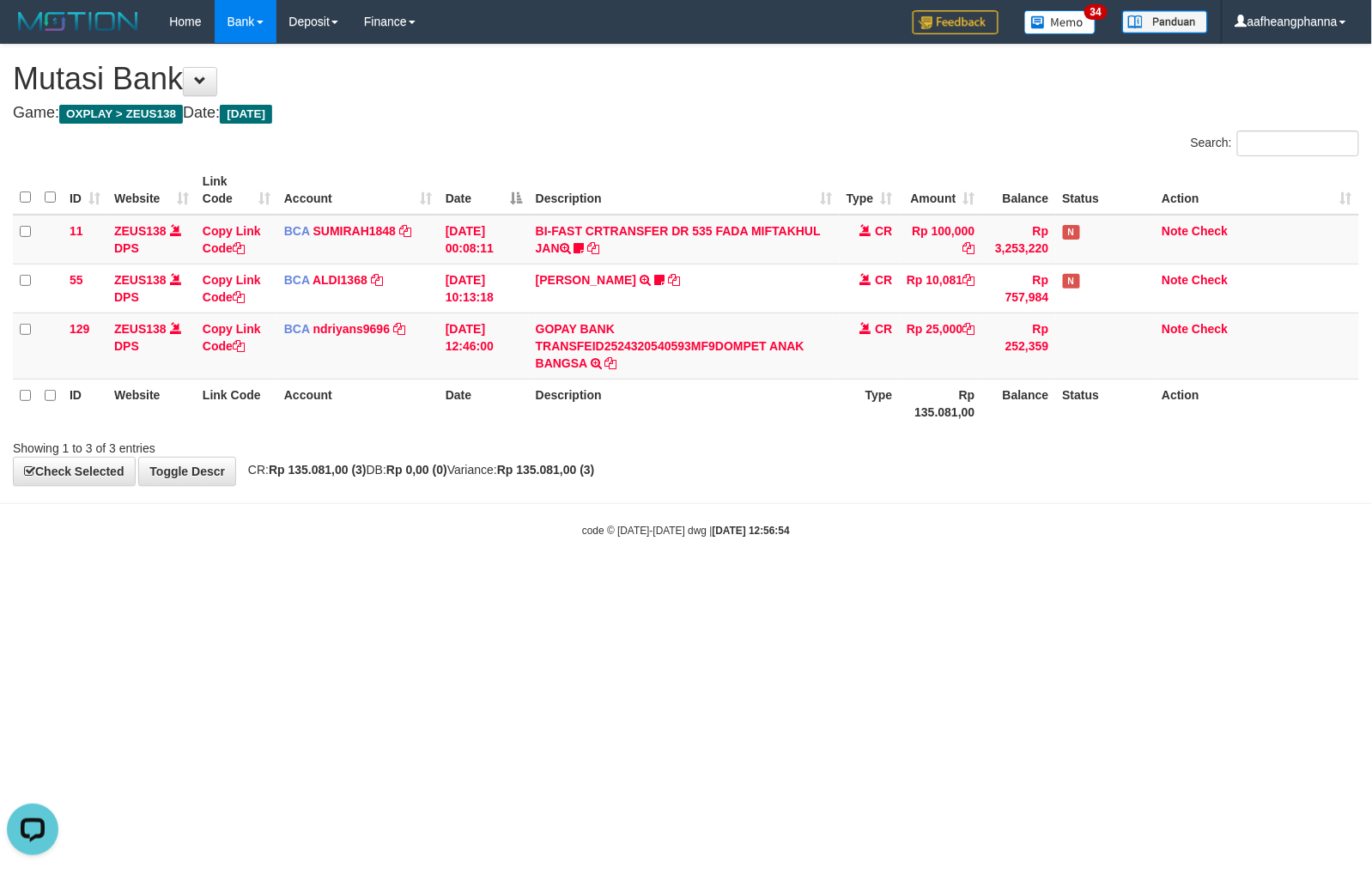
click at [733, 581] on html "Toggle navigation Home Bank Account List Load By Website Group [OXPLAY] ZEUS138…" at bounding box center [686, 291] width 1372 height 581
drag, startPoint x: 677, startPoint y: 691, endPoint x: 664, endPoint y: 689, distance: 13.2
click at [675, 581] on html "Toggle navigation Home Bank Account List Load By Website Group [OXPLAY] ZEUS138…" at bounding box center [686, 291] width 1372 height 581
click at [639, 581] on html "Toggle navigation Home Bank Account List Load By Website Group [OXPLAY] ZEUS138…" at bounding box center [686, 291] width 1372 height 581
click at [745, 581] on html "Toggle navigation Home Bank Account List Load By Website Group [OXPLAY] ZEUS138…" at bounding box center [686, 291] width 1372 height 581
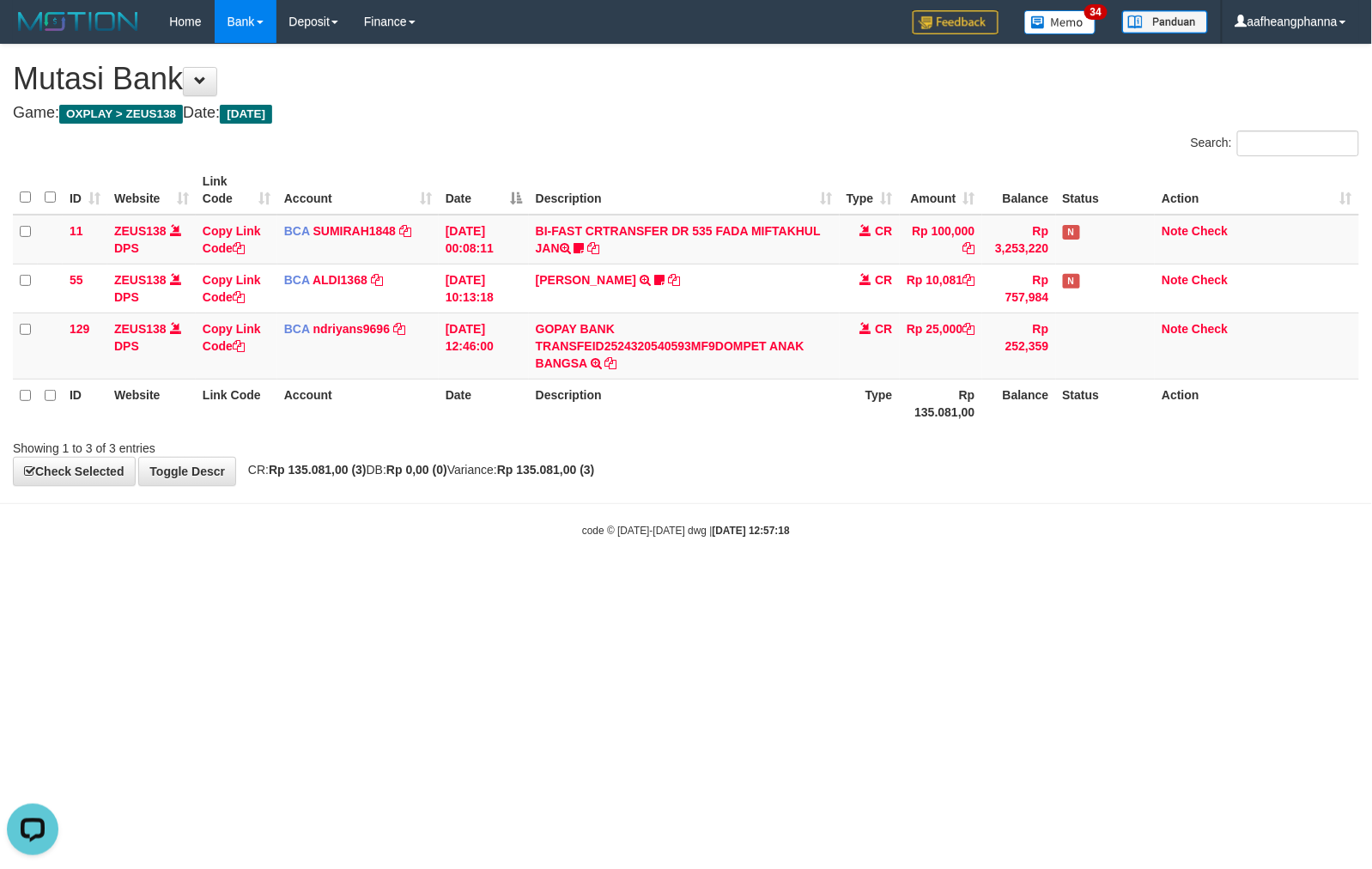
click at [720, 581] on html "Toggle navigation Home Bank Account List Load By Website Group [OXPLAY] ZEUS138…" at bounding box center [686, 291] width 1372 height 581
click at [801, 581] on html "Toggle navigation Home Bank Account List Load By Website Group [OXPLAY] ZEUS138…" at bounding box center [686, 291] width 1372 height 581
click at [719, 581] on html "Toggle navigation Home Bank Account List Load By Website Group [OXPLAY] ZEUS138…" at bounding box center [686, 291] width 1372 height 581
click at [749, 581] on html "Toggle navigation Home Bank Account List Load By Website Group [OXPLAY] ZEUS138…" at bounding box center [686, 291] width 1372 height 581
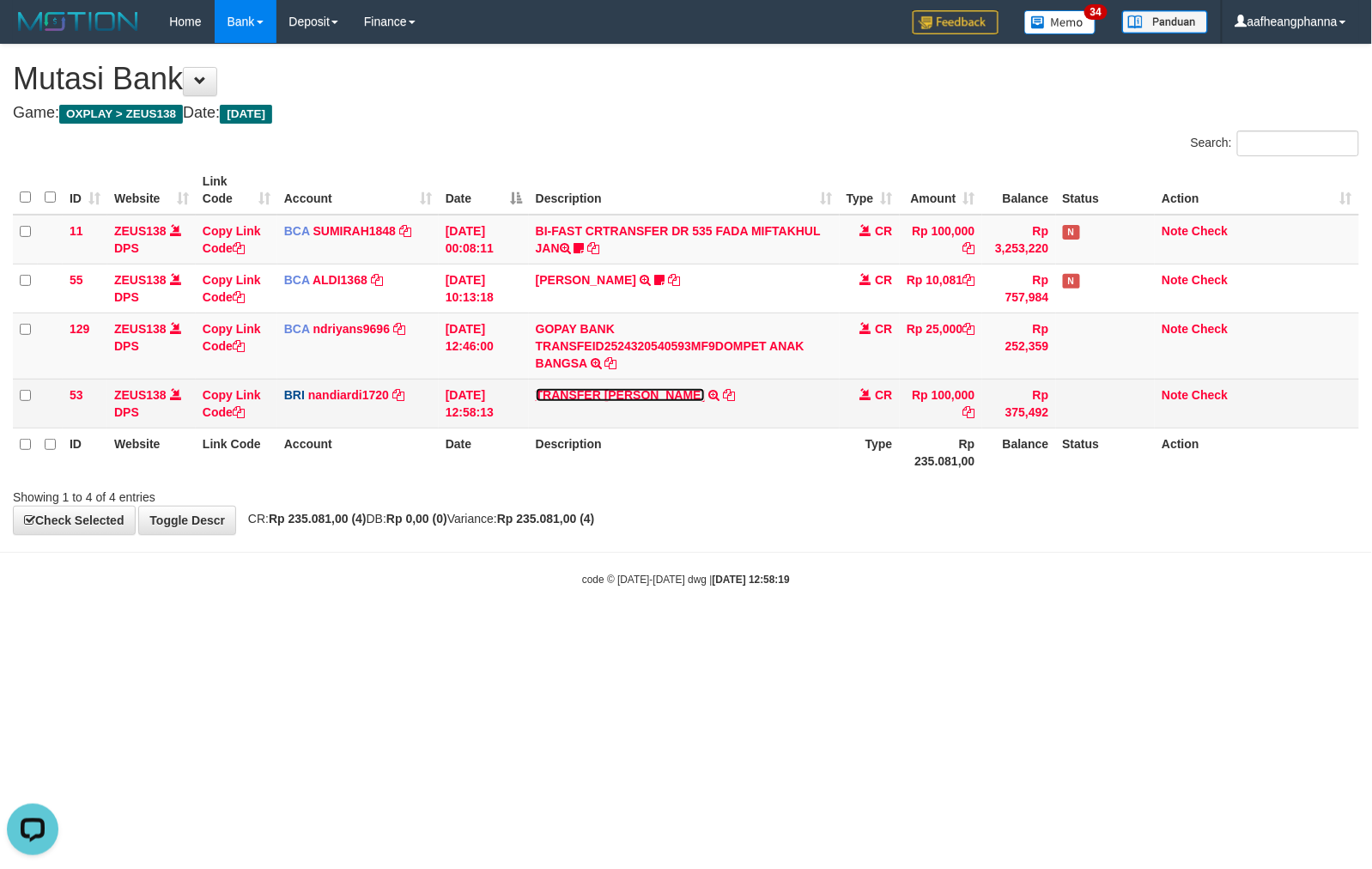
click at [564, 389] on link "TRANSFER DANA" at bounding box center [621, 395] width 170 height 14
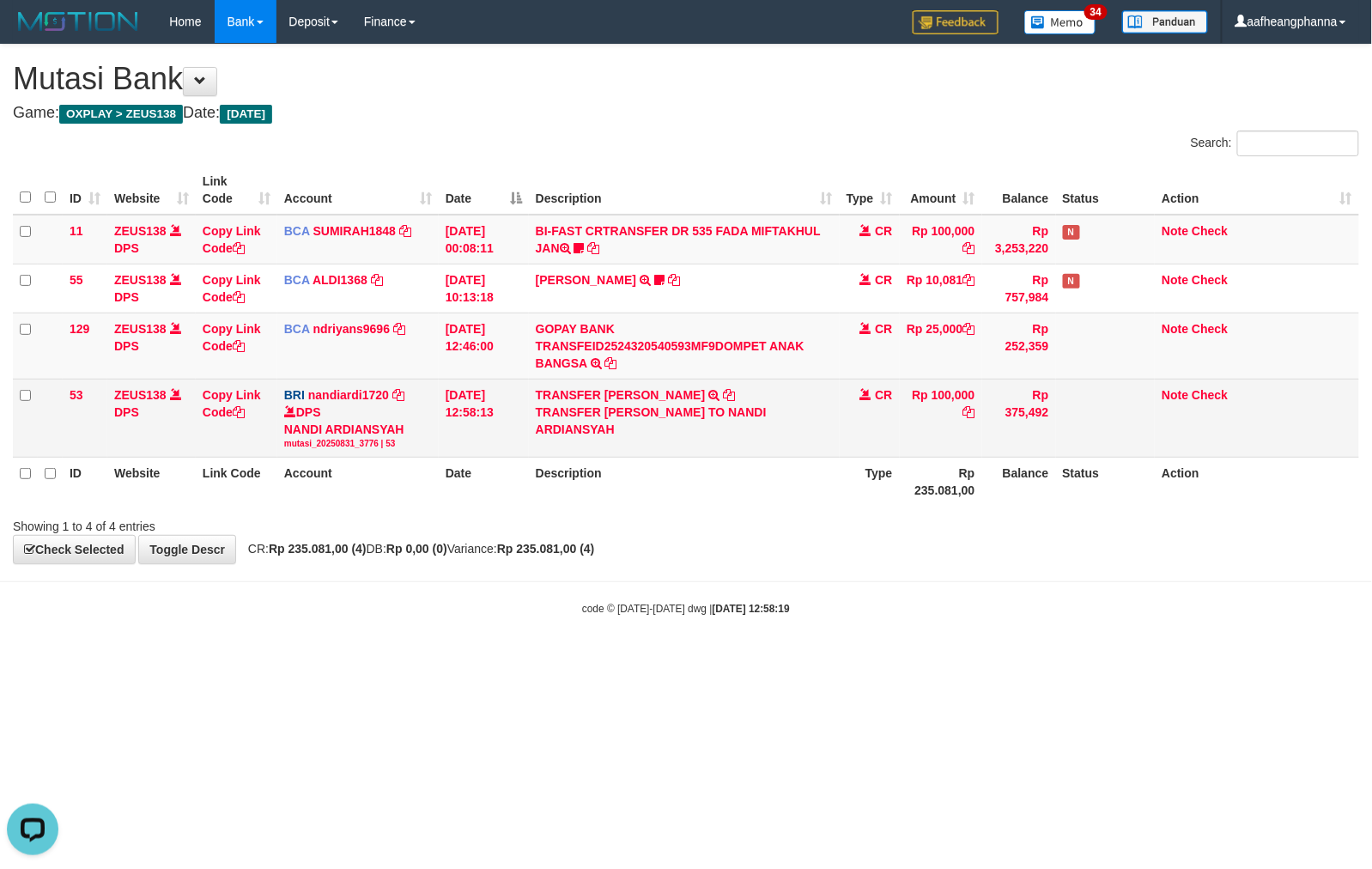
click at [657, 410] on div "TRANSFER DANA YANRIZALDIMU TO NANDI ARDIANSYAH" at bounding box center [684, 420] width 297 height 34
click at [654, 410] on div "TRANSFER DANA YANRIZALDIMU TO NANDI ARDIANSYAH" at bounding box center [684, 420] width 297 height 34
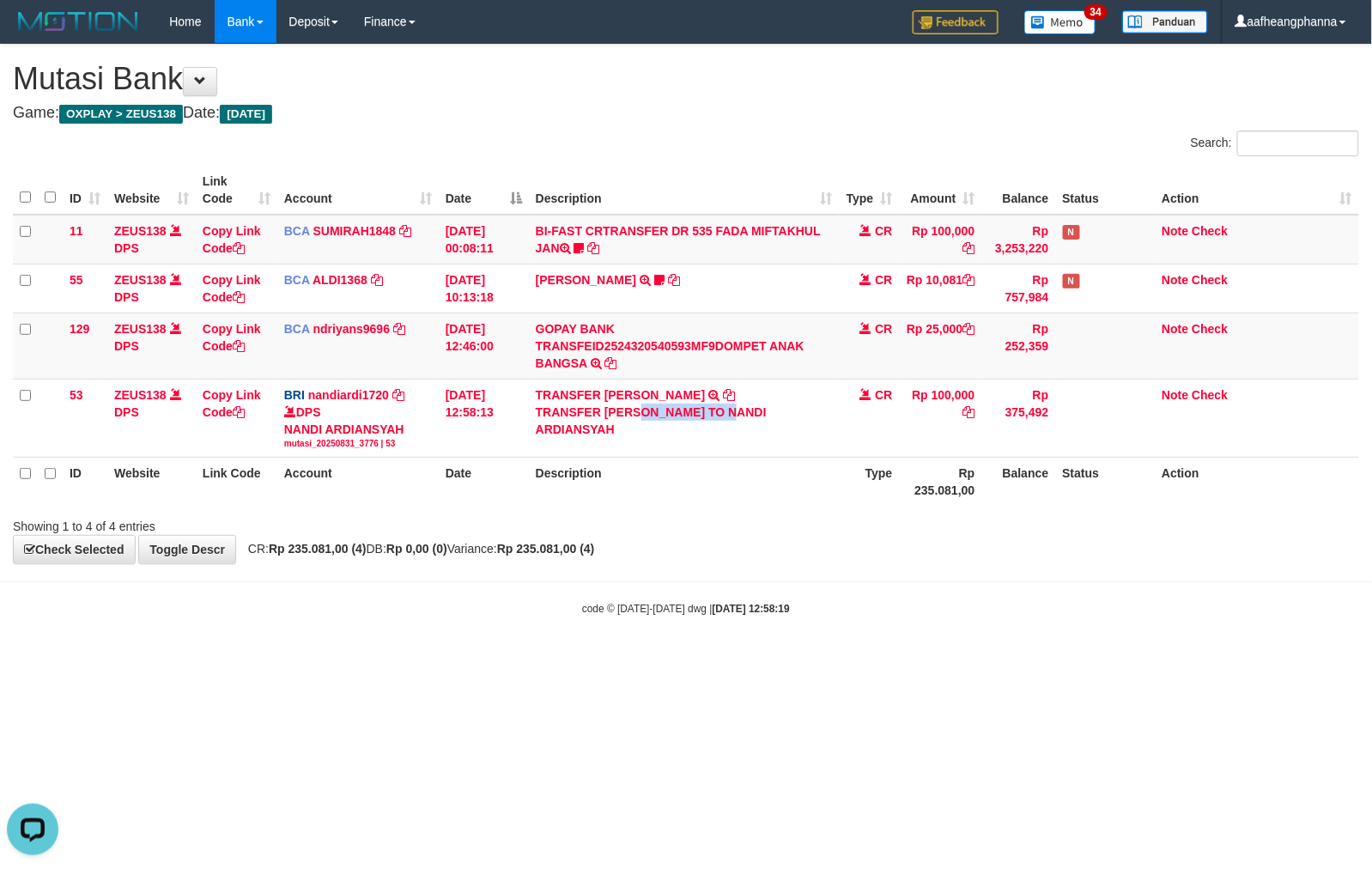
copy div "YANRIZALDIMU"
drag, startPoint x: 787, startPoint y: 757, endPoint x: 849, endPoint y: 739, distance: 64.6
click at [792, 659] on html "Toggle navigation Home Bank Account List Load By Website Group [OXPLAY] ZEUS138…" at bounding box center [686, 329] width 1372 height 659
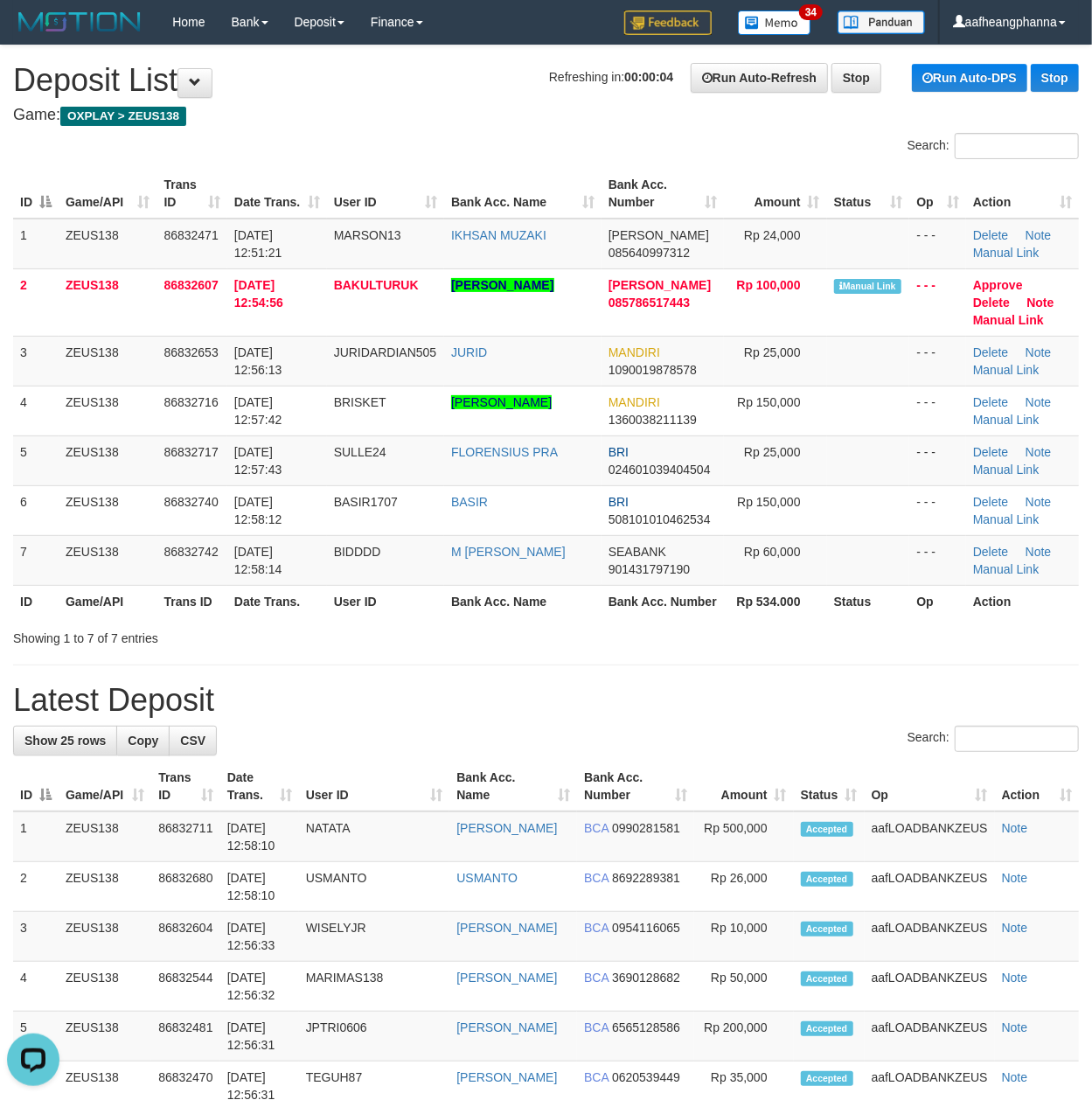
click at [441, 619] on div "ID Game/API Trans ID Date Trans. User ID Bank Acc. Name Bank Acc. Number Amount…" at bounding box center [546, 392] width 1092 height 459
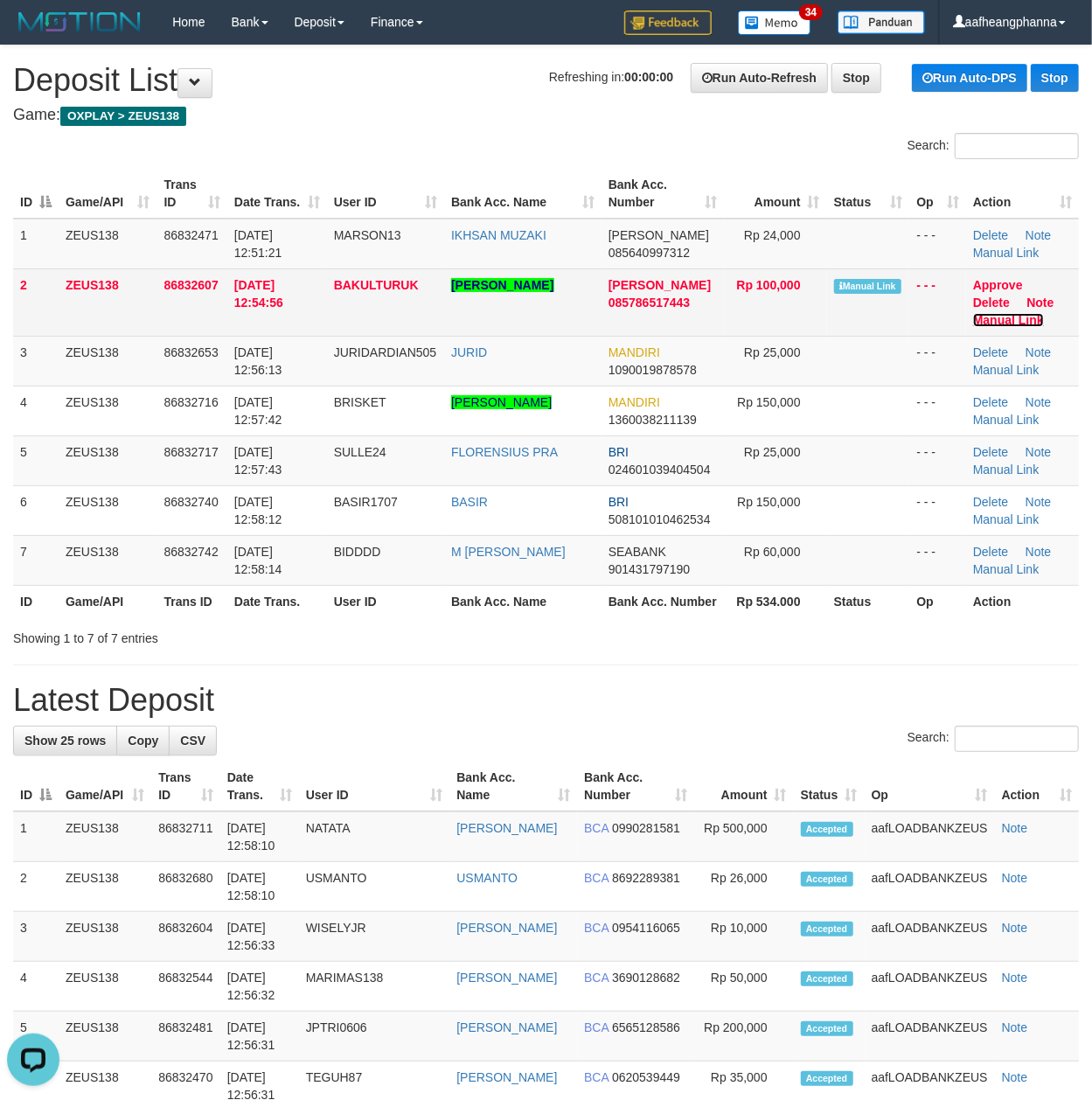
click at [1022, 318] on link "Manual Link" at bounding box center [1008, 320] width 70 height 14
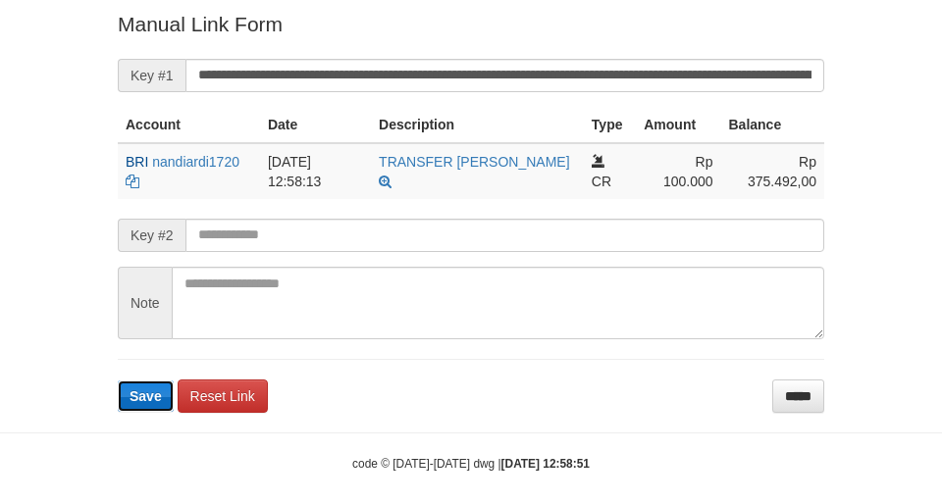
click at [155, 388] on span "Save" at bounding box center [145, 396] width 32 height 16
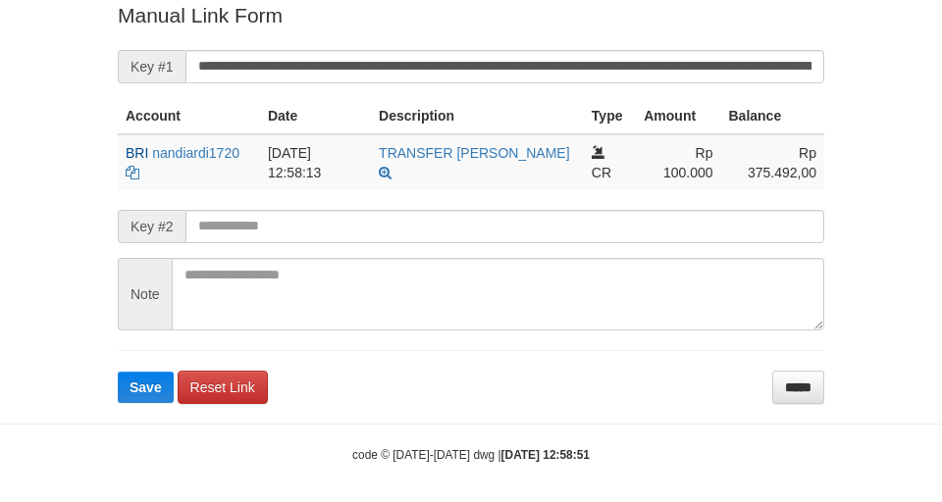
click at [145, 386] on form "**********" at bounding box center [471, 202] width 706 height 402
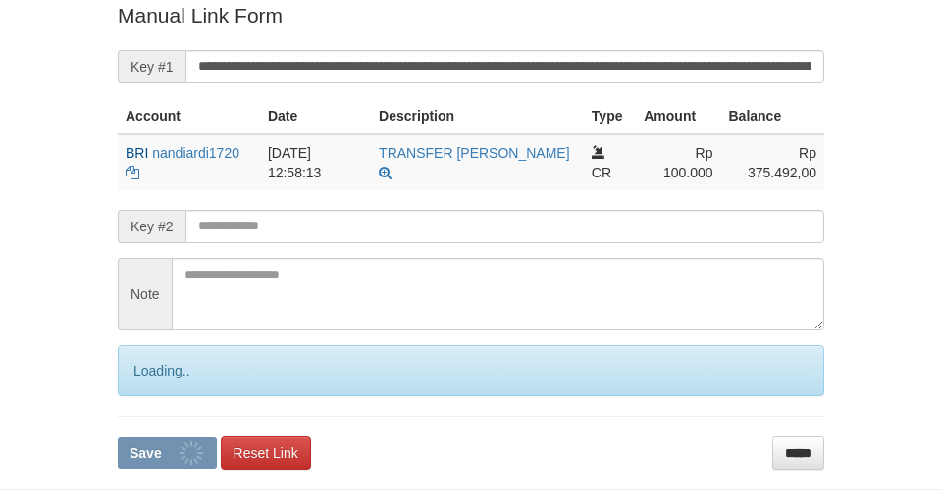
scroll to position [405, 0]
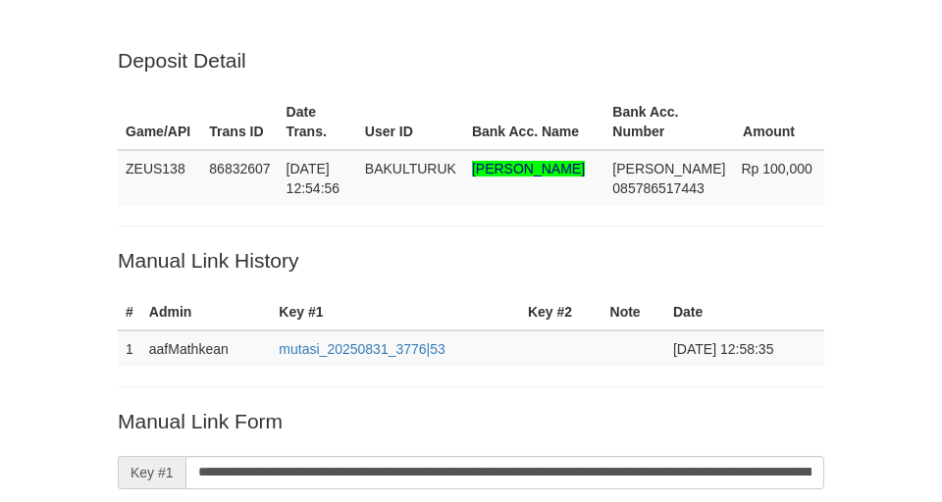
scroll to position [397, 0]
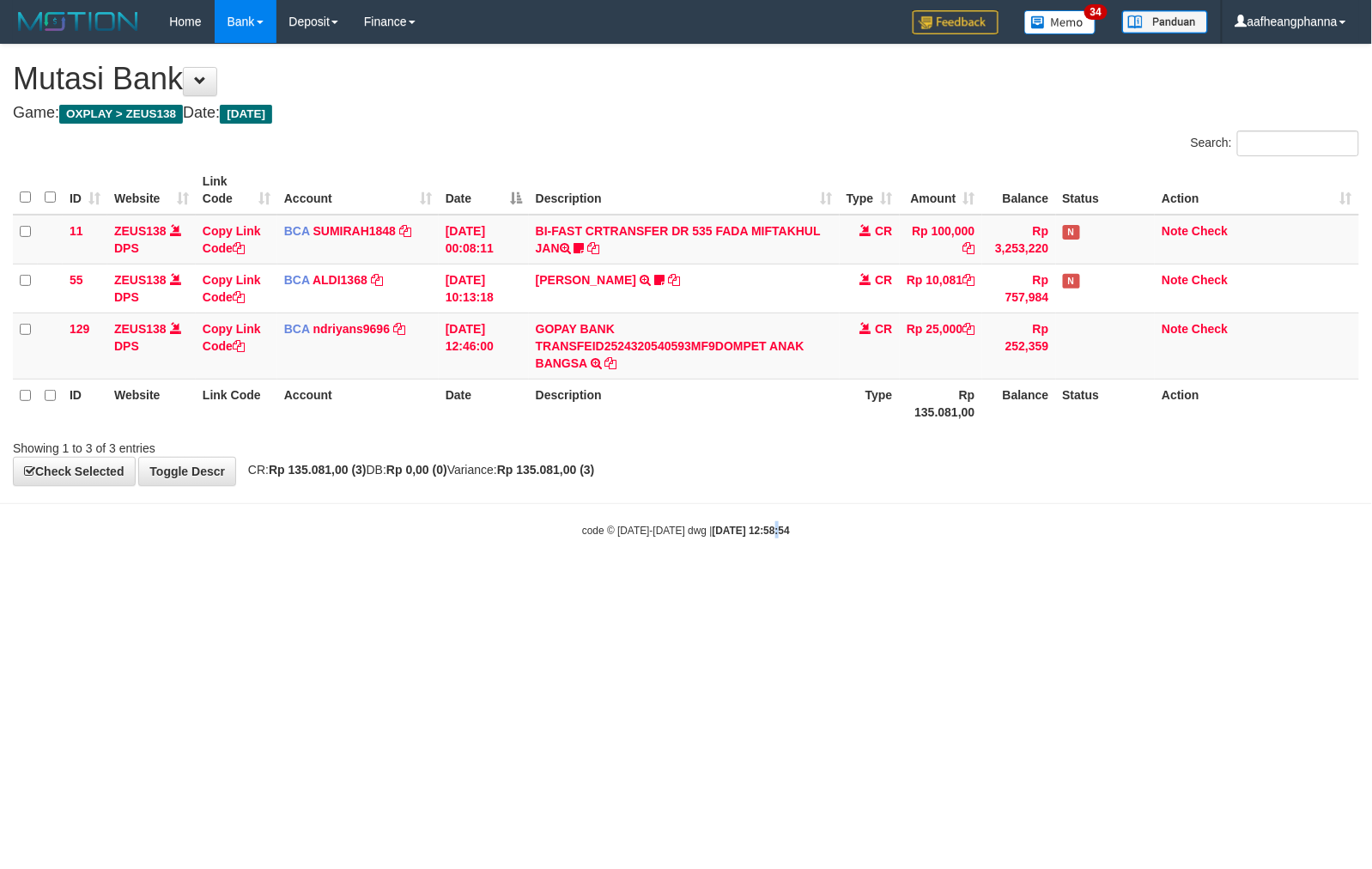
click at [761, 581] on html "Toggle navigation Home Bank Account List Load By Website Group [OXPLAY] ZEUS138…" at bounding box center [686, 291] width 1372 height 581
click at [763, 581] on html "Toggle navigation Home Bank Account List Load By Website Group [OXPLAY] ZEUS138…" at bounding box center [686, 291] width 1372 height 581
drag, startPoint x: 775, startPoint y: 599, endPoint x: 777, endPoint y: 575, distance: 24.1
click at [777, 581] on html "Toggle navigation Home Bank Account List Load By Website Group [OXPLAY] ZEUS138…" at bounding box center [686, 291] width 1372 height 581
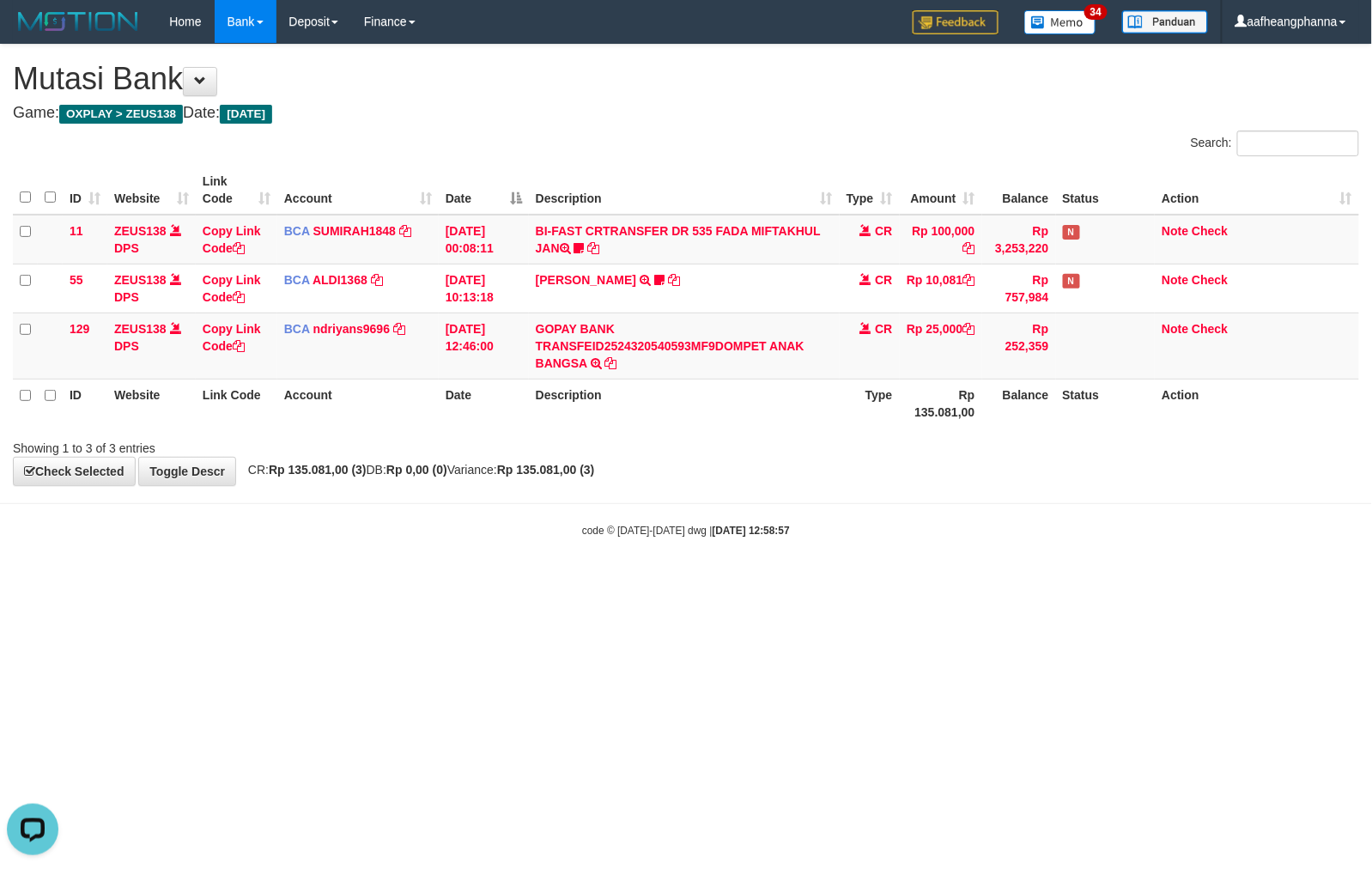
drag, startPoint x: 855, startPoint y: 633, endPoint x: 867, endPoint y: 602, distance: 33.2
click at [855, 581] on html "Toggle navigation Home Bank Account List Load By Website Group [OXPLAY] ZEUS138…" at bounding box center [686, 291] width 1372 height 581
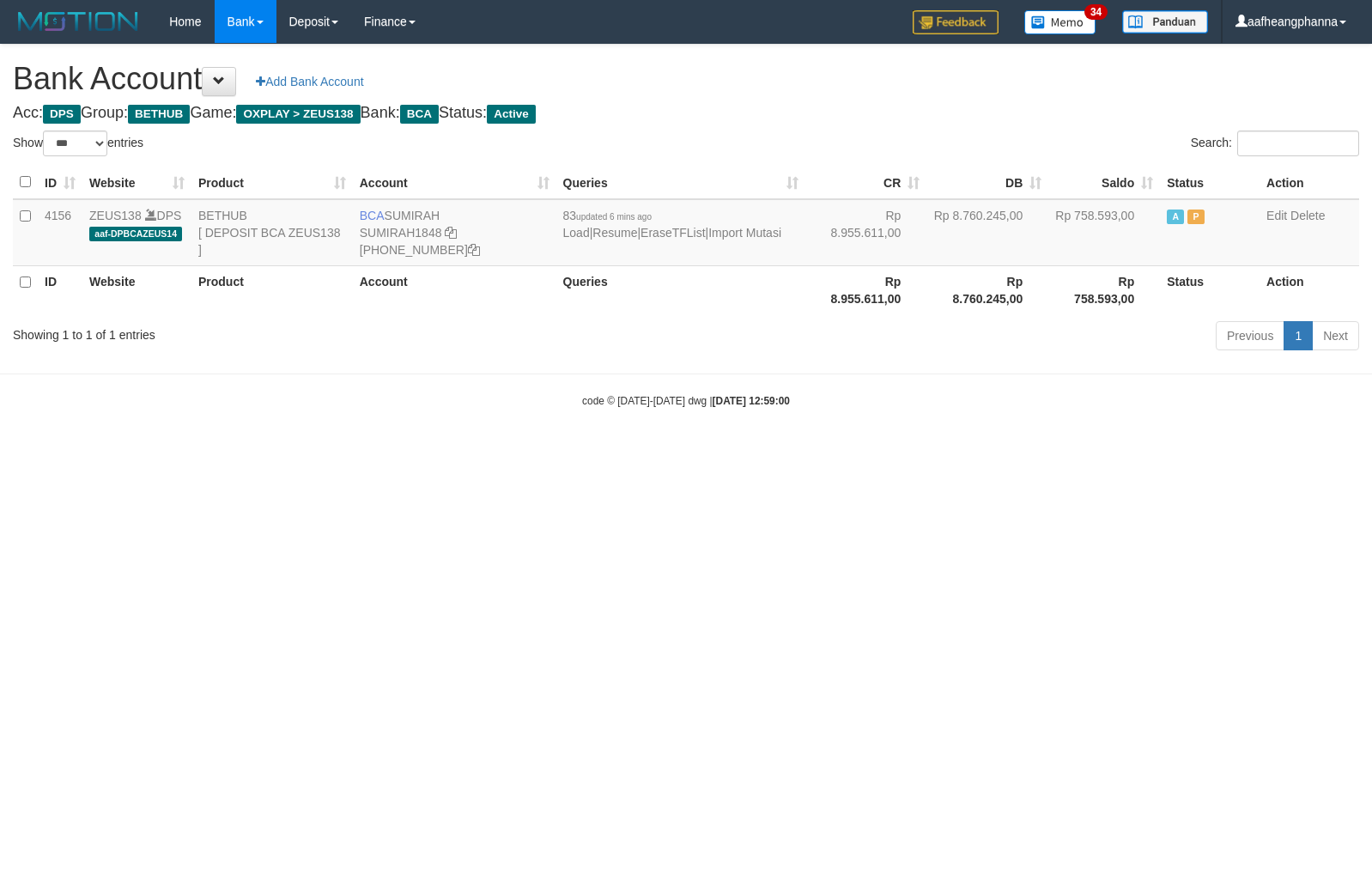
select select "***"
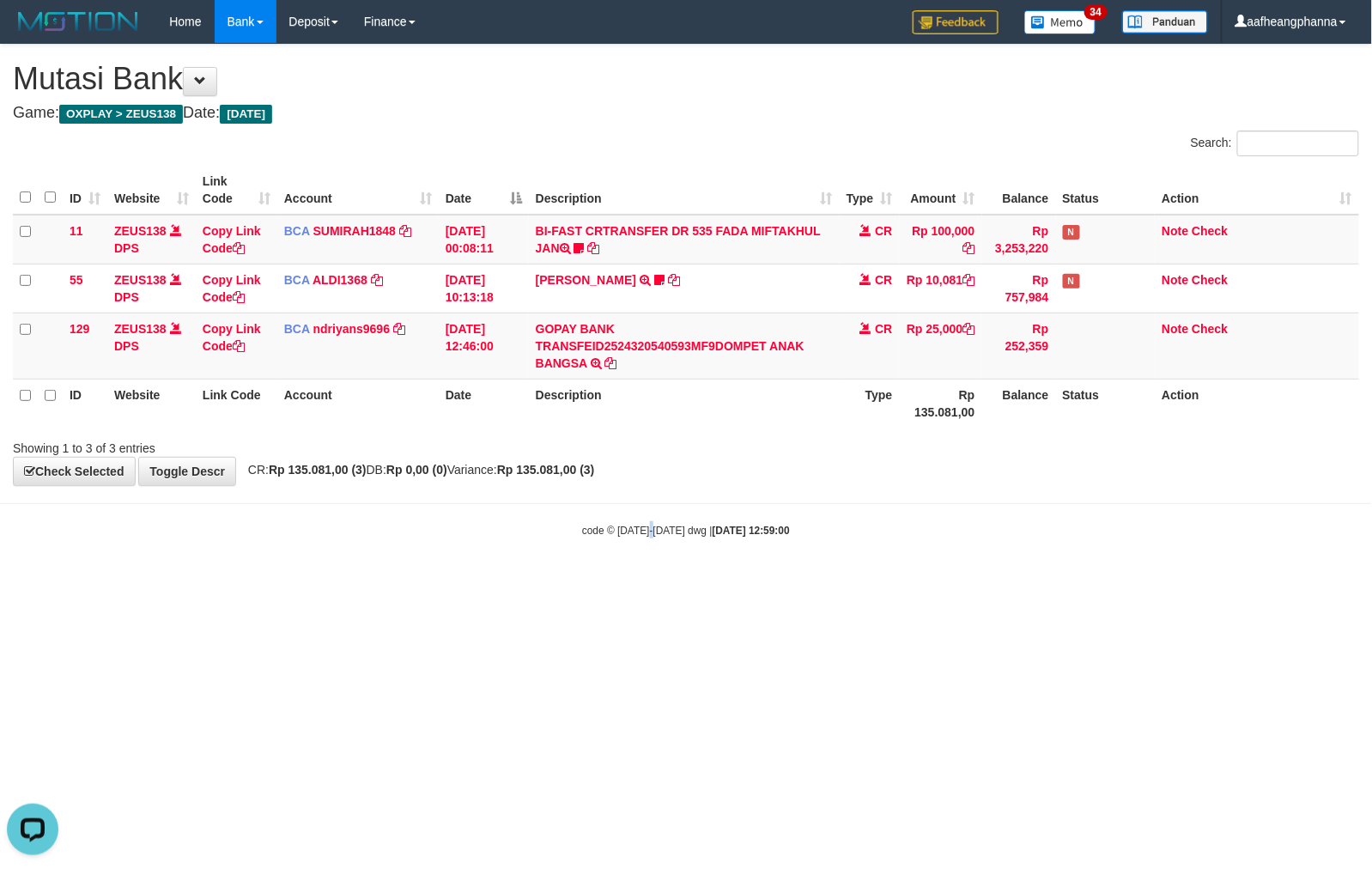
click at [651, 559] on body "Toggle navigation Home Bank Account List Load By Website Group [OXPLAY] ZEUS138…" at bounding box center [686, 291] width 1372 height 581
click at [687, 581] on html "Toggle navigation Home Bank Account List Load By Website Group [OXPLAY] ZEUS138…" at bounding box center [686, 291] width 1372 height 581
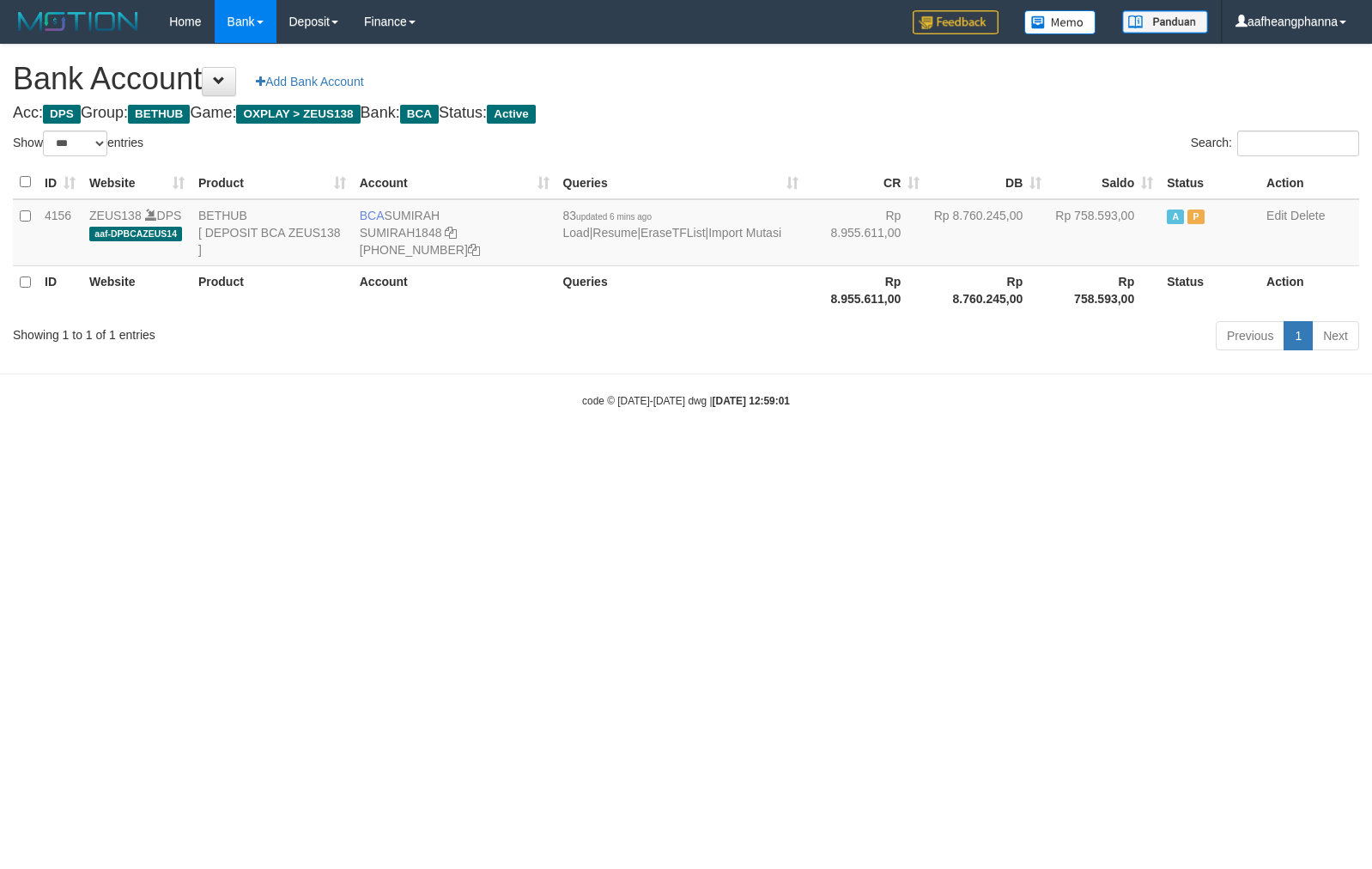
select select "***"
click at [390, 201] on td "BCA SUMIRAH SUMIRAH1848 869-245-8906" at bounding box center [454, 233] width 203 height 67
click at [413, 206] on td "BCA SUMIRAH SUMIRAH1848 869-245-8906" at bounding box center [454, 233] width 203 height 67
click at [414, 206] on td "BCA SUMIRAH SUMIRAH1848 869-245-8906" at bounding box center [454, 233] width 203 height 67
copy td "SUMIRAH"
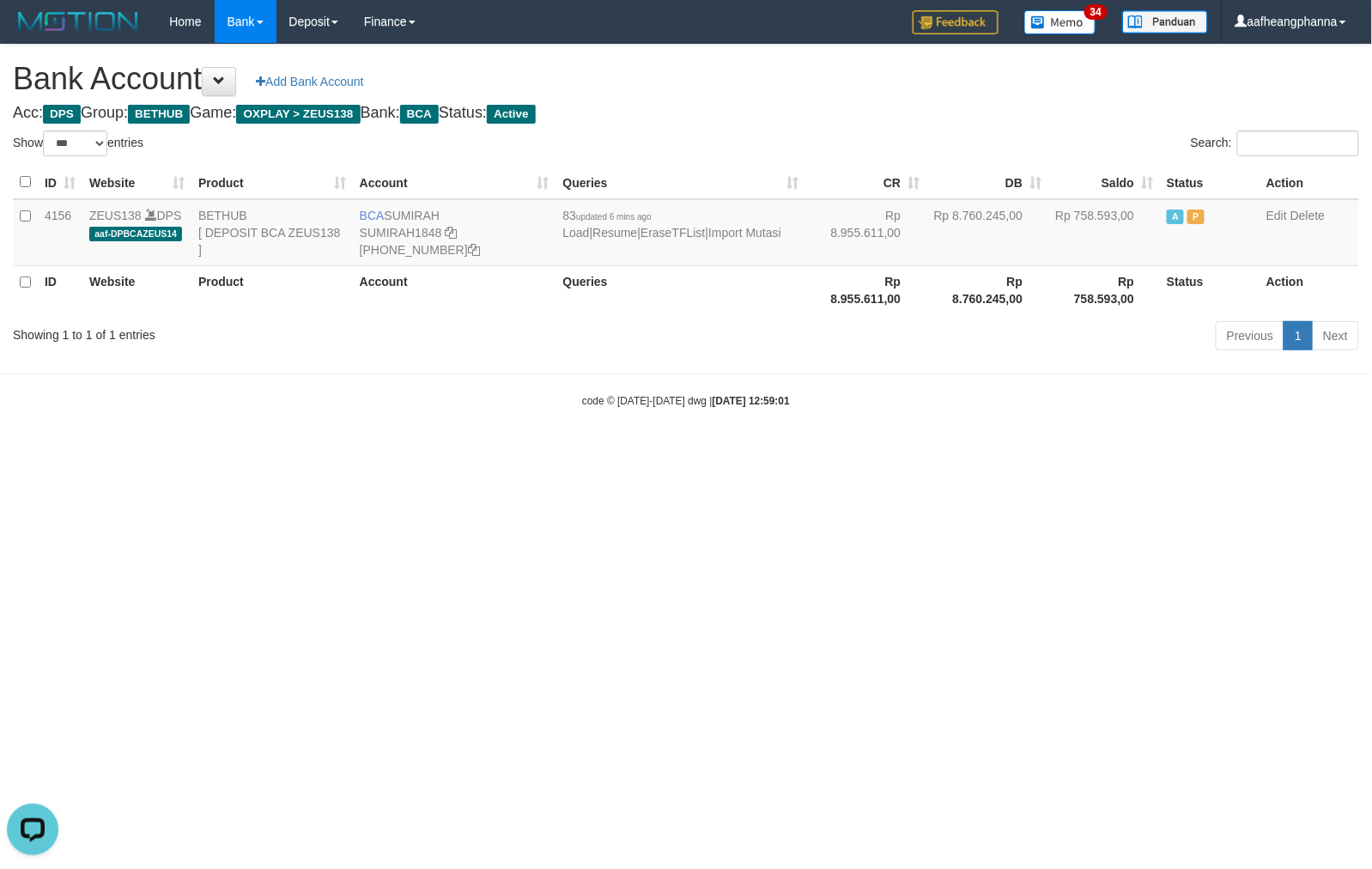
click at [931, 423] on body "Toggle navigation Home Bank Account List Load By Website Group [OXPLAY] ZEUS138…" at bounding box center [686, 226] width 1372 height 452
select select "***"
click at [445, 228] on icon at bounding box center [451, 233] width 12 height 12
click at [445, 230] on icon at bounding box center [451, 233] width 12 height 12
drag, startPoint x: 901, startPoint y: 584, endPoint x: 932, endPoint y: 646, distance: 69.3
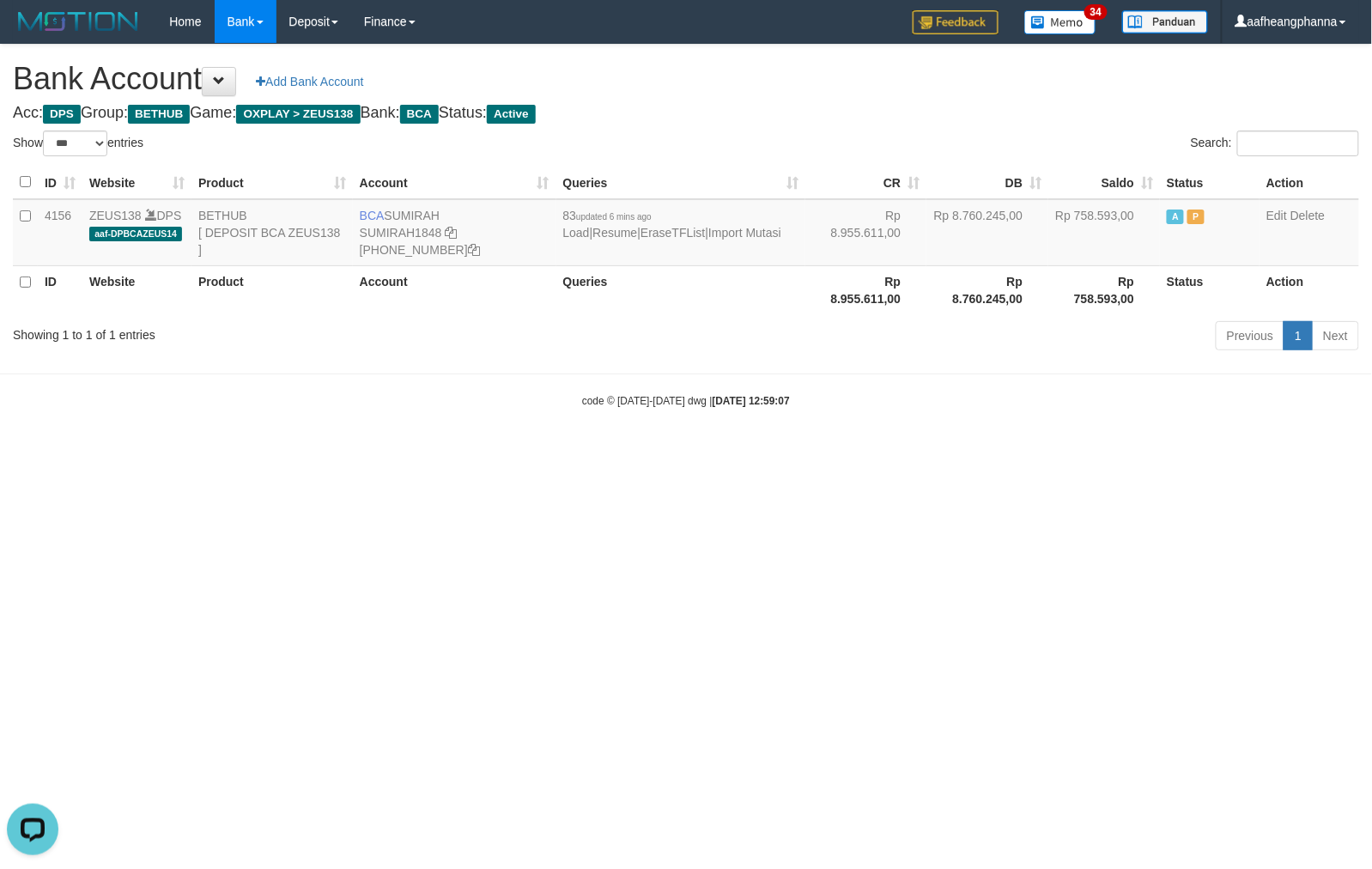
click at [900, 452] on html "Toggle navigation Home Bank Account List Load By Website Group [OXPLAY] ZEUS138…" at bounding box center [686, 226] width 1372 height 452
select select "***"
click at [761, 452] on html "Toggle navigation Home Bank Account List Load By Website Group [OXPLAY] ZEUS138…" at bounding box center [686, 226] width 1372 height 452
select select "***"
click at [653, 452] on html "Toggle navigation Home Bank Account List Load By Website Group [OXPLAY] ZEUS138…" at bounding box center [686, 226] width 1372 height 452
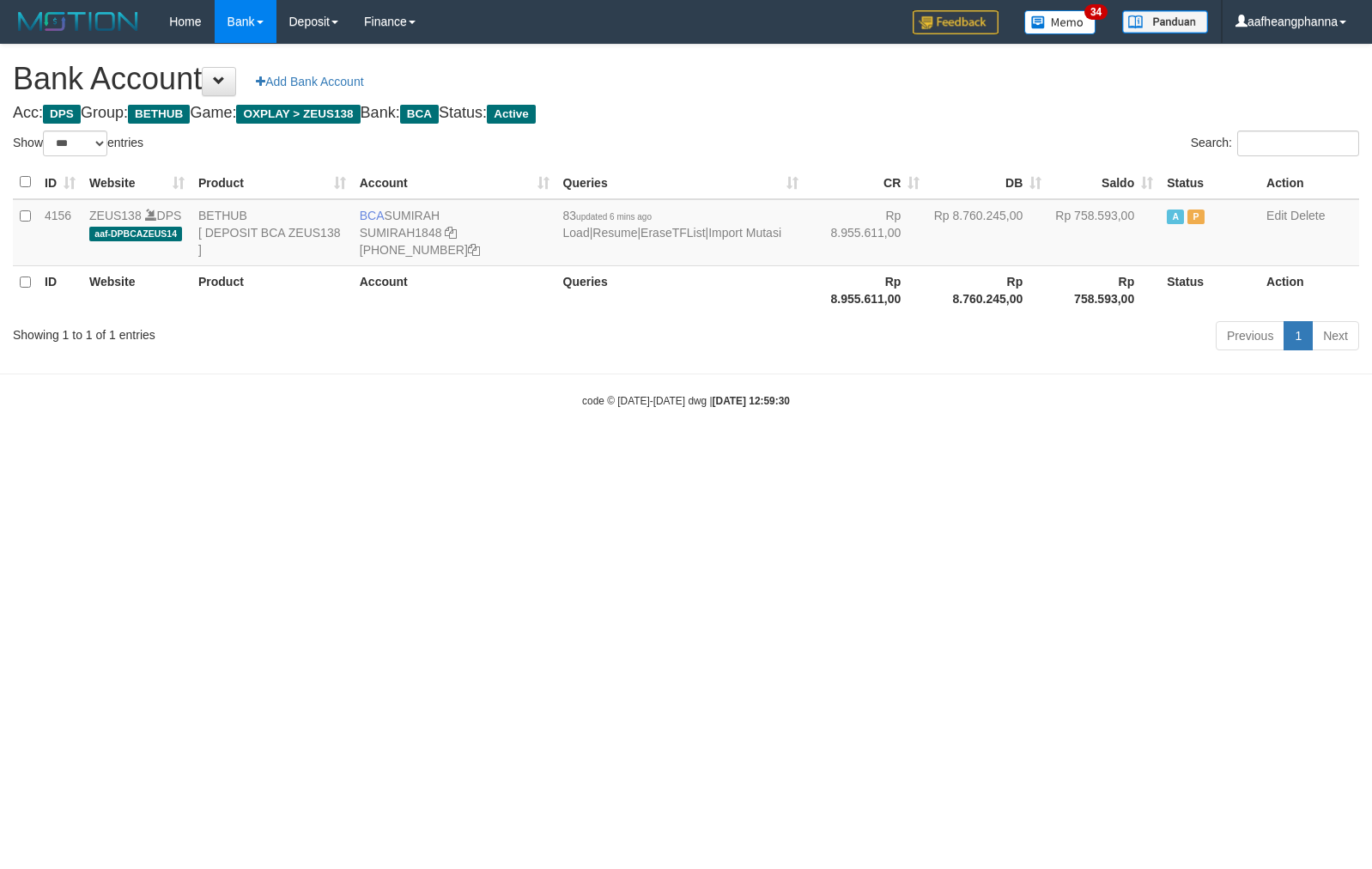
select select "***"
click at [423, 214] on td "BCA [GEOGRAPHIC_DATA] SUMIRAH1848 [PHONE_NUMBER]" at bounding box center [454, 233] width 203 height 67
copy td "SUMIRAH"
drag, startPoint x: 1015, startPoint y: 474, endPoint x: 993, endPoint y: 501, distance: 34.8
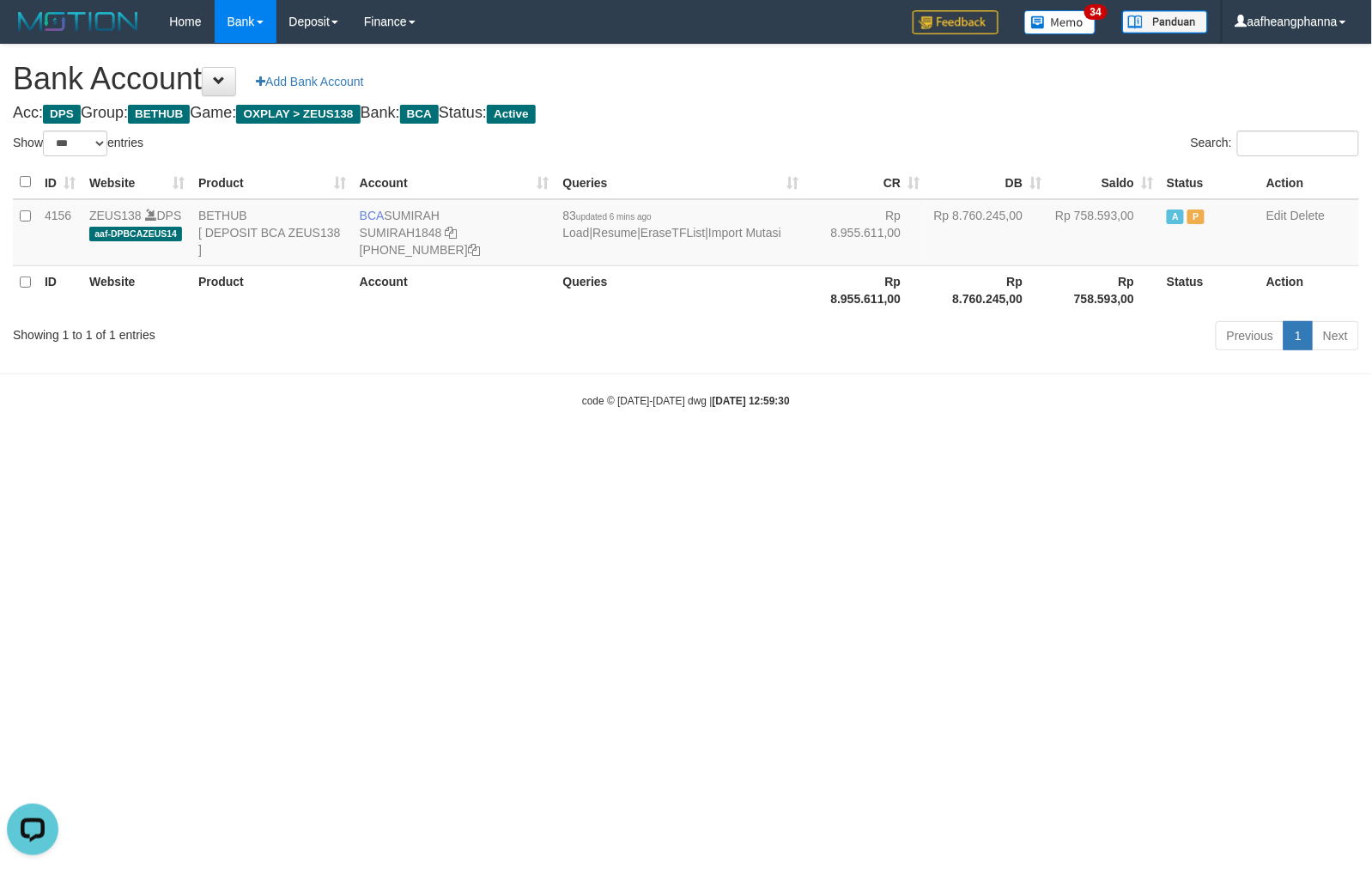
click at [1017, 452] on html "Toggle navigation Home Bank Account List Load By Website Group [OXPLAY] ZEUS138…" at bounding box center [686, 226] width 1372 height 452
click at [998, 452] on html "Toggle navigation Home Bank Account List Load By Website Group [OXPLAY] ZEUS138…" at bounding box center [686, 226] width 1372 height 452
select select "***"
click at [863, 452] on html "Toggle navigation Home Bank Account List Load By Website Group [OXPLAY] ZEUS138…" at bounding box center [686, 226] width 1372 height 452
select select "***"
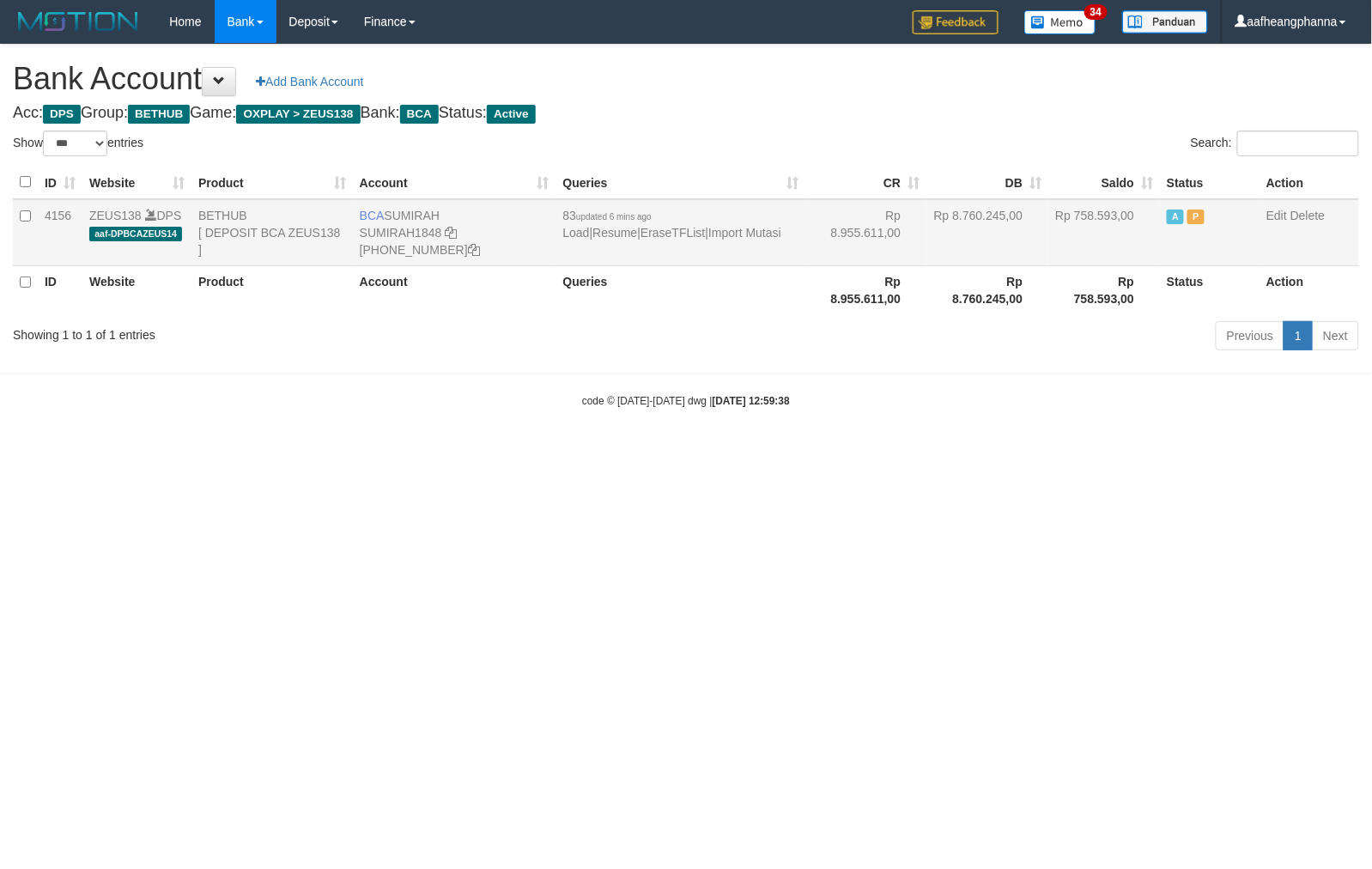
click at [418, 220] on td "BCA SUMIRAH SUMIRAH1848 869-245-8906" at bounding box center [454, 233] width 203 height 67
copy td "SUMIRAH"
click at [946, 419] on body "Toggle navigation Home Bank Account List Load By Website Group [OXPLAY] ZEUS138…" at bounding box center [686, 226] width 1372 height 452
click at [948, 417] on body "Toggle navigation Home Bank Account List Load By Website Group [OXPLAY] ZEUS138…" at bounding box center [686, 226] width 1372 height 452
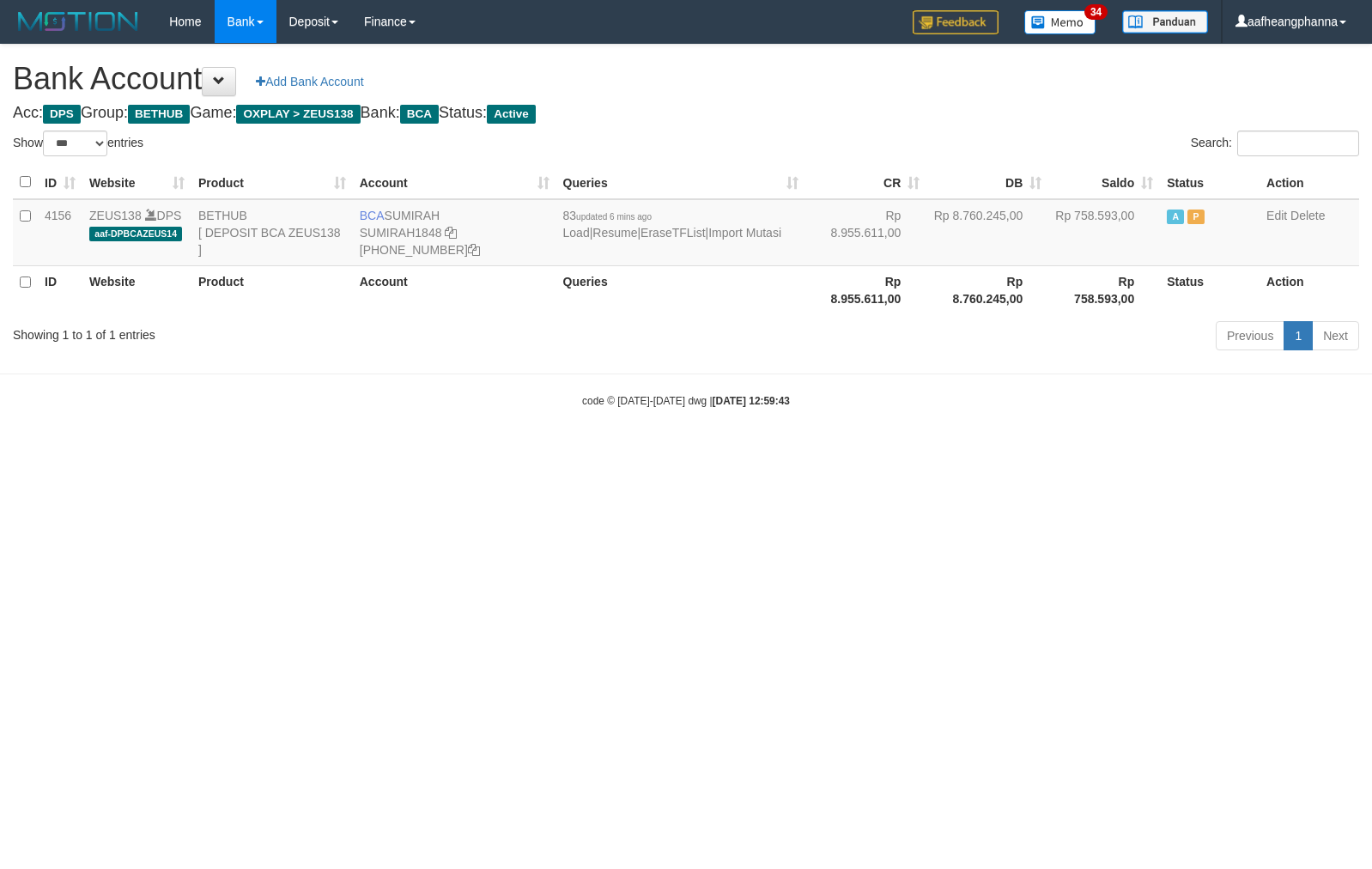
select select "***"
click at [571, 452] on html "Toggle navigation Home Bank Account List Load By Website Group [OXPLAY] ZEUS138…" at bounding box center [686, 226] width 1372 height 452
select select "***"
click at [692, 452] on html "Toggle navigation Home Bank Account List Load By Website Group [OXPLAY] ZEUS138…" at bounding box center [686, 226] width 1372 height 452
drag, startPoint x: 732, startPoint y: 654, endPoint x: 723, endPoint y: 690, distance: 37.1
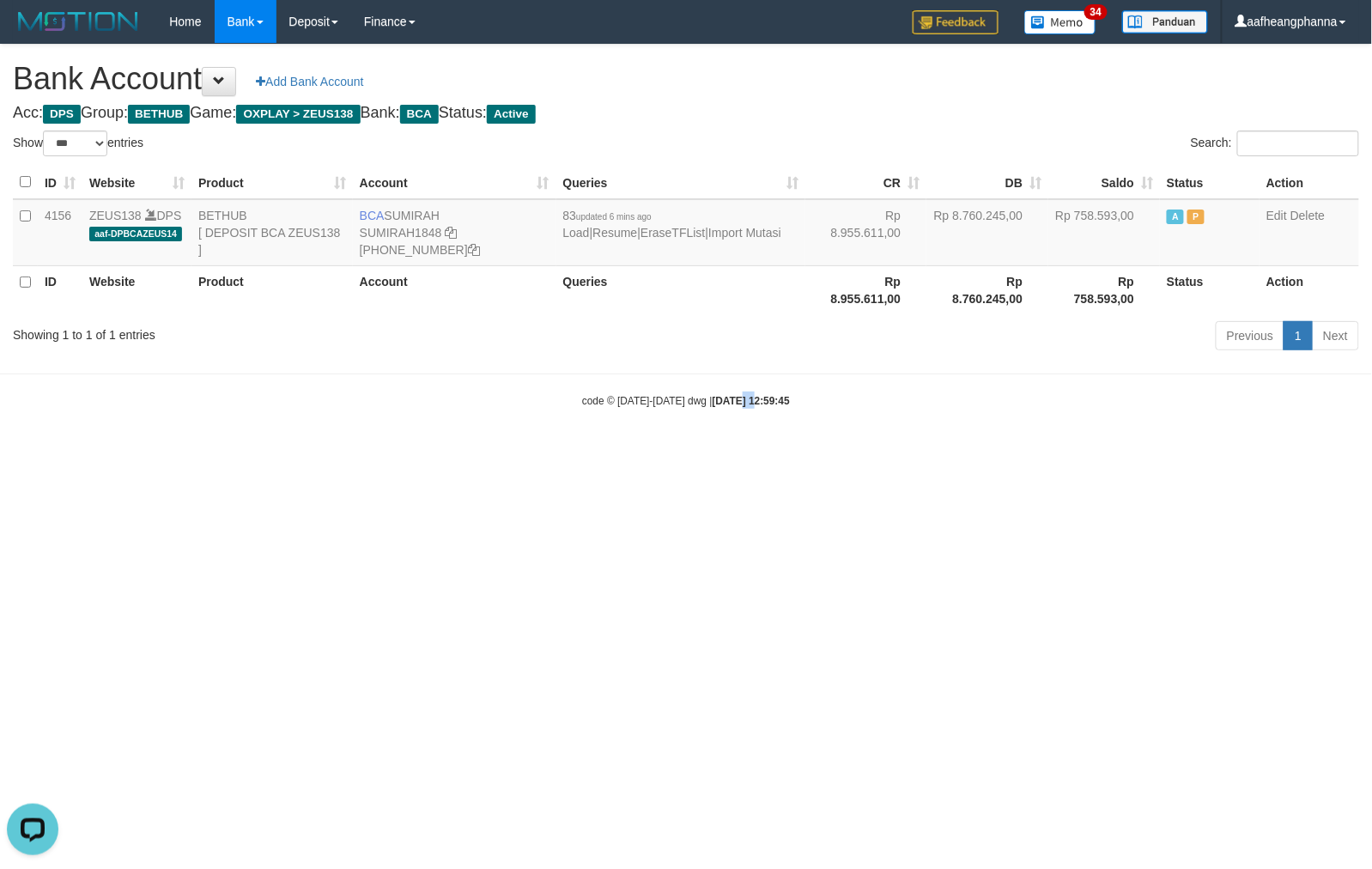
click at [723, 452] on html "Toggle navigation Home Bank Account List Load By Website Group [OXPLAY] ZEUS138…" at bounding box center [686, 226] width 1372 height 452
select select "***"
drag, startPoint x: 433, startPoint y: 216, endPoint x: 423, endPoint y: 214, distance: 10.2
click at [433, 216] on td "BCA SUMIRAH SUMIRAH1848 869-245-8906" at bounding box center [454, 233] width 203 height 67
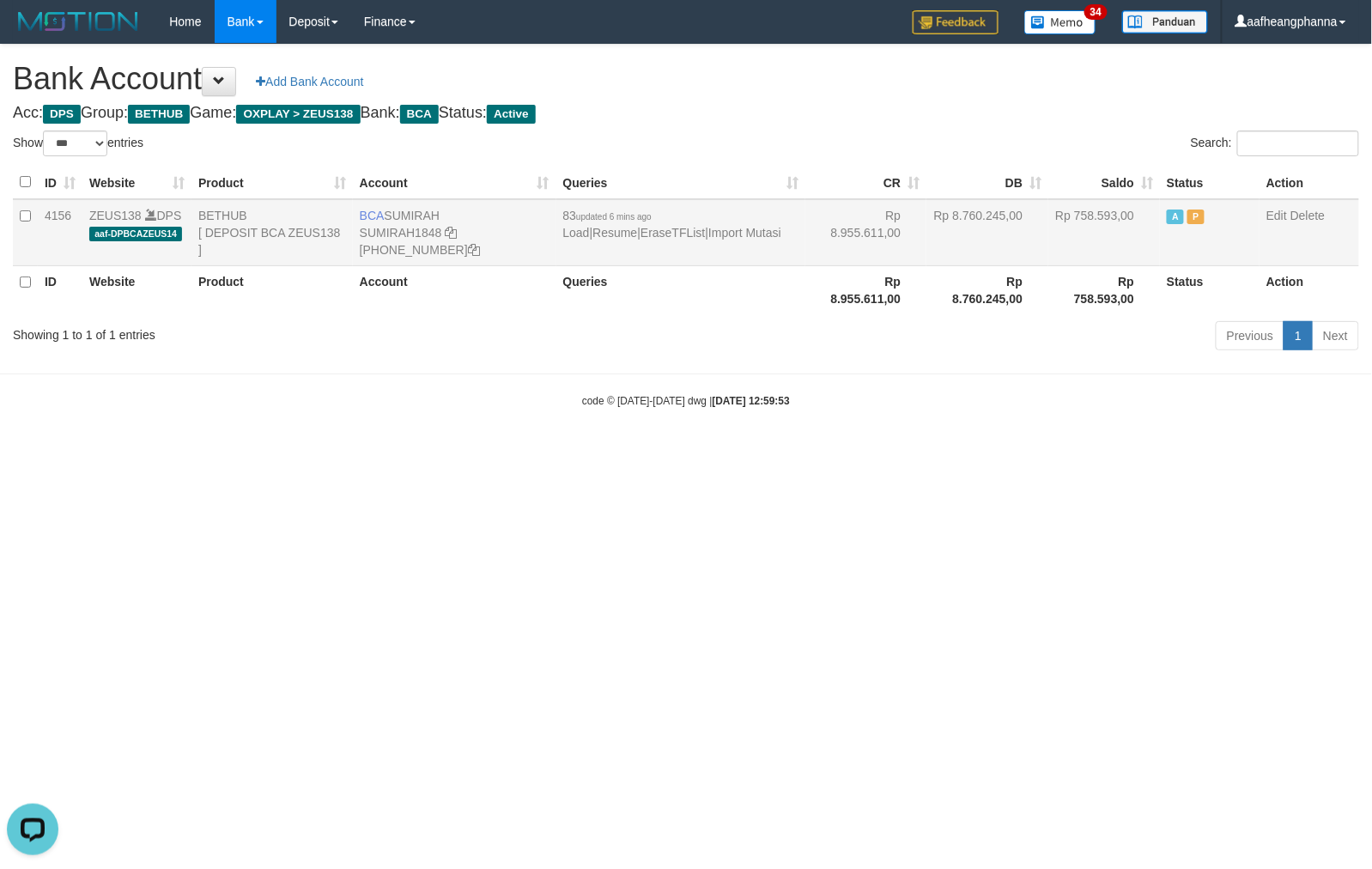
click at [423, 214] on td "BCA SUMIRAH SUMIRAH1848 869-245-8906" at bounding box center [454, 233] width 203 height 67
copy td "SUMIRAH"
click at [847, 452] on html "Toggle navigation Home Bank Account List Load By Website Group [OXPLAY] ZEUS138…" at bounding box center [686, 226] width 1372 height 452
select select "***"
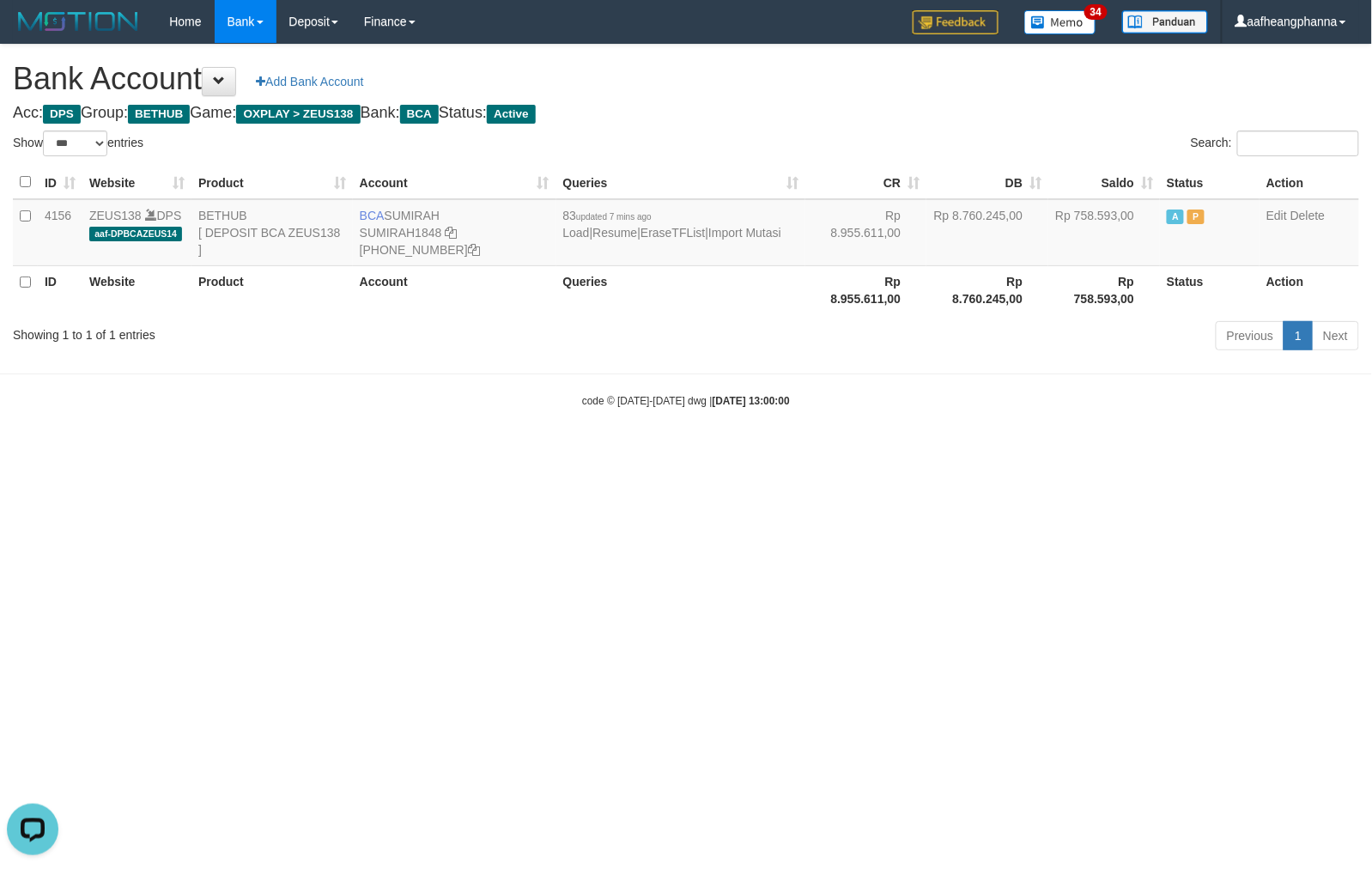
click at [846, 452] on html "Toggle navigation Home Bank Account List Load By Website Group [OXPLAY] ZEUS138…" at bounding box center [686, 226] width 1372 height 452
select select "***"
drag, startPoint x: 0, startPoint y: 0, endPoint x: 1304, endPoint y: 296, distance: 1337.2
click at [939, 452] on html "Toggle navigation Home Bank Account List Load By Website Group [OXPLAY] ZEUS138…" at bounding box center [686, 226] width 1372 height 452
select select "***"
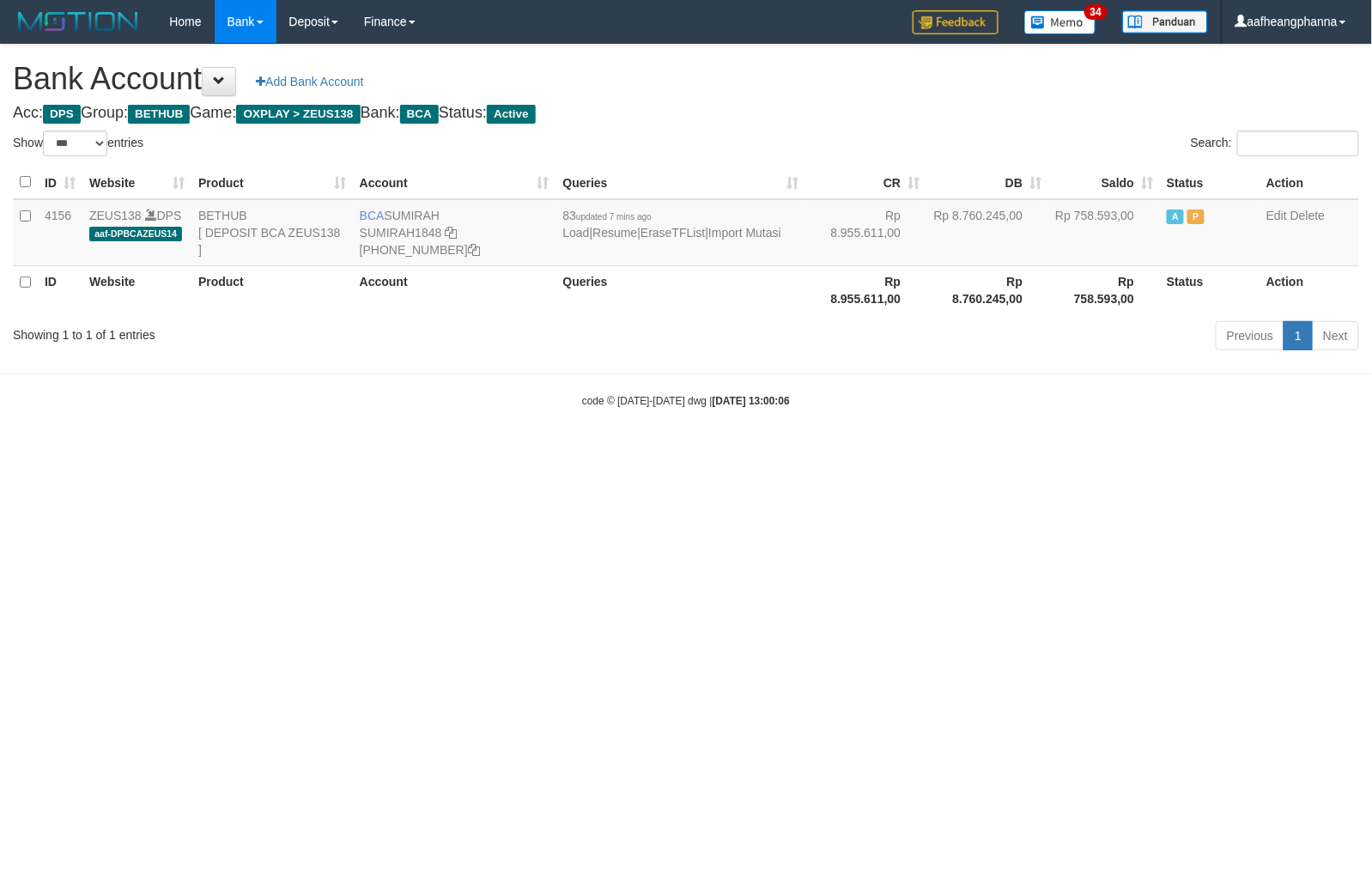
drag, startPoint x: 481, startPoint y: 560, endPoint x: 485, endPoint y: 543, distance: 17.5
click at [482, 452] on html "Toggle navigation Home Bank Account List Load By Website Group [OXPLAY] ZEUS138…" at bounding box center [686, 226] width 1372 height 452
select select "***"
click at [414, 207] on td "BCA SUMIRAH SUMIRAH1848 869-245-8906" at bounding box center [454, 233] width 203 height 67
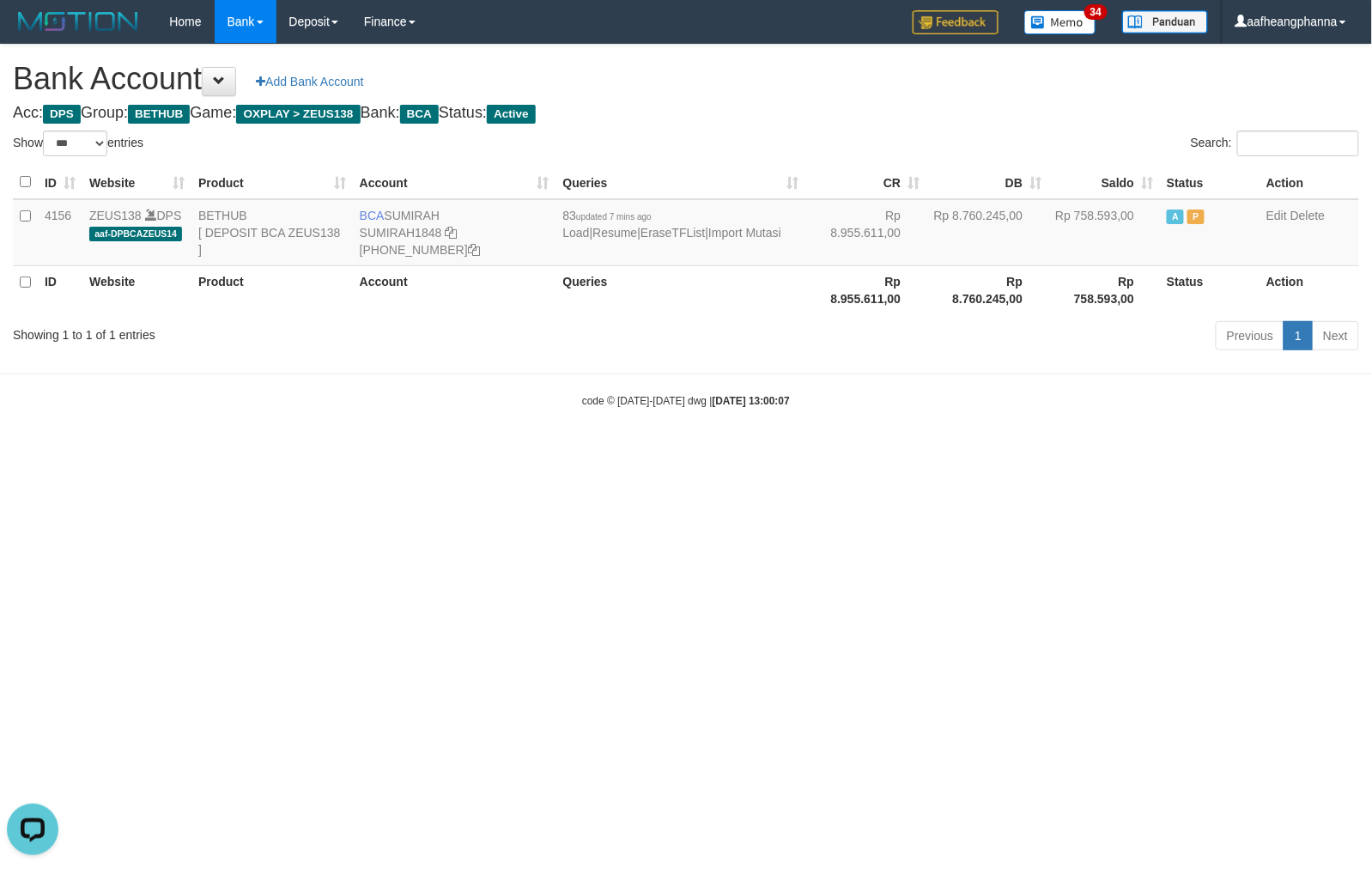
copy td "SUMIRAH"
click at [784, 452] on html "Toggle navigation Home Bank Account List Load By Website Group [OXPLAY] ZEUS138…" at bounding box center [686, 226] width 1372 height 452
select select "***"
click at [719, 452] on html "Toggle navigation Home Bank Account List Load By Website Group [OXPLAY] ZEUS138…" at bounding box center [686, 226] width 1372 height 452
click at [708, 240] on link "Import Mutasi" at bounding box center [744, 233] width 73 height 14
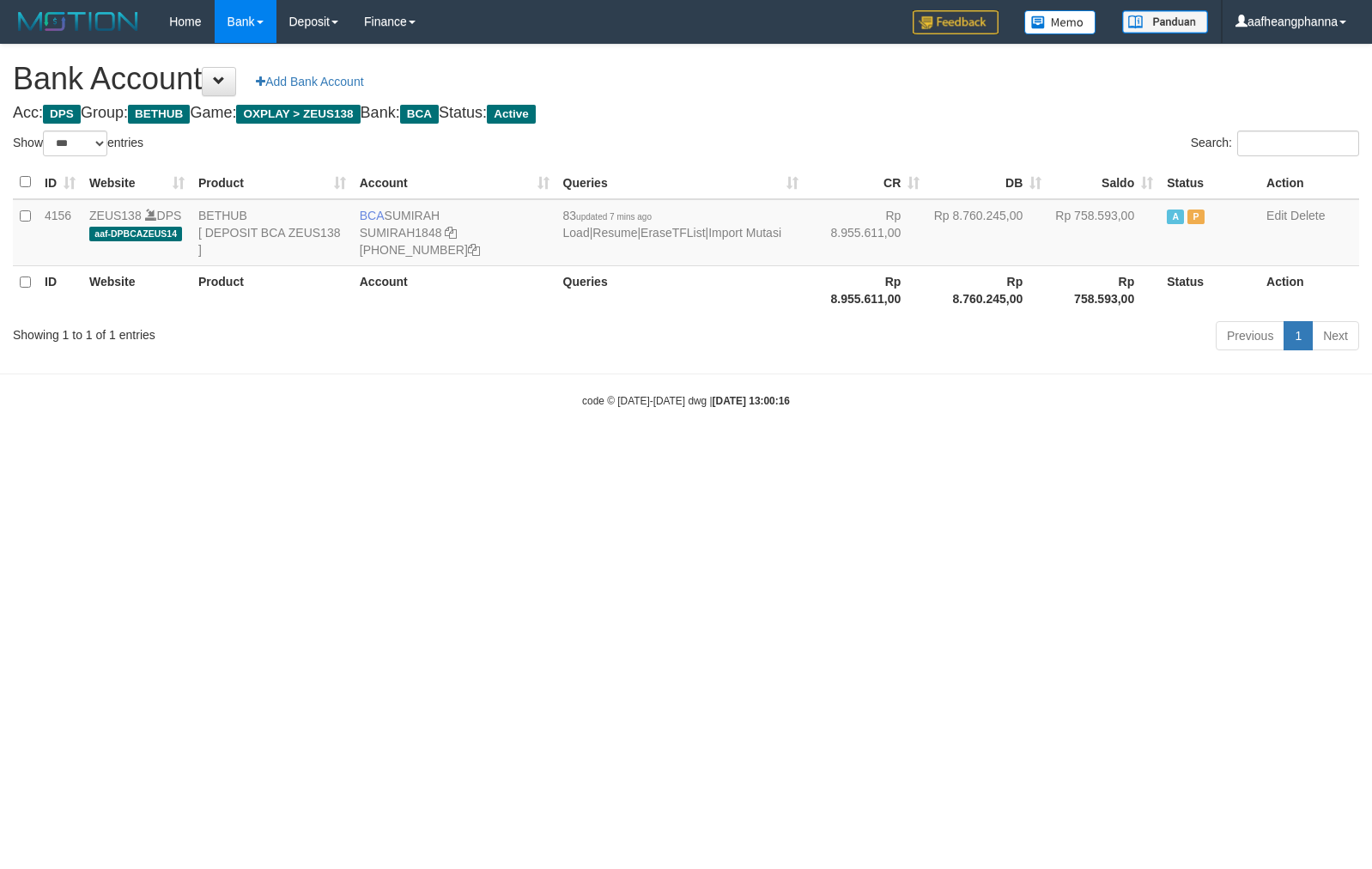
select select "***"
click at [708, 240] on link "Import Mutasi" at bounding box center [744, 233] width 73 height 14
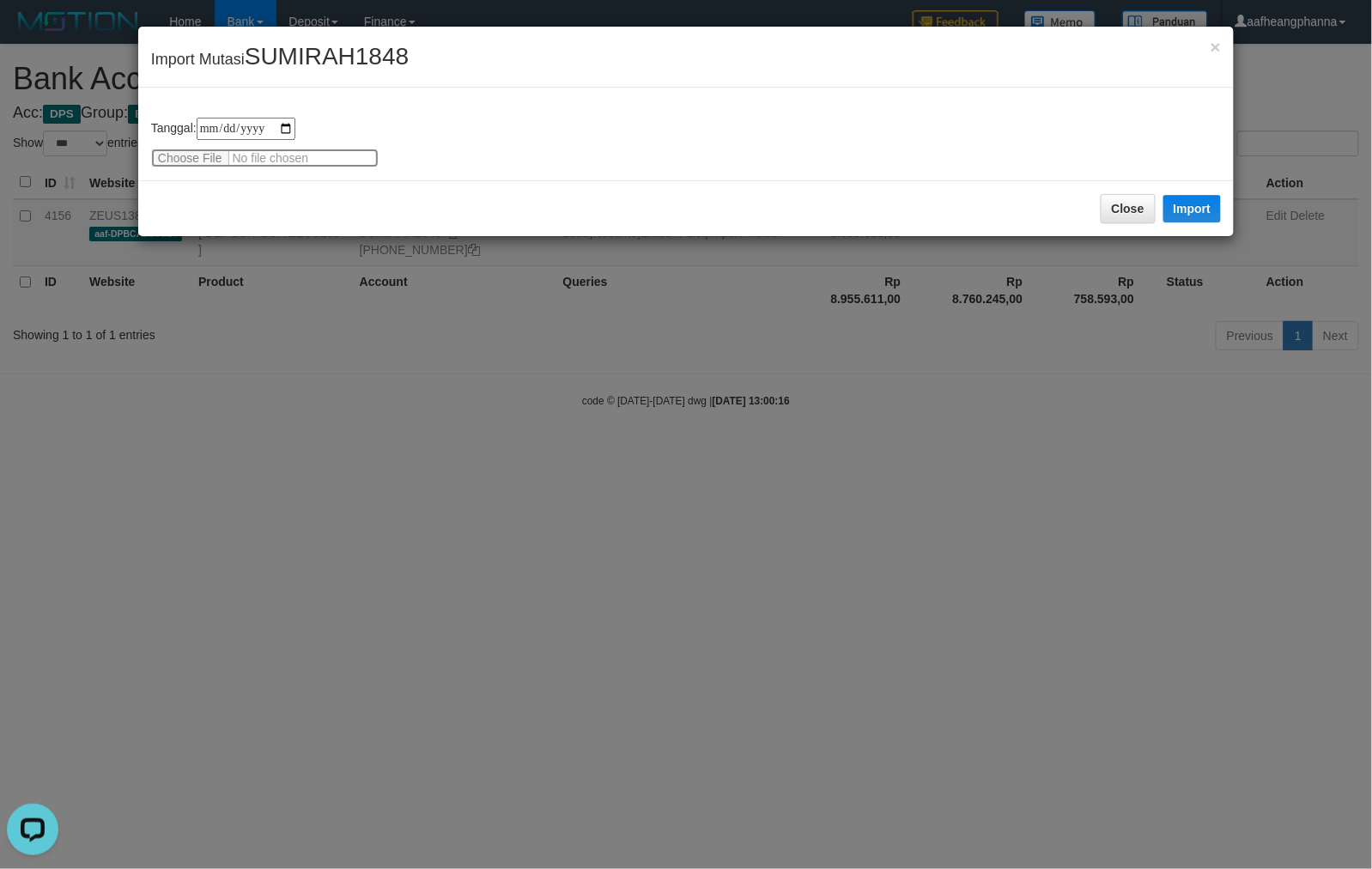
click at [193, 157] on input "file" at bounding box center [265, 158] width 228 height 19
type input "**********"
click at [1196, 213] on button "Import" at bounding box center [1193, 208] width 59 height 27
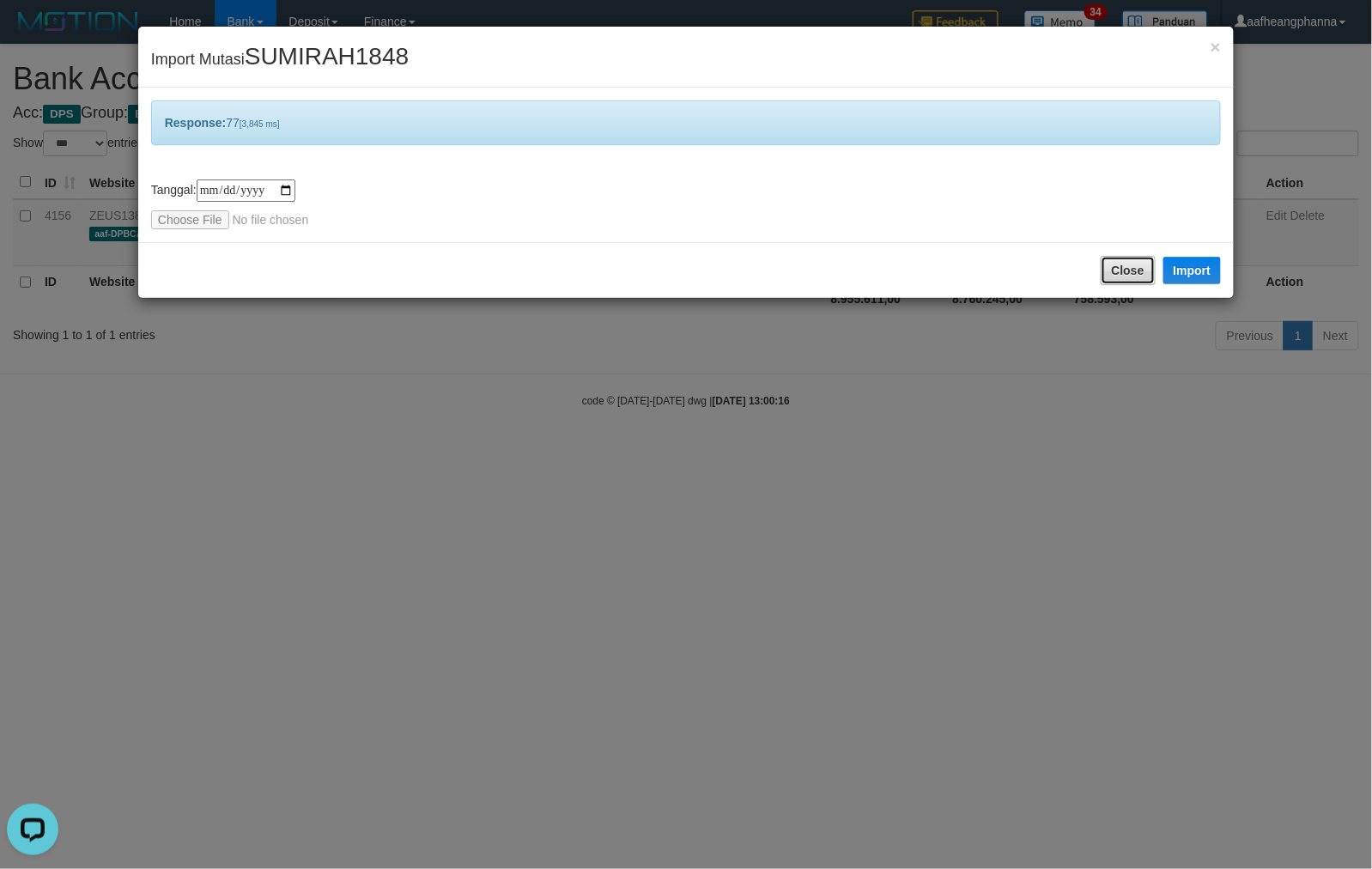
click at [1122, 268] on button "Close" at bounding box center [1128, 270] width 55 height 29
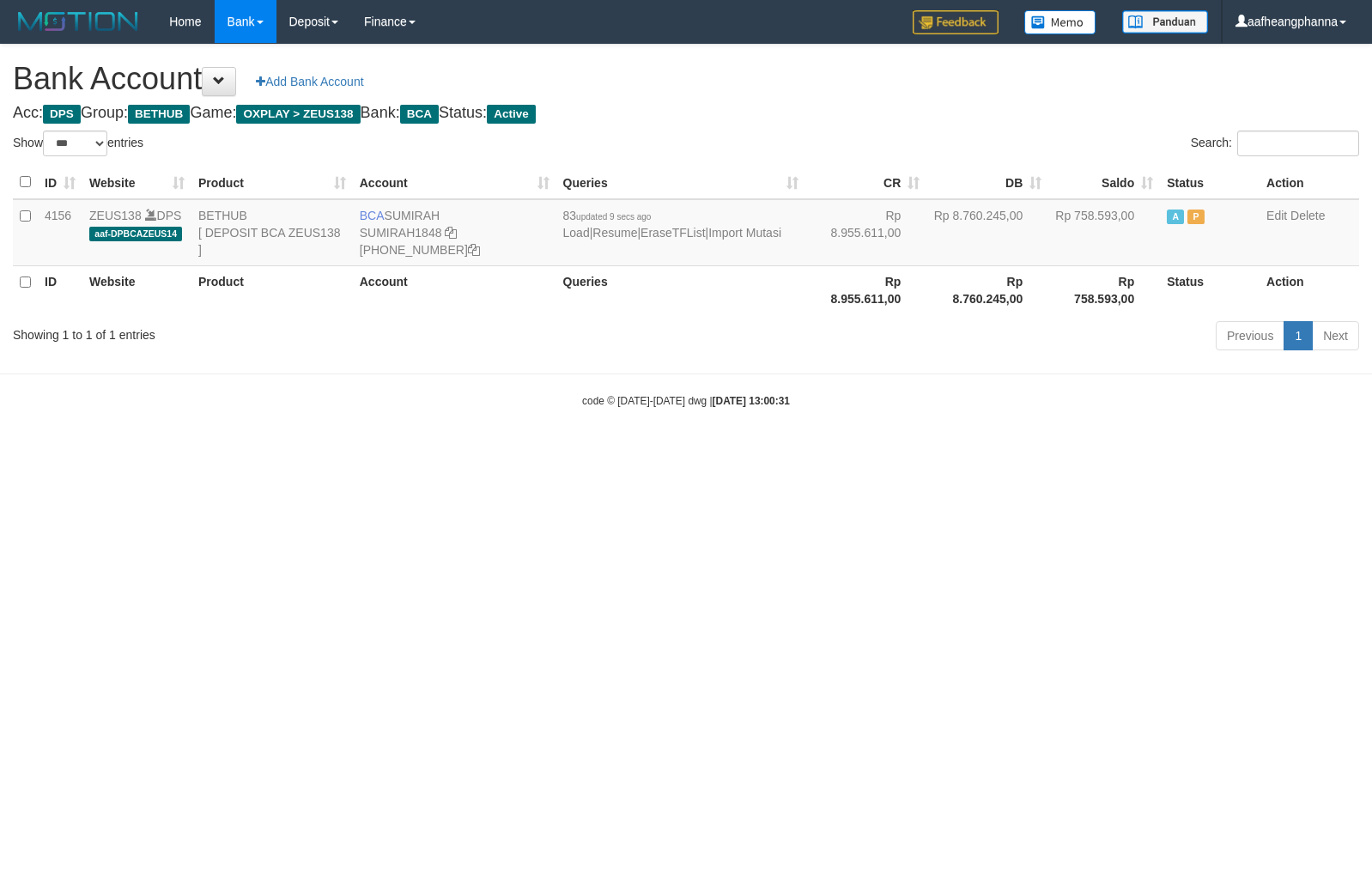
select select "***"
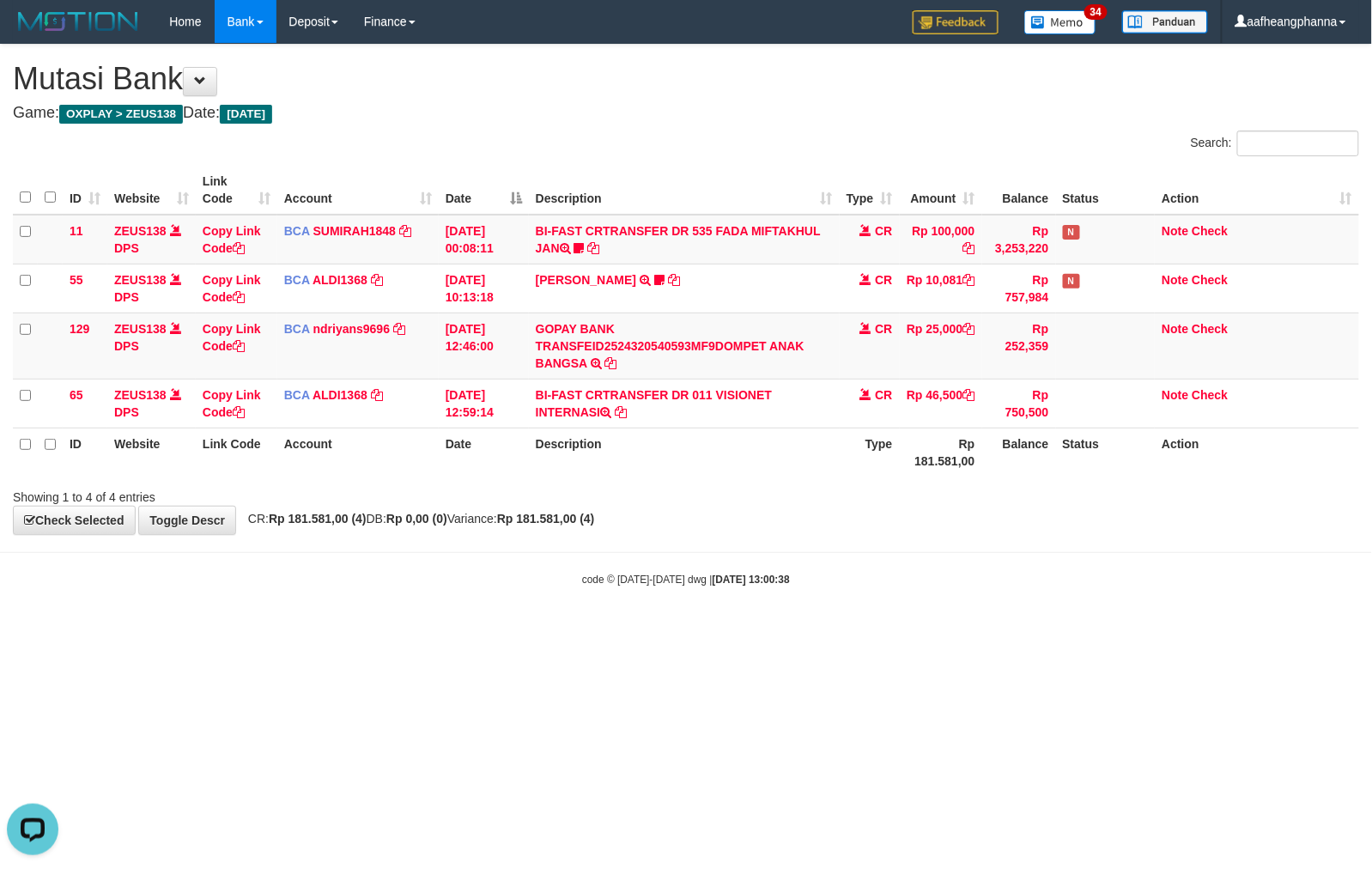
click at [693, 630] on html "Toggle navigation Home Bank Account List Load By Website Group [OXPLAY] ZEUS138…" at bounding box center [686, 315] width 1372 height 630
click at [805, 630] on html "Toggle navigation Home Bank Account List Load By Website Group [OXPLAY] ZEUS138…" at bounding box center [686, 315] width 1372 height 630
click at [780, 627] on body "Toggle navigation Home Bank Account List Load By Website Group [OXPLAY] ZEUS138…" at bounding box center [686, 315] width 1372 height 630
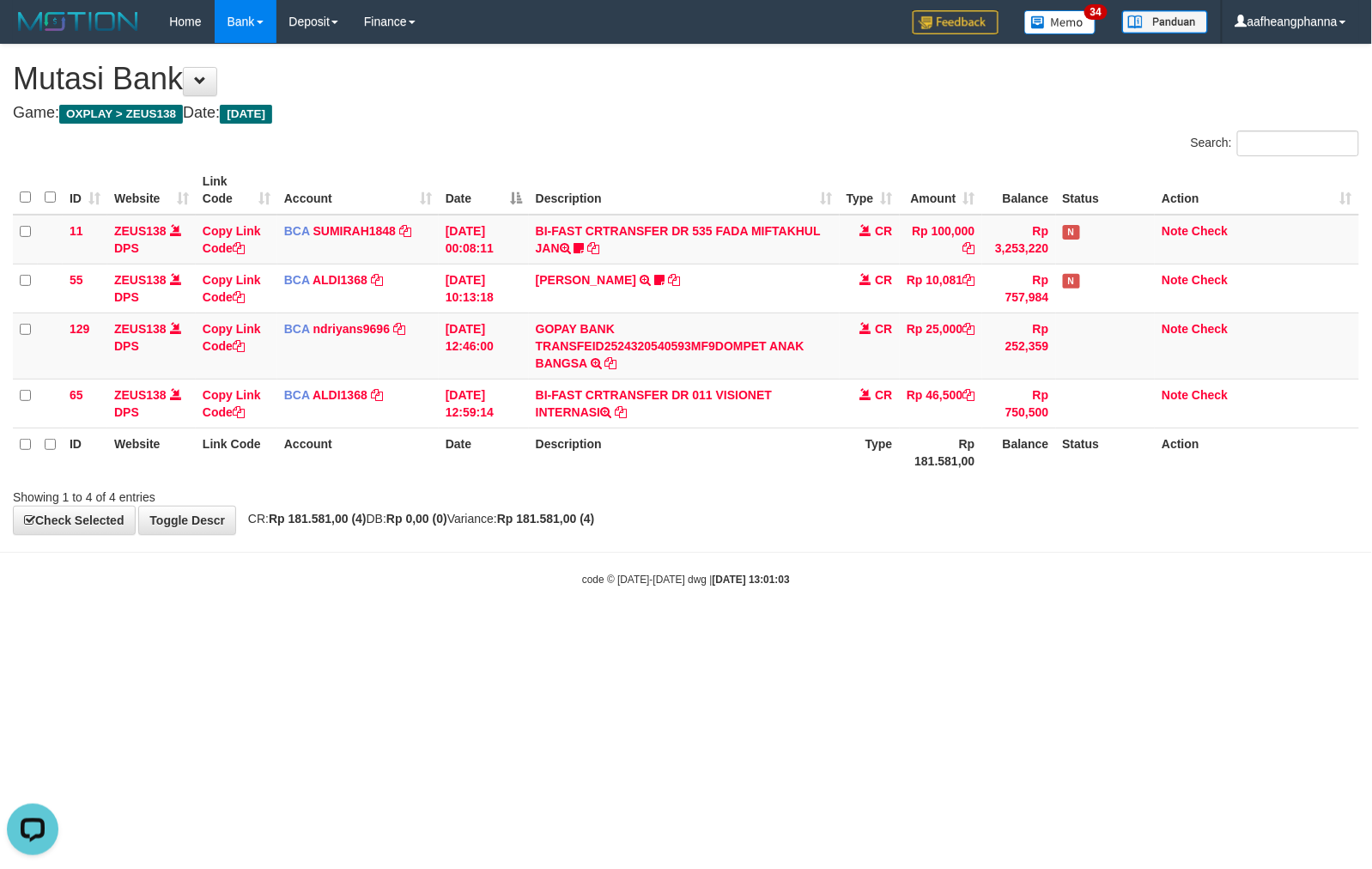
click at [821, 630] on html "Toggle navigation Home Bank Account List Load By Website Group [OXPLAY] ZEUS138…" at bounding box center [686, 315] width 1372 height 630
click at [856, 630] on html "Toggle navigation Home Bank Account List Load By Website Group [OXPLAY] ZEUS138…" at bounding box center [686, 315] width 1372 height 630
click at [775, 630] on html "Toggle navigation Home Bank Account List Load By Website Group [OXPLAY] ZEUS138…" at bounding box center [686, 315] width 1372 height 630
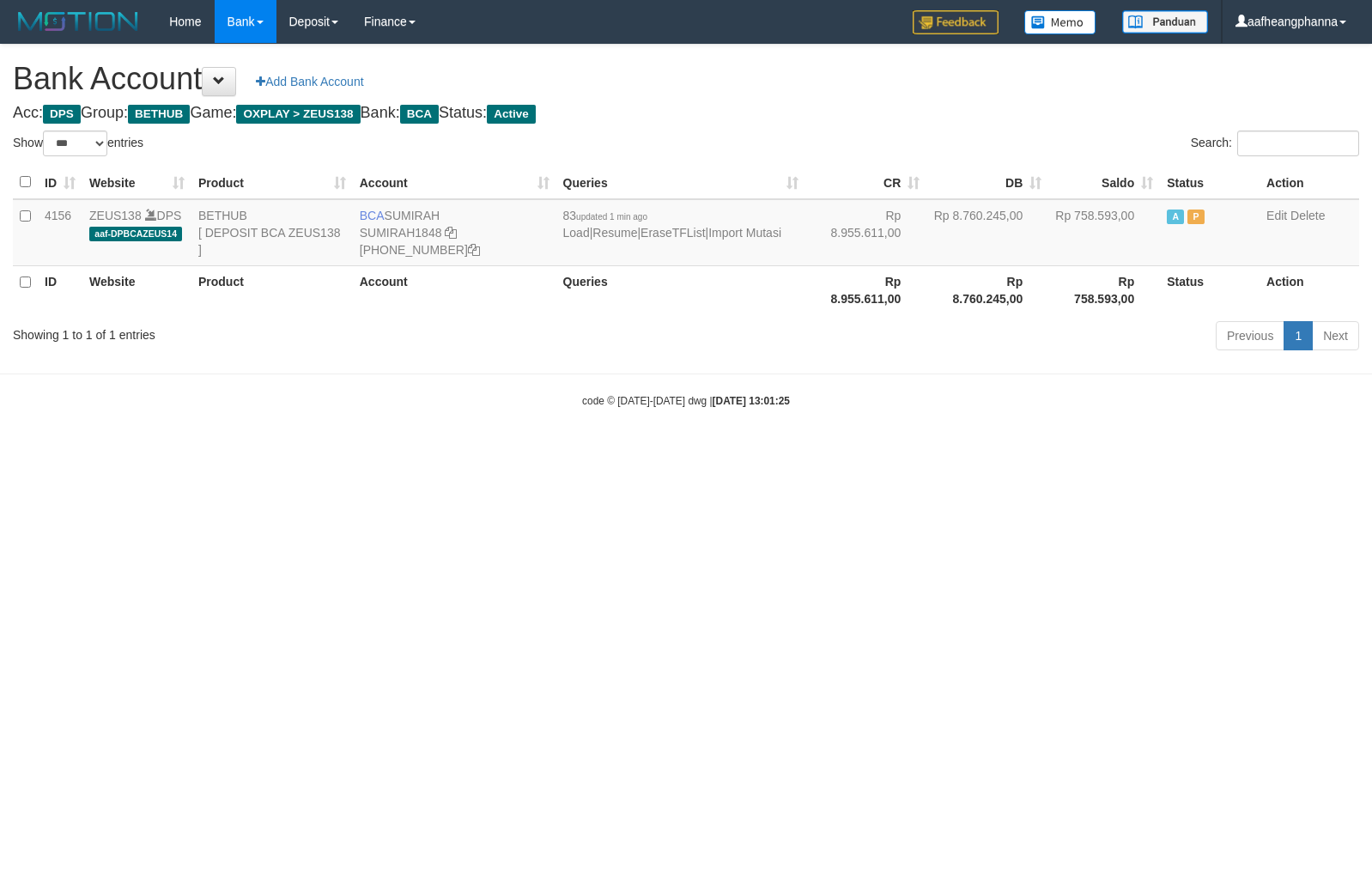
select select "***"
click at [650, 452] on html "Toggle navigation Home Bank Account List Load By Website Group [OXPLAY] ZEUS138…" at bounding box center [686, 226] width 1372 height 452
select select "***"
click at [651, 452] on html "Toggle navigation Home Bank Account List Load By Website Group [OXPLAY] ZEUS138…" at bounding box center [686, 226] width 1372 height 452
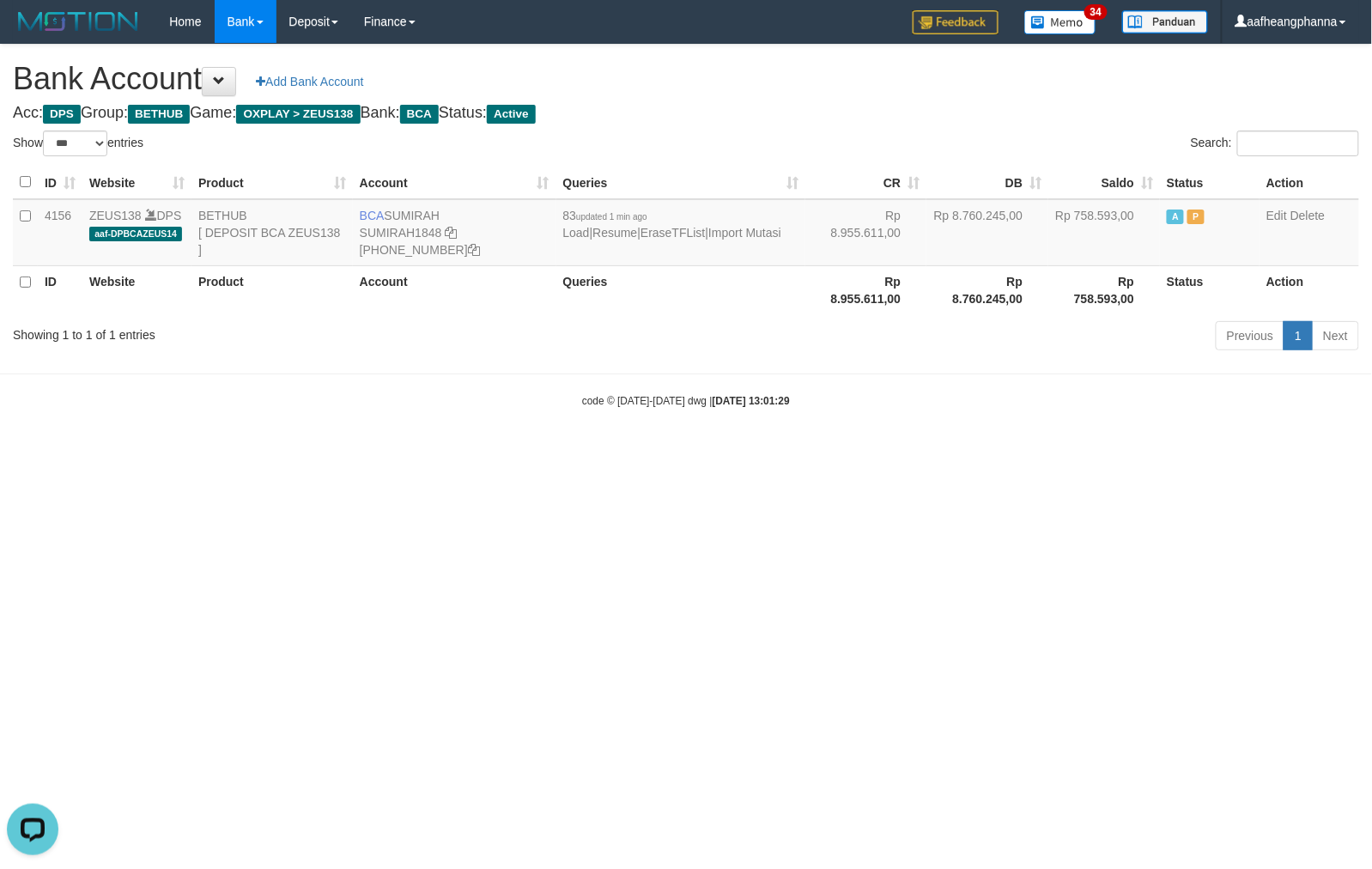
click at [671, 452] on html "Toggle navigation Home Bank Account List Load By Website Group [OXPLAY] ZEUS138…" at bounding box center [686, 226] width 1372 height 452
select select "***"
click at [671, 452] on html "Toggle navigation Home Bank Account List Load By Website Group [OXPLAY] ZEUS138…" at bounding box center [686, 226] width 1372 height 452
select select "***"
click at [756, 452] on html "Toggle navigation Home Bank Account List Load By Website Group [OXPLAY] ZEUS138…" at bounding box center [686, 226] width 1372 height 452
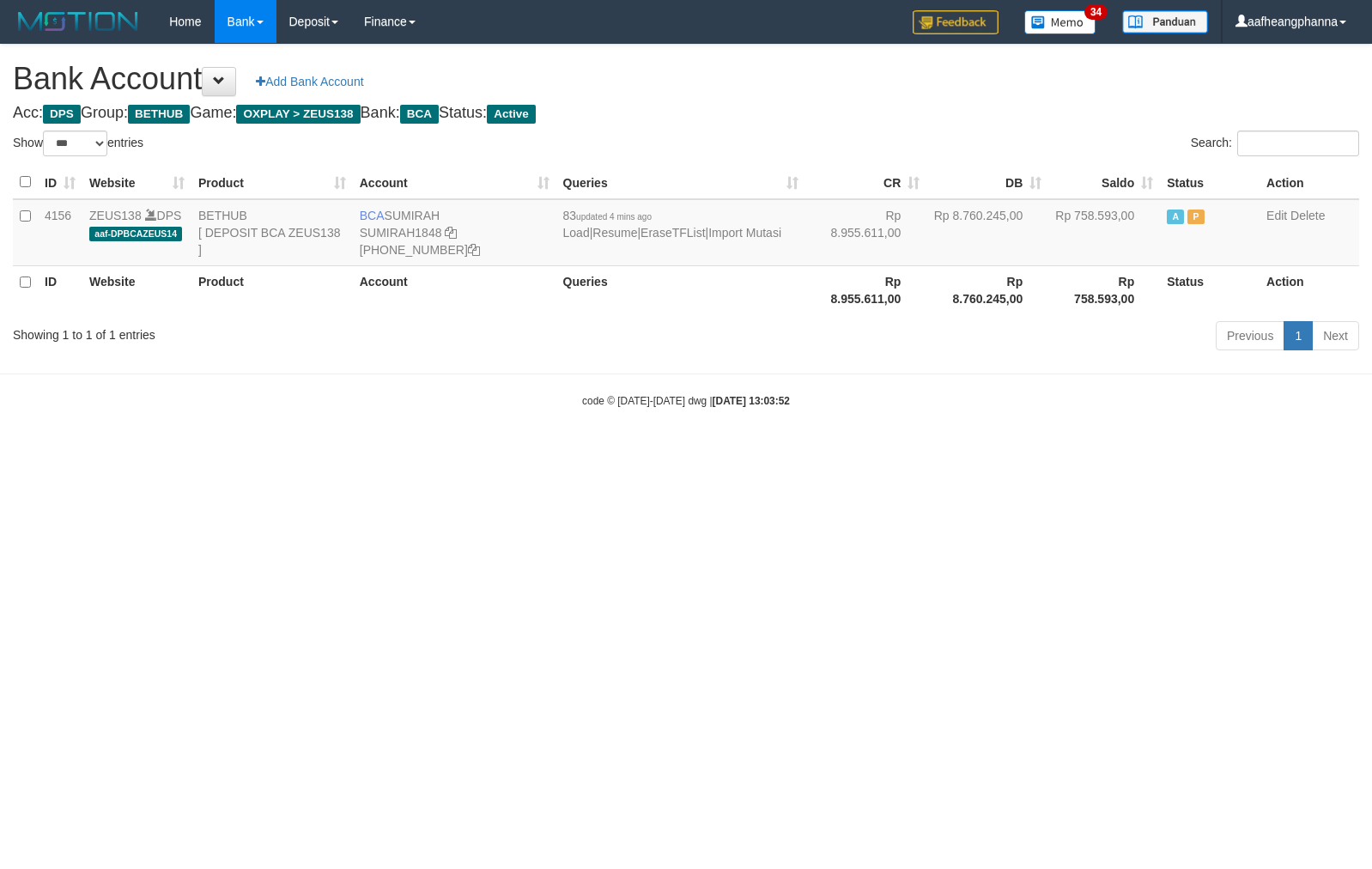
select select "***"
click at [403, 217] on td "BCA [GEOGRAPHIC_DATA] SUMIRAH1848 [PHONE_NUMBER]" at bounding box center [454, 233] width 203 height 67
click at [403, 217] on td "BCA SUMIRAH SUMIRAH1848 869-245-8906" at bounding box center [454, 233] width 203 height 67
copy td "SUMIRAH"
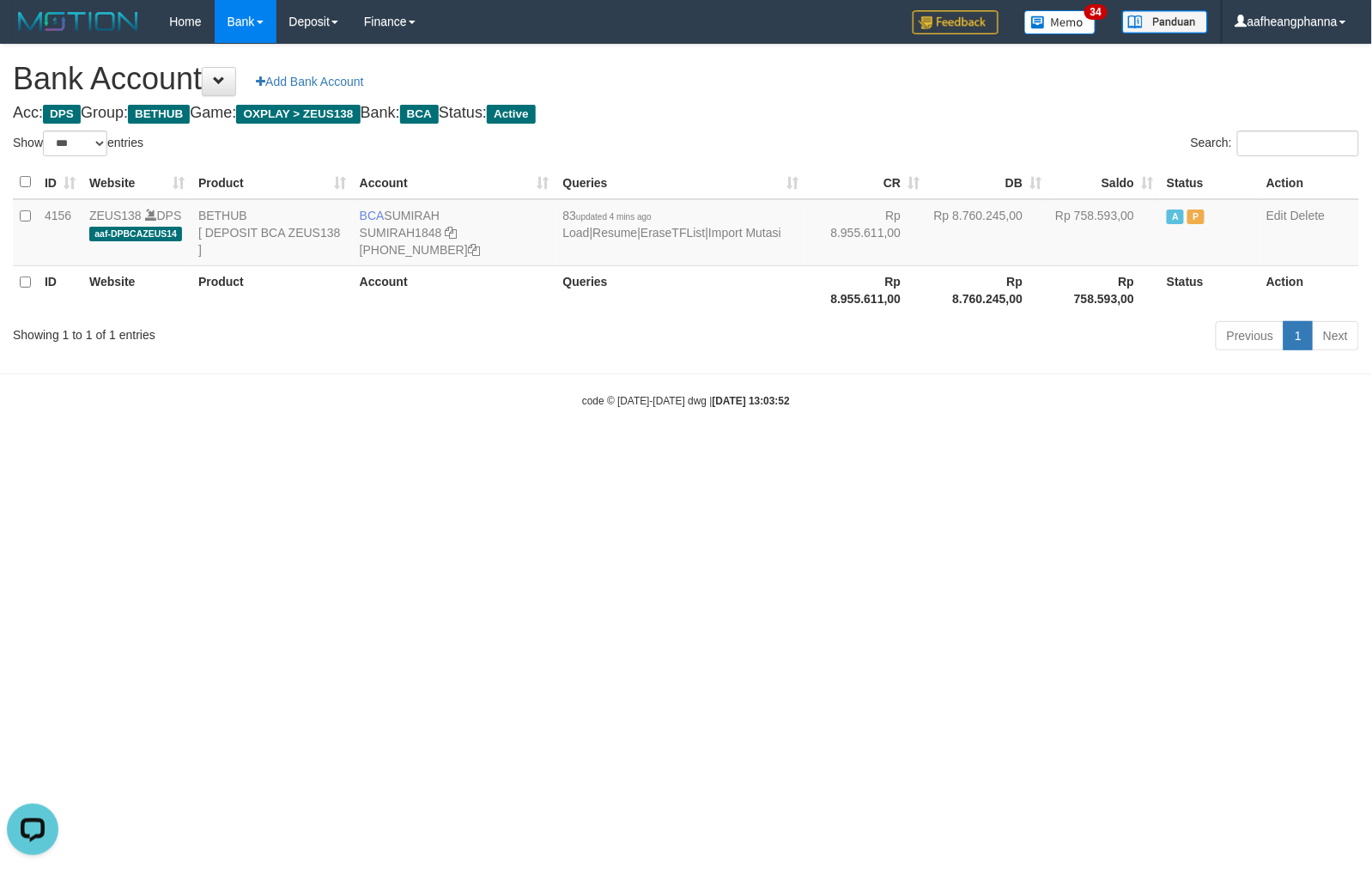
drag, startPoint x: 876, startPoint y: 604, endPoint x: 886, endPoint y: 643, distance: 40.3
click at [877, 452] on html "Toggle navigation Home Bank Account List Load By Website Group [OXPLAY] ZEUS138…" at bounding box center [686, 226] width 1372 height 452
click at [777, 452] on html "Toggle navigation Home Bank Account List Load By Website Group [OXPLAY] ZEUS138…" at bounding box center [686, 226] width 1372 height 452
drag, startPoint x: 712, startPoint y: 625, endPoint x: 700, endPoint y: 589, distance: 37.9
click at [706, 452] on html "Toggle navigation Home Bank Account List Load By Website Group [OXPLAY] ZEUS138…" at bounding box center [686, 226] width 1372 height 452
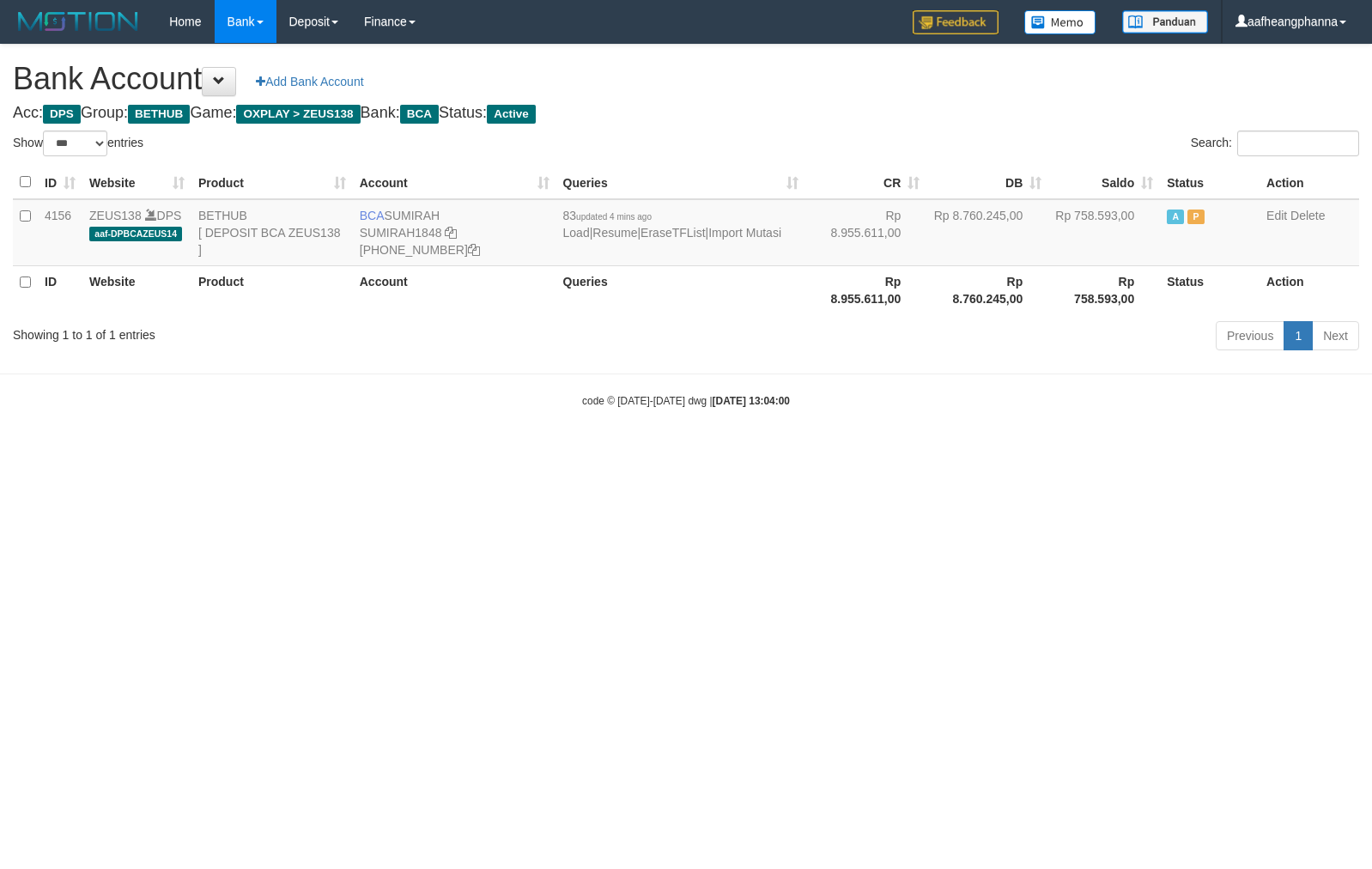
select select "***"
click at [519, 452] on html "Toggle navigation Home Bank Account List Load By Website Group [OXPLAY] ZEUS138…" at bounding box center [686, 226] width 1372 height 452
select select "***"
drag, startPoint x: 650, startPoint y: 639, endPoint x: 768, endPoint y: 616, distance: 120.2
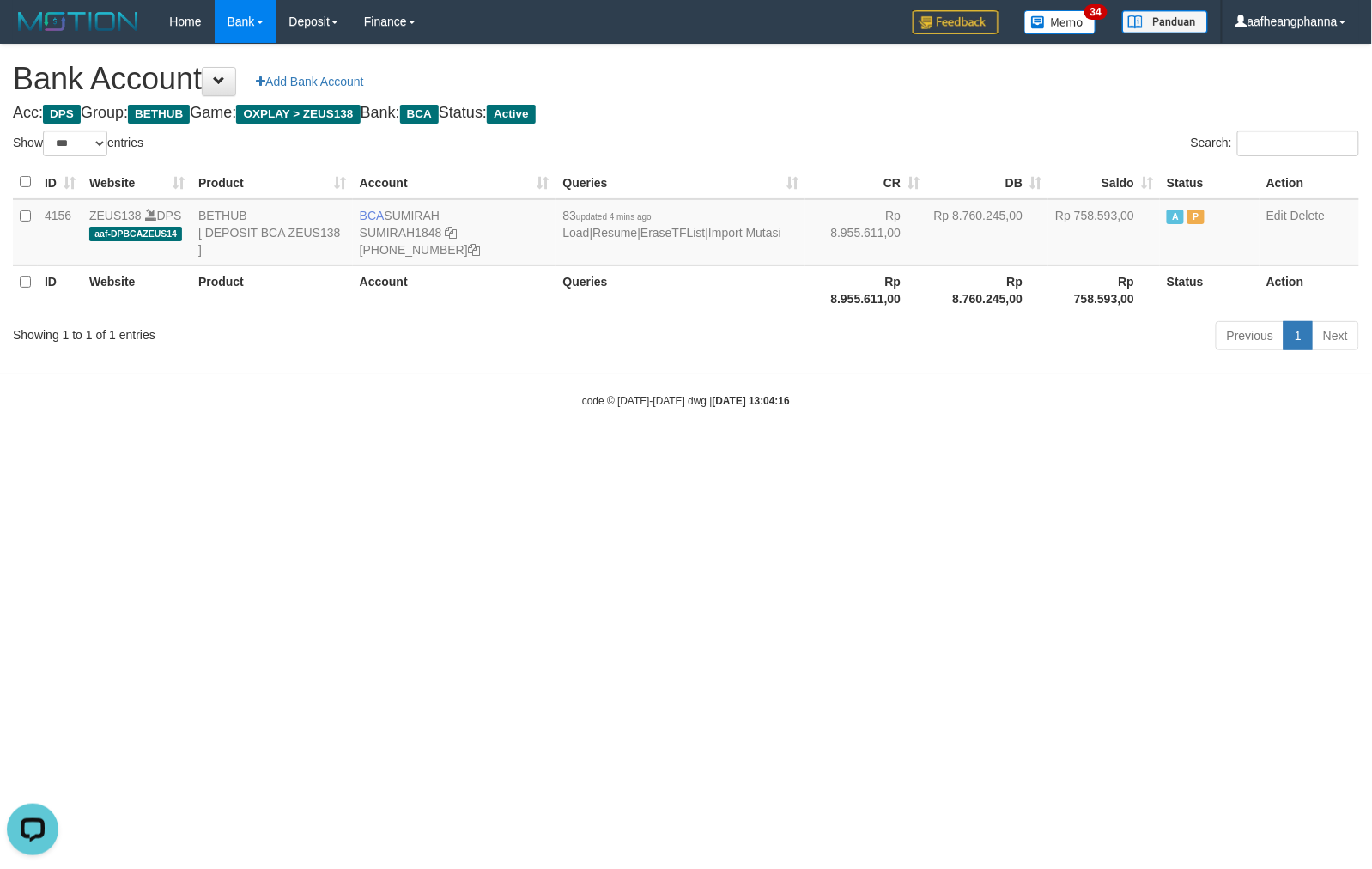
click at [664, 452] on html "Toggle navigation Home Bank Account List Load By Website Group [OXPLAY] ZEUS138…" at bounding box center [686, 226] width 1372 height 452
select select "***"
click at [406, 209] on td "BCA SUMIRAH SUMIRAH1848 869-245-8906" at bounding box center [454, 233] width 203 height 67
copy td "SUMIRAH"
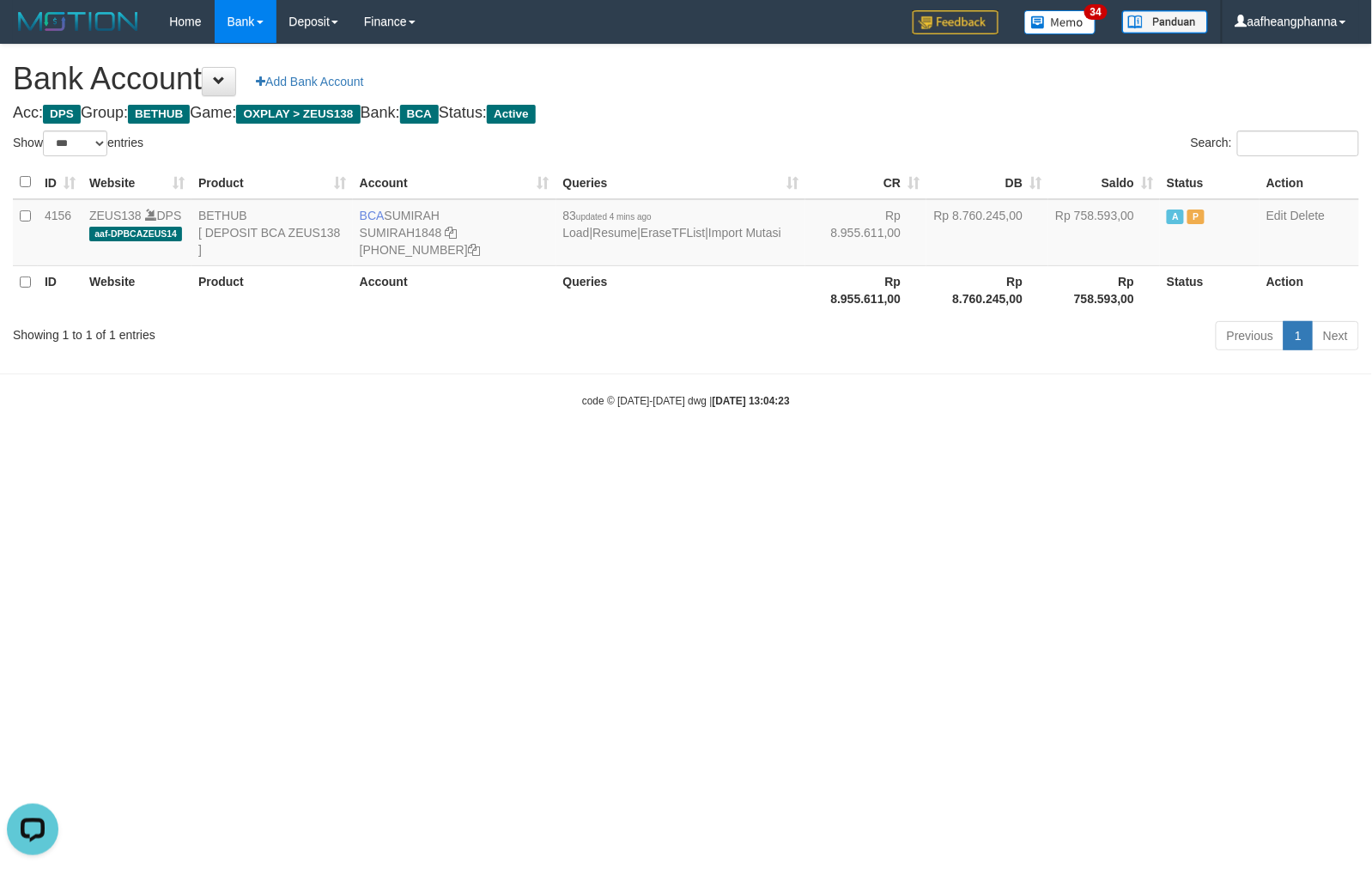
click at [786, 389] on body "Toggle navigation Home Bank Account List Load By Website Group [OXPLAY] ZEUS138…" at bounding box center [686, 226] width 1372 height 452
click at [804, 378] on body "Toggle navigation Home Bank Account List Load By Website Group [OXPLAY] ZEUS138…" at bounding box center [686, 226] width 1372 height 452
click at [806, 382] on body "Toggle navigation Home Bank Account List Load By Website Group [OXPLAY] ZEUS138…" at bounding box center [686, 226] width 1372 height 452
select select "***"
click at [770, 452] on html "Toggle navigation Home Bank Account List Load By Website Group [OXPLAY] ZEUS138…" at bounding box center [686, 226] width 1372 height 452
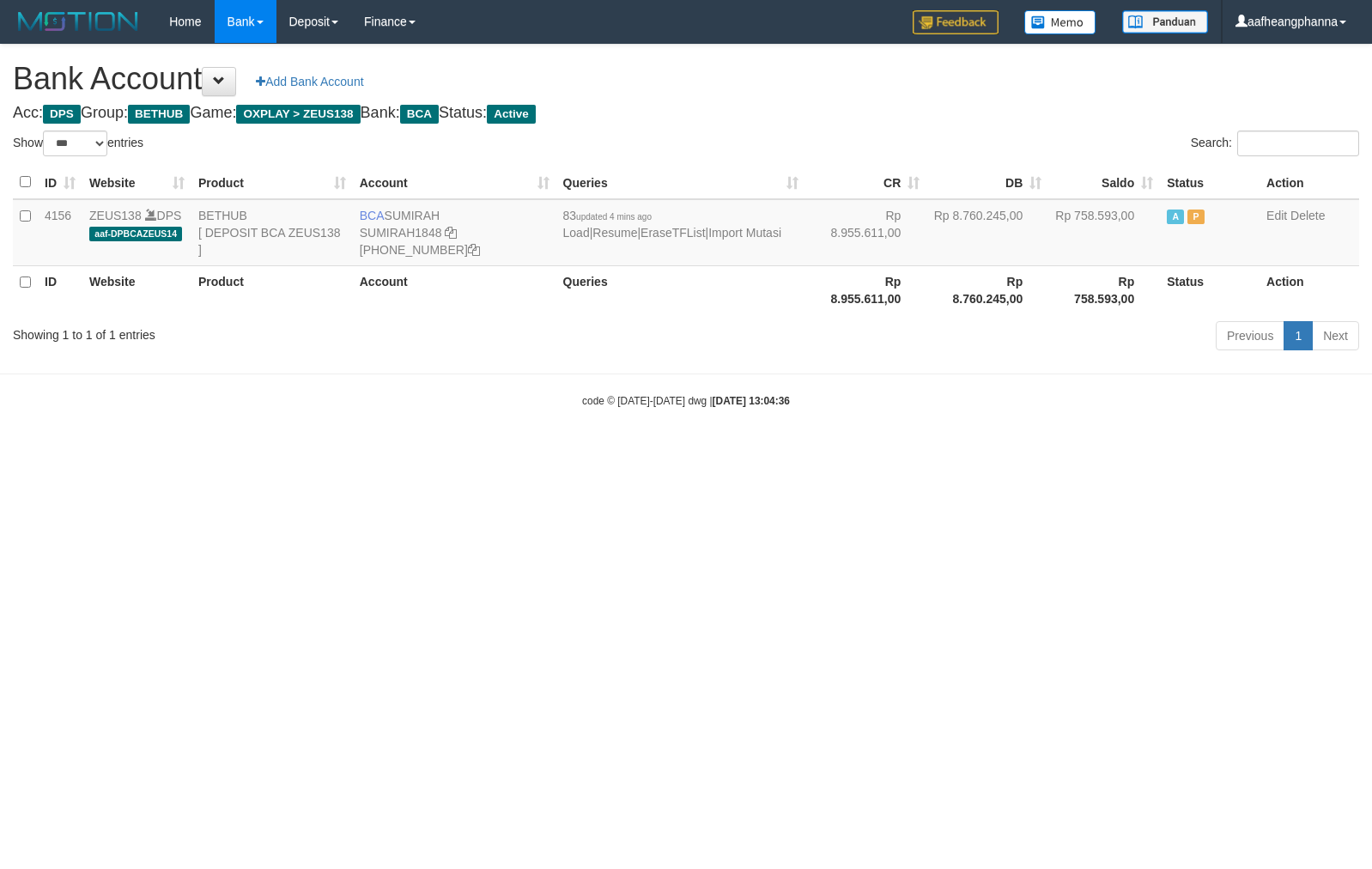
select select "***"
click at [694, 452] on html "Toggle navigation Home Bank Account List Load By Website Group [OXPLAY] ZEUS138…" at bounding box center [686, 226] width 1372 height 452
click at [532, 452] on html "Toggle navigation Home Bank Account List Load By Website Group [OXPLAY] ZEUS138…" at bounding box center [686, 226] width 1372 height 452
select select "***"
click at [849, 452] on html "Toggle navigation Home Bank Account List Load By Website Group [OXPLAY] ZEUS138…" at bounding box center [686, 226] width 1372 height 452
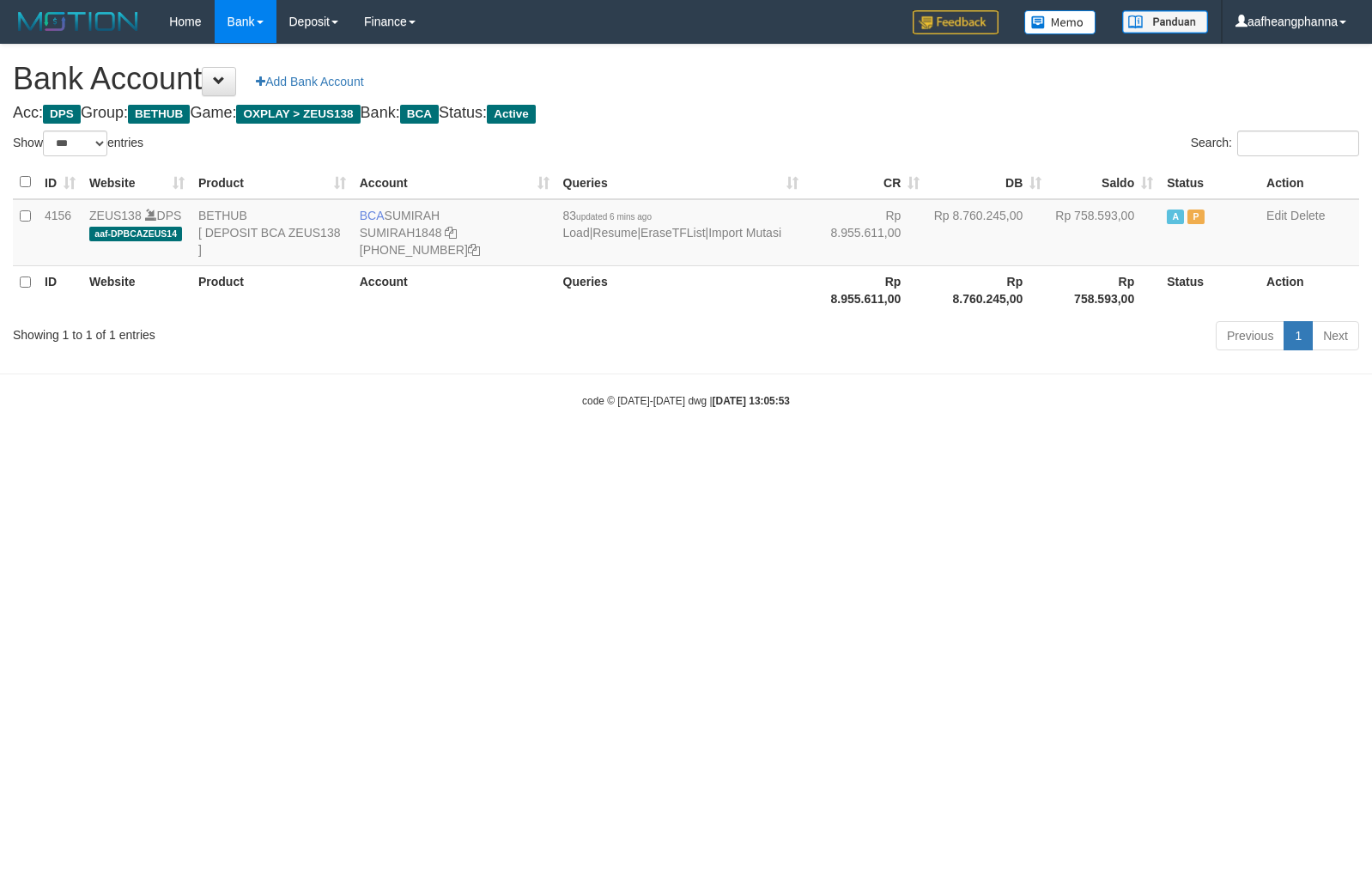
select select "***"
click at [708, 240] on link "Import Mutasi" at bounding box center [744, 233] width 73 height 14
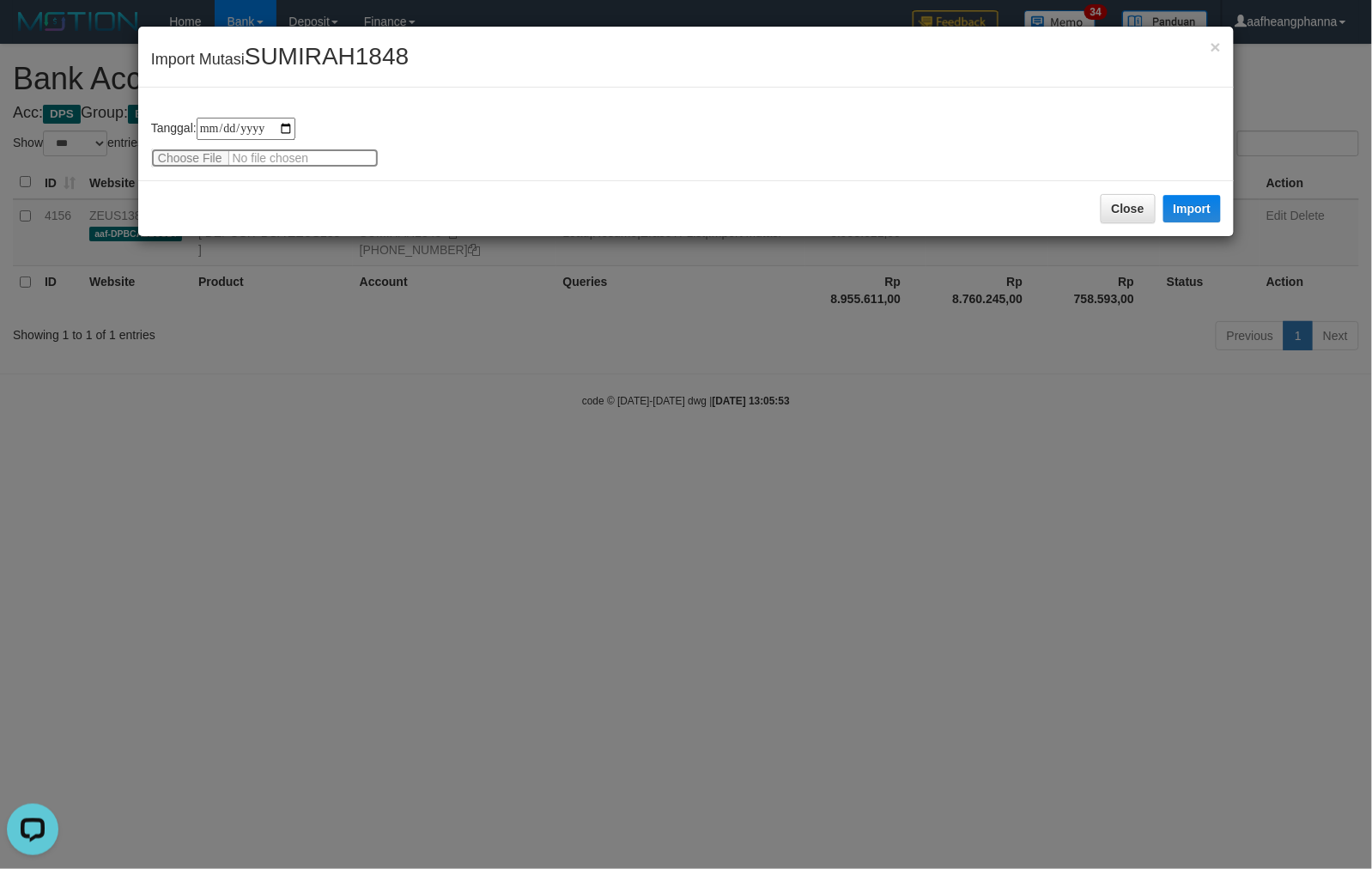
click at [201, 153] on input "file" at bounding box center [265, 158] width 228 height 19
type input "**********"
click at [1195, 201] on button "Import" at bounding box center [1193, 208] width 59 height 27
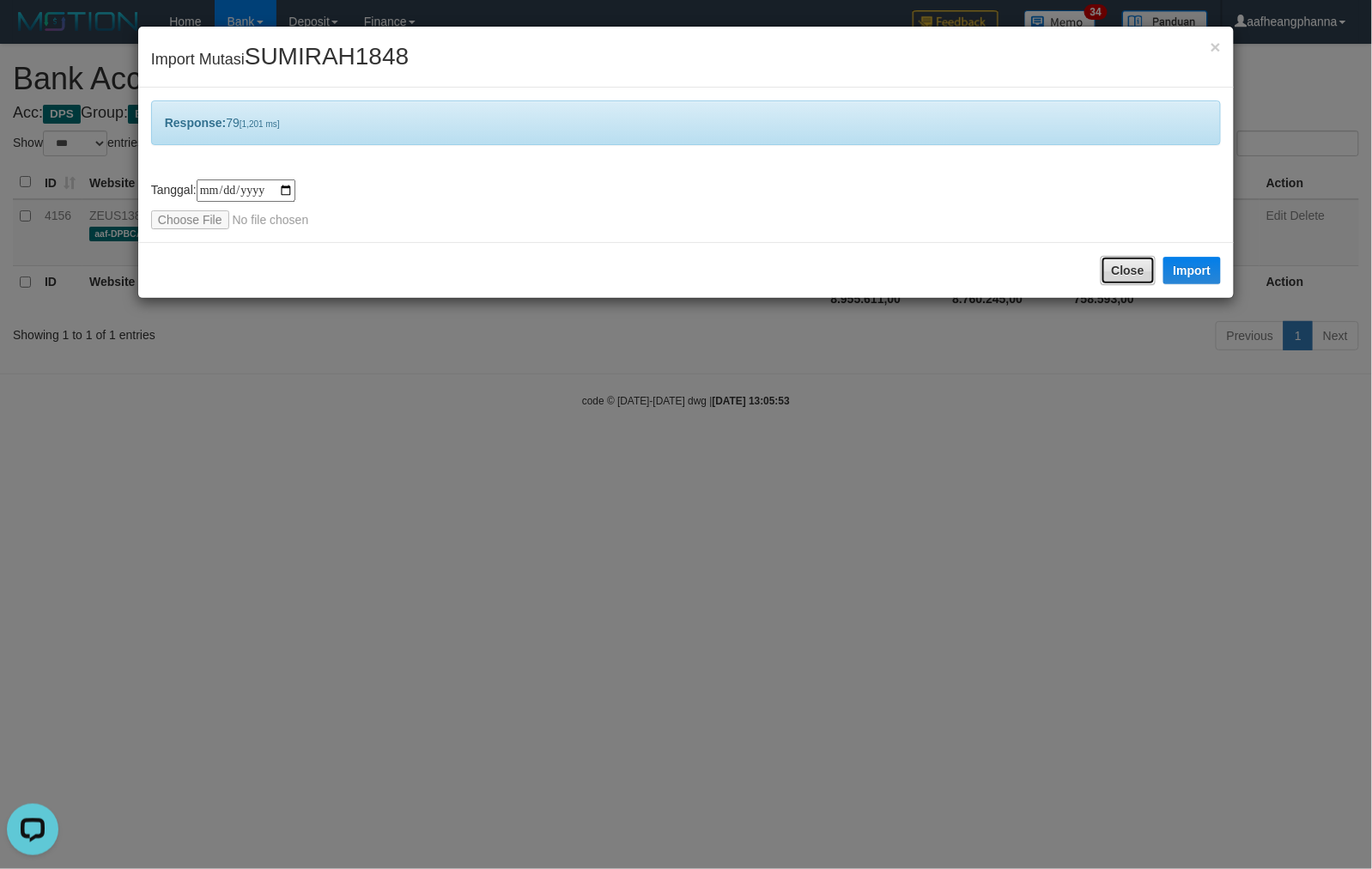
click at [1129, 268] on button "Close" at bounding box center [1128, 270] width 55 height 29
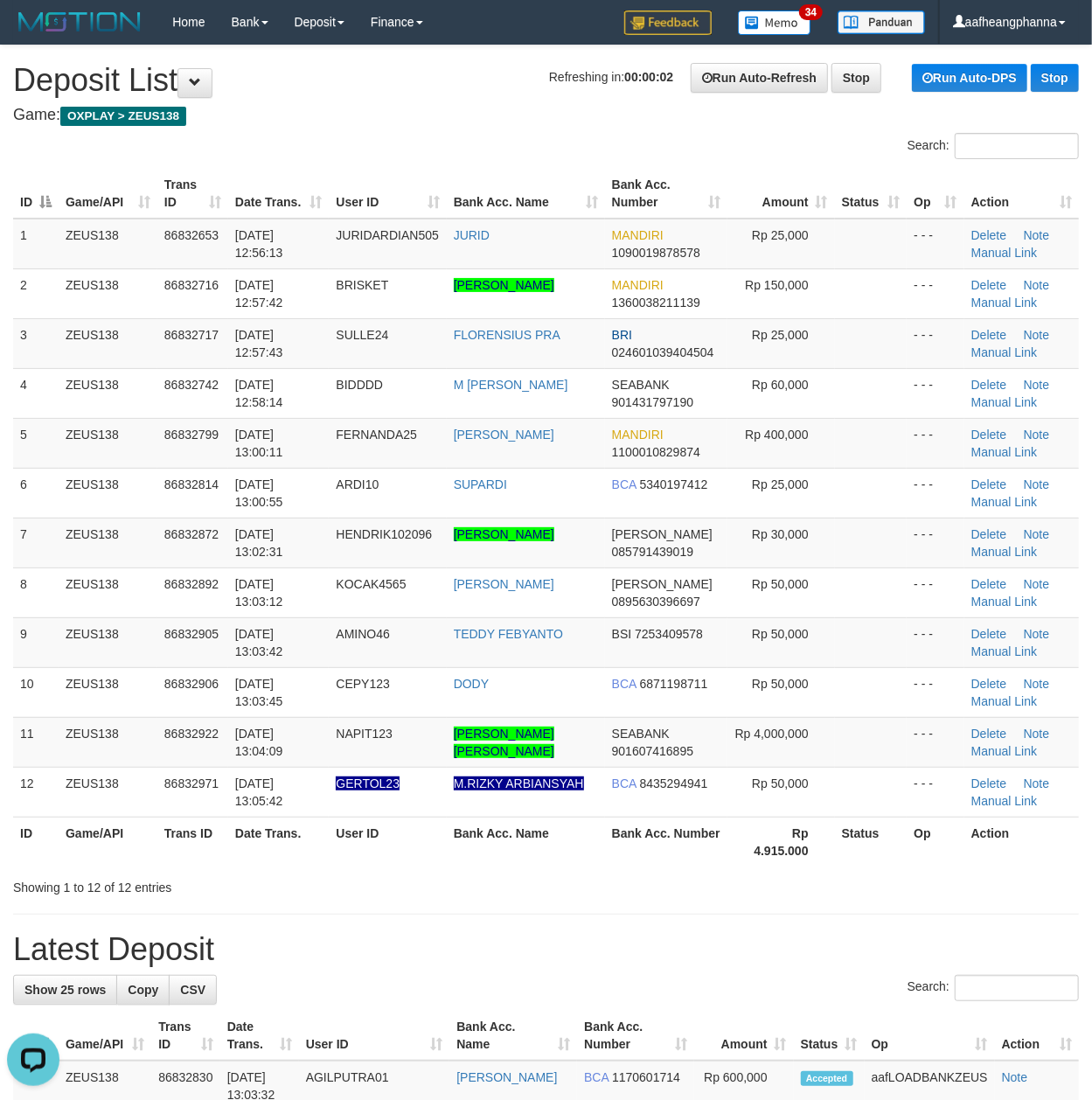
click at [512, 831] on th "Bank Acc. Name" at bounding box center [526, 841] width 159 height 50
click at [998, 549] on link "Manual Link" at bounding box center [1005, 552] width 67 height 14
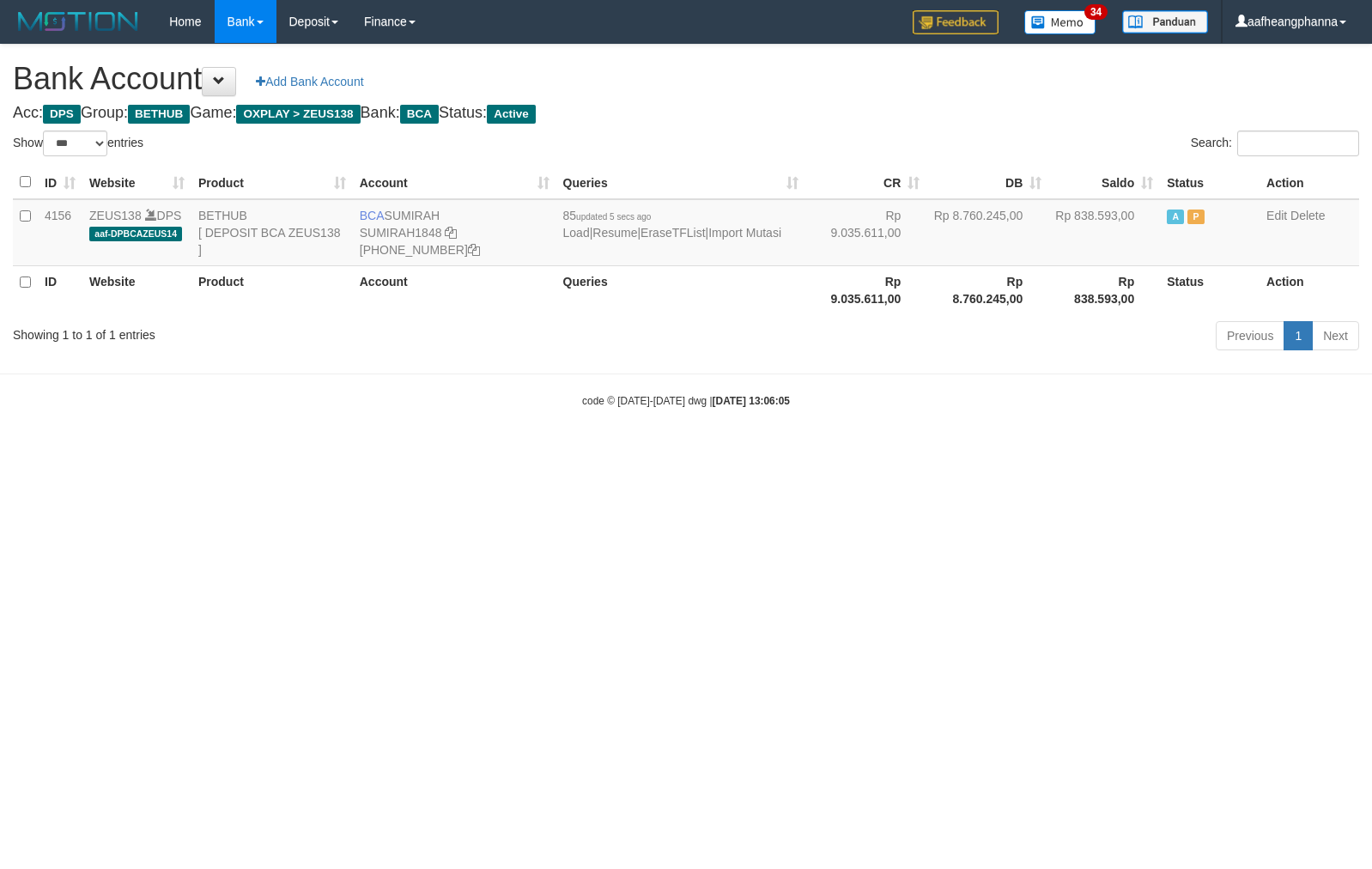
select select "***"
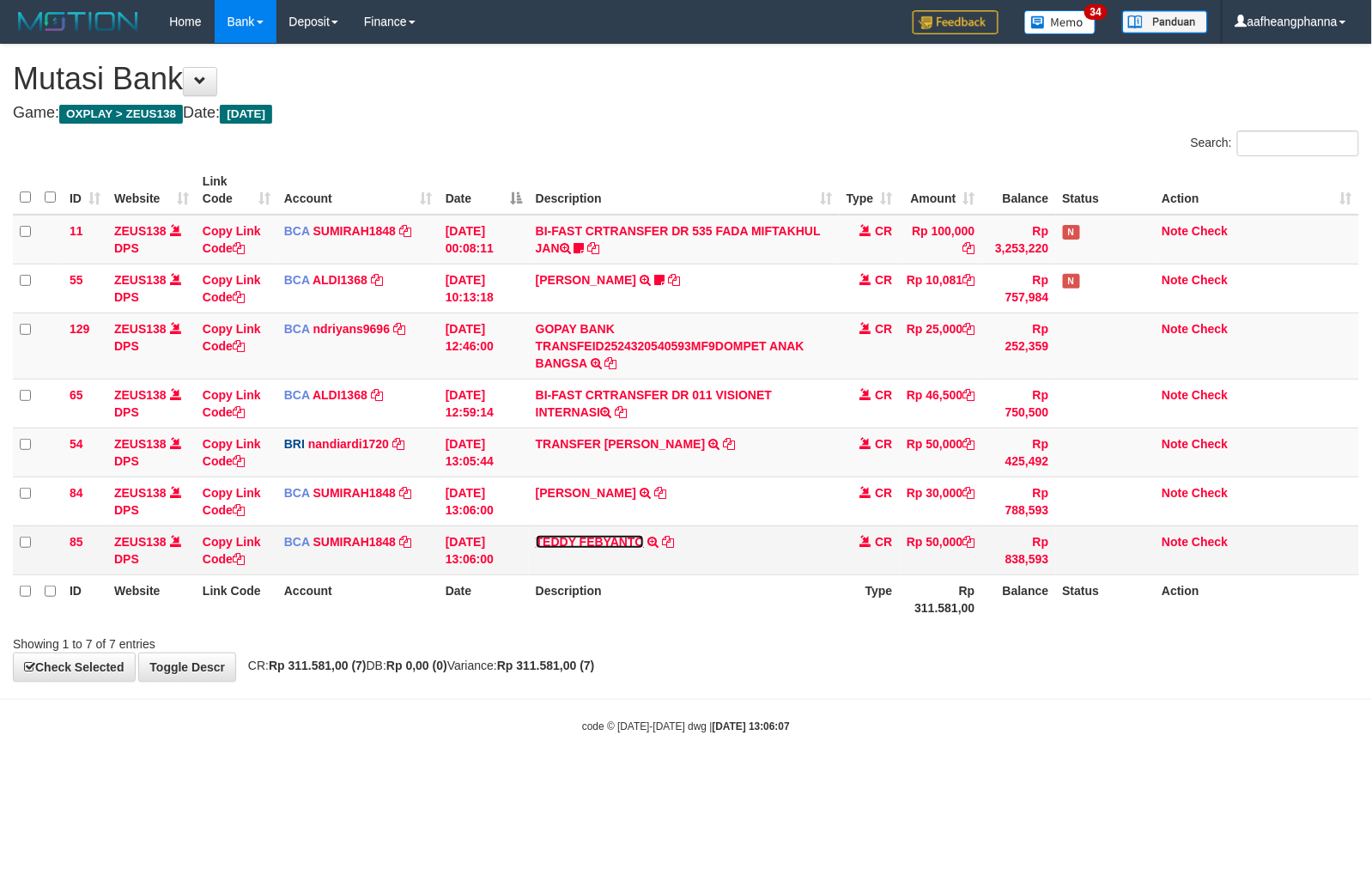
click at [582, 546] on link "TEDDY FEBYANTO" at bounding box center [590, 542] width 109 height 14
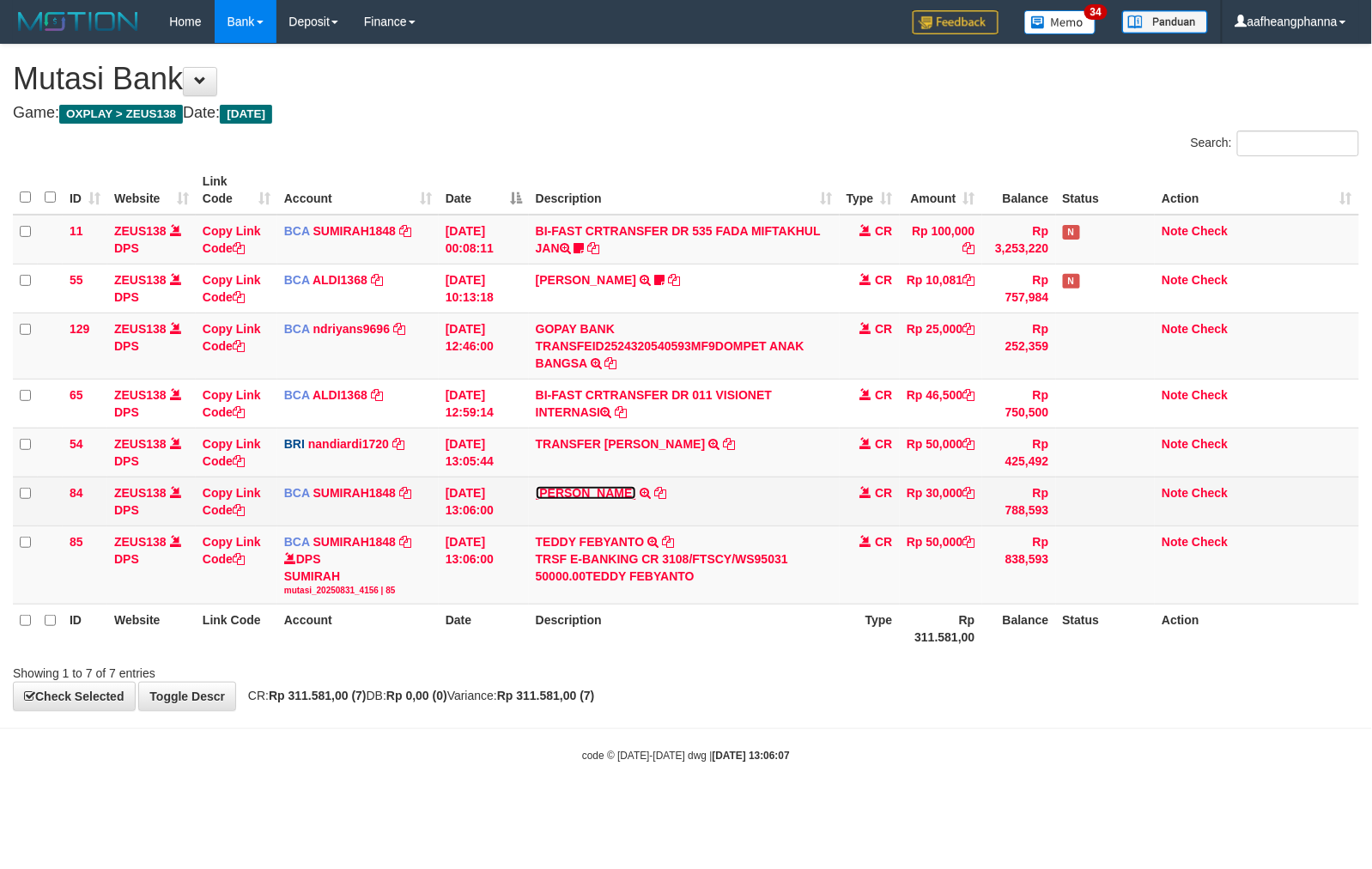
drag, startPoint x: 588, startPoint y: 493, endPoint x: 632, endPoint y: 498, distance: 44.3
click at [588, 495] on link "[PERSON_NAME]" at bounding box center [586, 493] width 101 height 14
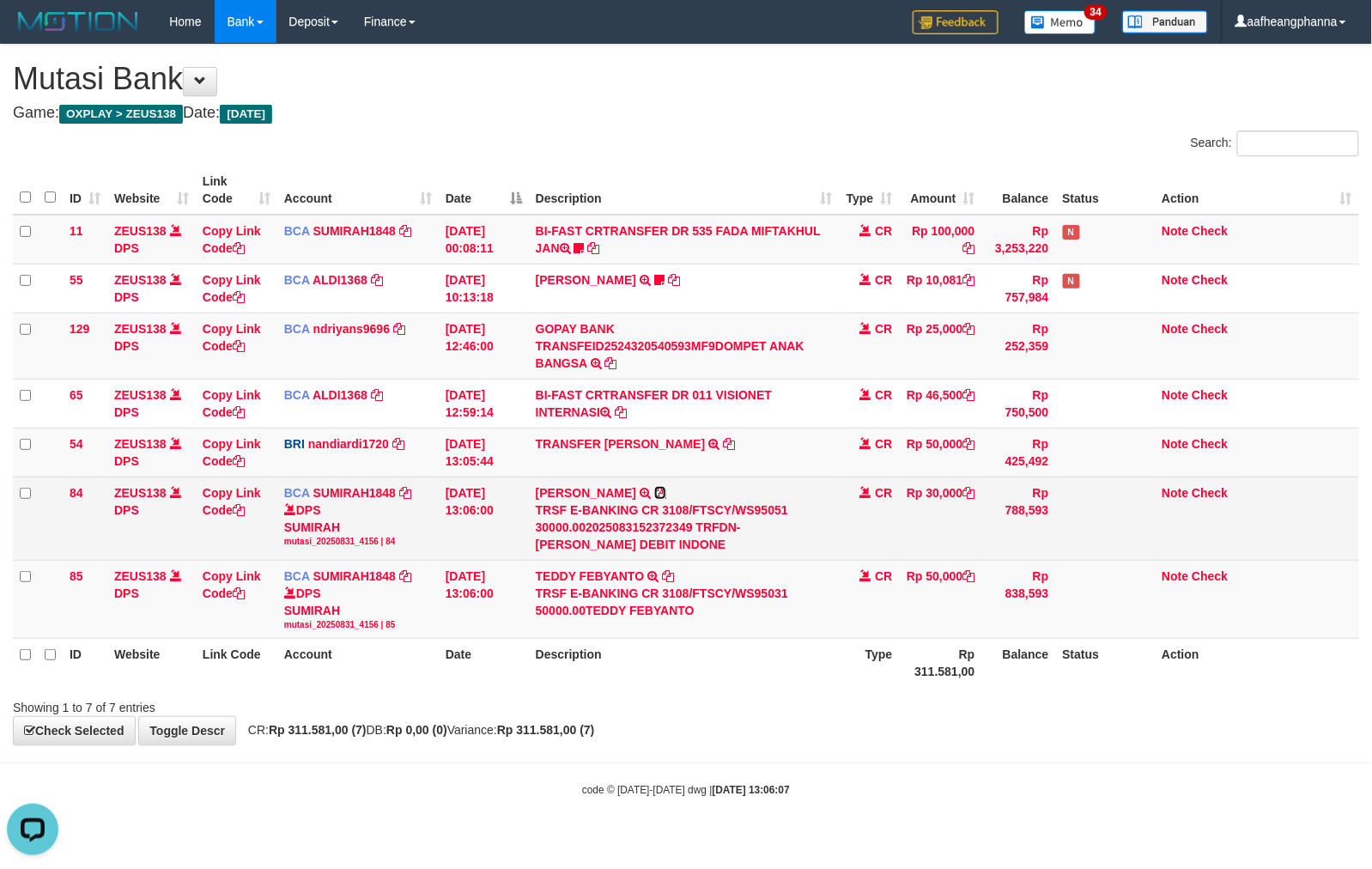
click at [654, 492] on icon at bounding box center [660, 493] width 12 height 12
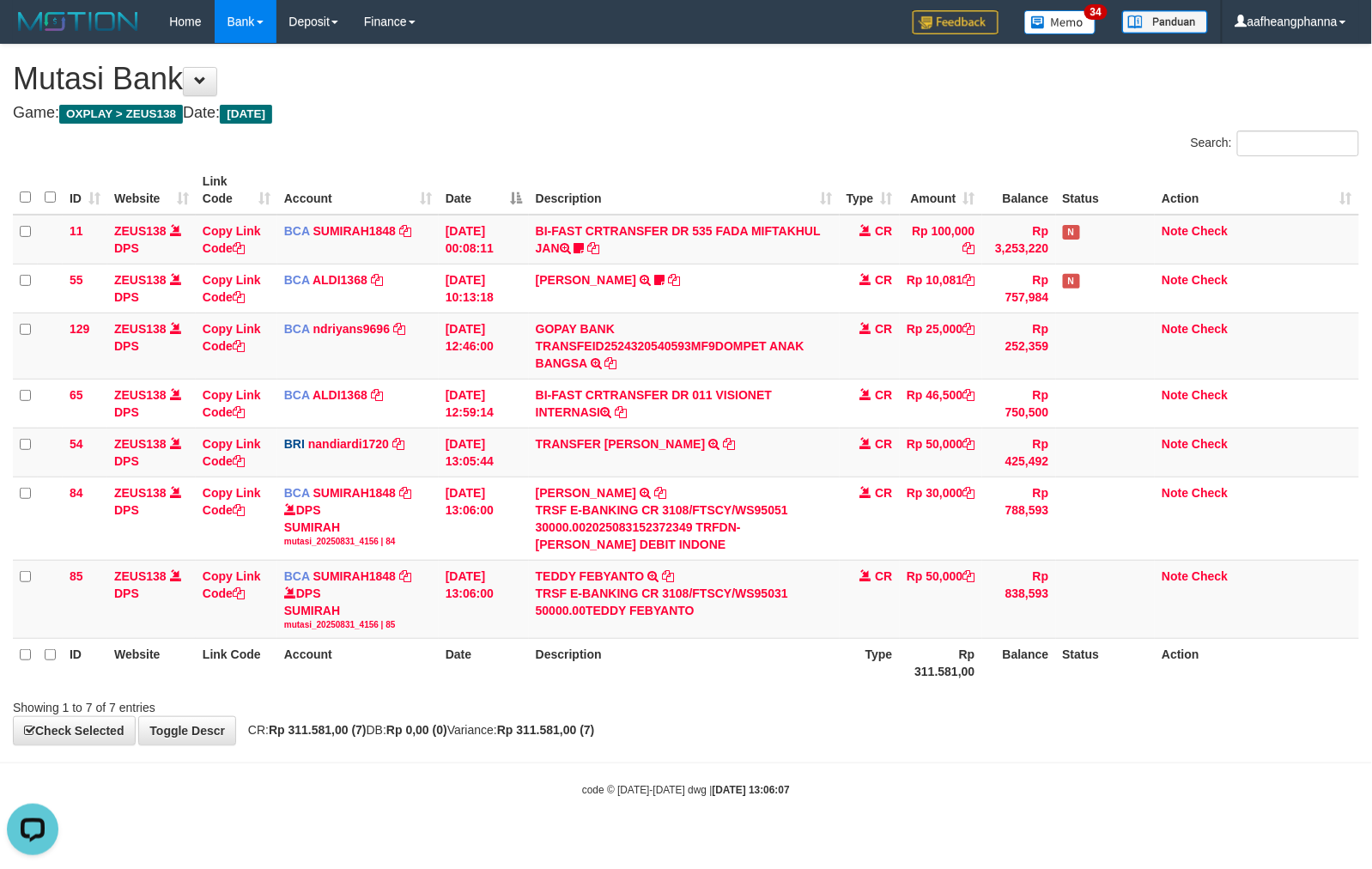
click at [670, 763] on hr at bounding box center [686, 762] width 1372 height 1
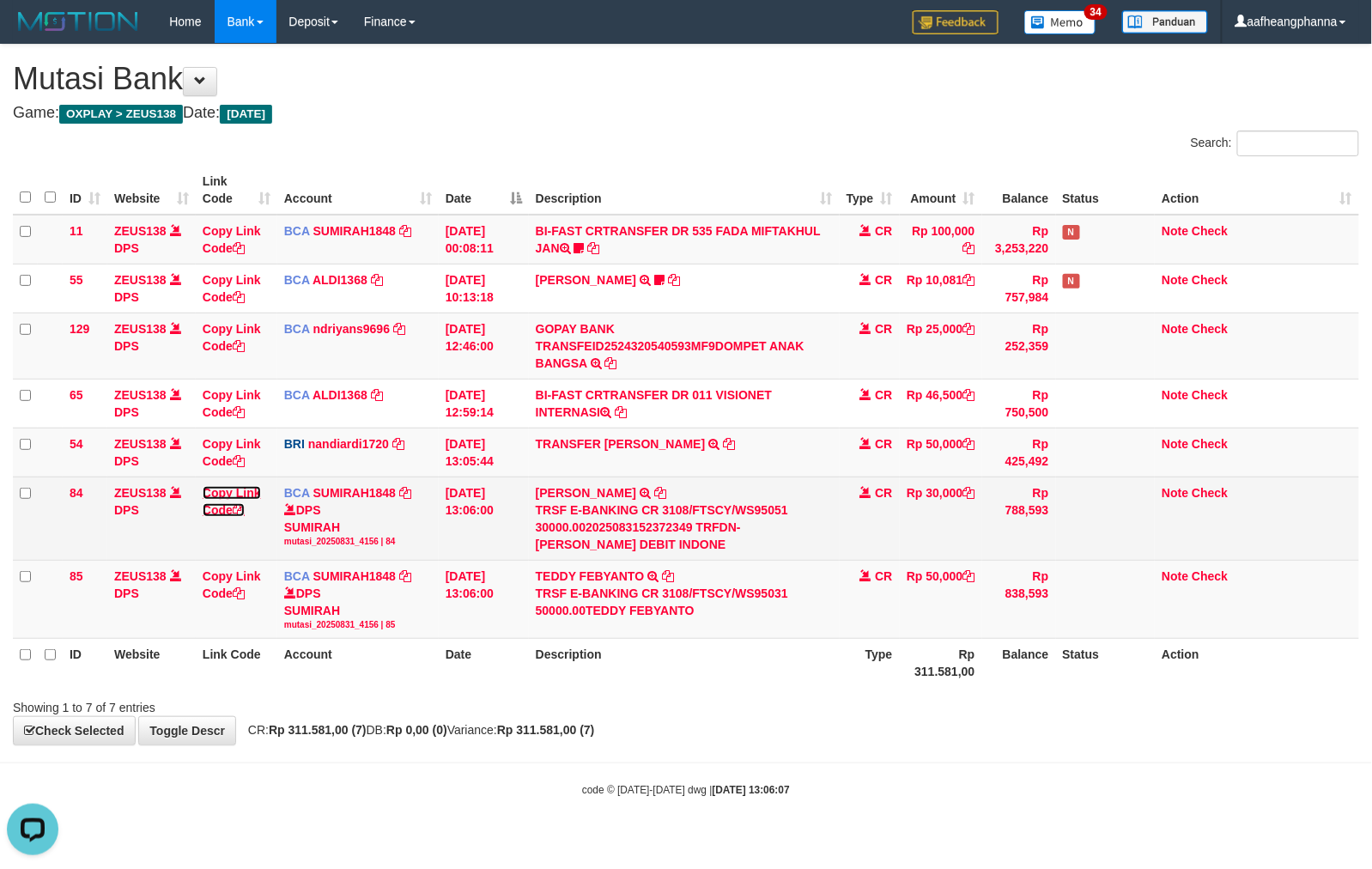
click at [216, 506] on link "Copy Link Code" at bounding box center [231, 501] width 59 height 31
drag, startPoint x: 216, startPoint y: 506, endPoint x: 268, endPoint y: 502, distance: 52.2
click at [236, 503] on link "Copy Link Code" at bounding box center [231, 501] width 59 height 31
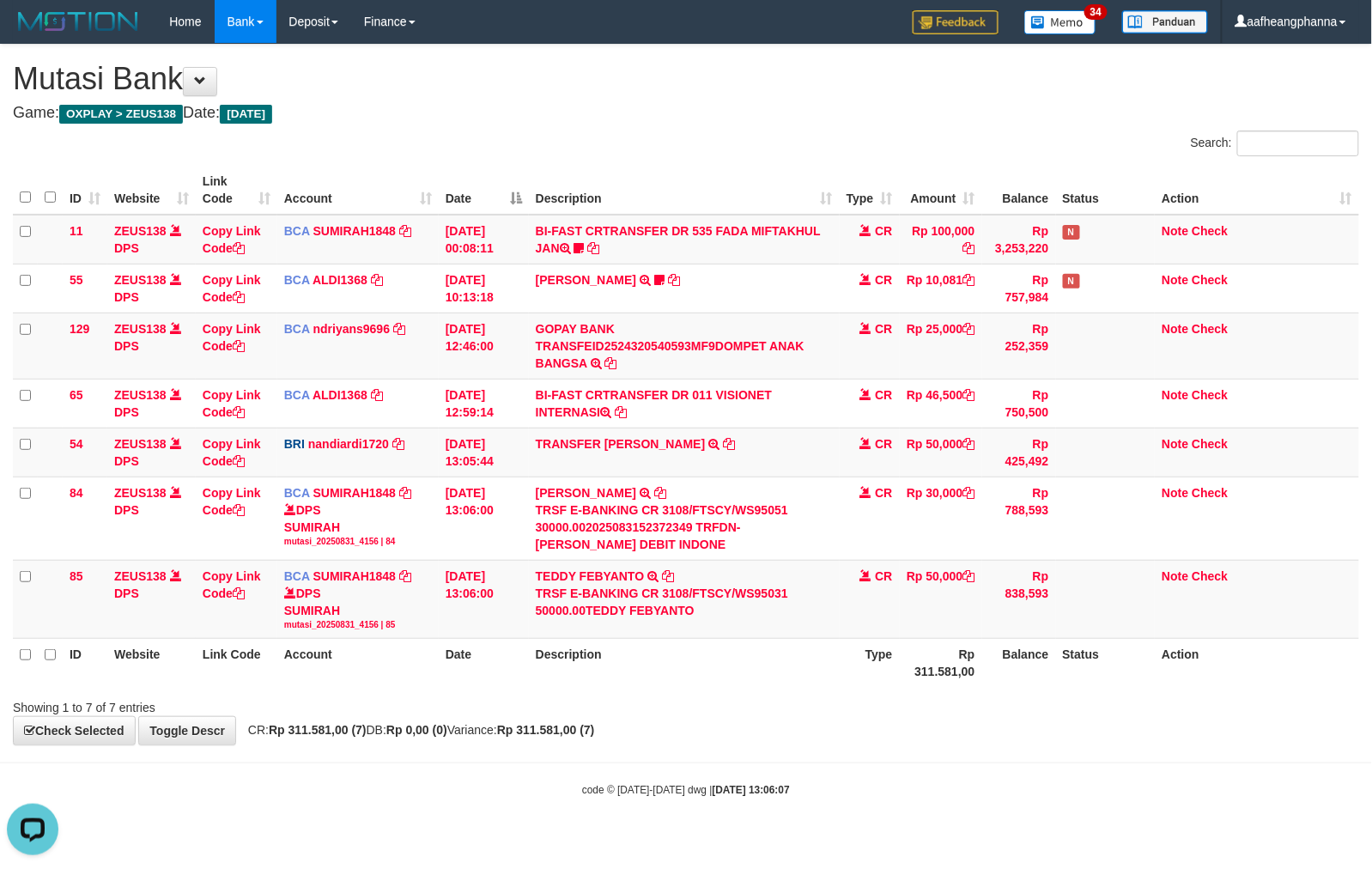
scroll to position [235, 0]
click at [805, 628] on td "TEDDY FEBYANTO TRSF E-BANKING CR 3108/FTSCY/WS95031 50000.00TEDDY FEBYANTO" at bounding box center [684, 598] width 311 height 78
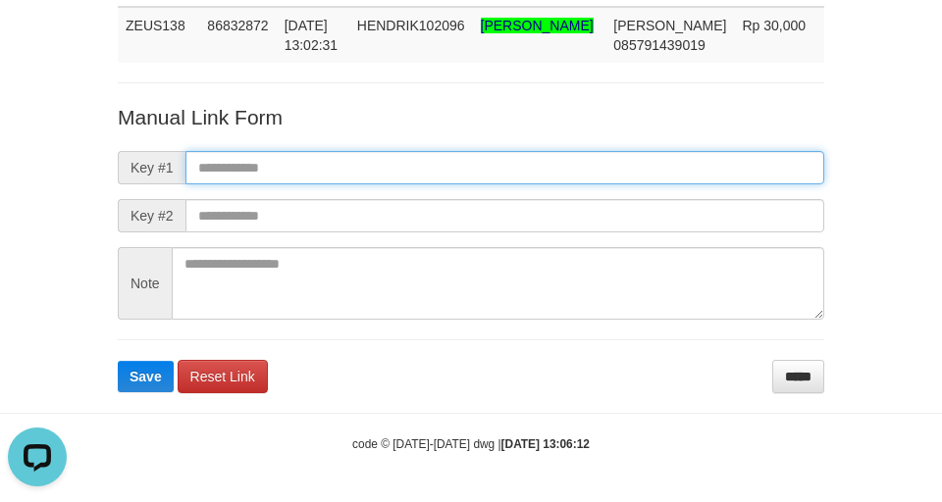
paste input "**********"
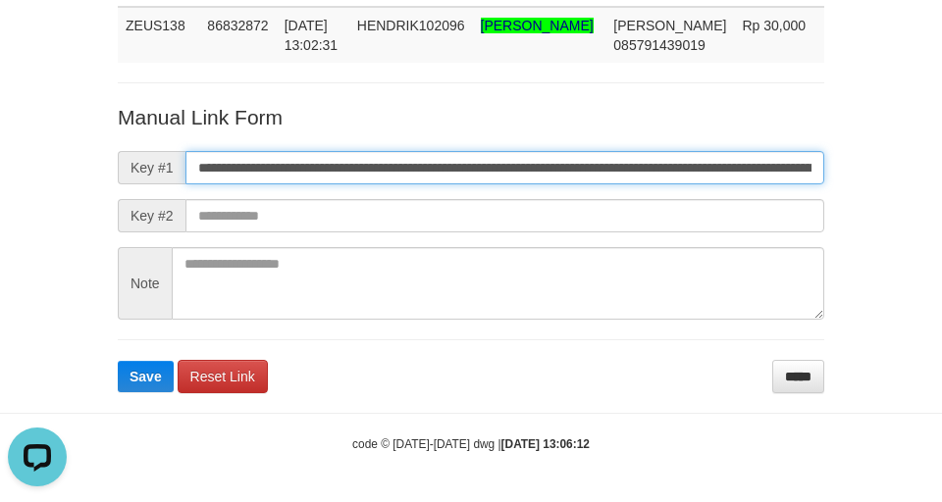
drag, startPoint x: 308, startPoint y: 158, endPoint x: 361, endPoint y: 158, distance: 53.0
click at [308, 158] on input "**********" at bounding box center [504, 167] width 639 height 33
type input "**********"
click at [118, 361] on button "Save" at bounding box center [146, 376] width 56 height 31
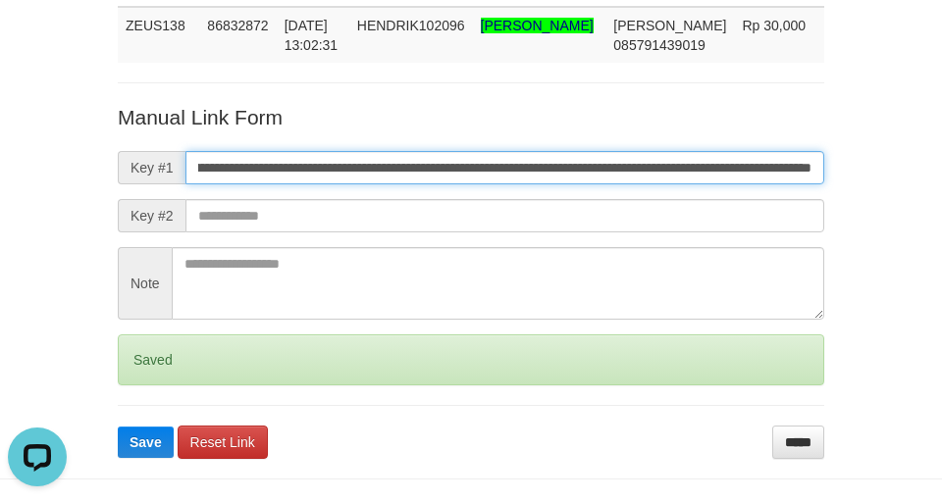
click at [118, 427] on button "Save" at bounding box center [146, 442] width 56 height 31
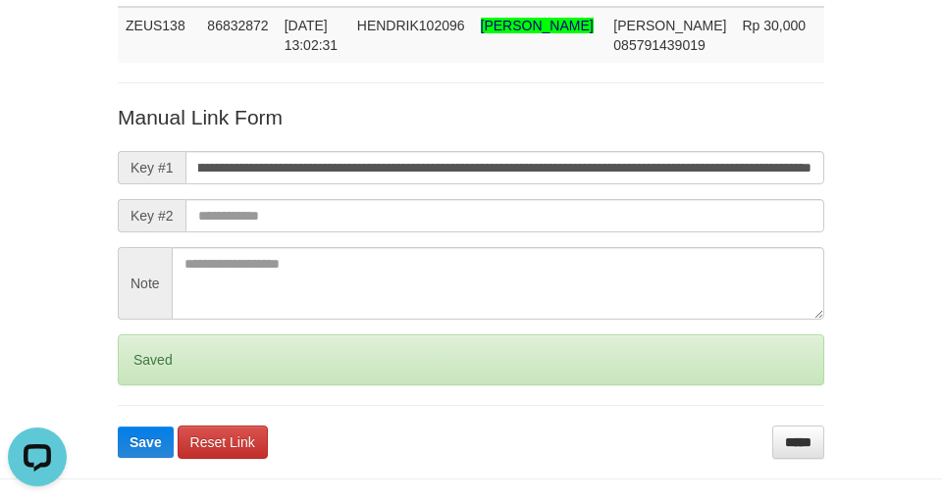
scroll to position [212, 0]
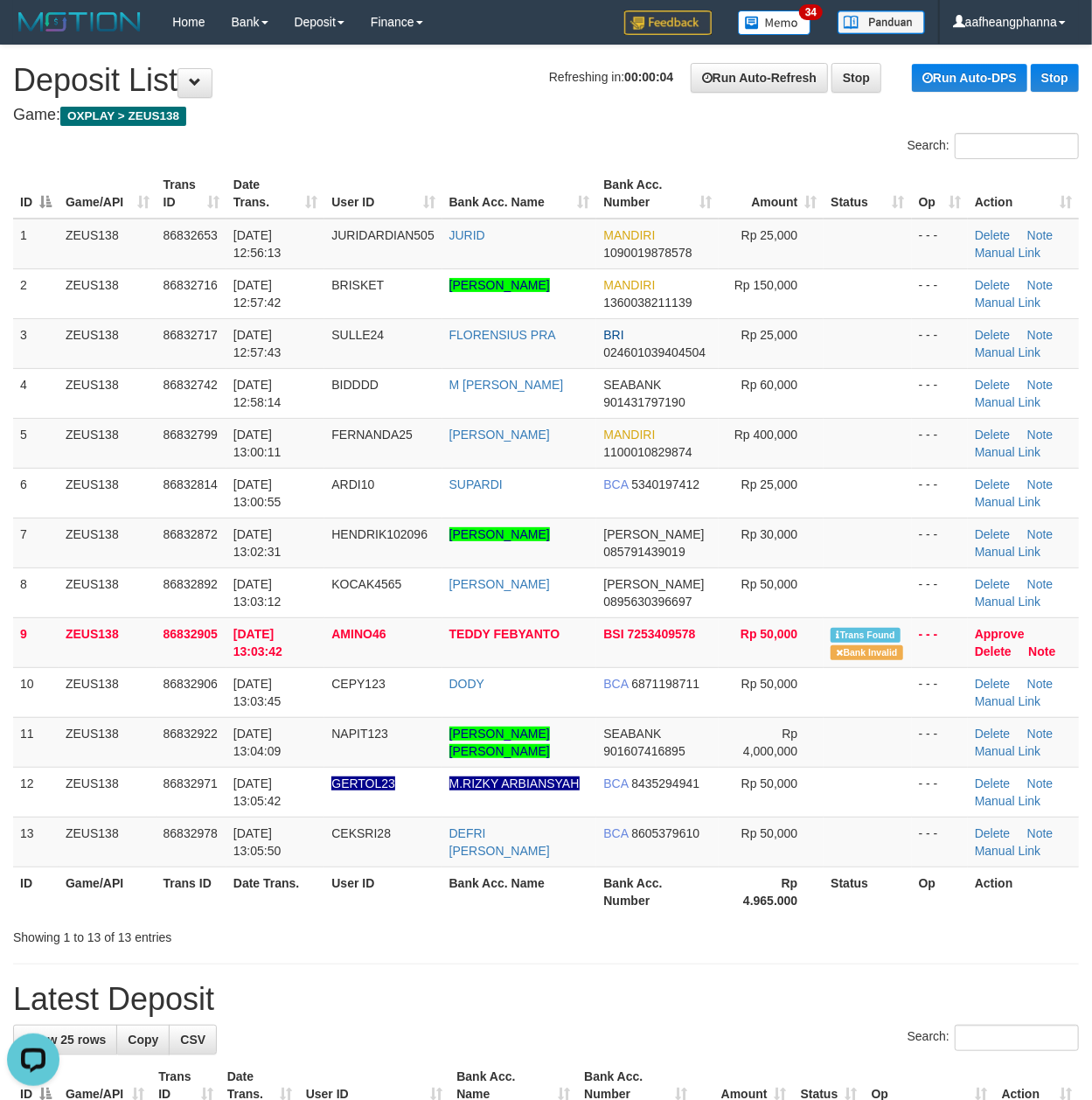
drag, startPoint x: 407, startPoint y: 110, endPoint x: 285, endPoint y: 175, distance: 138.2
click at [406, 112] on h4 "Game: OXPLAY > ZEUS138" at bounding box center [546, 116] width 1066 height 18
click at [750, 903] on th "Rp 4.965.000" at bounding box center [771, 891] width 106 height 50
click at [751, 903] on th "Rp 4.965.000" at bounding box center [771, 891] width 106 height 50
click at [756, 899] on th "Rp 4.965.000" at bounding box center [771, 891] width 106 height 50
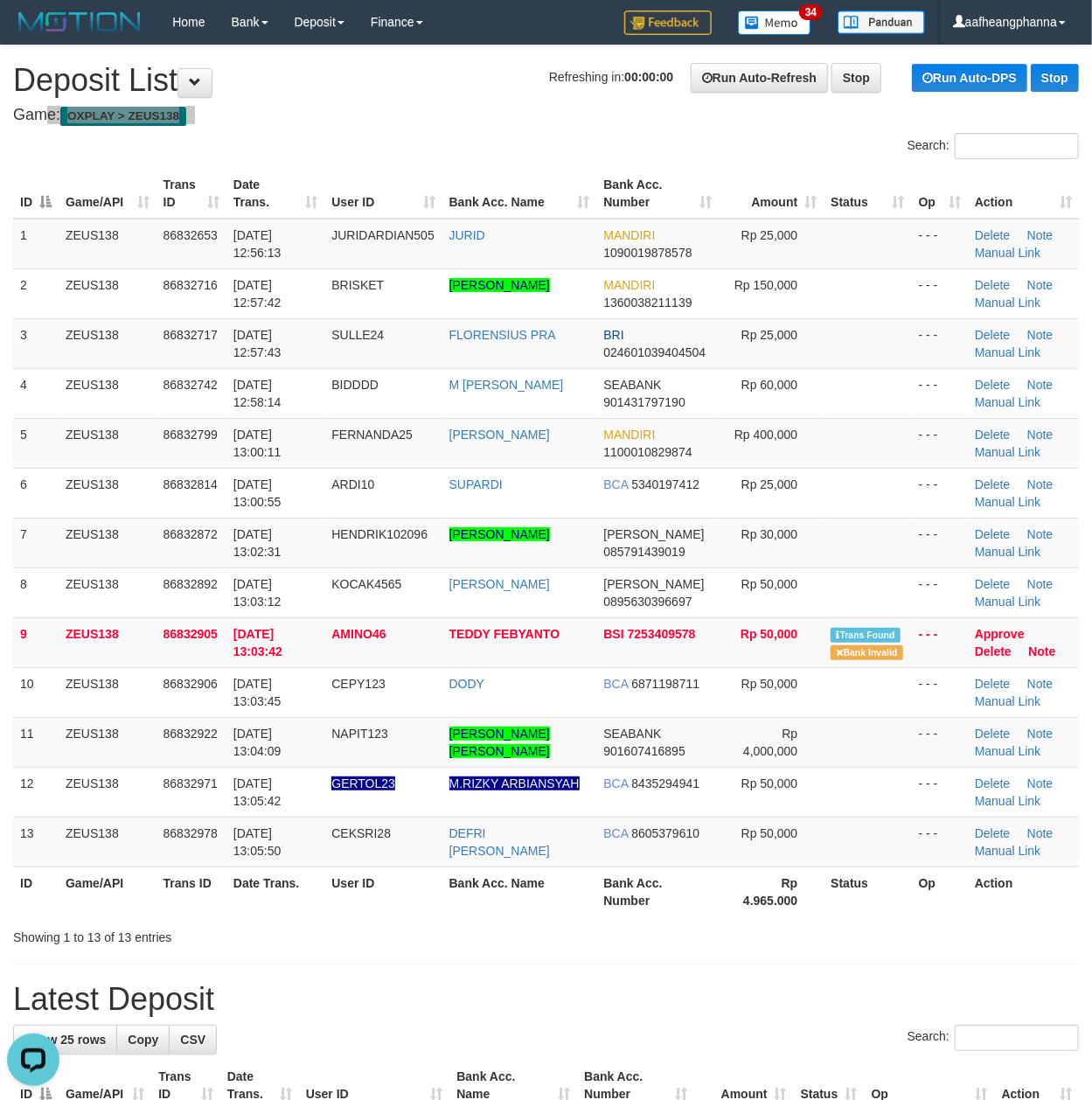
drag, startPoint x: 308, startPoint y: 95, endPoint x: 333, endPoint y: 95, distance: 25.0
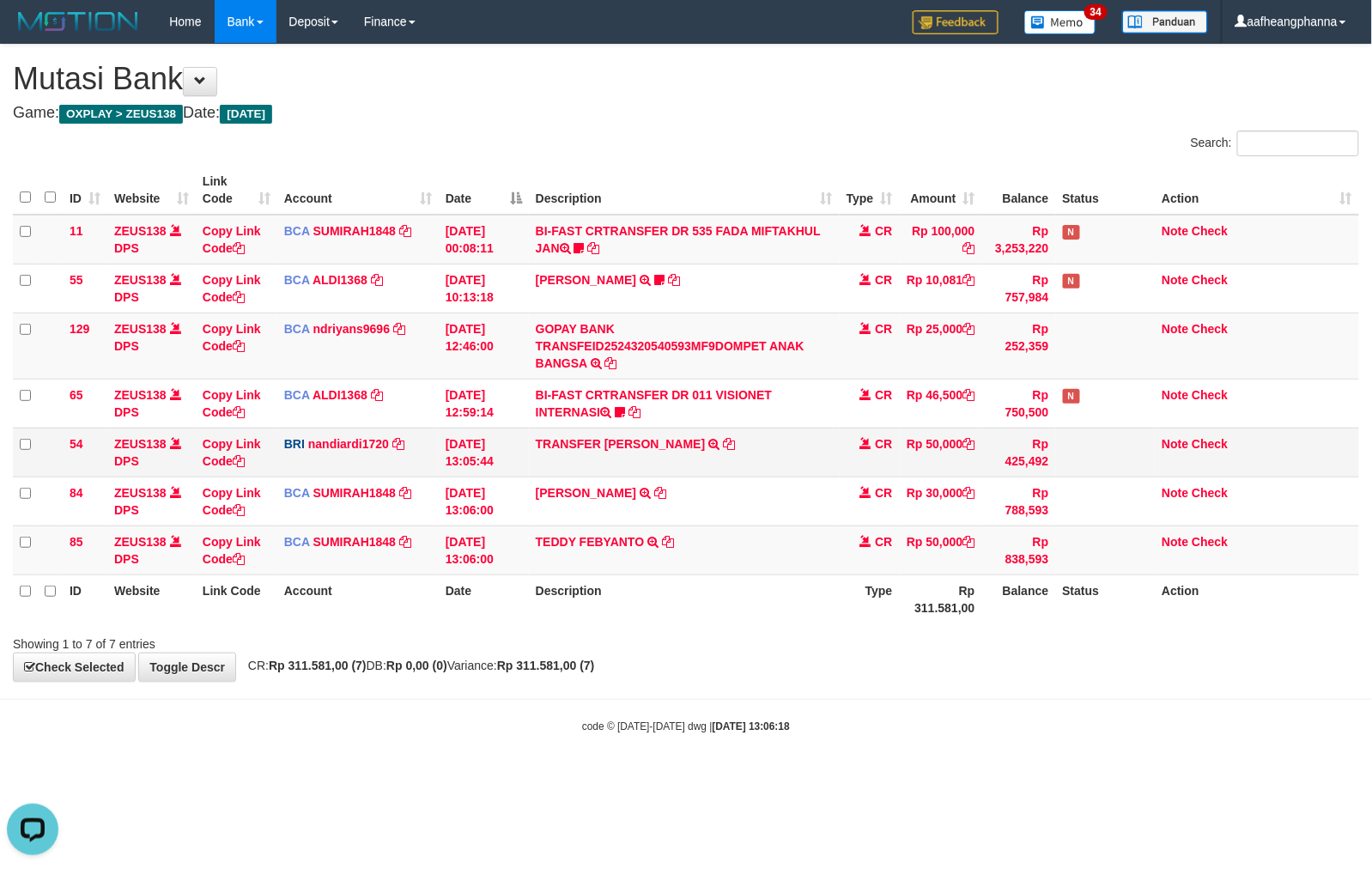
click at [571, 457] on td "TRANSFER DANA TRANSFER DANA MUHAMMADALFA TO NANDI ARDIANSYAH" at bounding box center [684, 452] width 311 height 49
click at [572, 448] on link "TRANSFER DANA" at bounding box center [621, 444] width 170 height 14
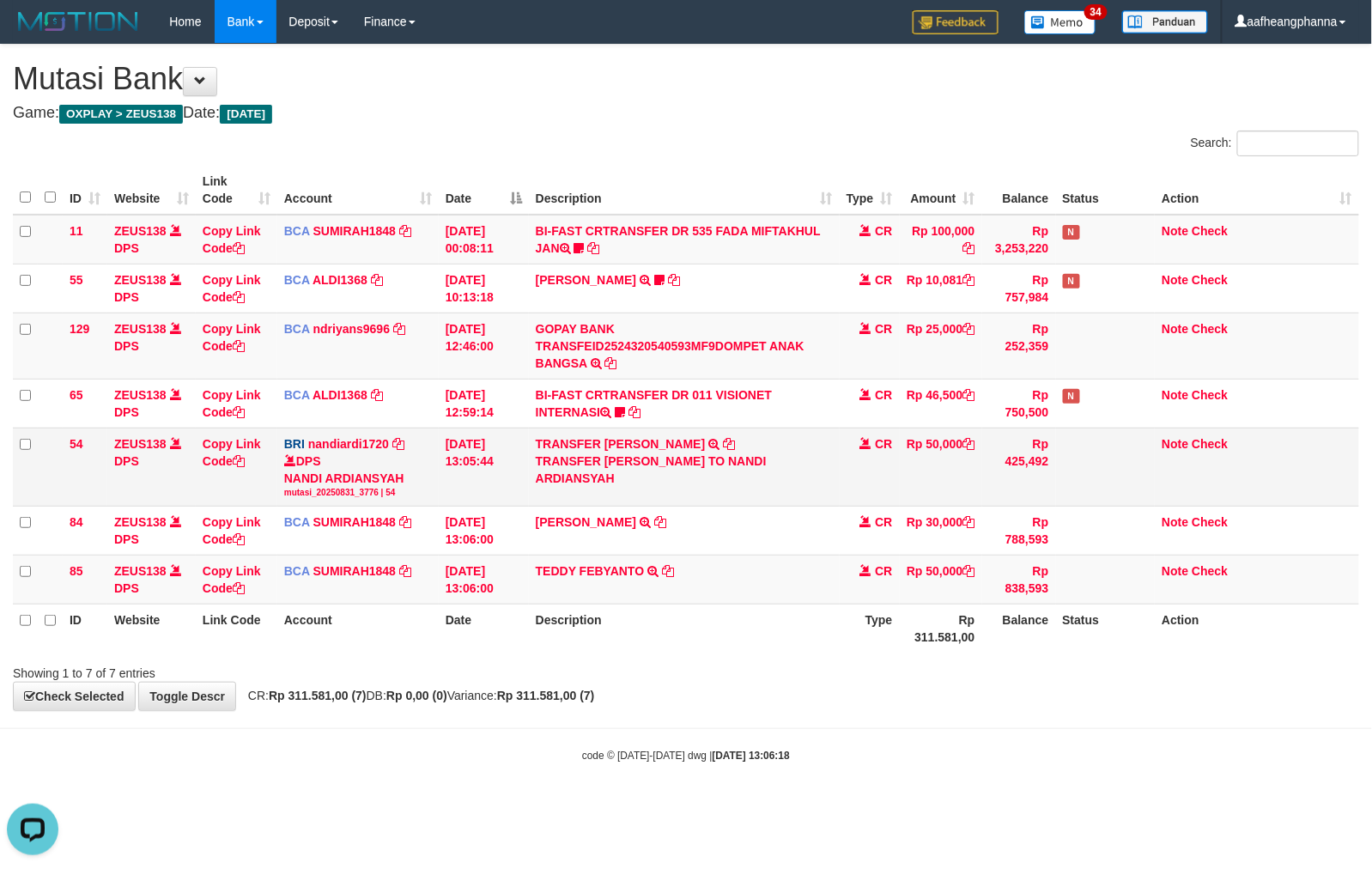
click at [663, 467] on div "TRANSFER DANA MUHAMMADALFA TO NANDI ARDIANSYAH" at bounding box center [684, 469] width 297 height 34
copy div "MUHAMMADALFA"
click at [726, 753] on div "code © 2012-2018 dwg | 2025/08/31 13:06:18" at bounding box center [686, 754] width 1372 height 18
click at [725, 755] on strong "2025/08/31 13:06:18" at bounding box center [751, 755] width 77 height 12
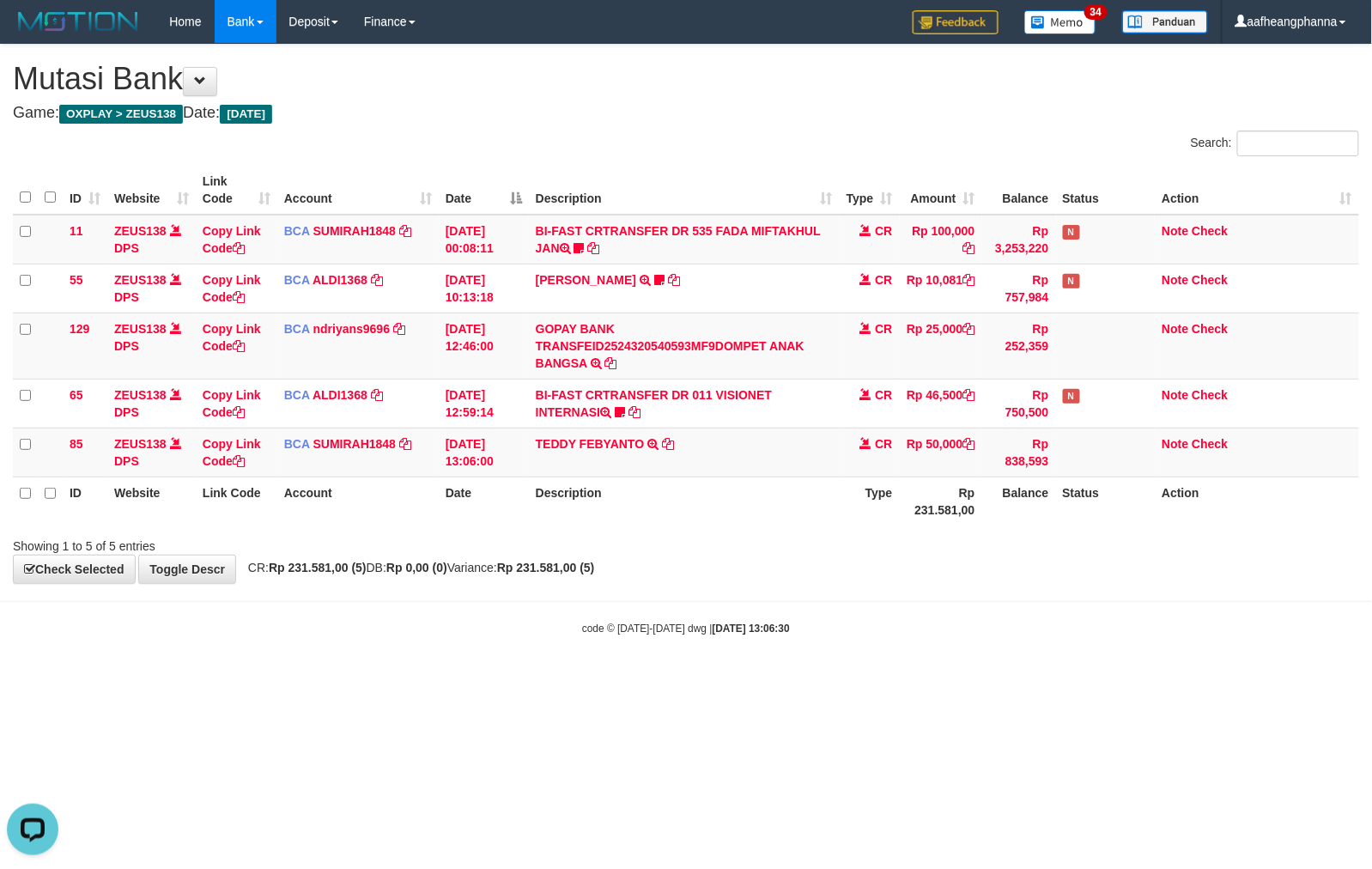
drag, startPoint x: 716, startPoint y: 615, endPoint x: 784, endPoint y: 588, distance: 73.2
click at [727, 625] on body "Toggle navigation Home Bank Account List Load By Website Group [OXPLAY] ZEUS138…" at bounding box center [686, 340] width 1372 height 679
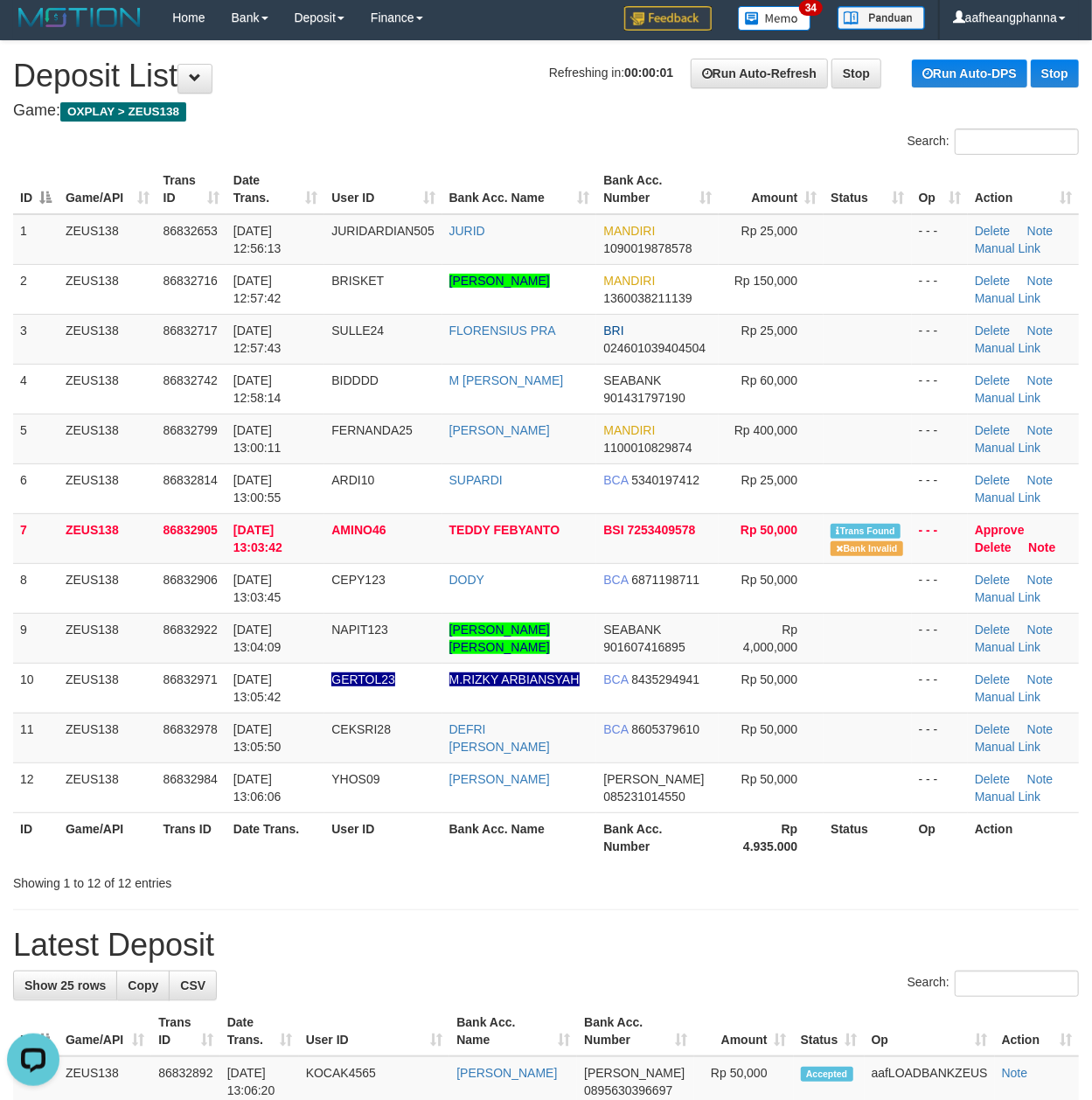
click at [266, 114] on h4 "Game: OXPLAY > ZEUS138" at bounding box center [546, 111] width 1066 height 18
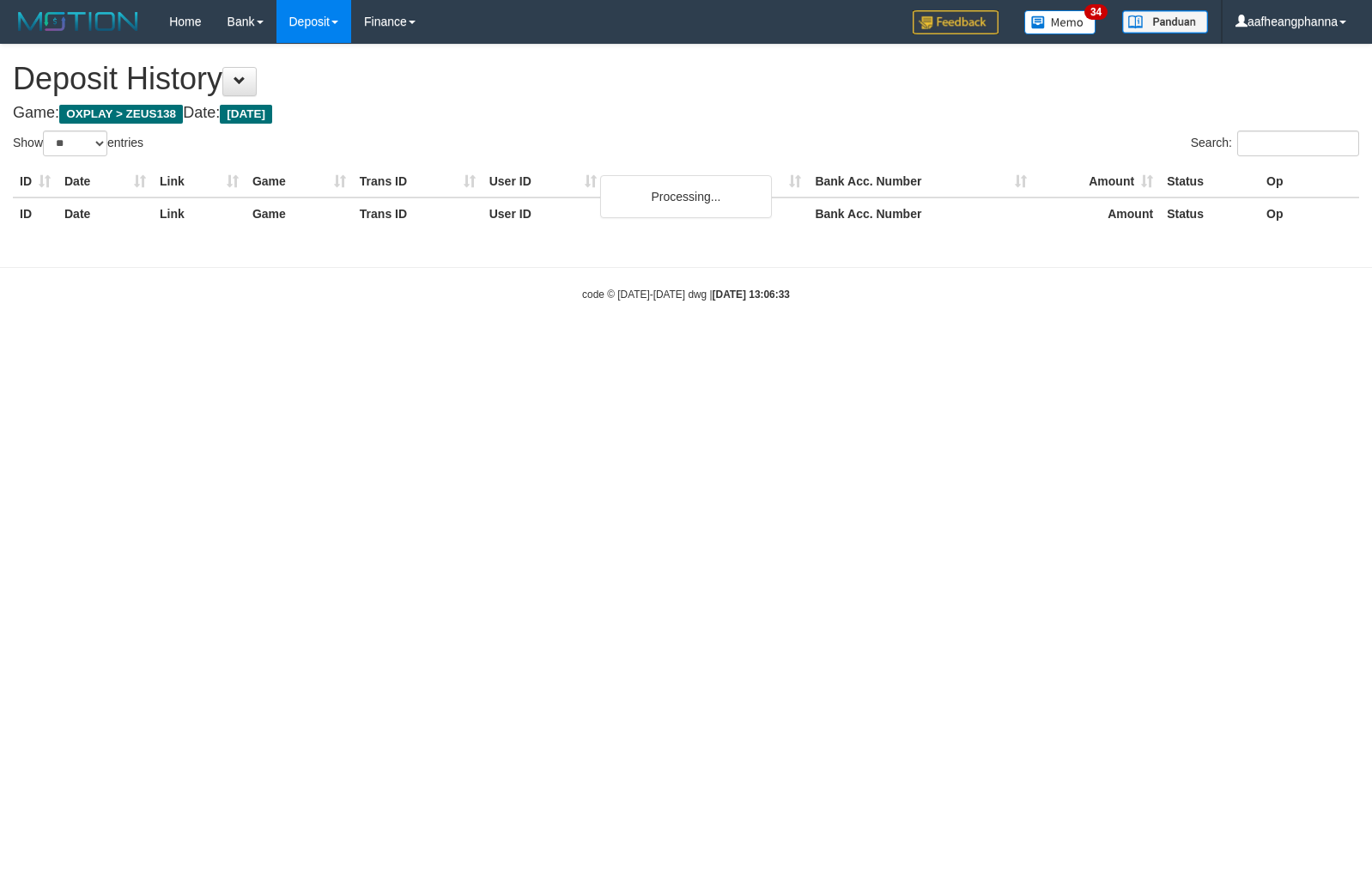
select select "**"
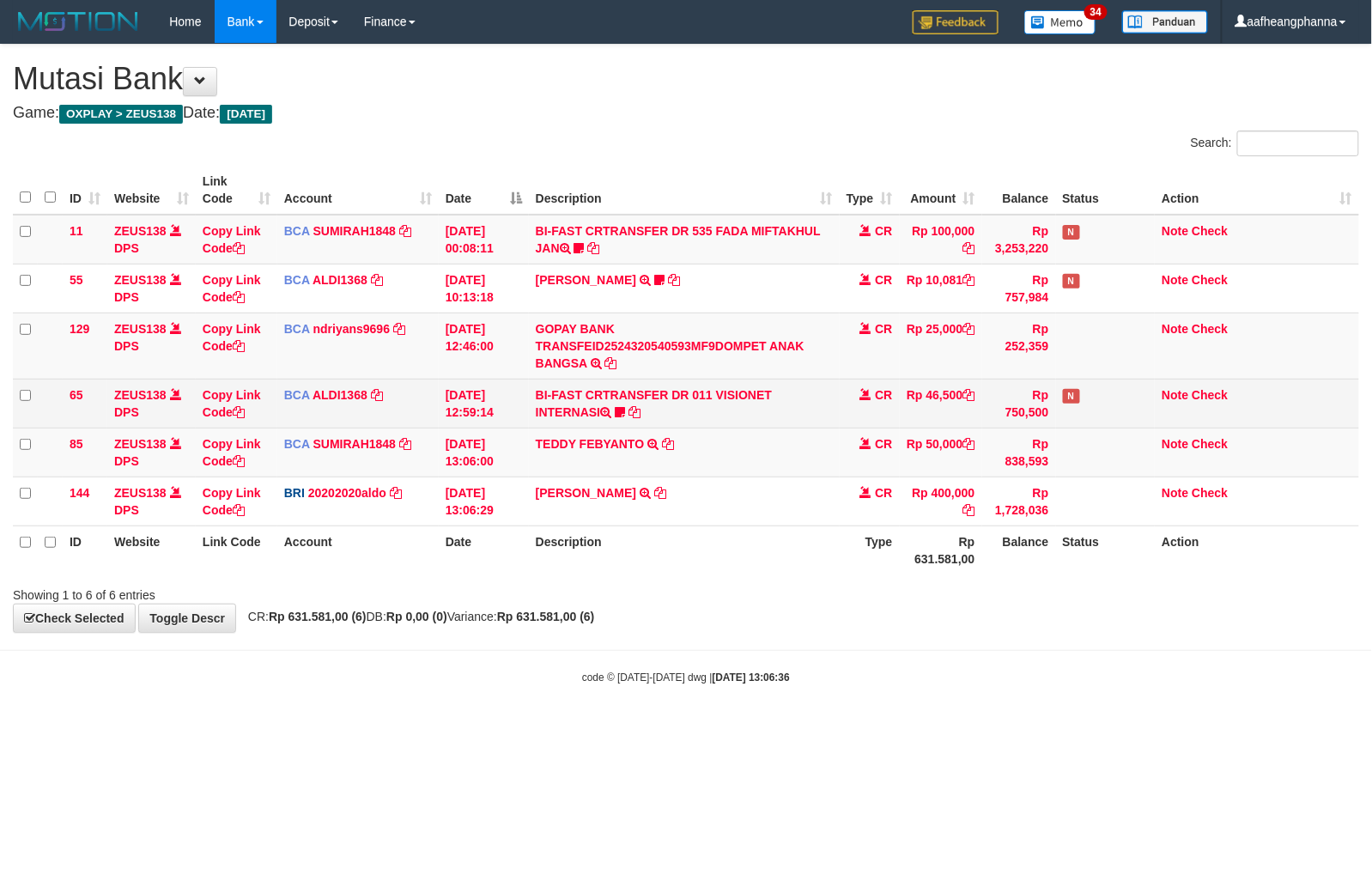
click at [688, 399] on td "BI-FAST CRTRANSFER DR 011 VISIONET INTERNASI cebok86" at bounding box center [684, 403] width 311 height 49
click at [623, 410] on icon at bounding box center [620, 412] width 11 height 12
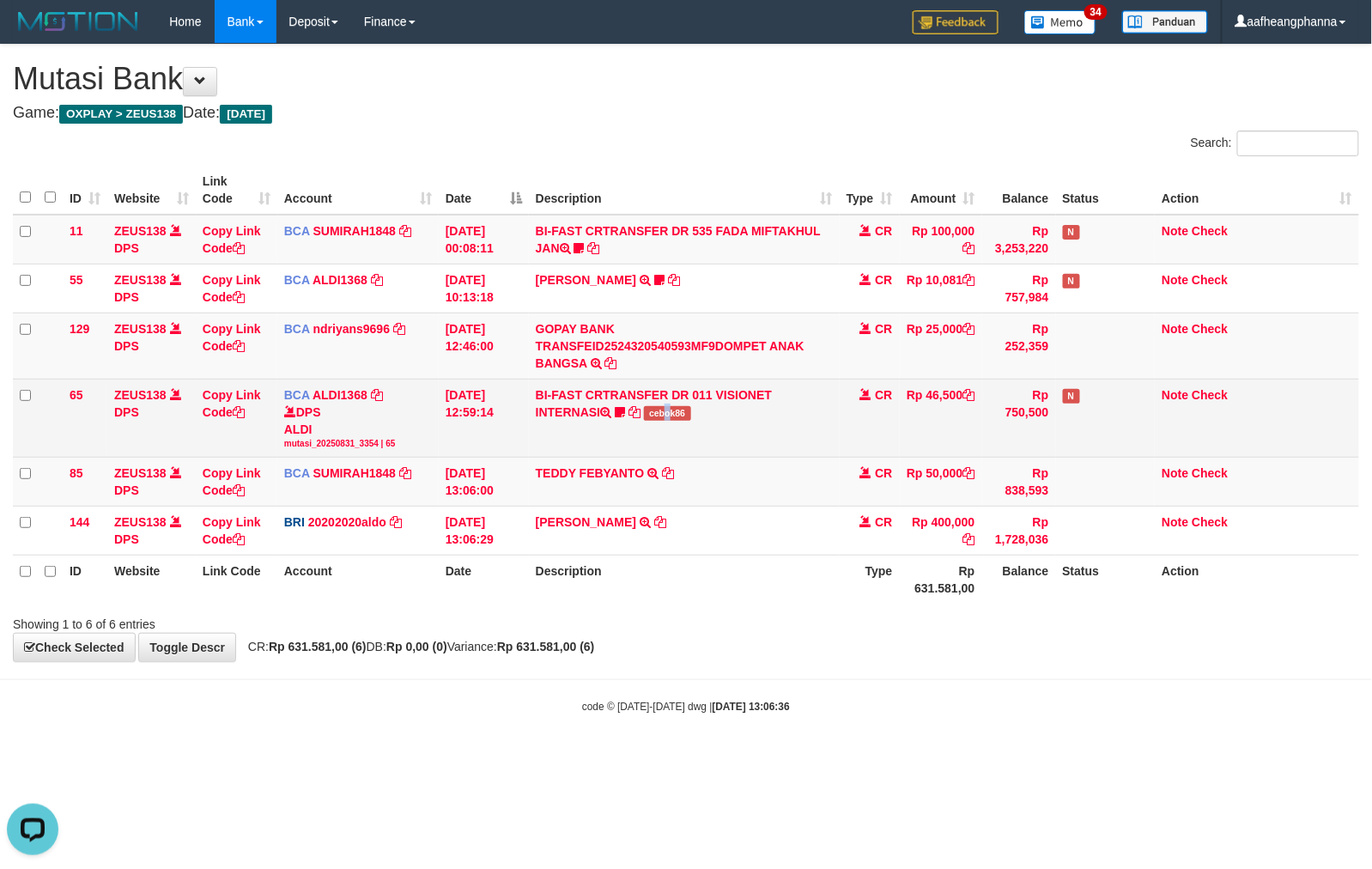
click at [672, 413] on span "cebok86" at bounding box center [668, 413] width 47 height 15
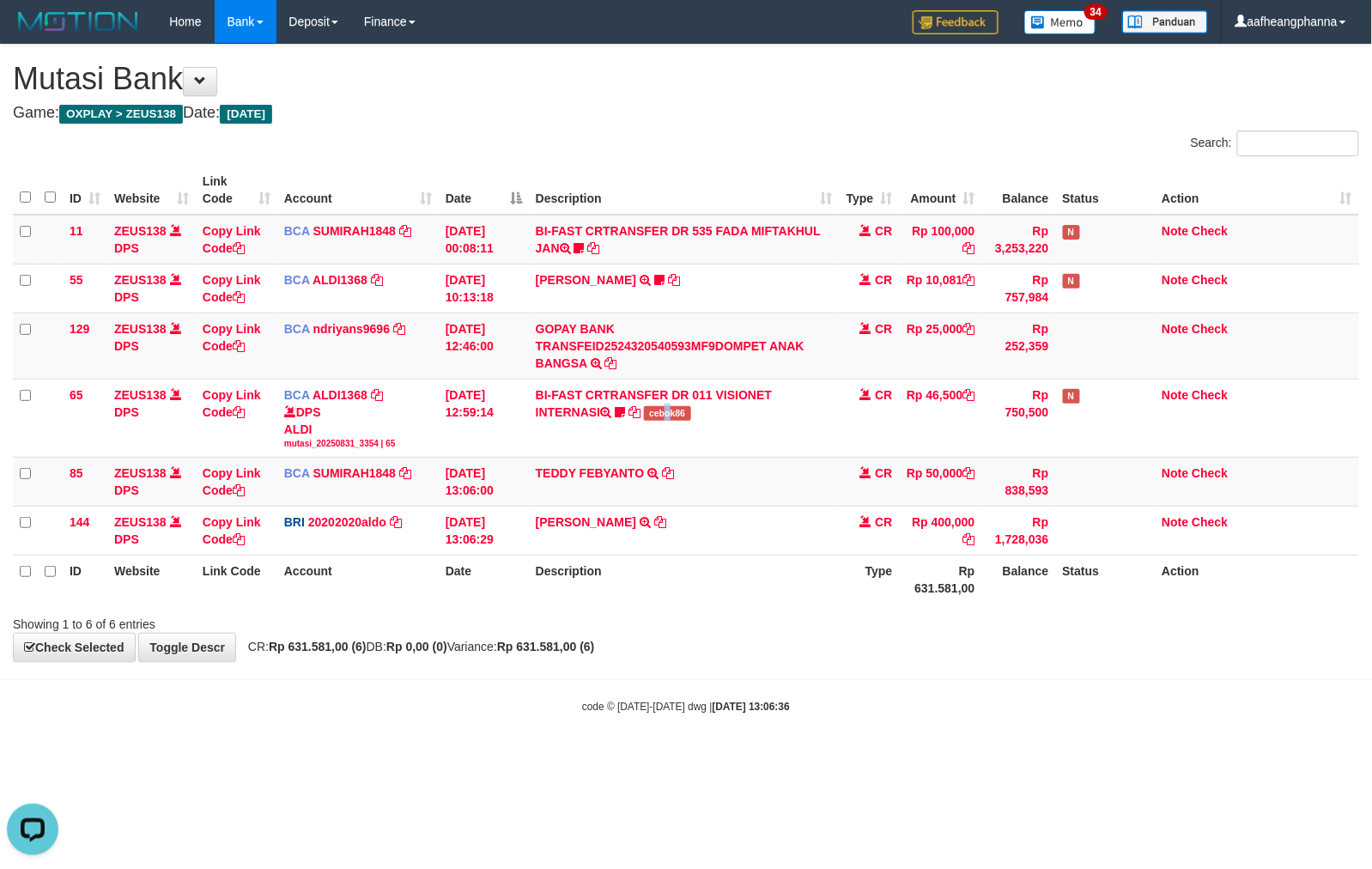
copy span "o"
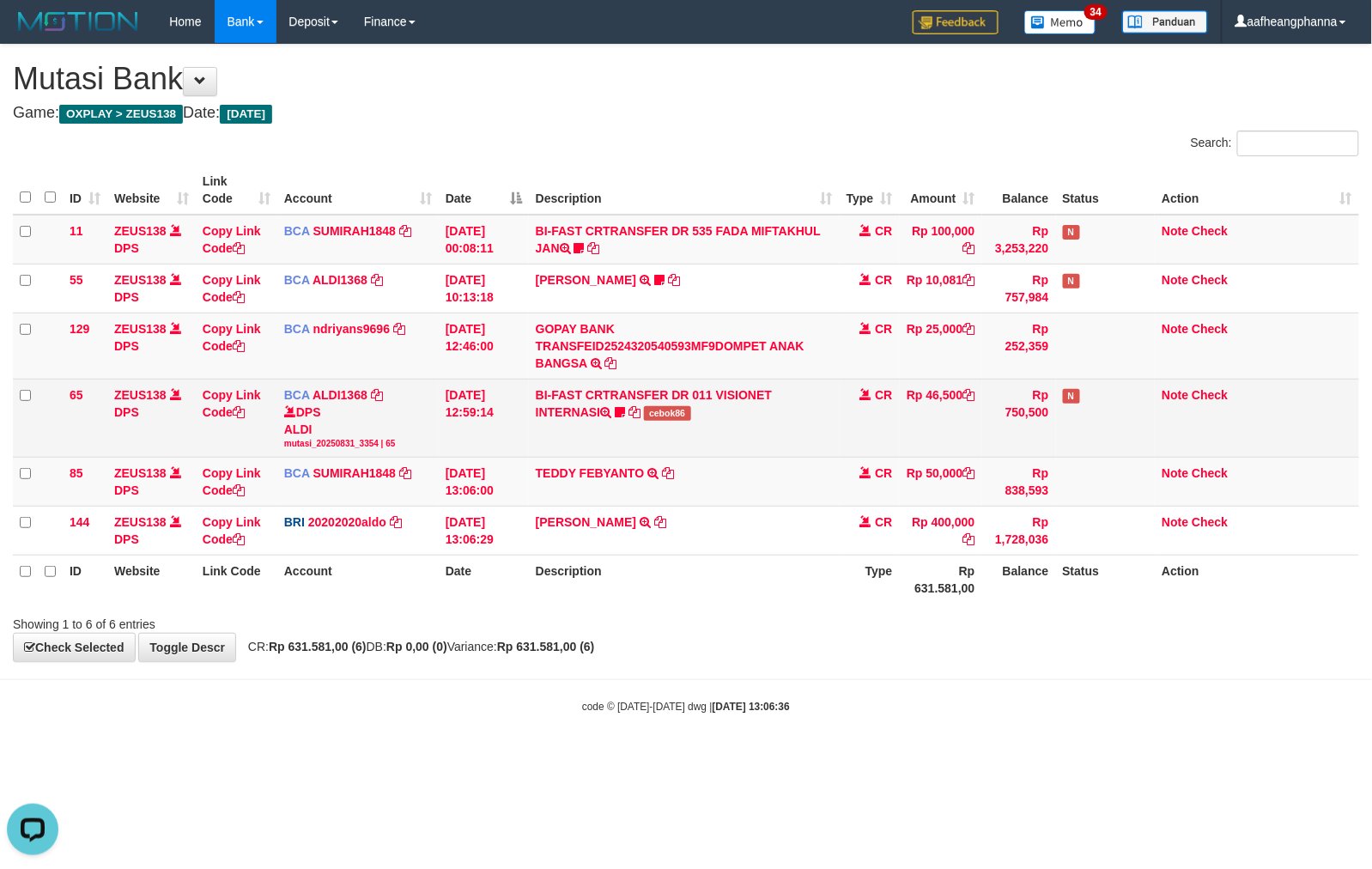
click at [651, 417] on span "cebok86" at bounding box center [668, 413] width 47 height 15
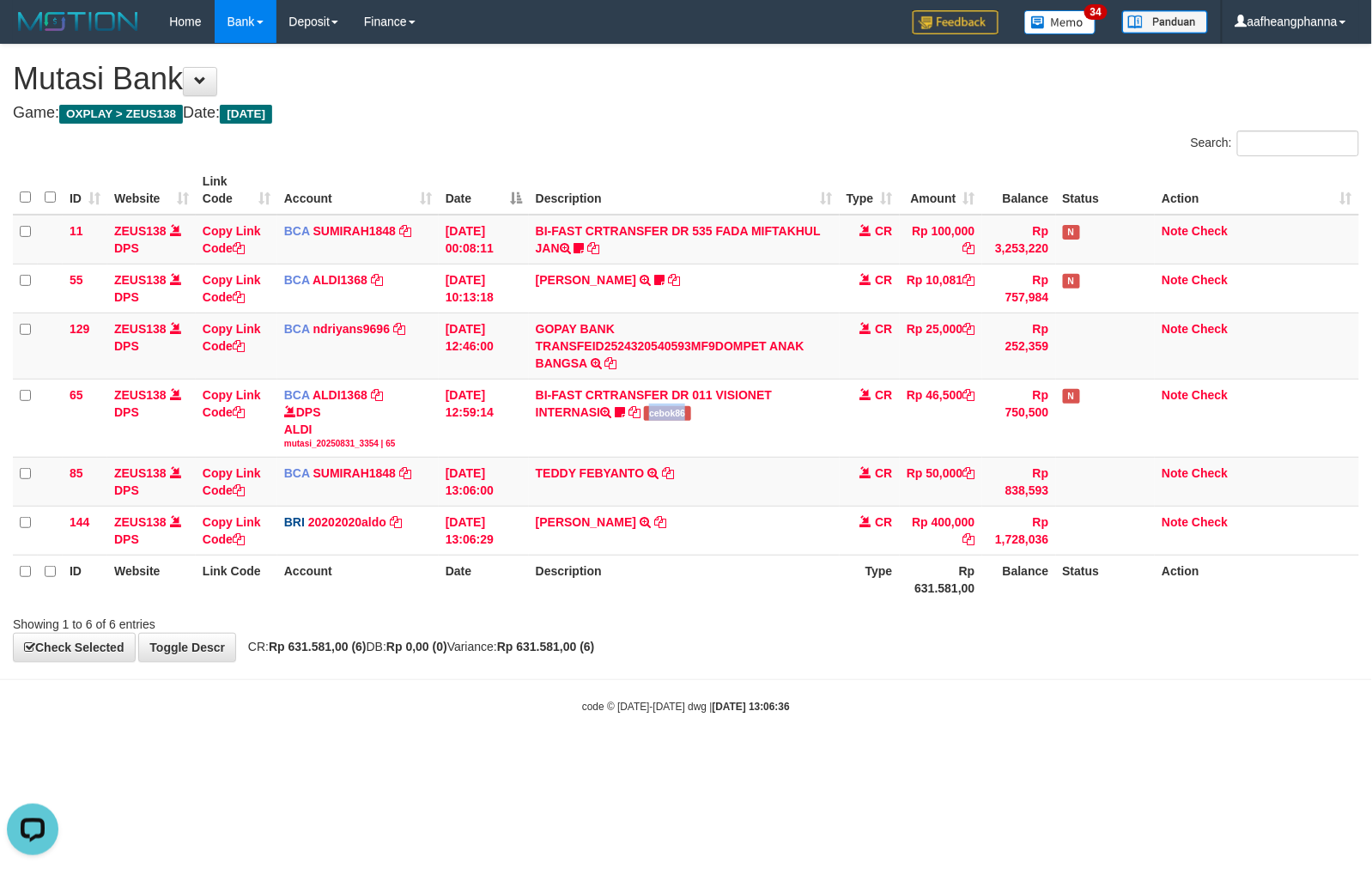
copy span "cebok86"
drag, startPoint x: 1093, startPoint y: 523, endPoint x: 1038, endPoint y: 580, distance: 79.2
click at [1043, 561] on table "ID Website Link Code Account Date Description Type Amount Balance Status Action…" at bounding box center [686, 384] width 1347 height 438
click at [697, 691] on body "Toggle navigation Home Bank Account List Load By Website Group [OXPLAY] ZEUS138…" at bounding box center [686, 378] width 1372 height 757
click at [695, 692] on body "Toggle navigation Home Bank Account List Load By Website Group [OXPLAY] ZEUS138…" at bounding box center [686, 378] width 1372 height 757
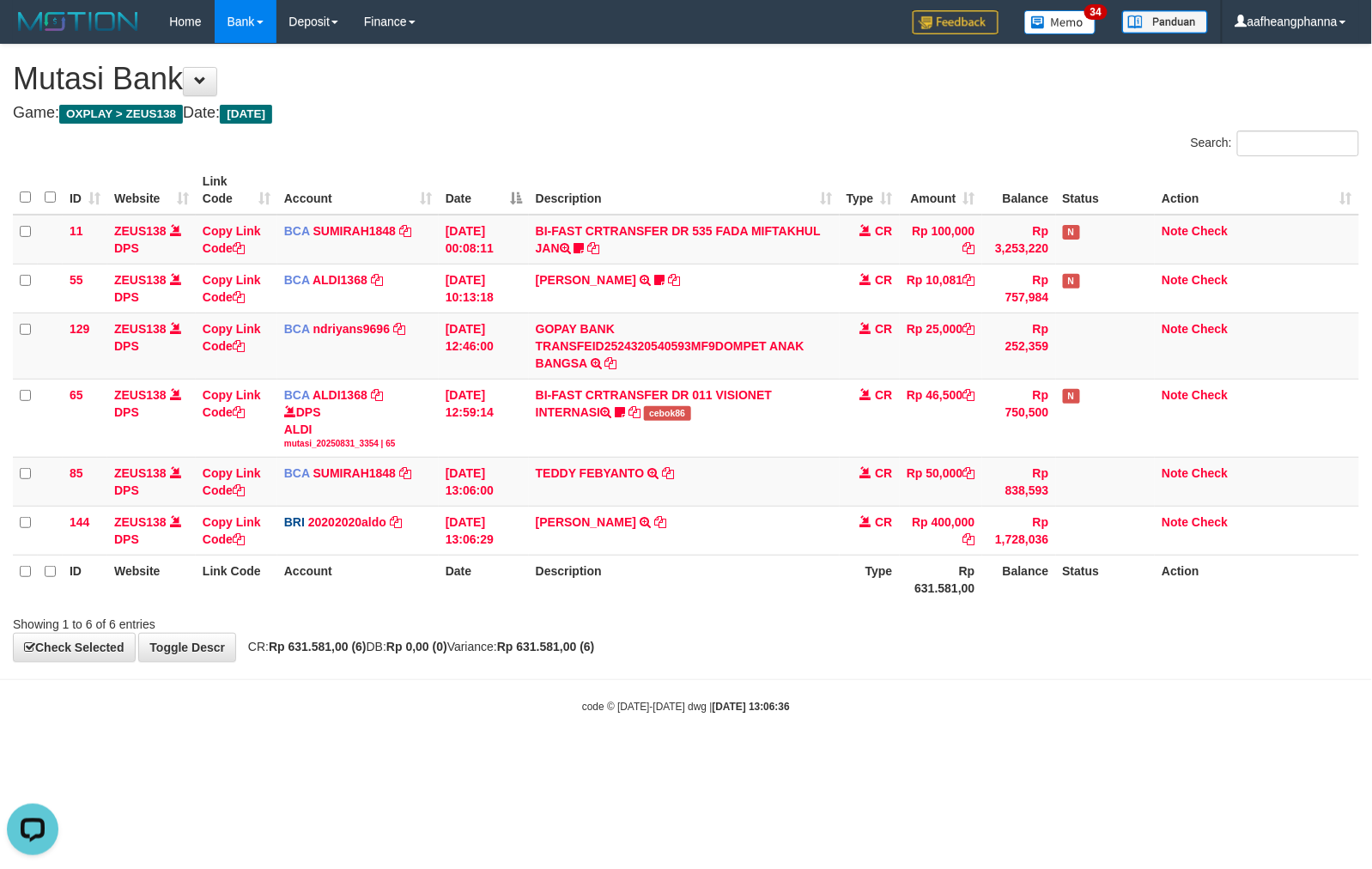
drag, startPoint x: 694, startPoint y: 669, endPoint x: 658, endPoint y: 675, distance: 36.5
click at [691, 668] on body "Toggle navigation Home Bank Account List Load By Website Group [OXPLAY] ZEUS138…" at bounding box center [686, 378] width 1372 height 757
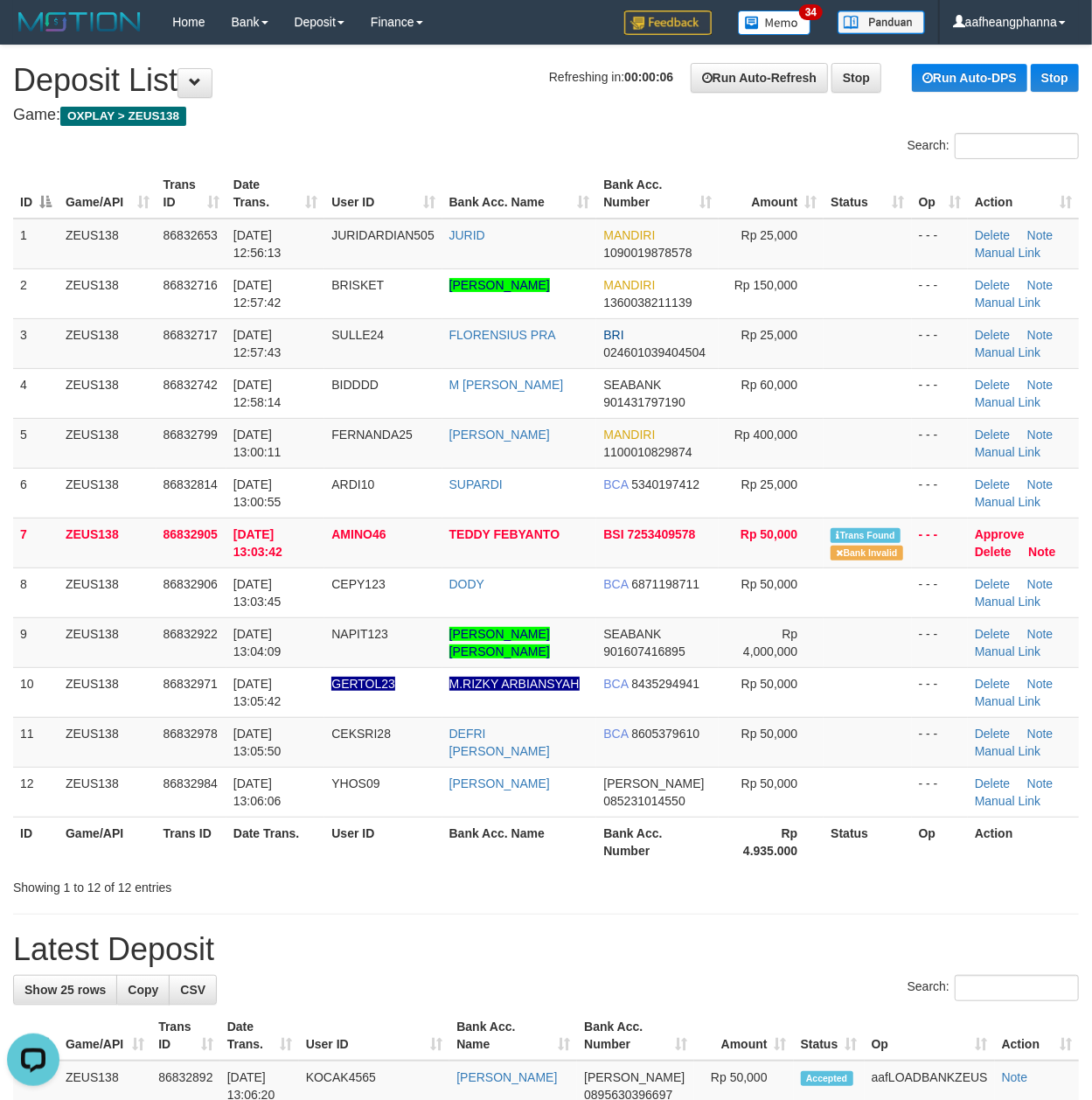
click at [294, 87] on h1 "Refreshing in: 00:00:06 Run Auto-Refresh Stop Run Auto-DPS Stop Deposit List" at bounding box center [546, 80] width 1066 height 35
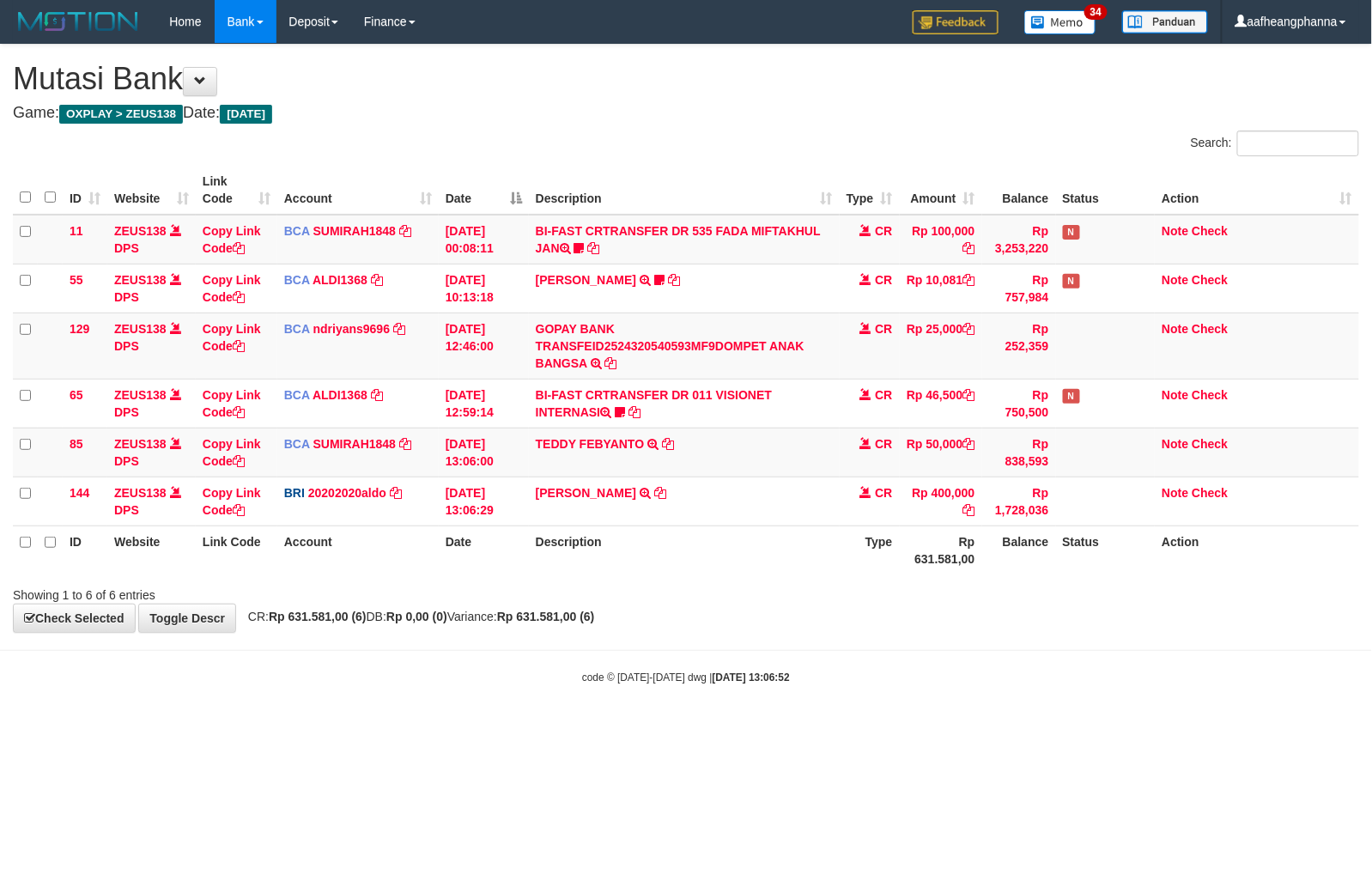
click at [835, 585] on div "Showing 1 to 6 of 6 entries" at bounding box center [686, 591] width 1372 height 24
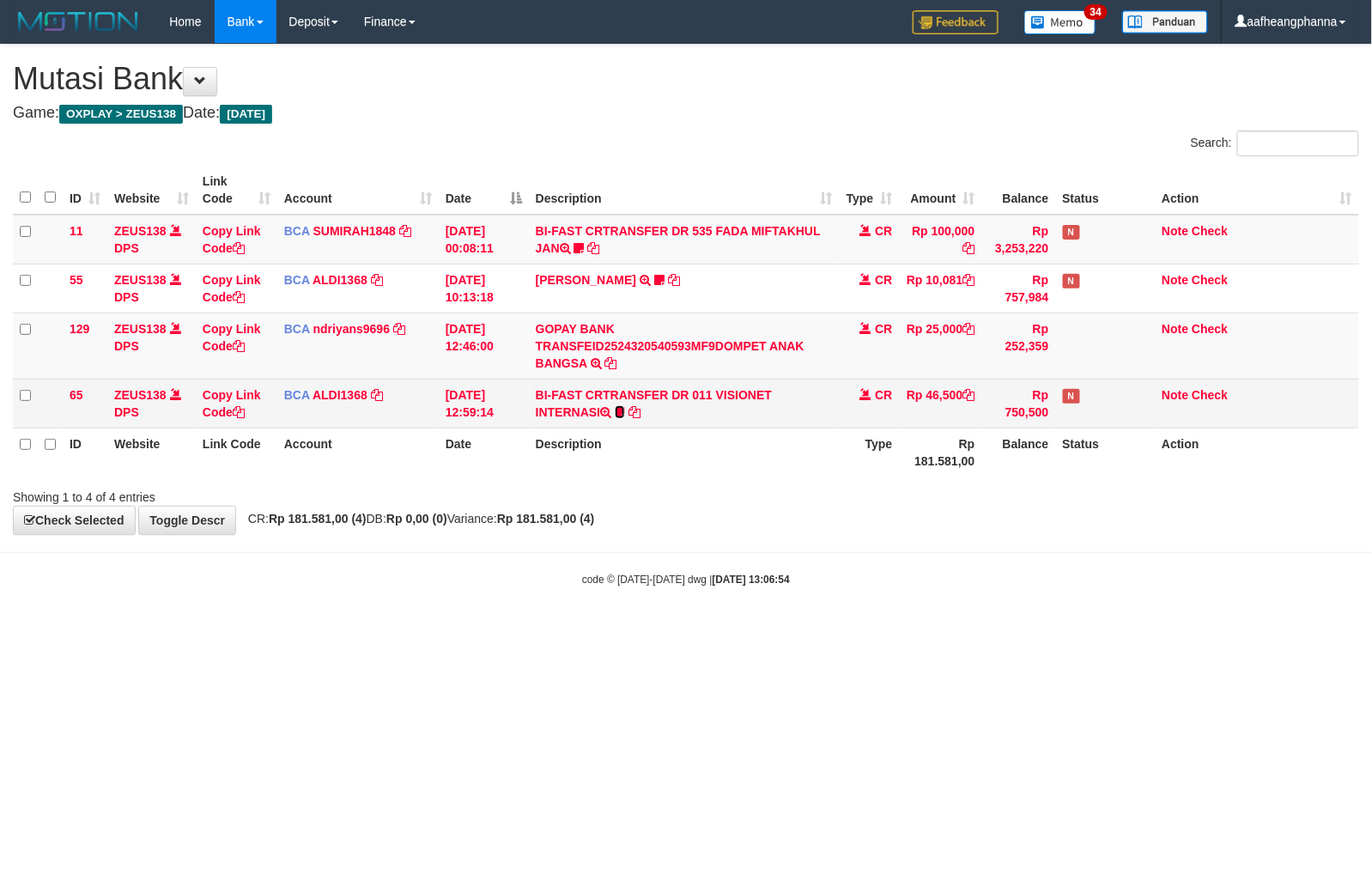
click at [619, 406] on icon at bounding box center [620, 412] width 11 height 12
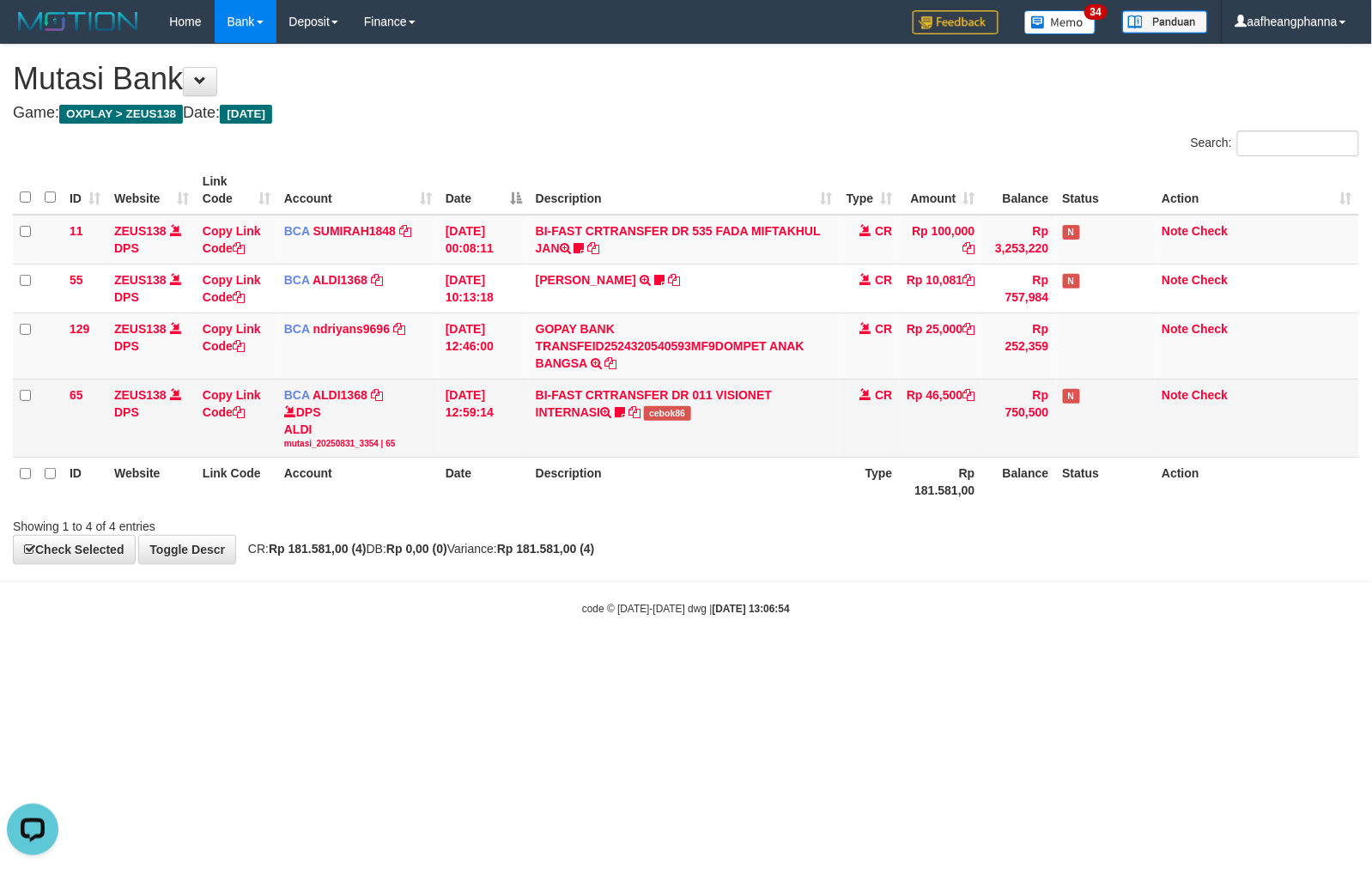
click at [659, 425] on td "BI-FAST CRTRANSFER DR 011 VISIONET INTERNASI cebok86" at bounding box center [684, 417] width 311 height 78
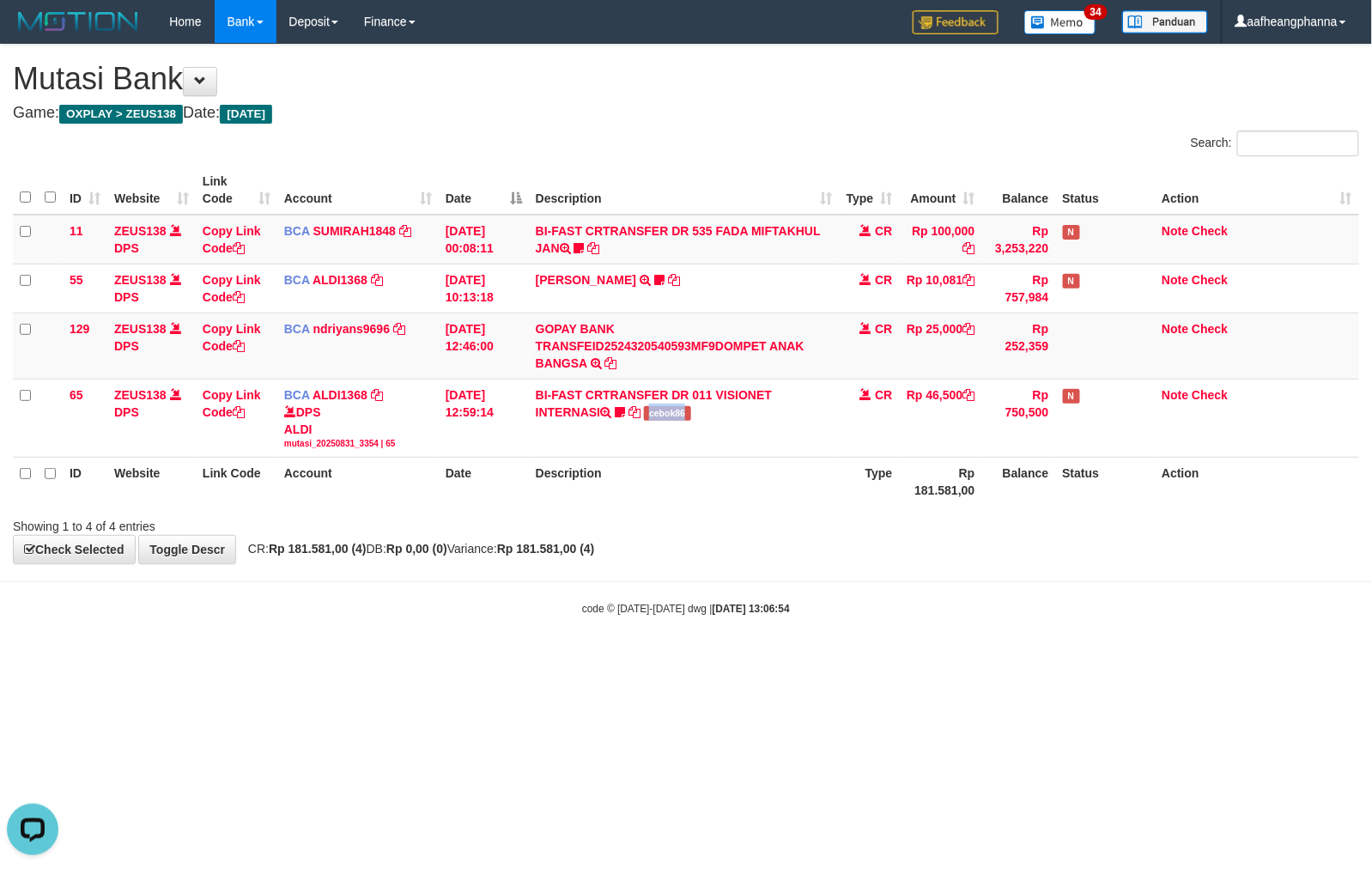
copy span "cebok86"
drag, startPoint x: 714, startPoint y: 685, endPoint x: 700, endPoint y: 689, distance: 14.6
click at [702, 659] on html "Toggle navigation Home Bank Account List Load By Website Group [OXPLAY] ZEUS138…" at bounding box center [686, 329] width 1372 height 659
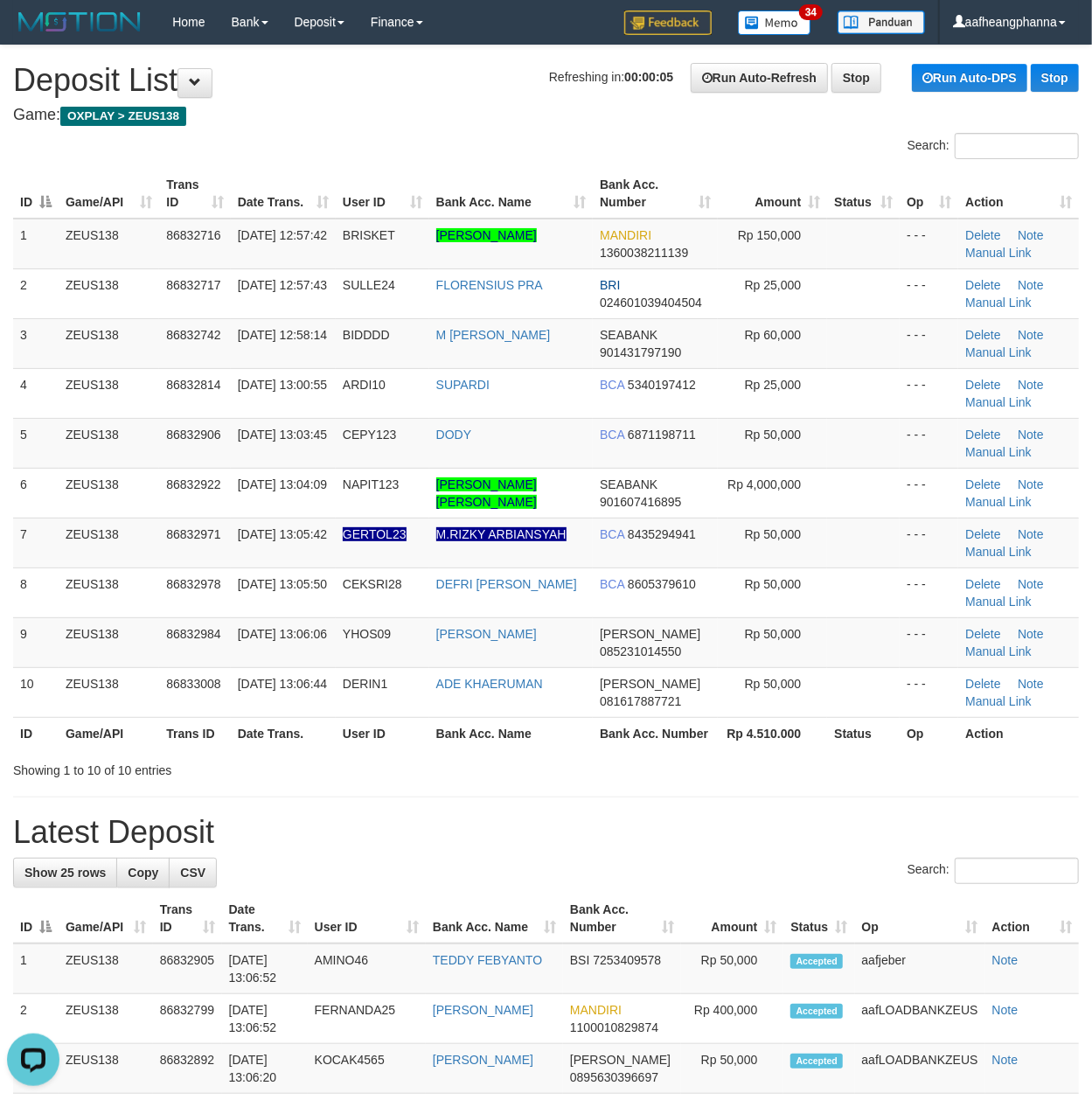
drag, startPoint x: 410, startPoint y: 778, endPoint x: 404, endPoint y: 771, distance: 9.2
click at [407, 775] on div "Showing 1 to 10 of 10 entries" at bounding box center [227, 766] width 429 height 24
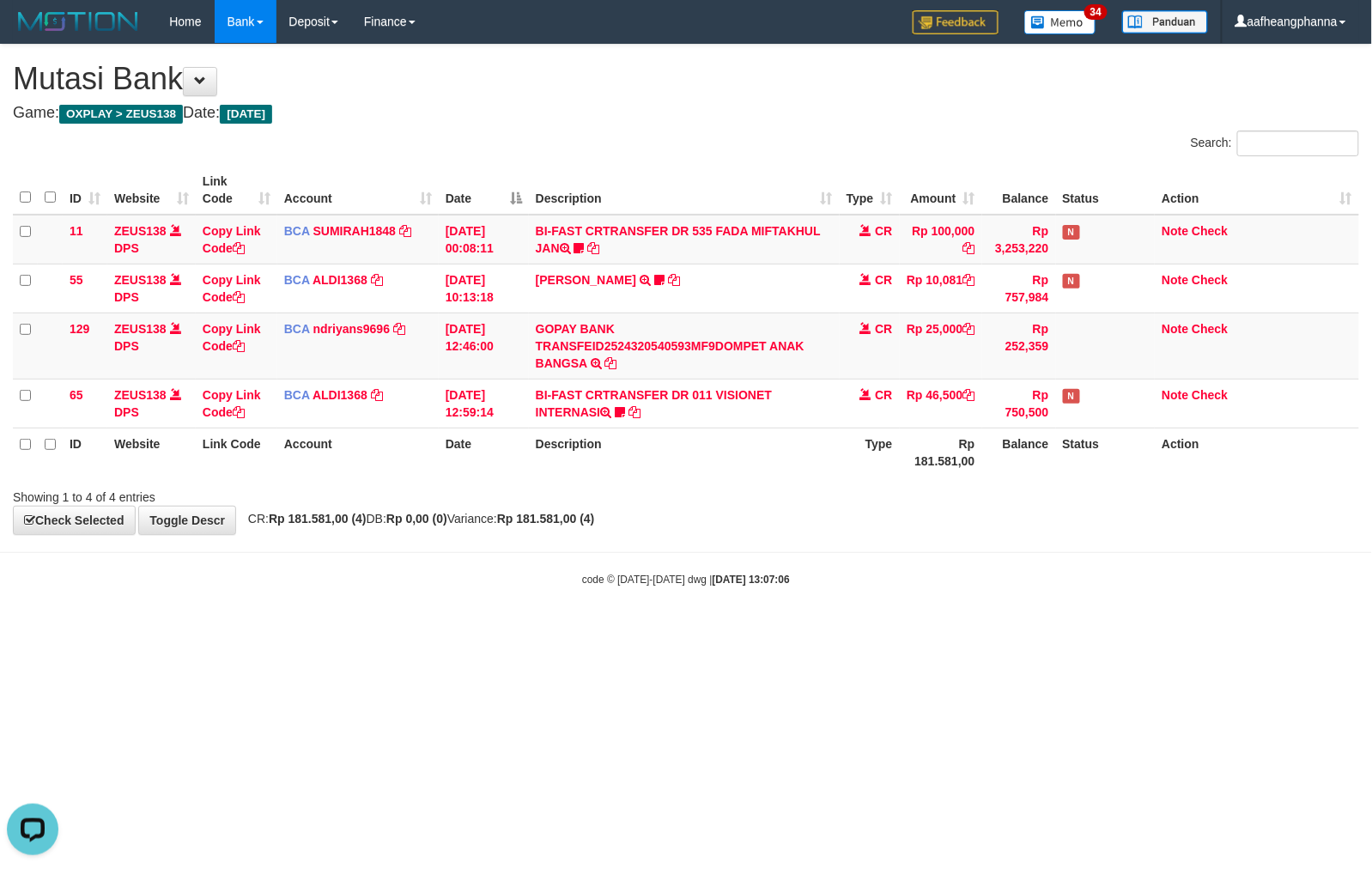
click at [774, 628] on body "Toggle navigation Home Bank Account List Load By Website Group [OXPLAY] ZEUS138…" at bounding box center [686, 315] width 1372 height 630
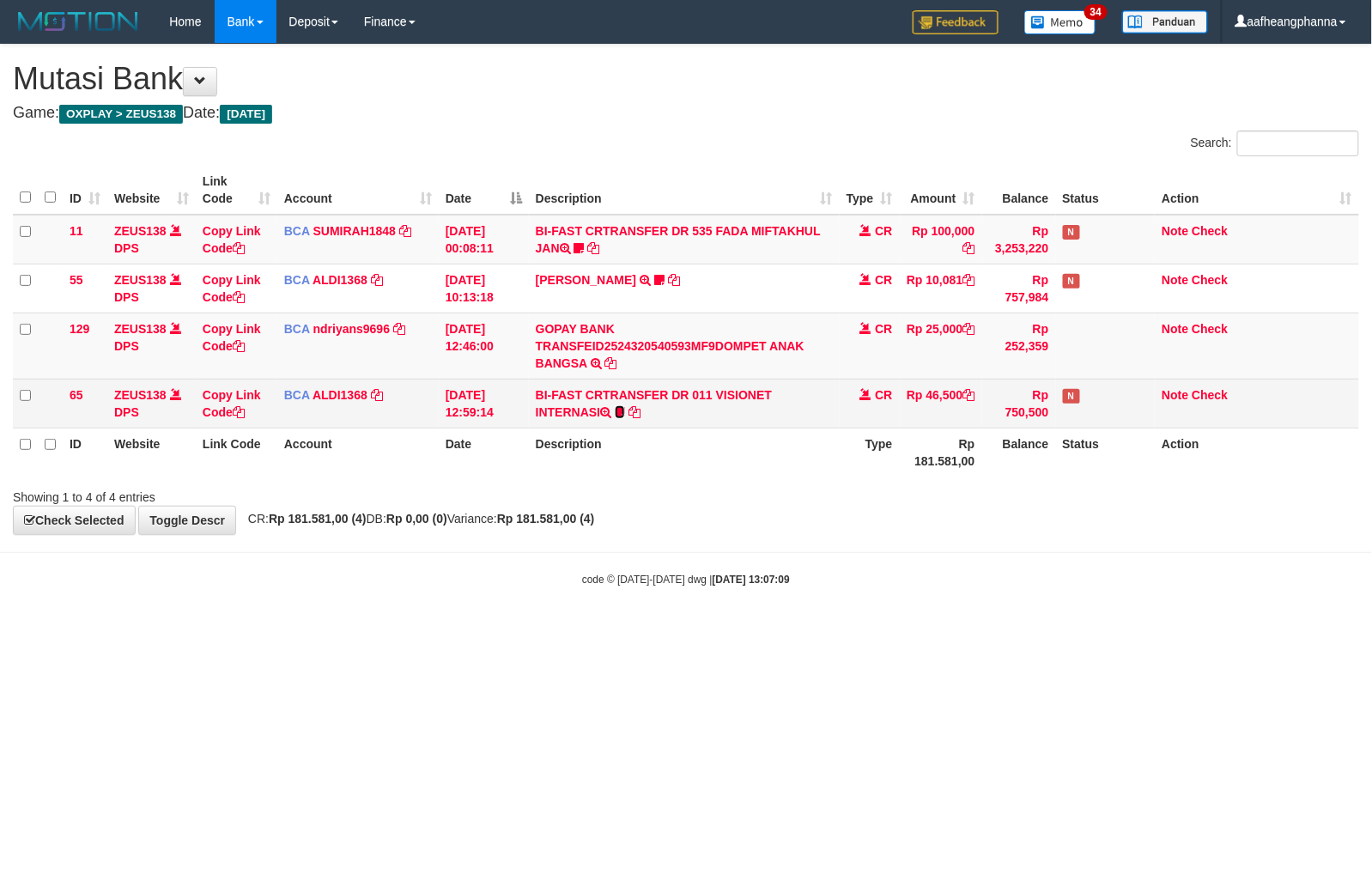
click at [620, 407] on icon at bounding box center [620, 412] width 11 height 12
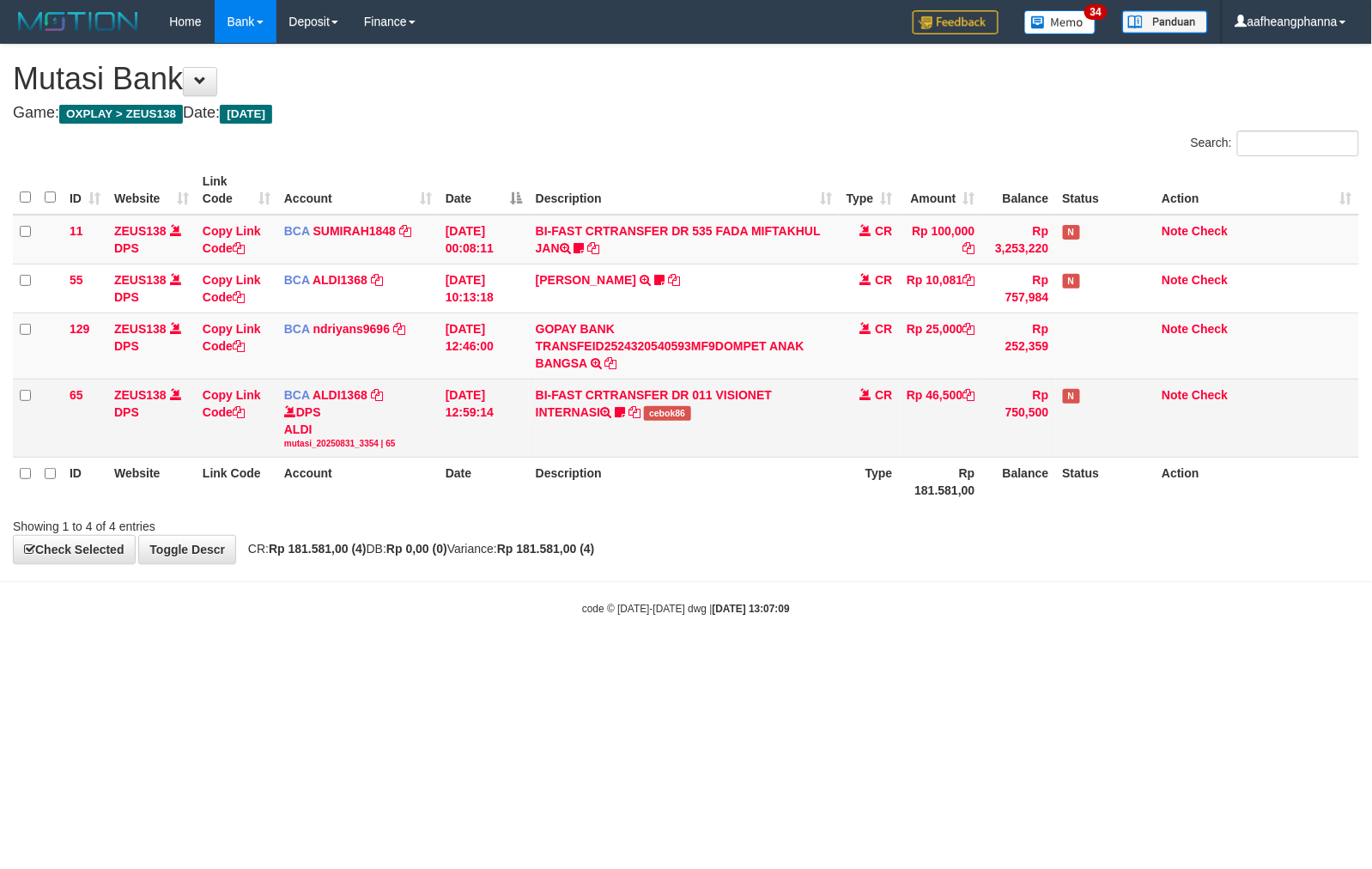
click at [667, 424] on td "BI-FAST CRTRANSFER DR 011 VISIONET INTERNASI cebok86" at bounding box center [684, 417] width 311 height 78
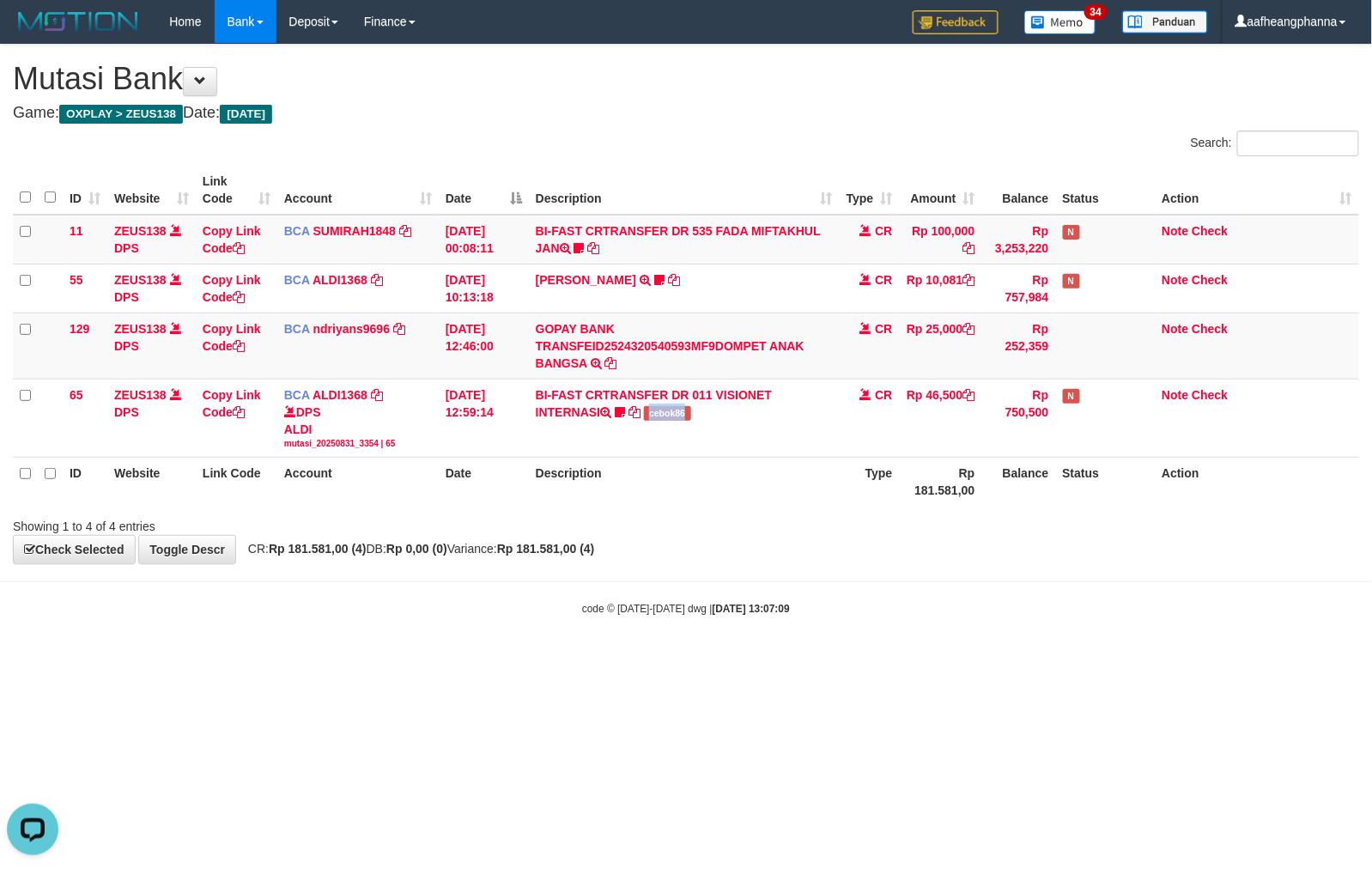
copy span "cebok86"
click at [626, 613] on small "code © 2012-2018 dwg | 2025/08/31 13:07:09" at bounding box center [686, 609] width 208 height 12
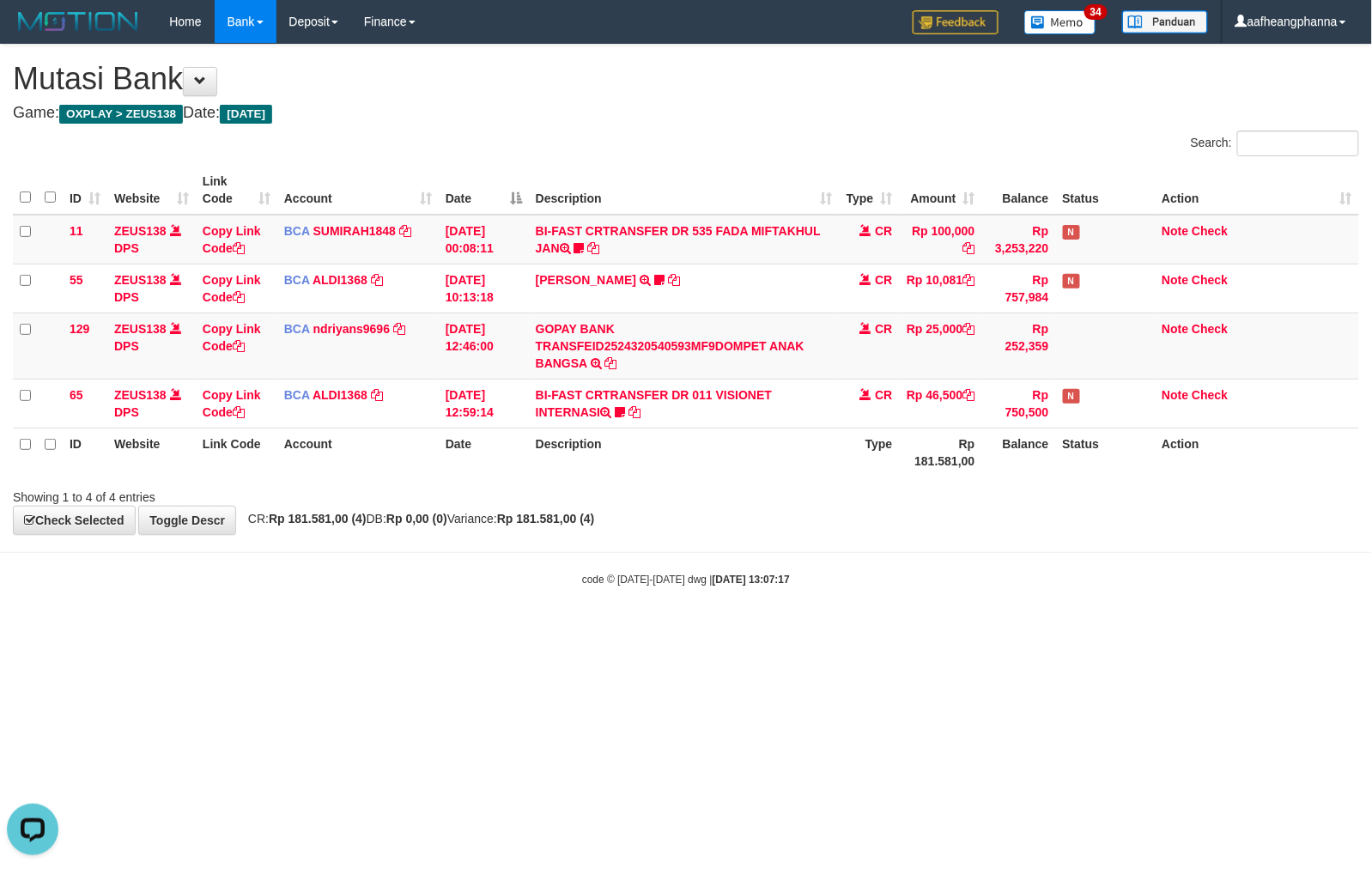
drag, startPoint x: 766, startPoint y: 604, endPoint x: 777, endPoint y: 646, distance: 43.4
click at [767, 615] on body "Toggle navigation Home Bank Account List Load By Website Group [OXPLAY] ZEUS138…" at bounding box center [686, 315] width 1372 height 630
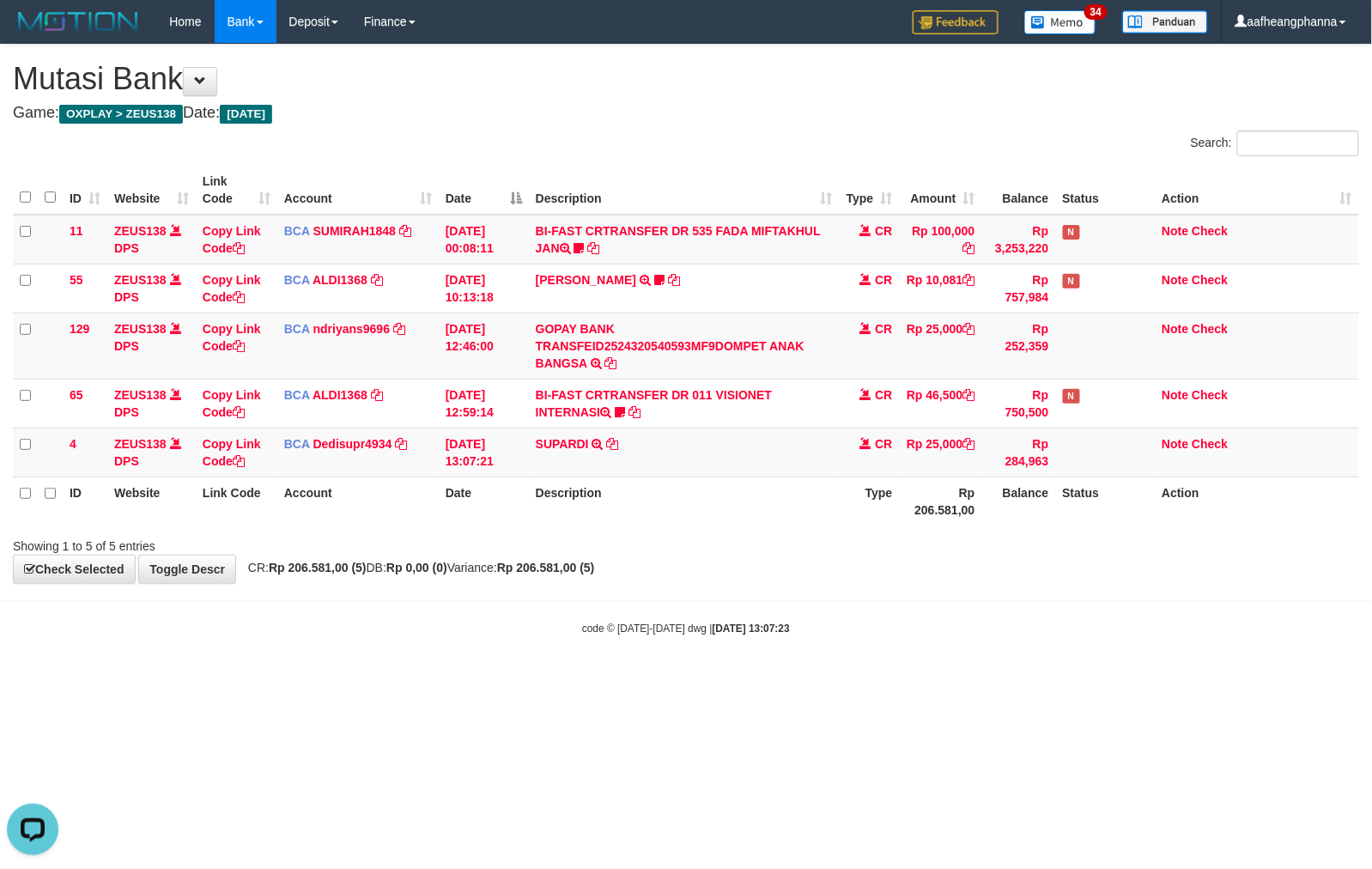
click at [905, 673] on body "Toggle navigation Home Bank Account List Load By Website Group [OXPLAY] ZEUS138…" at bounding box center [686, 340] width 1372 height 679
click at [759, 633] on strong "[DATE] 13:07:23" at bounding box center [751, 628] width 77 height 12
